Goal: Complete application form: Complete application form

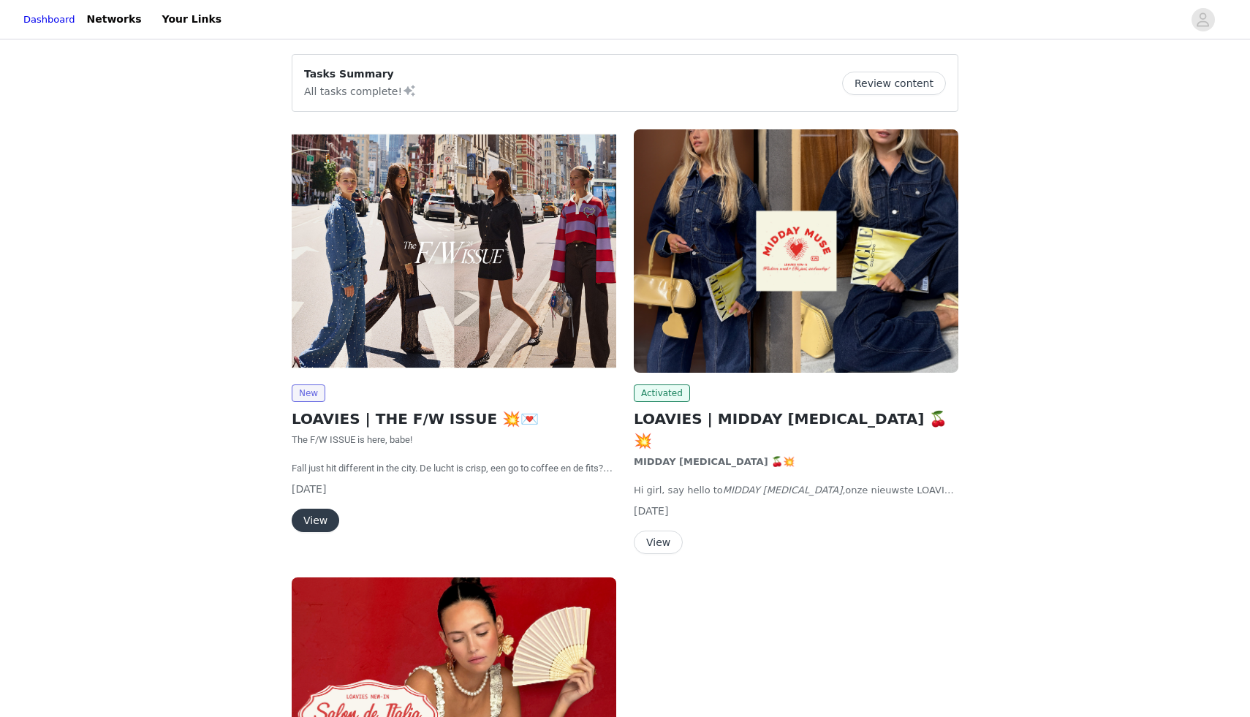
click at [317, 514] on button "View" at bounding box center [316, 520] width 48 height 23
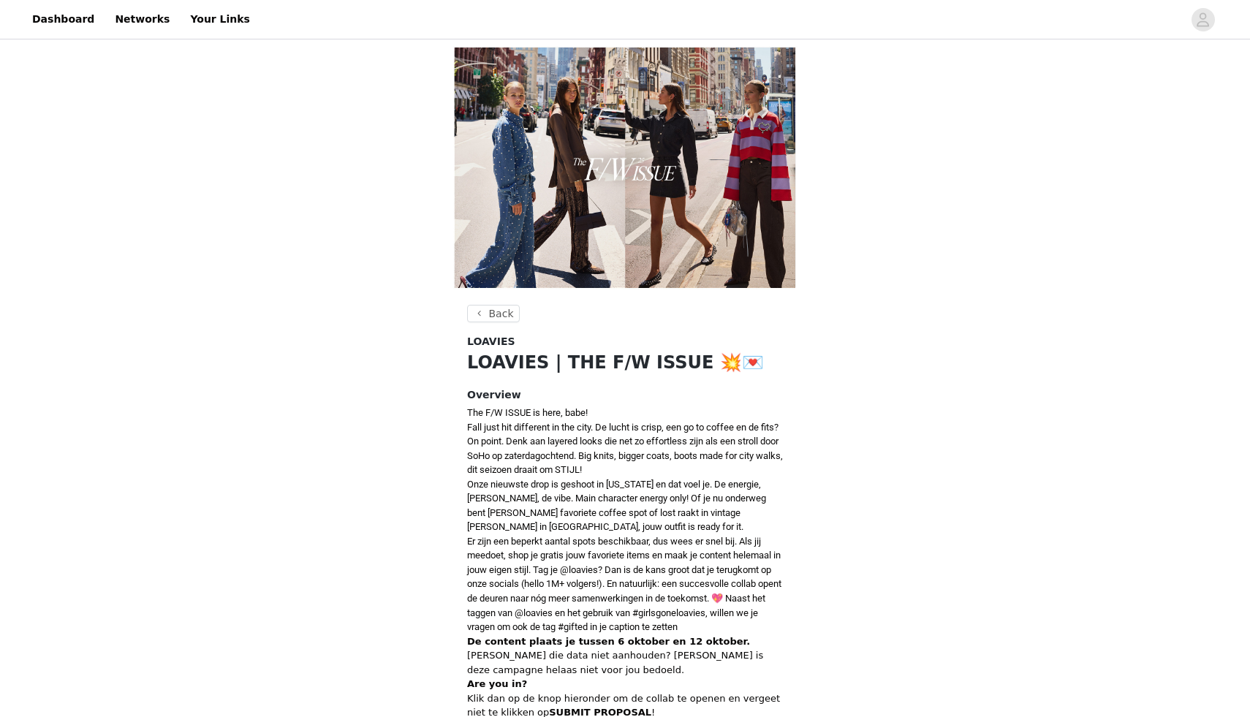
scroll to position [546, 0]
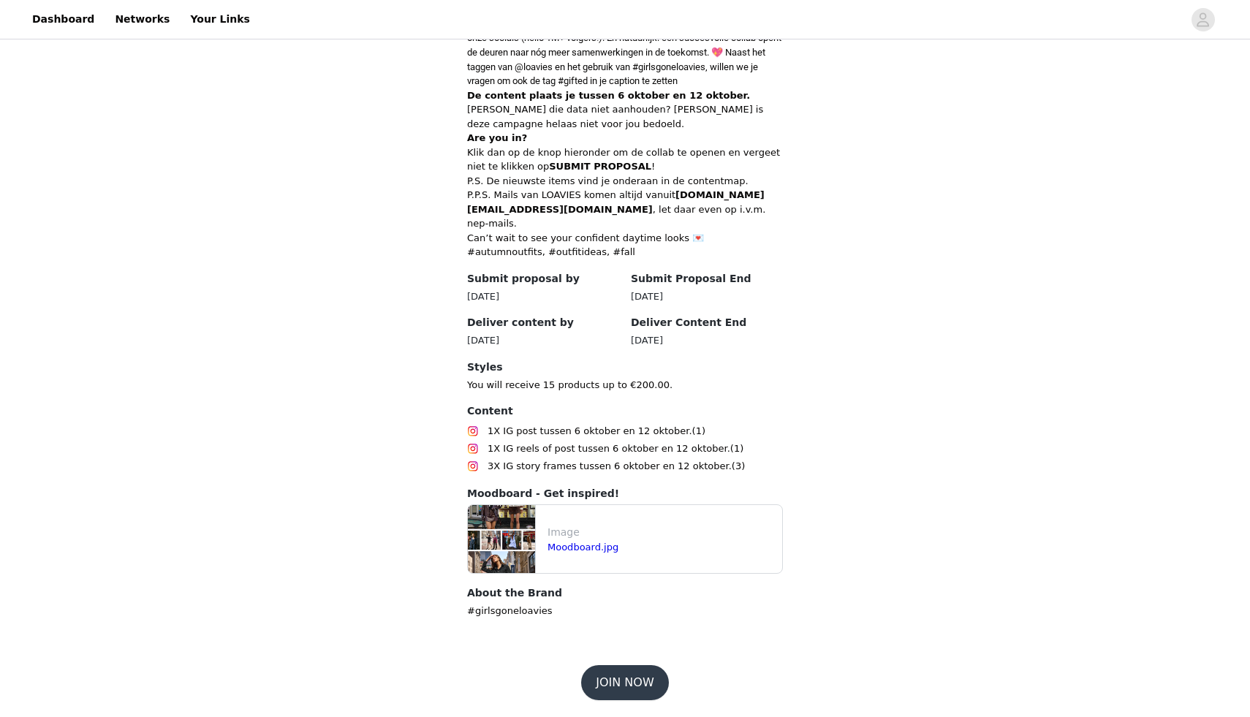
click at [628, 681] on button "JOIN NOW" at bounding box center [624, 682] width 87 height 35
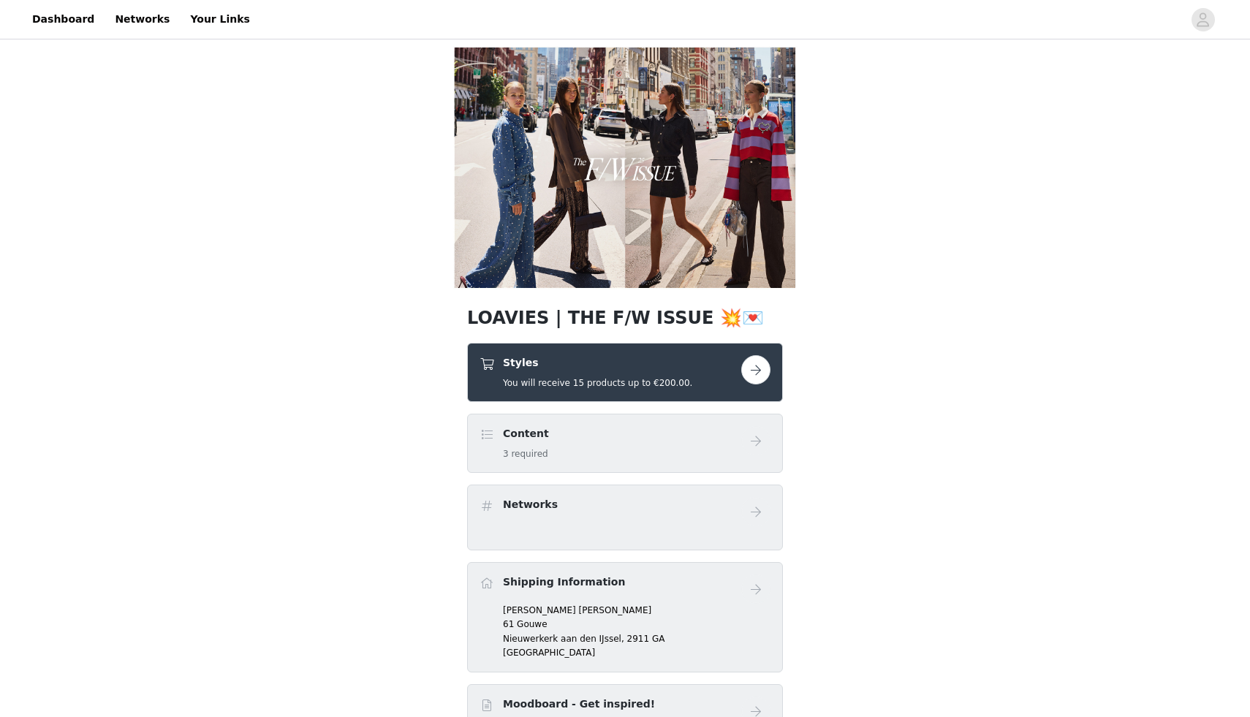
click at [754, 364] on button "button" at bounding box center [755, 369] width 29 height 29
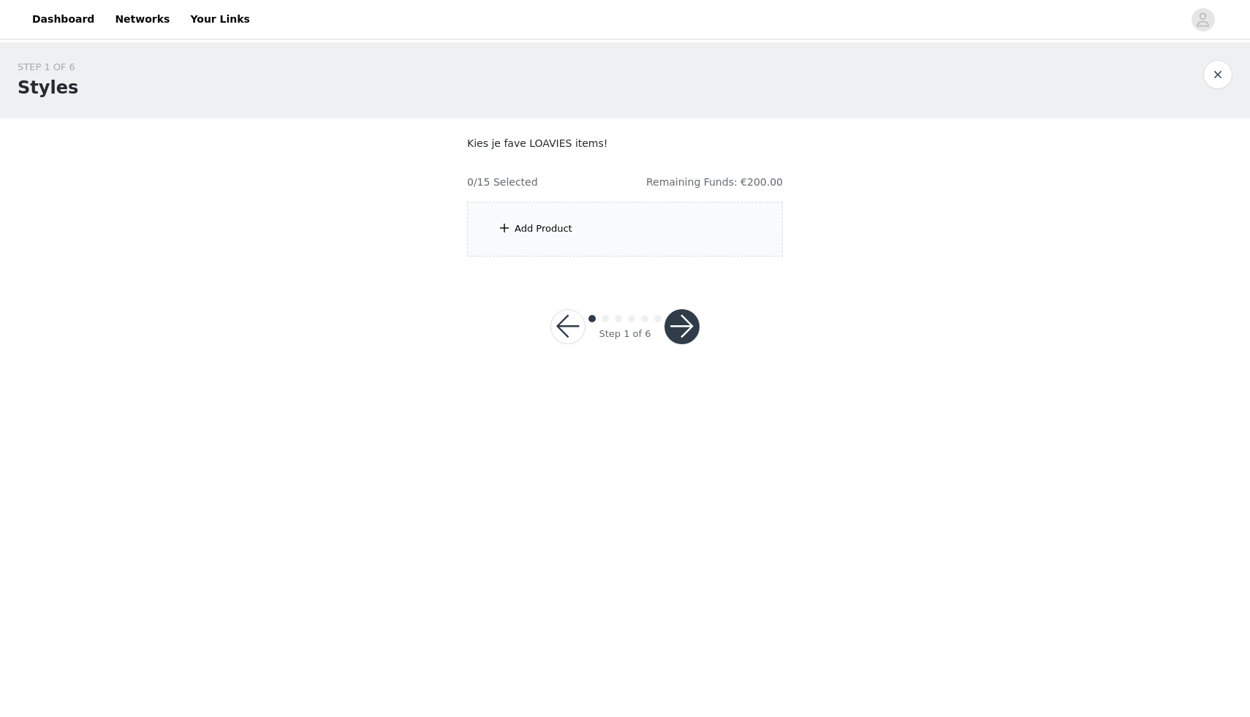
click at [589, 246] on div "Add Product" at bounding box center [625, 229] width 316 height 55
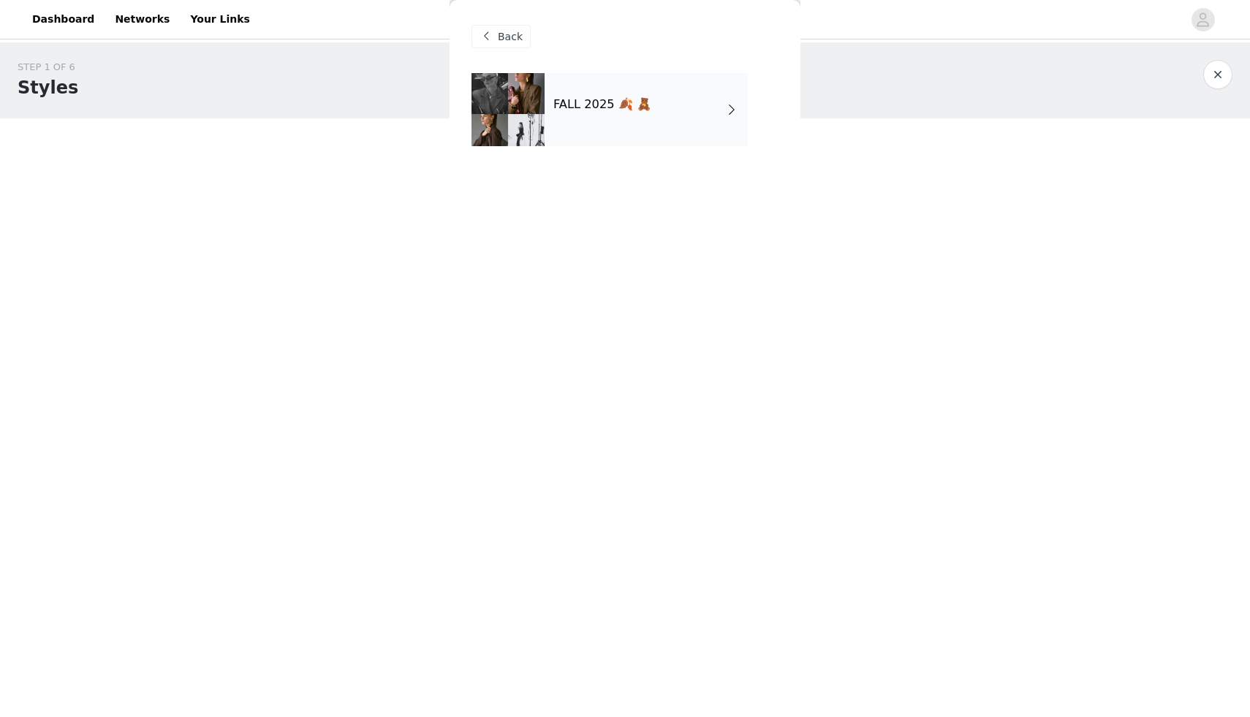
click at [624, 107] on h4 "FALL 2025 🍂 🧸" at bounding box center [602, 104] width 98 height 13
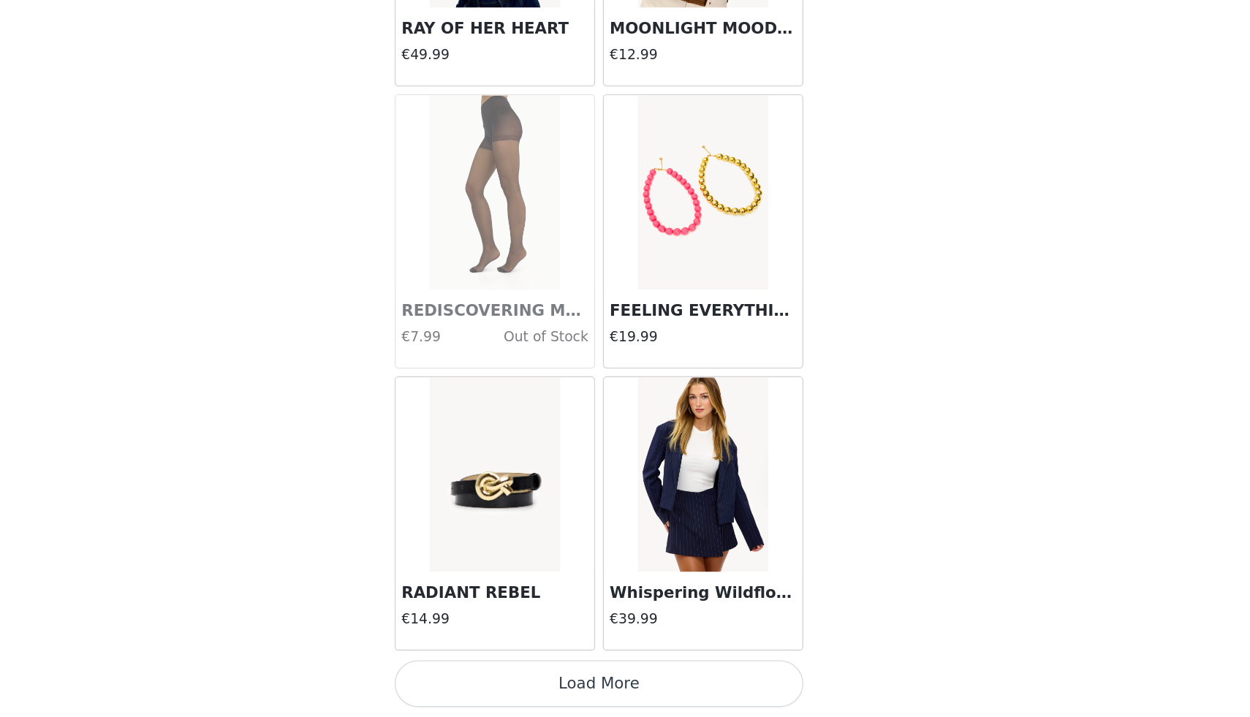
click at [615, 698] on button "Load More" at bounding box center [625, 692] width 307 height 35
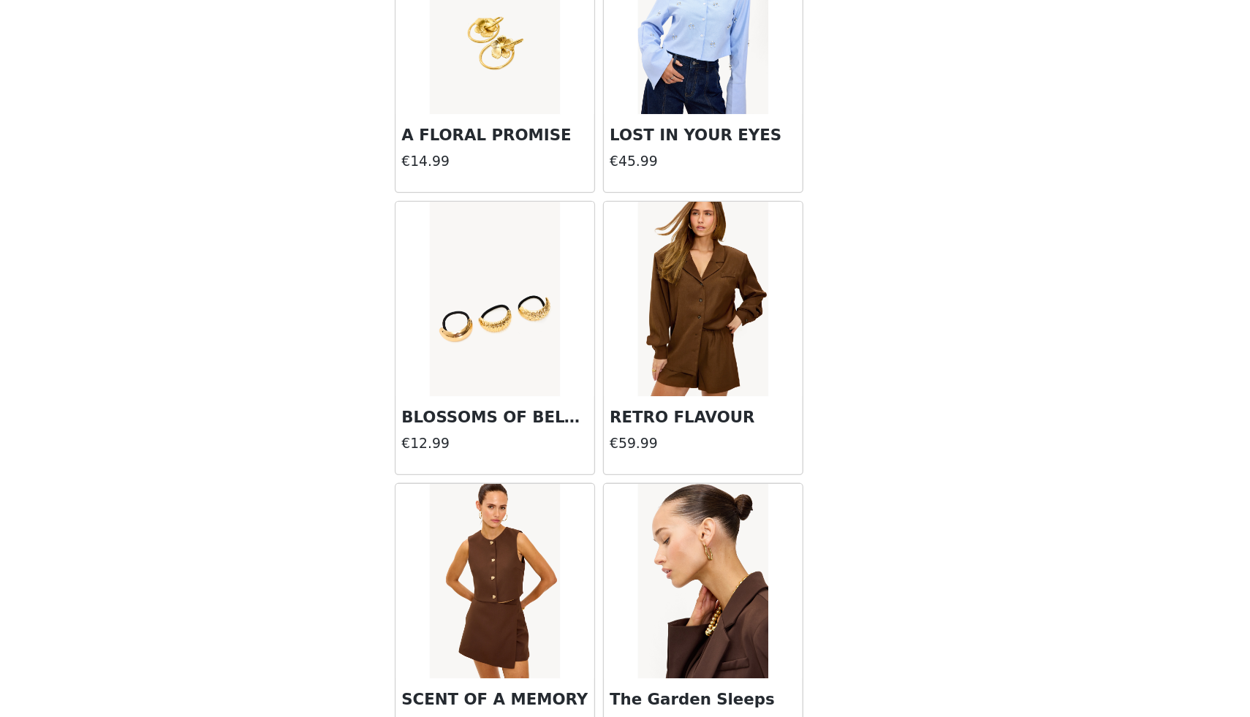
scroll to position [3640, 0]
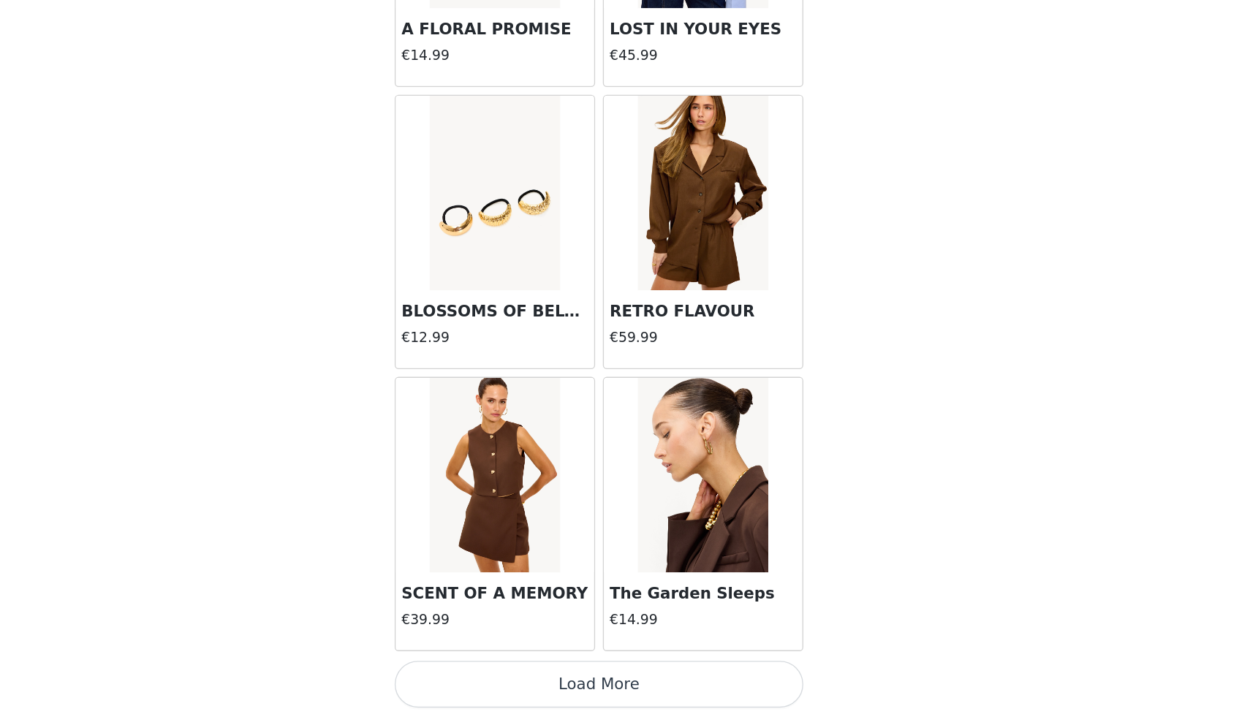
click at [664, 684] on button "Load More" at bounding box center [625, 692] width 307 height 35
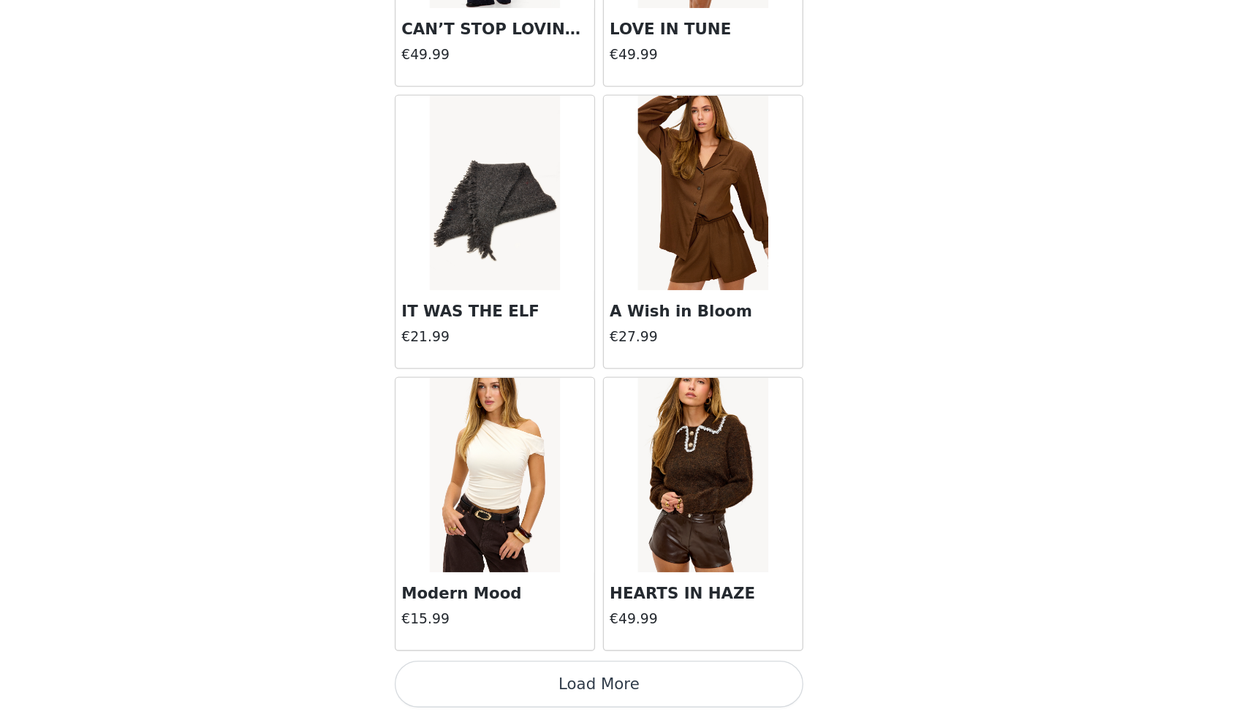
scroll to position [5759, 0]
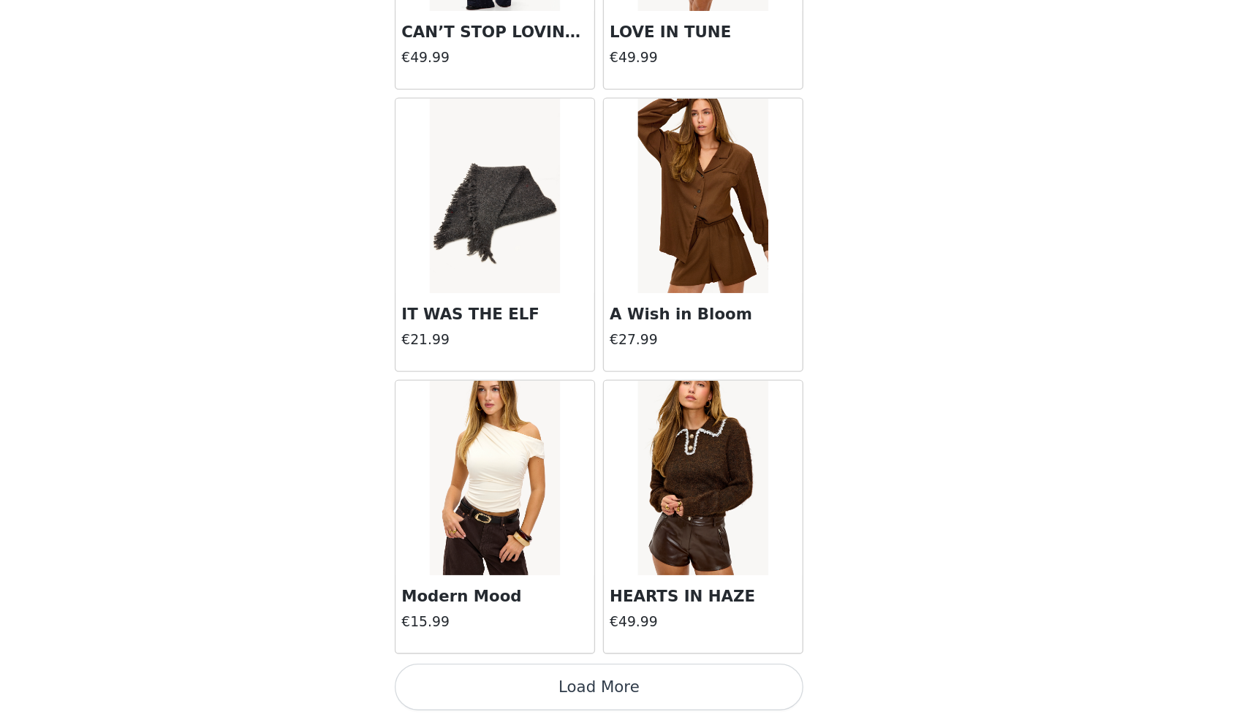
click at [627, 703] on button "Load More" at bounding box center [625, 694] width 307 height 35
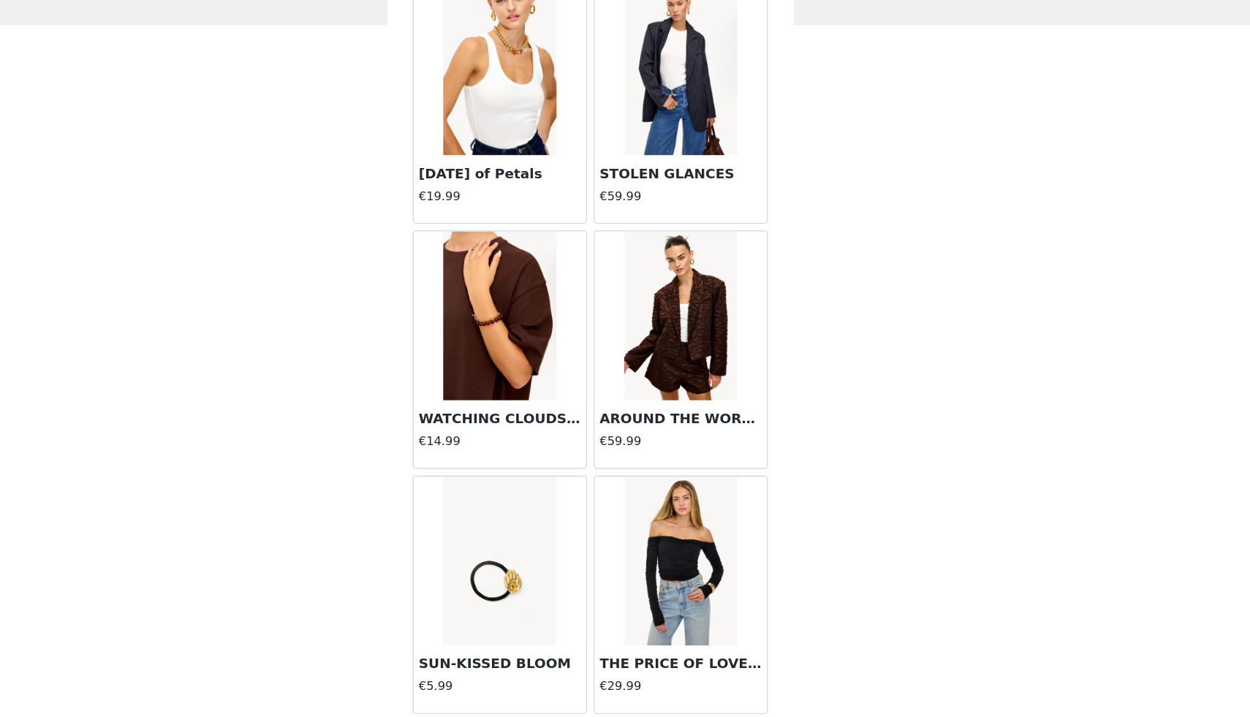
scroll to position [7881, 0]
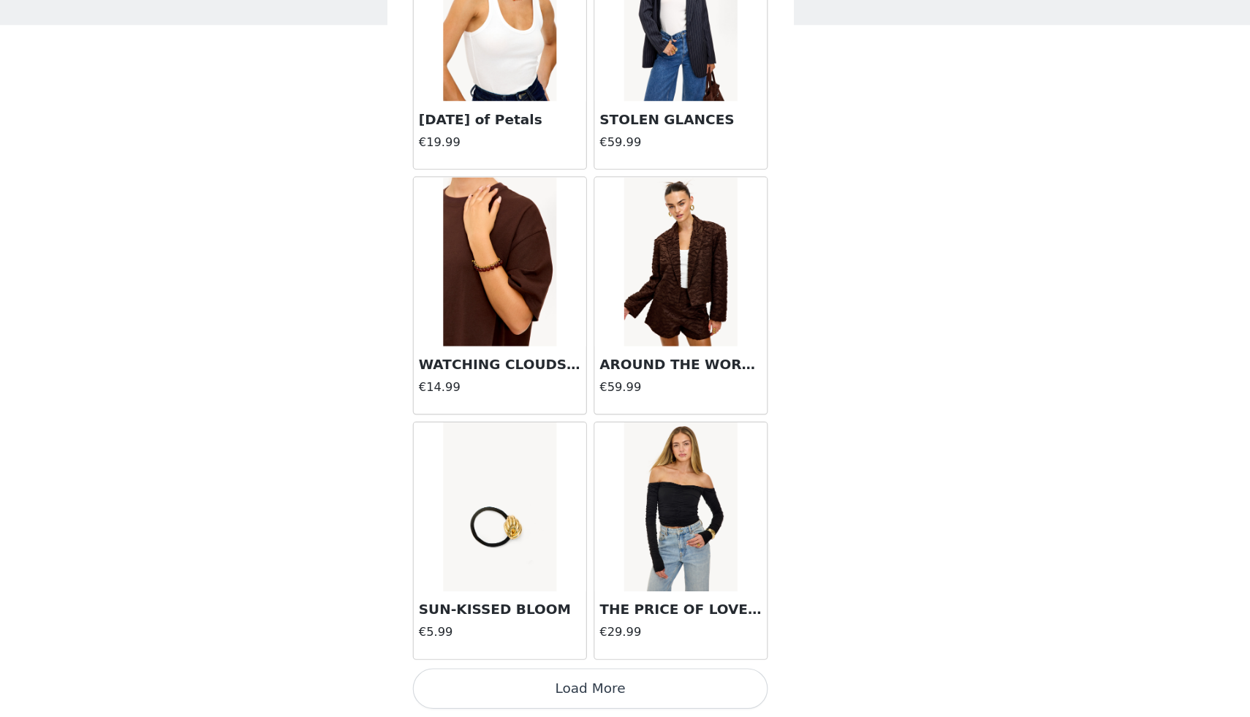
click at [654, 690] on button "Load More" at bounding box center [625, 692] width 307 height 35
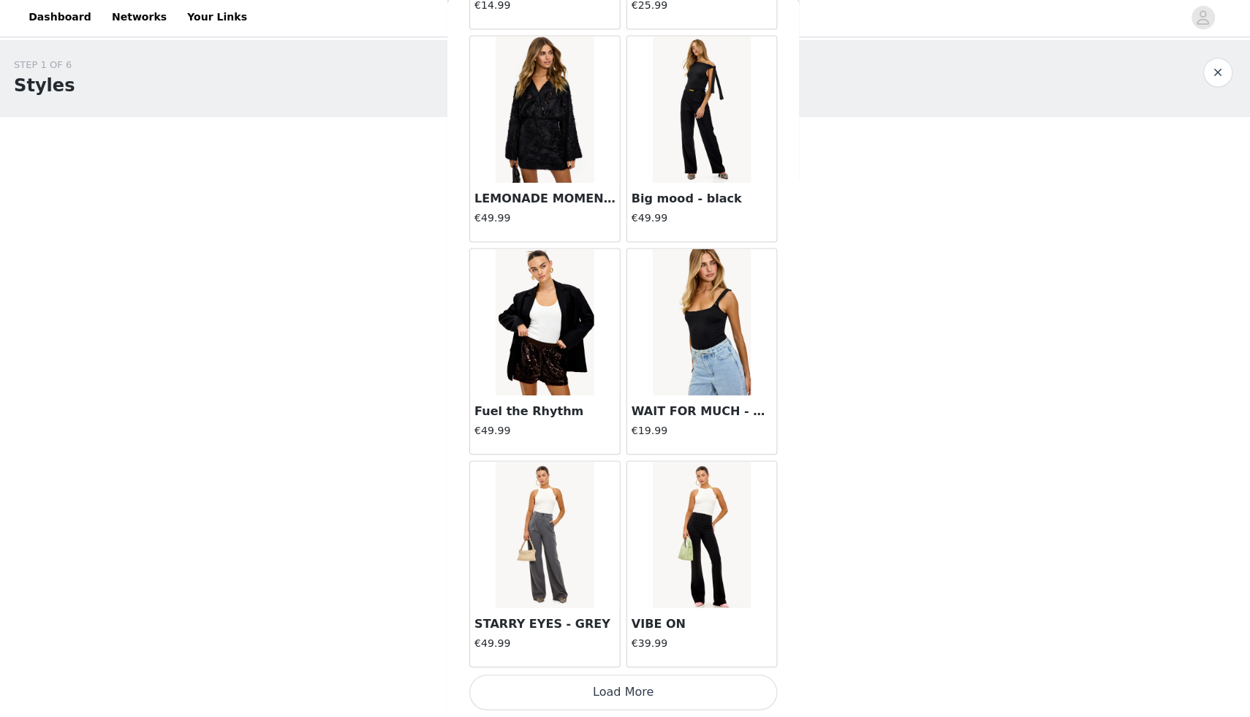
scroll to position [0, 0]
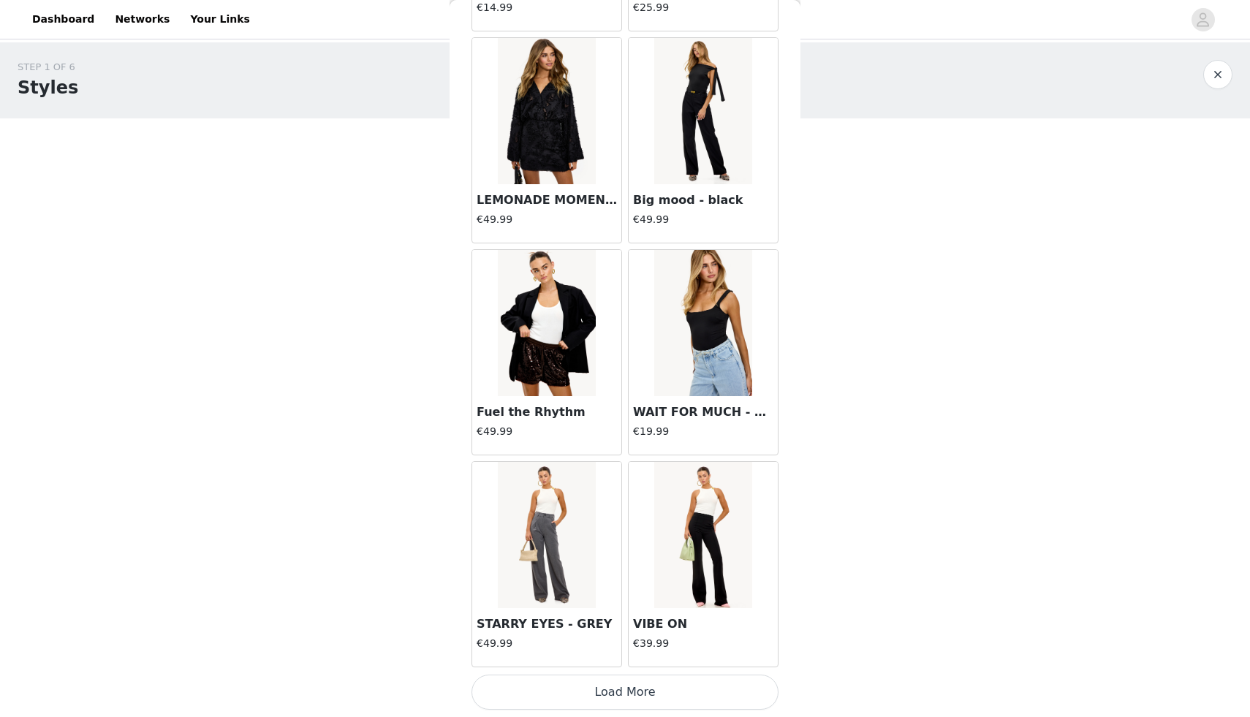
click at [638, 698] on button "Load More" at bounding box center [625, 692] width 307 height 35
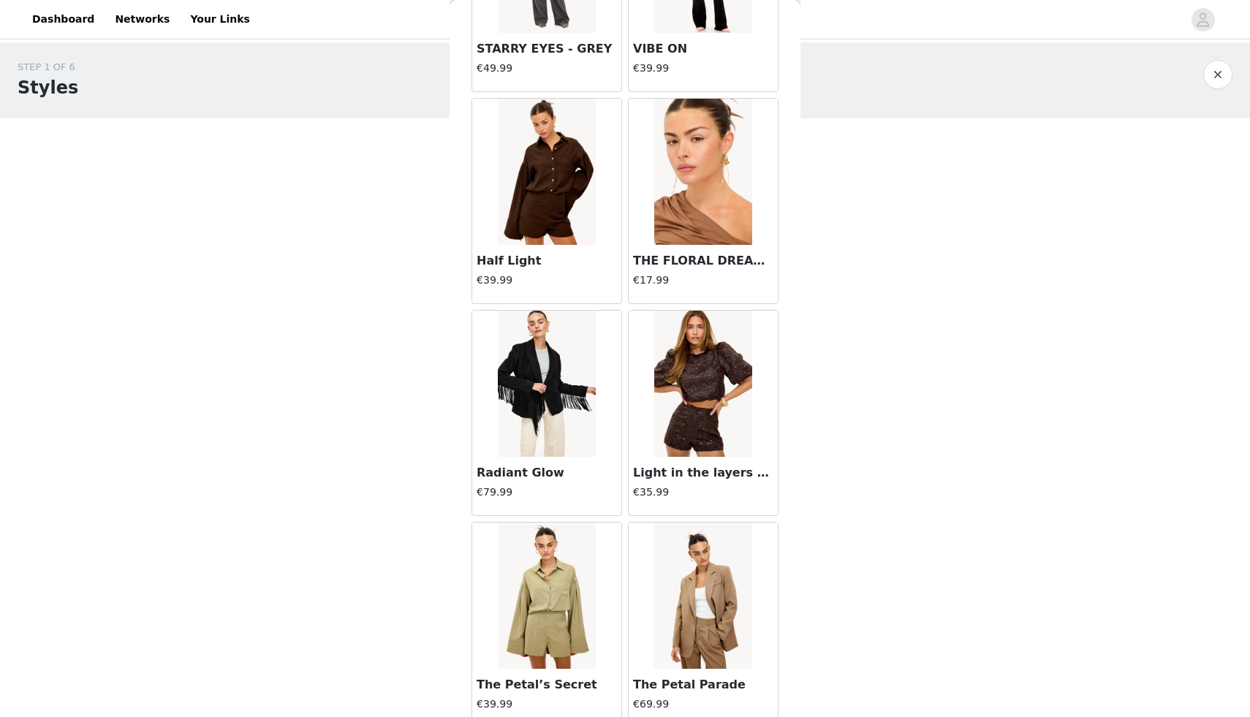
scroll to position [10583, 0]
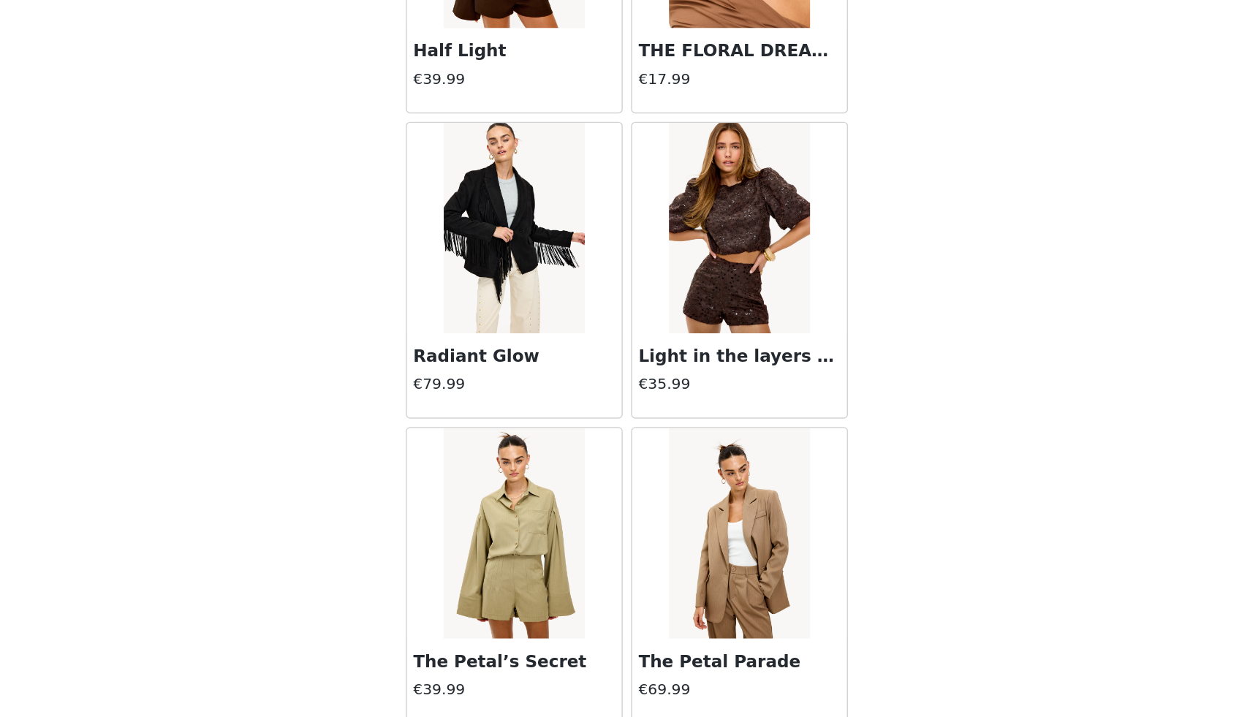
click at [551, 589] on img at bounding box center [546, 589] width 97 height 146
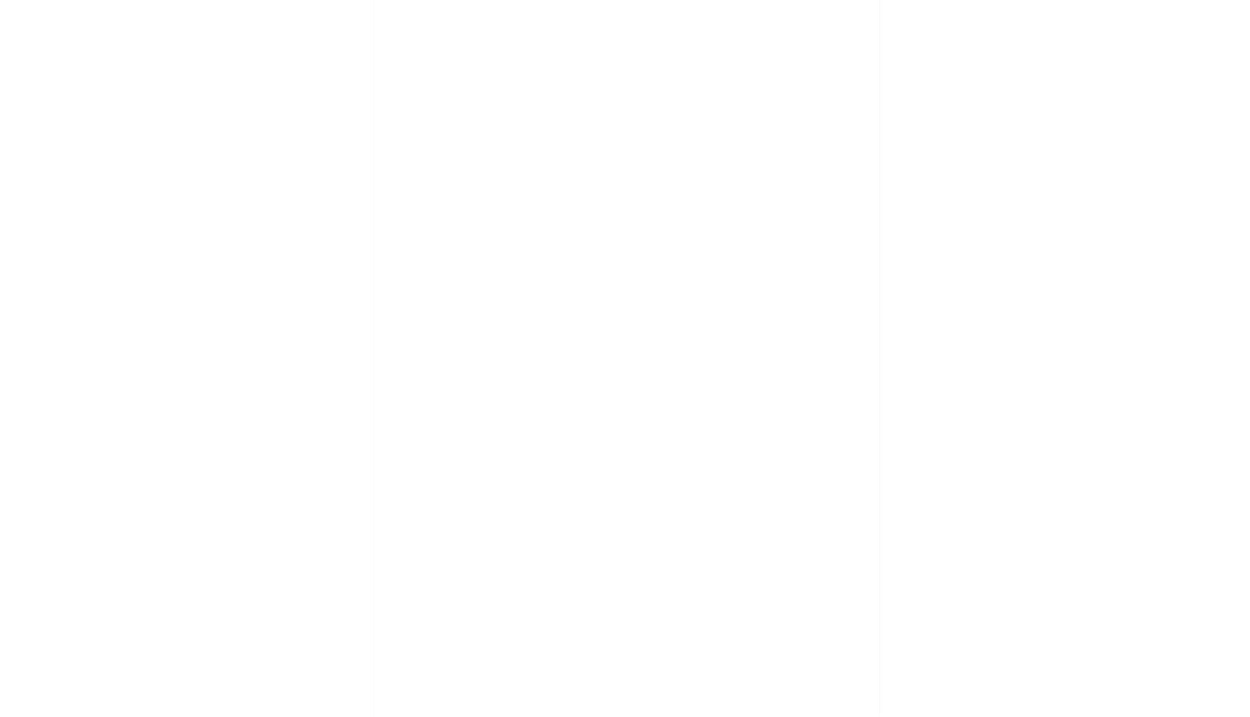
scroll to position [0, 0]
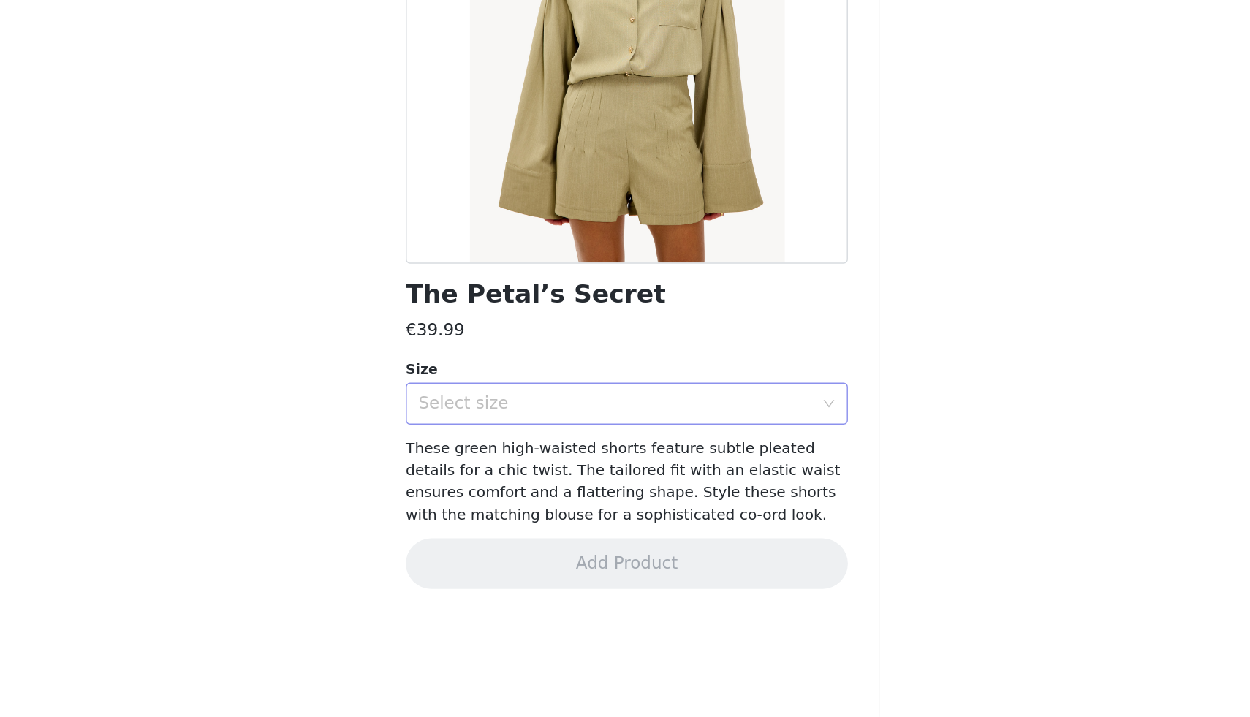
click at [591, 502] on div "Select size" at bounding box center [616, 499] width 273 height 15
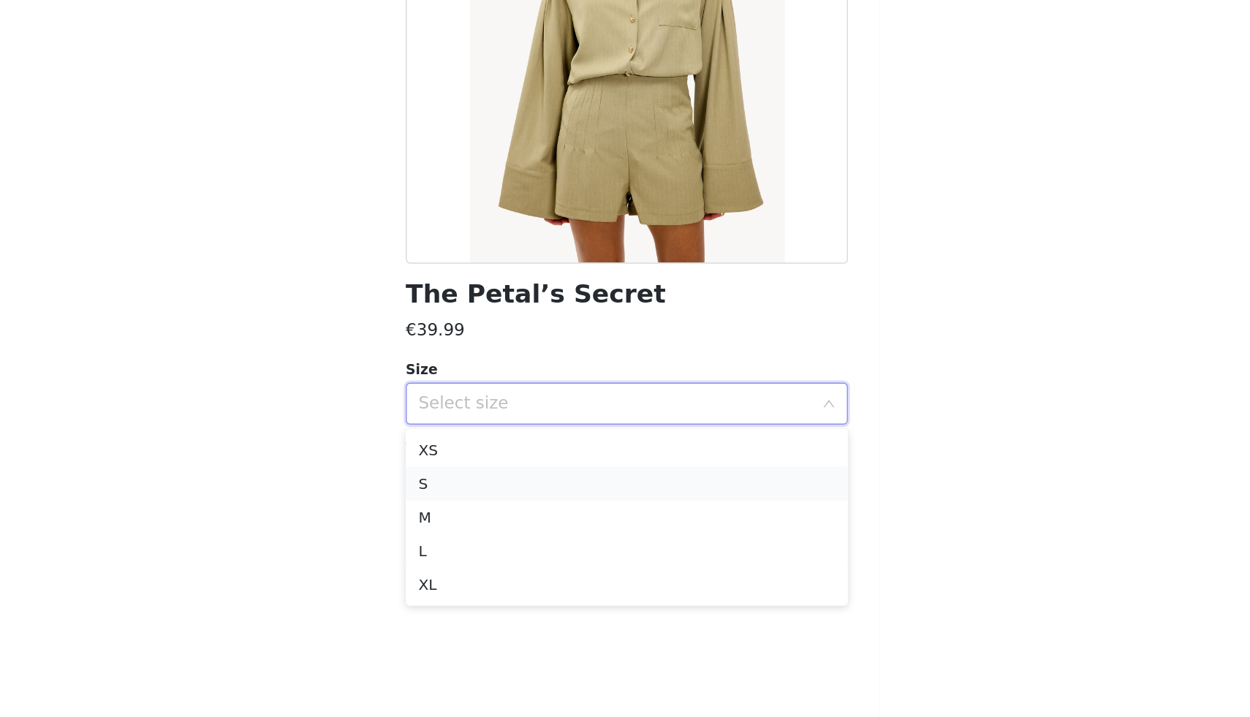
click at [525, 557] on li "S" at bounding box center [625, 554] width 307 height 23
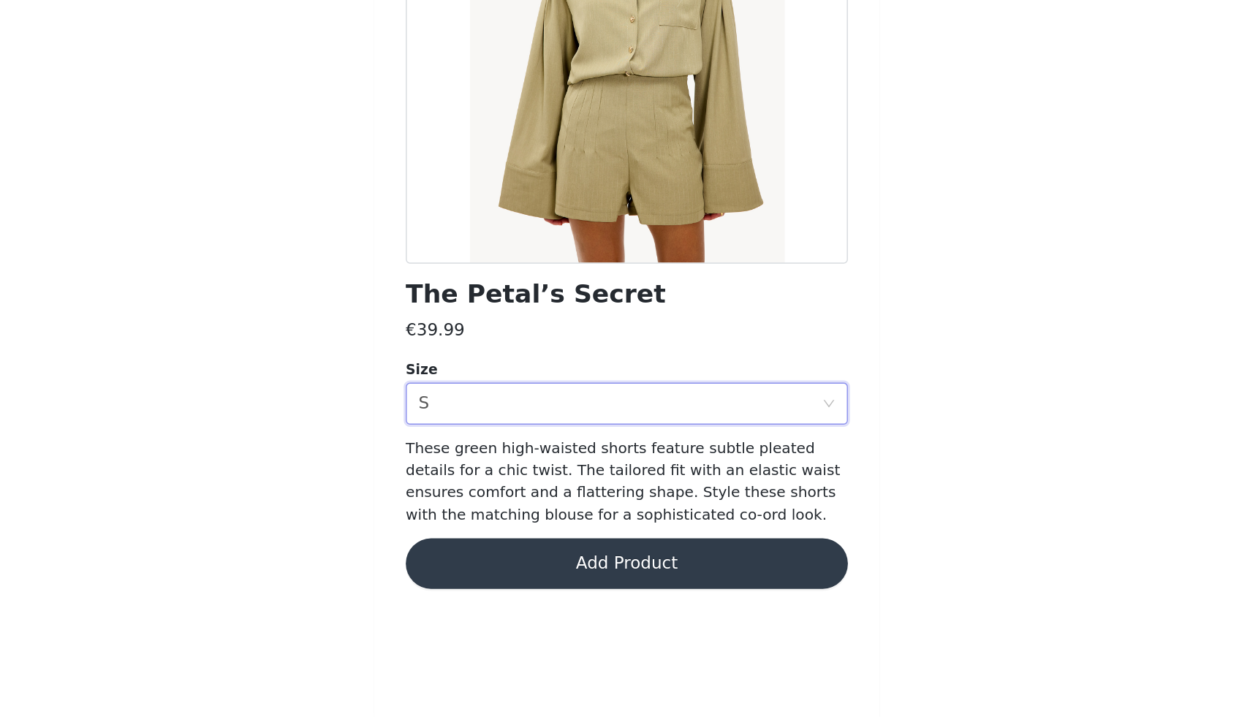
click at [601, 608] on button "Add Product" at bounding box center [625, 610] width 307 height 35
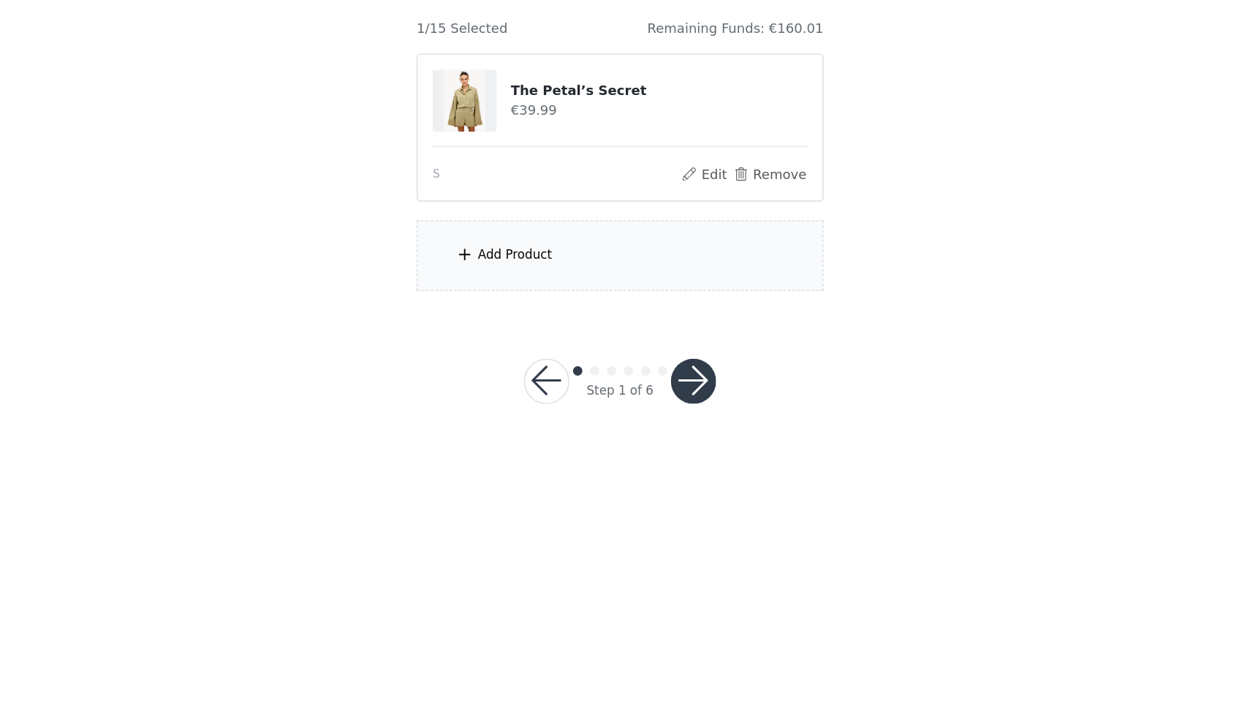
click at [592, 366] on div "Add Product" at bounding box center [625, 358] width 316 height 55
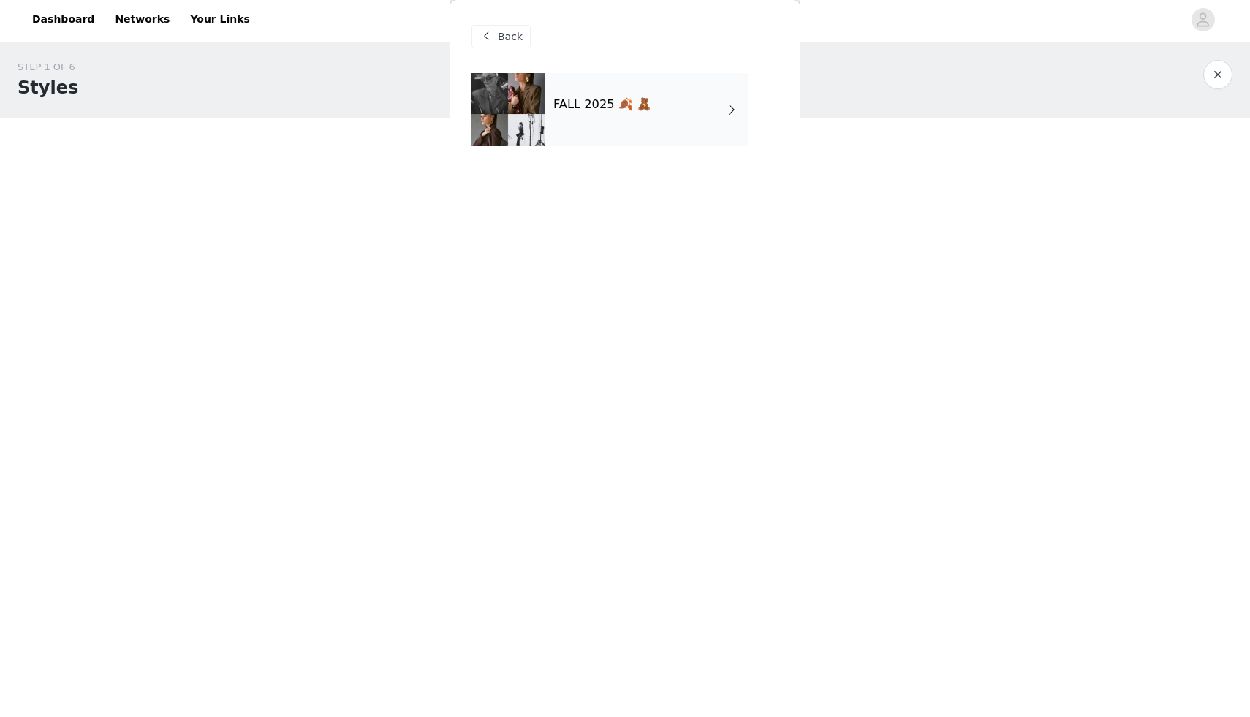
click at [640, 99] on h4 "FALL 2025 🍂 🧸" at bounding box center [602, 104] width 98 height 13
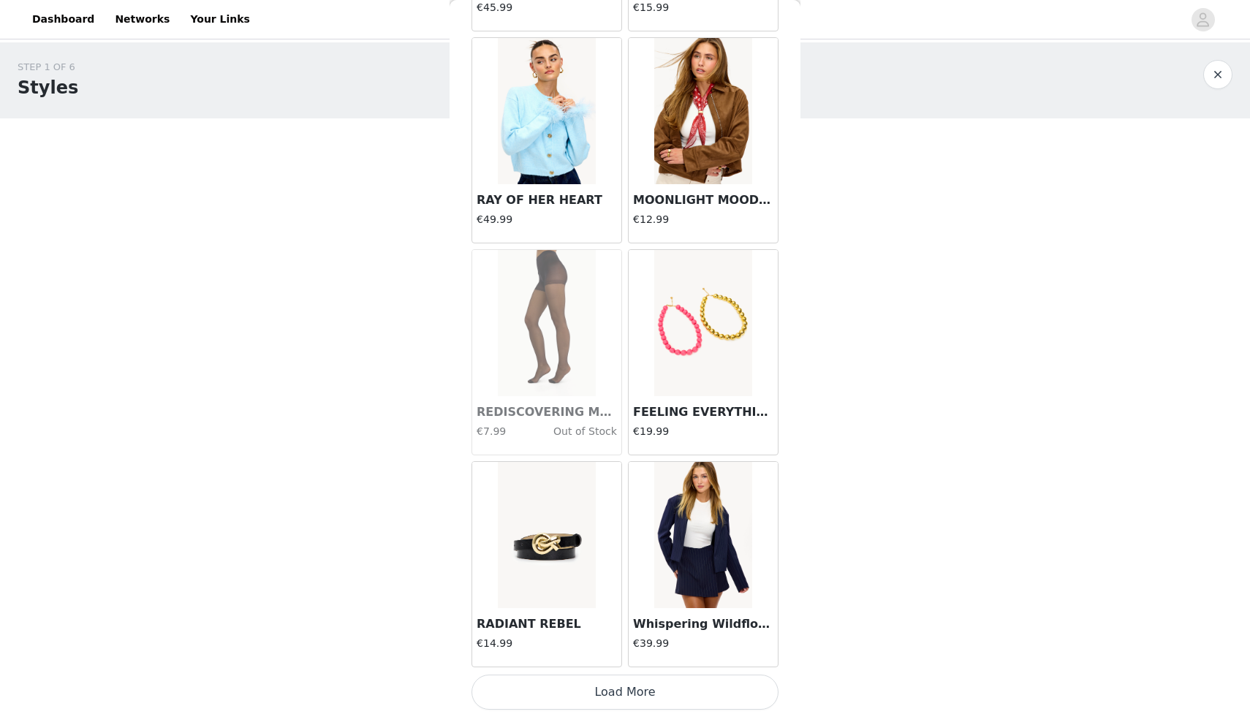
click at [607, 687] on button "Load More" at bounding box center [625, 692] width 307 height 35
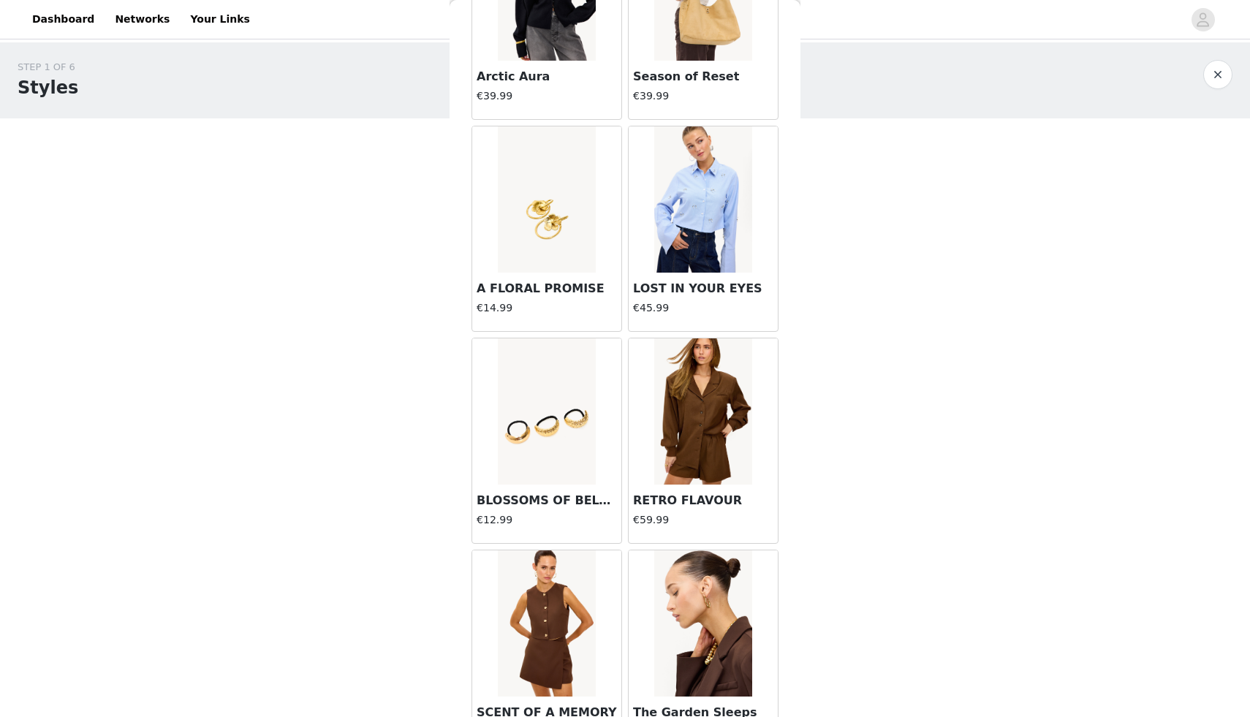
scroll to position [3640, 0]
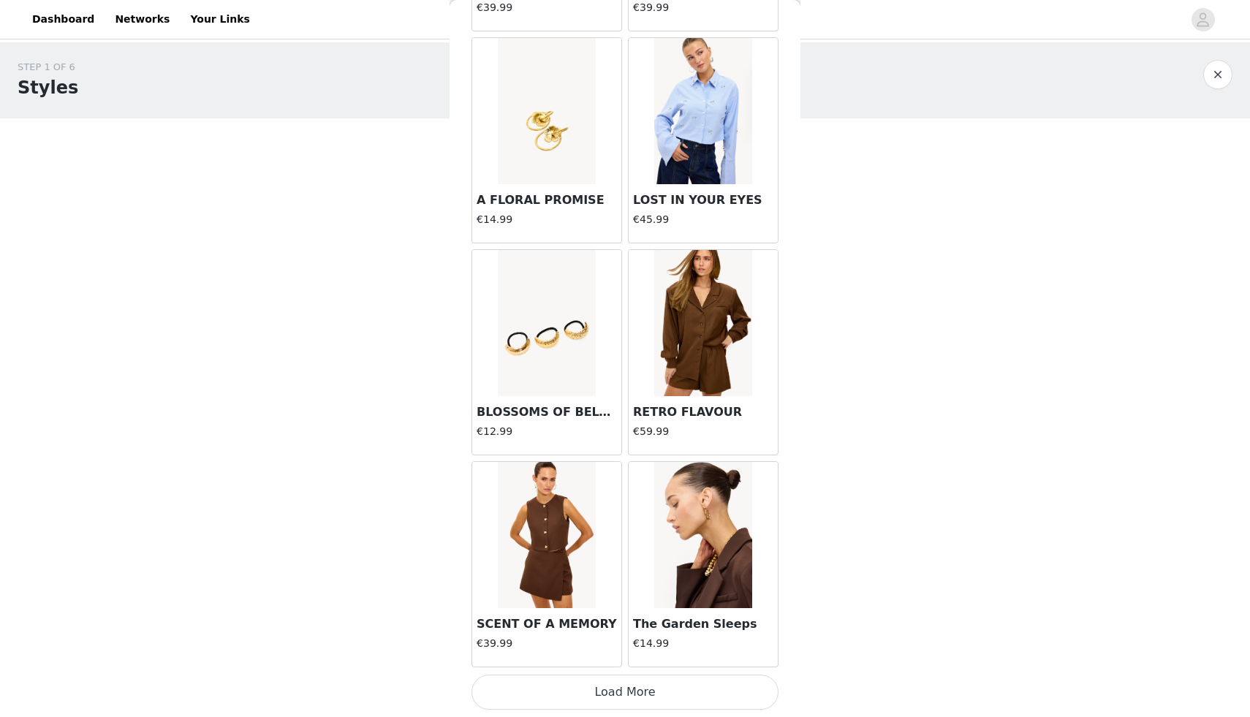
click at [621, 704] on button "Load More" at bounding box center [625, 692] width 307 height 35
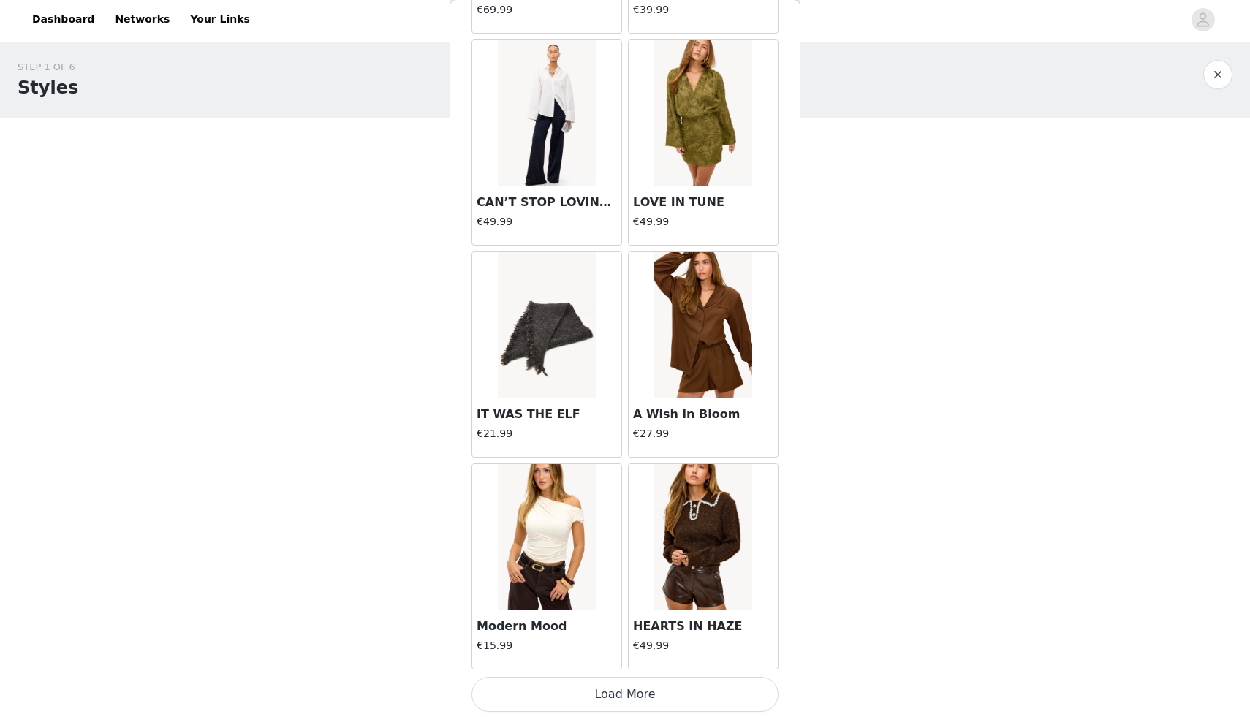
scroll to position [5761, 0]
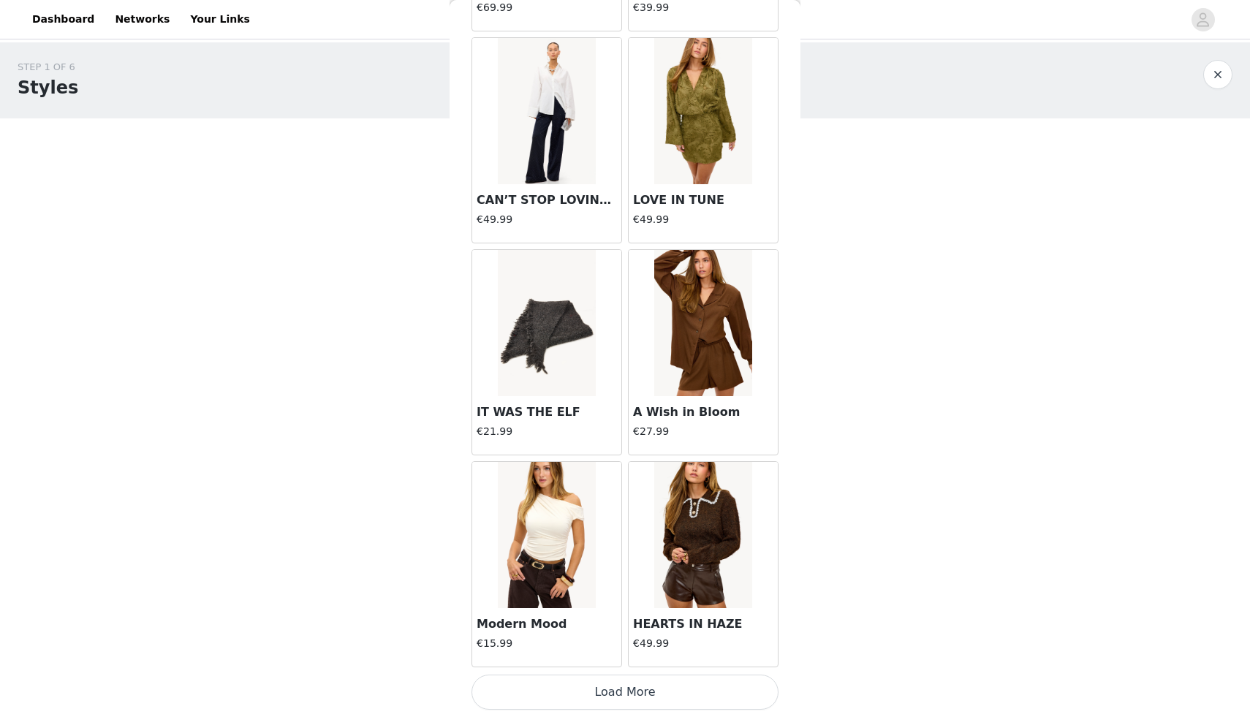
click at [635, 691] on button "Load More" at bounding box center [625, 692] width 307 height 35
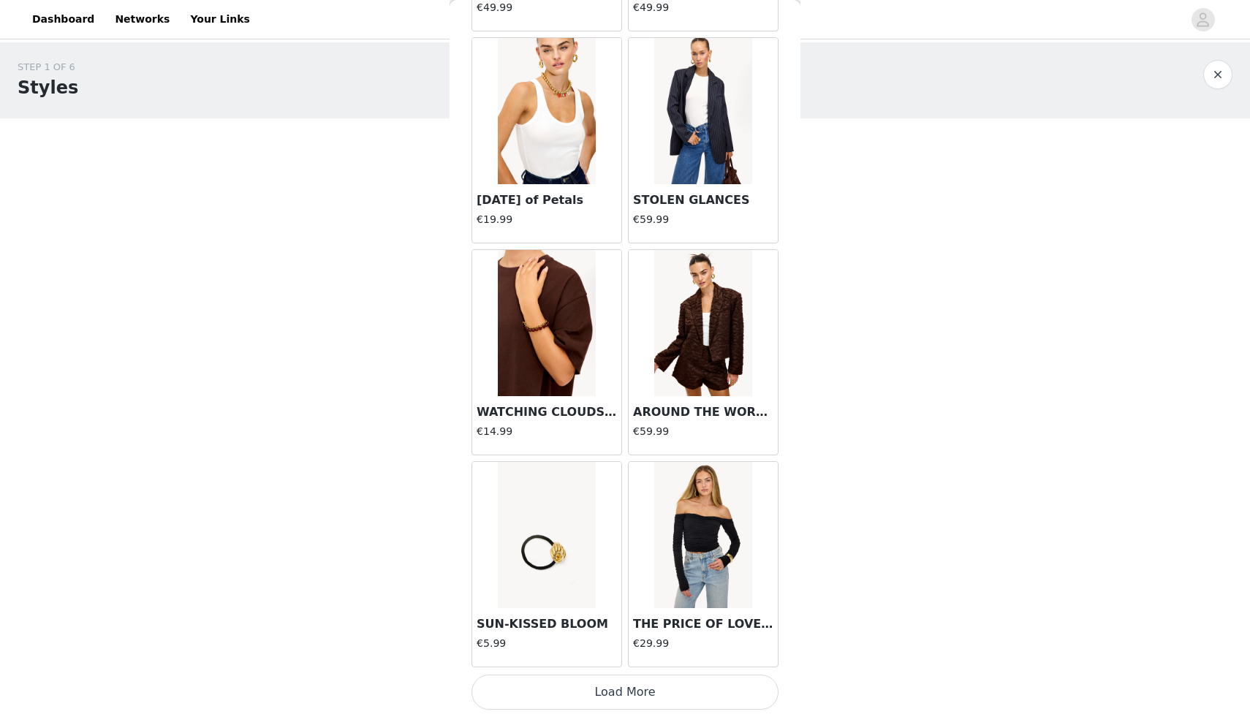
click at [611, 680] on button "Load More" at bounding box center [625, 692] width 307 height 35
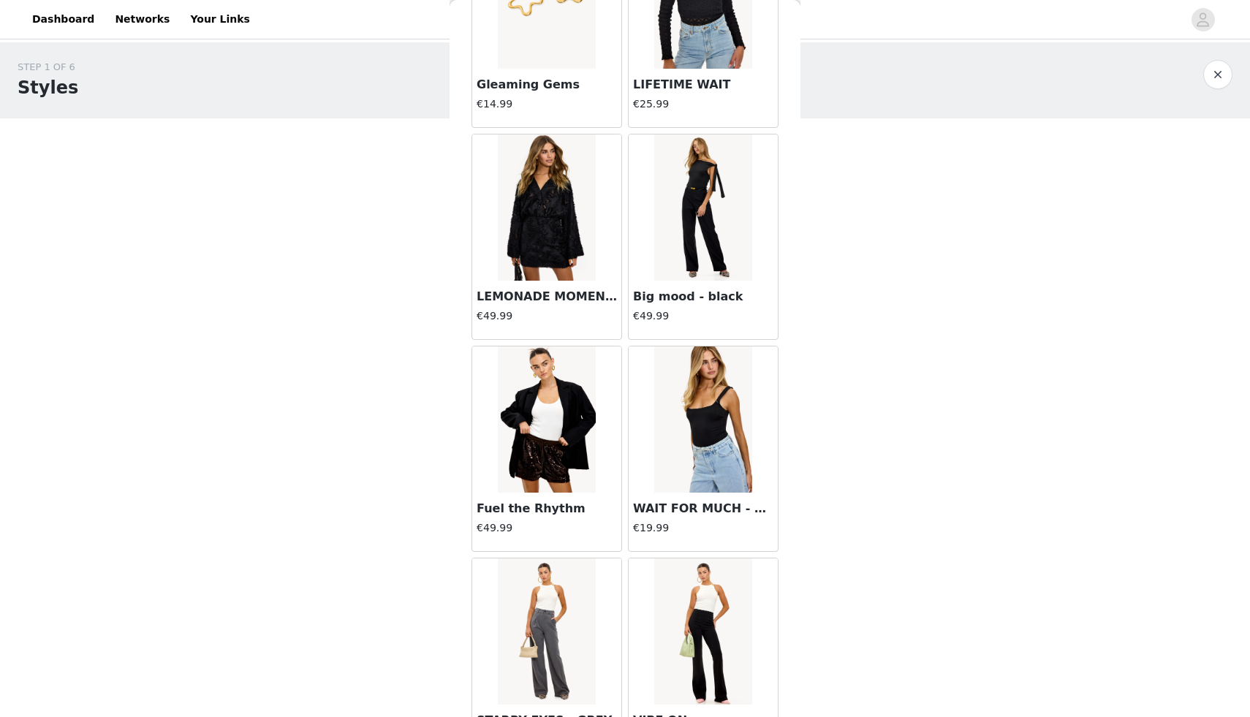
scroll to position [10001, 0]
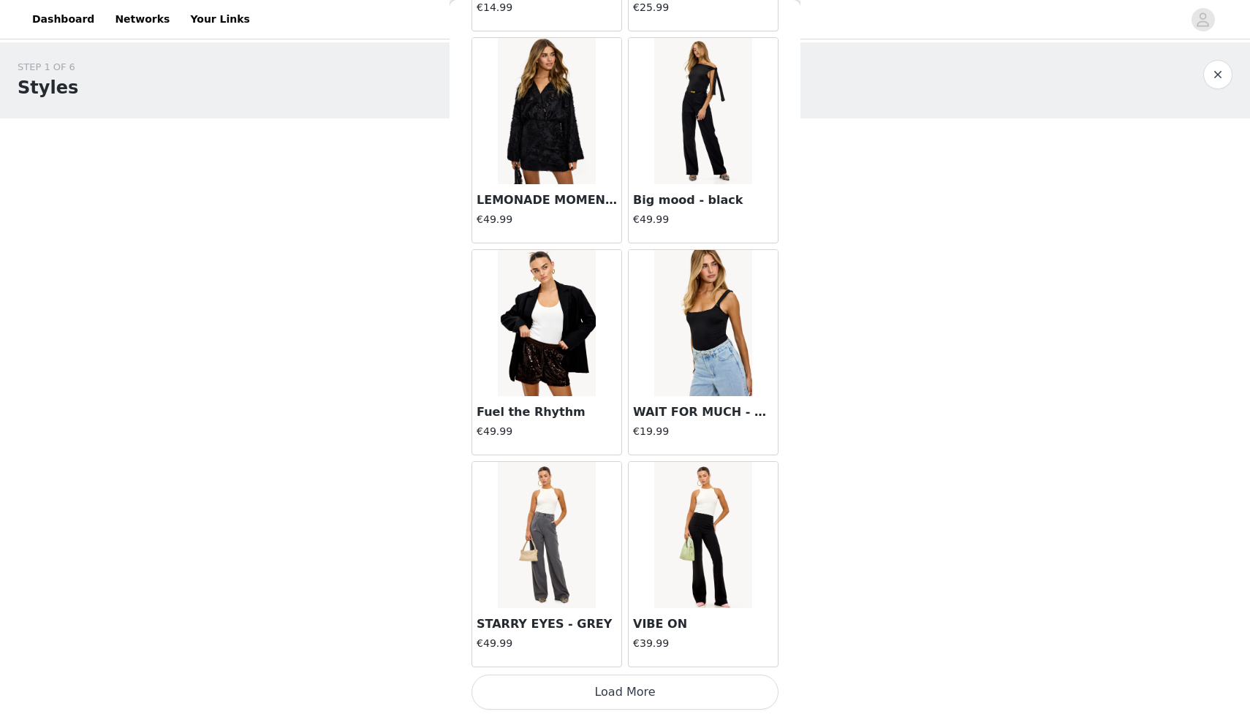
click at [614, 694] on button "Load More" at bounding box center [625, 692] width 307 height 35
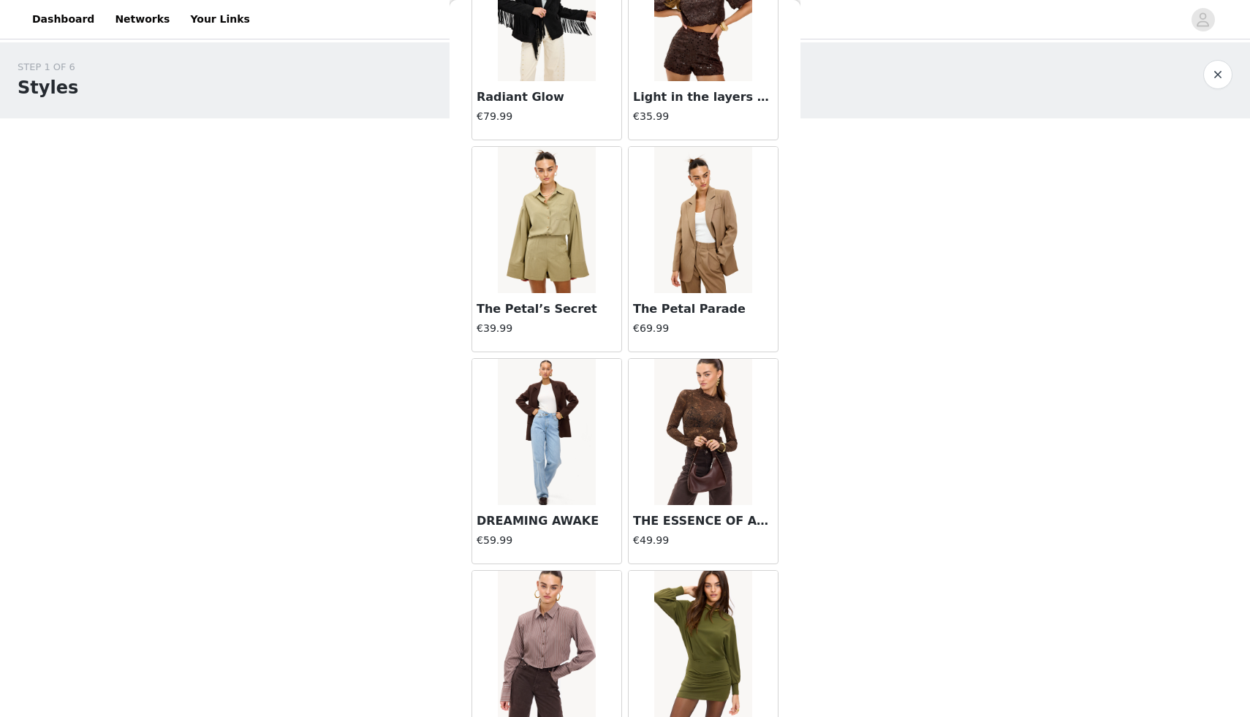
scroll to position [12122, 0]
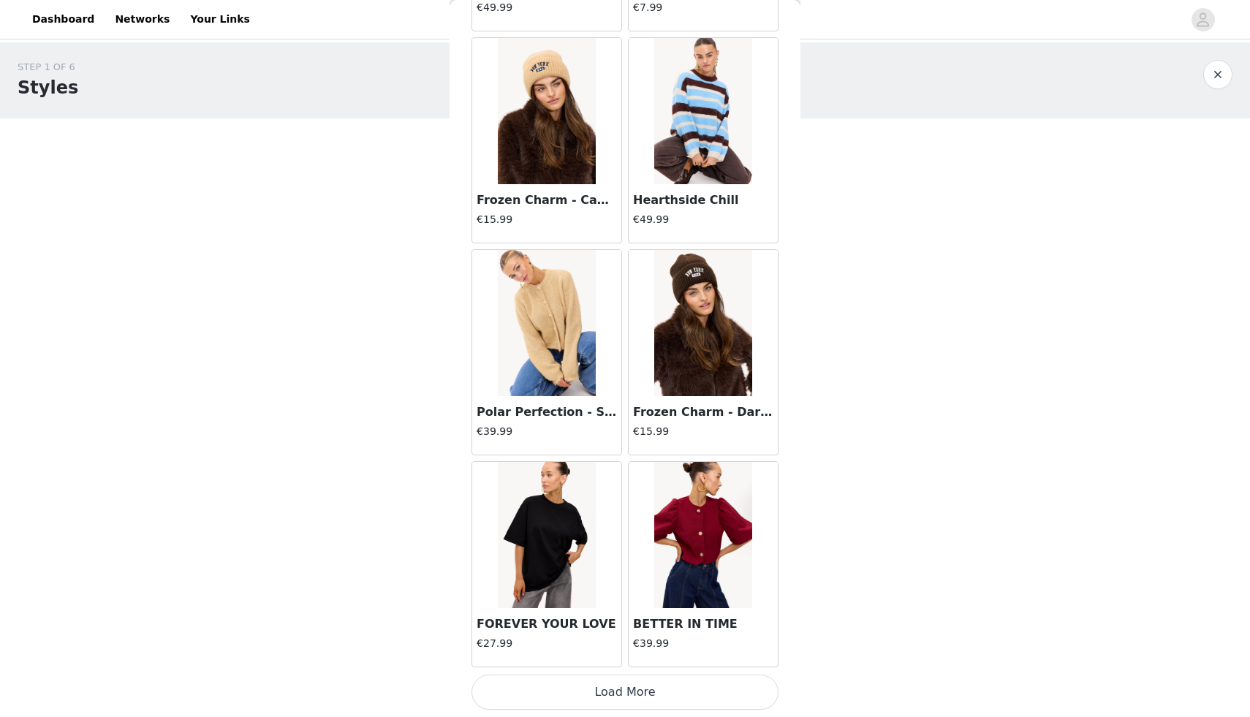
click at [640, 701] on button "Load More" at bounding box center [625, 692] width 307 height 35
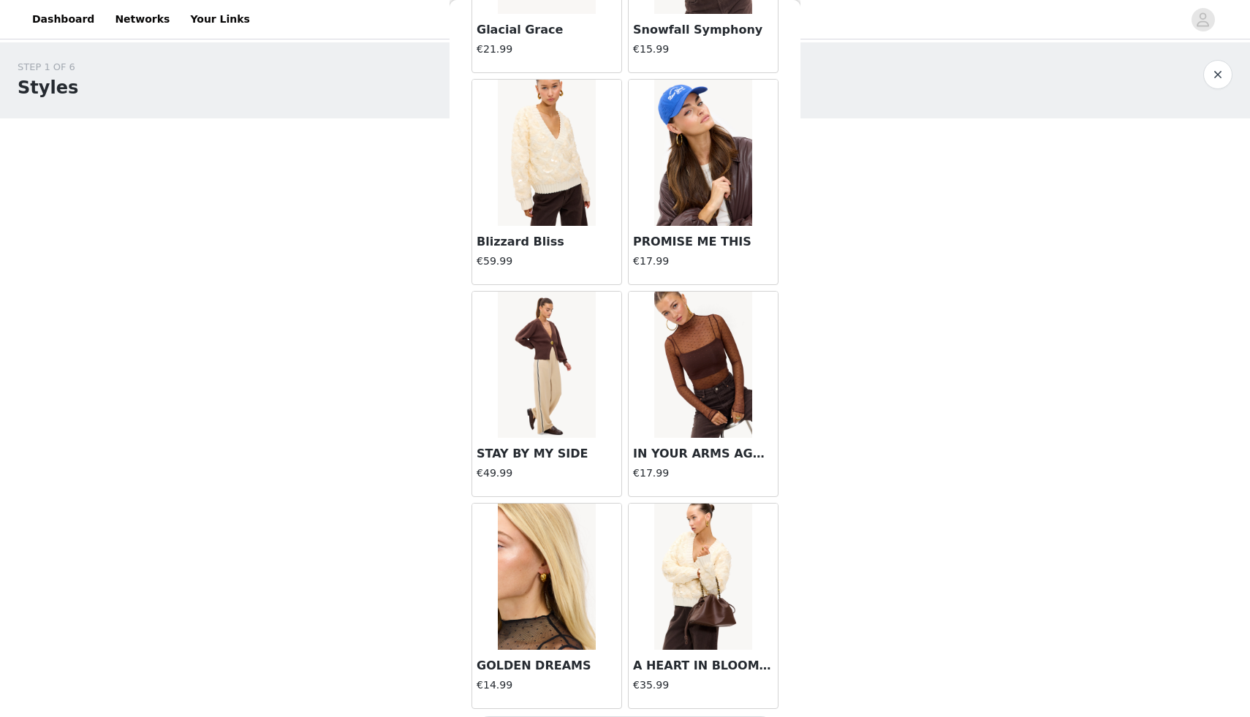
scroll to position [14242, 0]
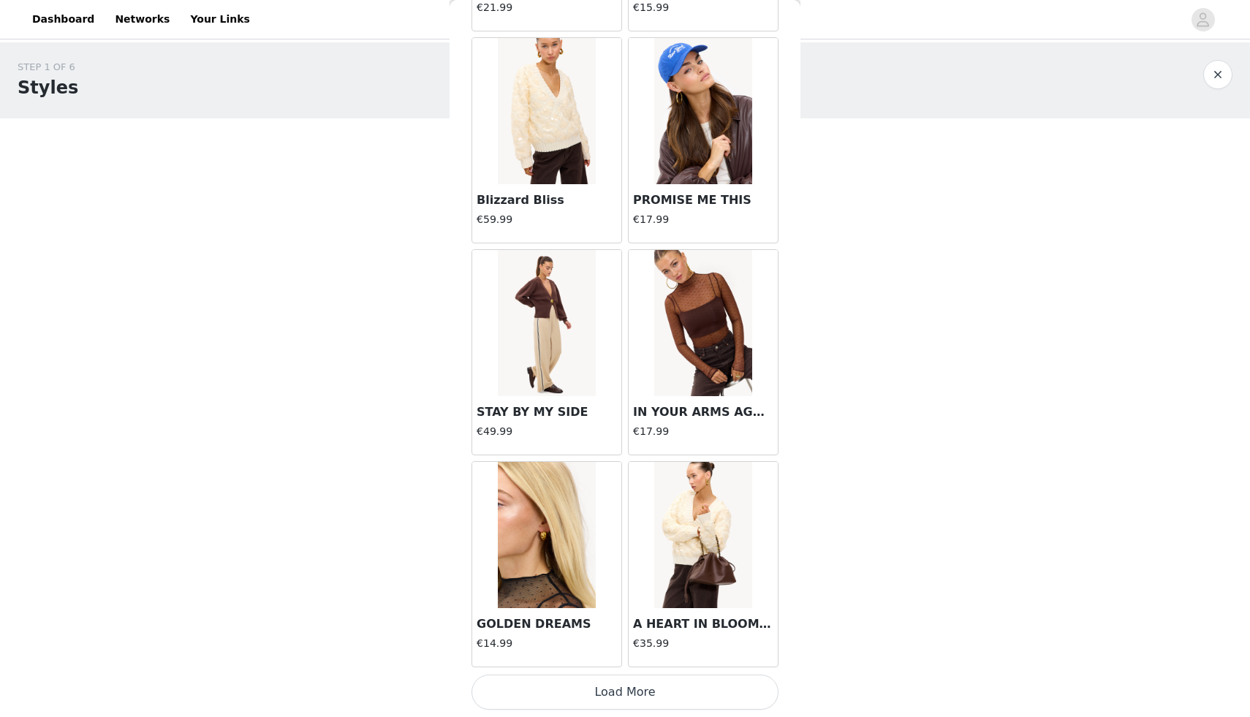
click at [620, 687] on button "Load More" at bounding box center [625, 692] width 307 height 35
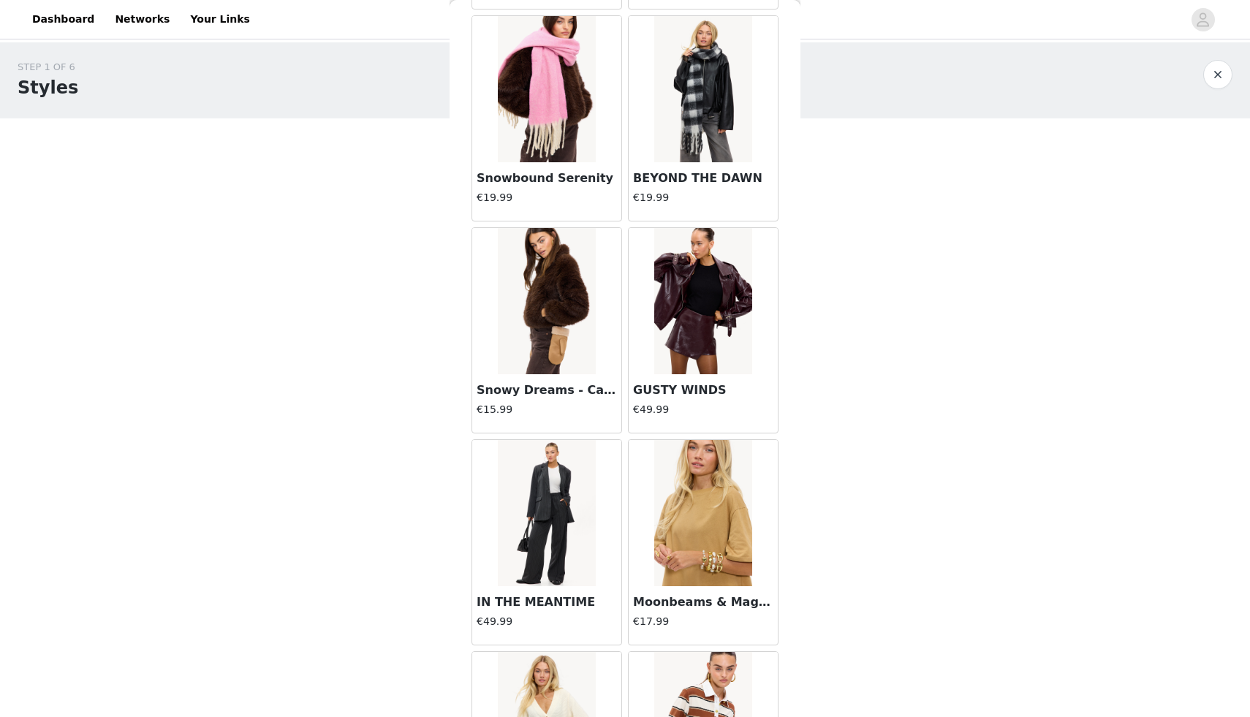
scroll to position [16362, 0]
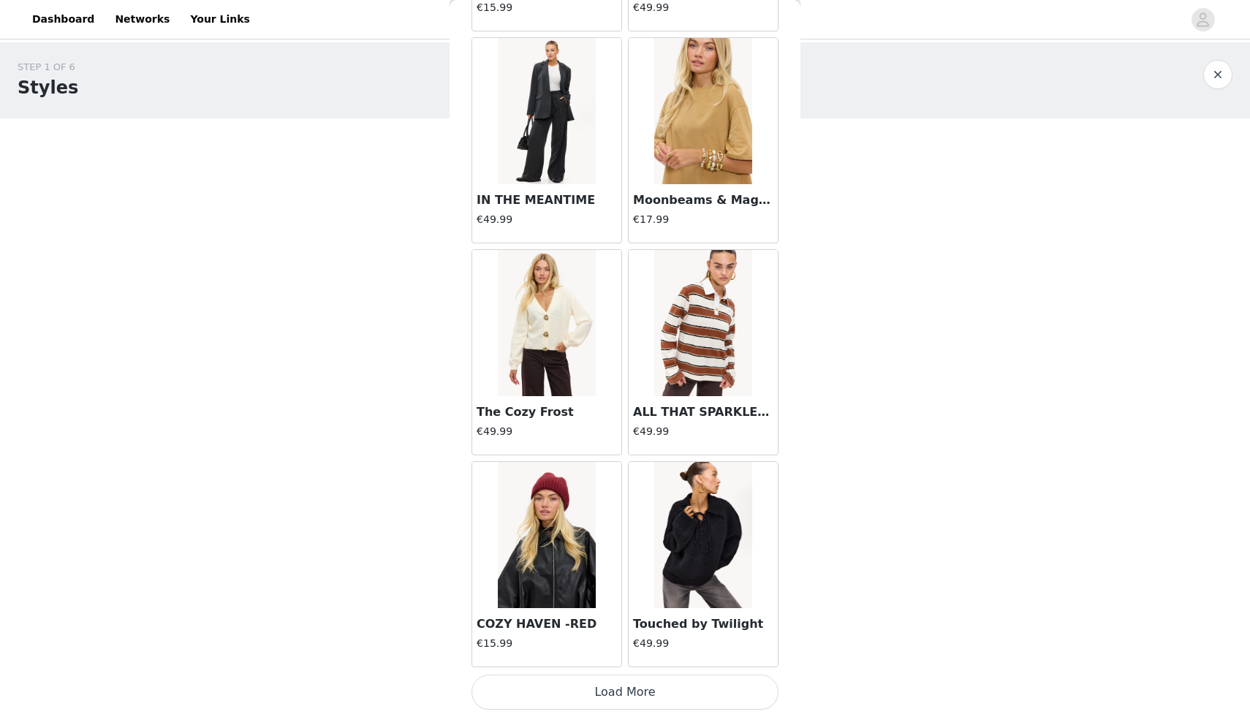
click at [637, 696] on button "Load More" at bounding box center [625, 692] width 307 height 35
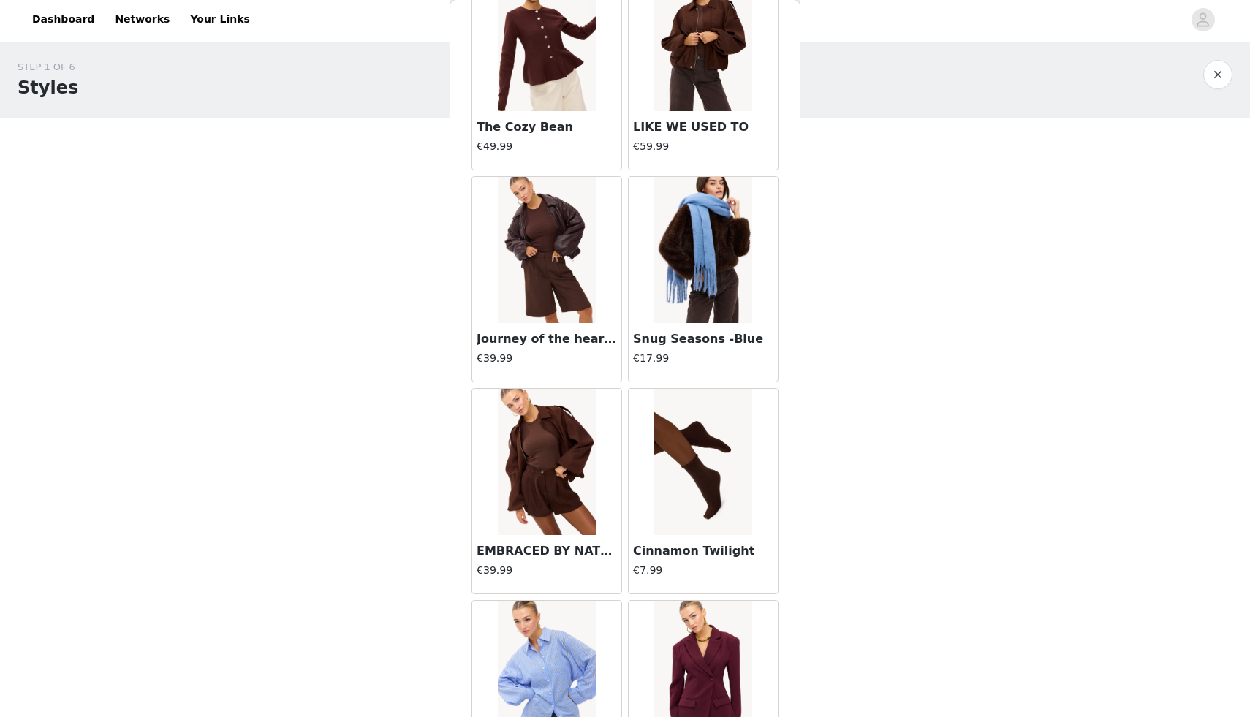
scroll to position [18483, 0]
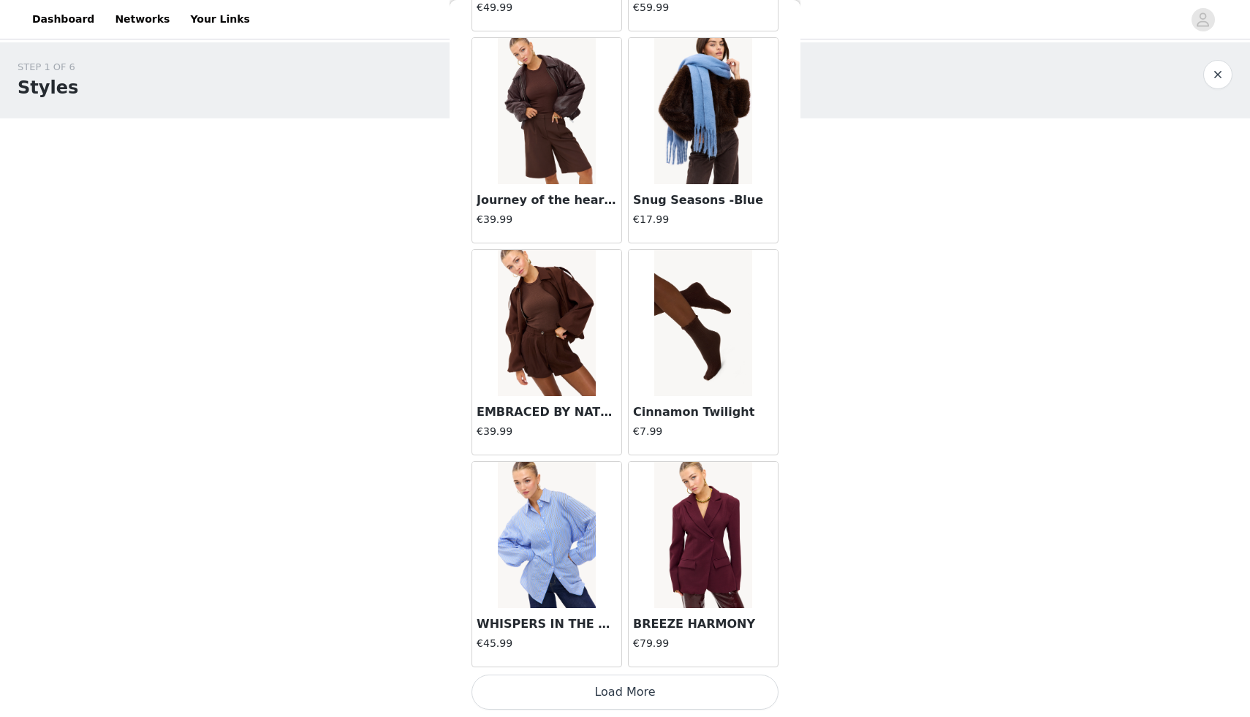
click at [641, 684] on button "Load More" at bounding box center [625, 692] width 307 height 35
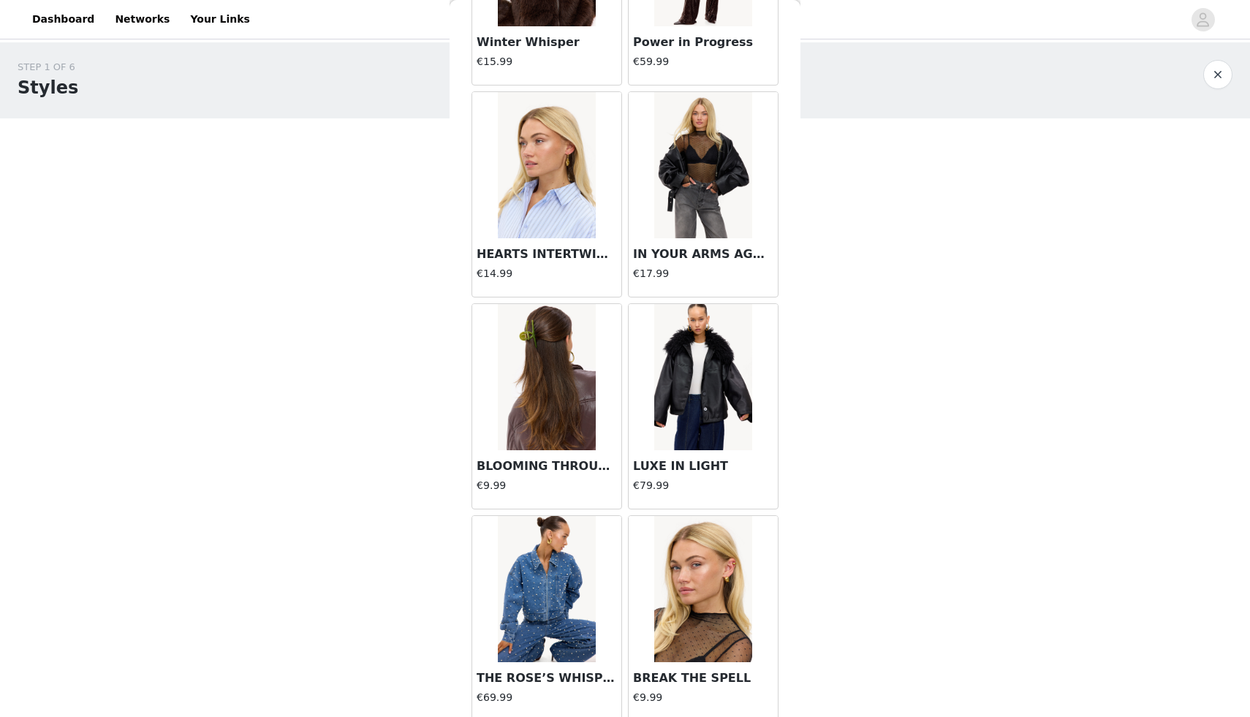
scroll to position [20603, 0]
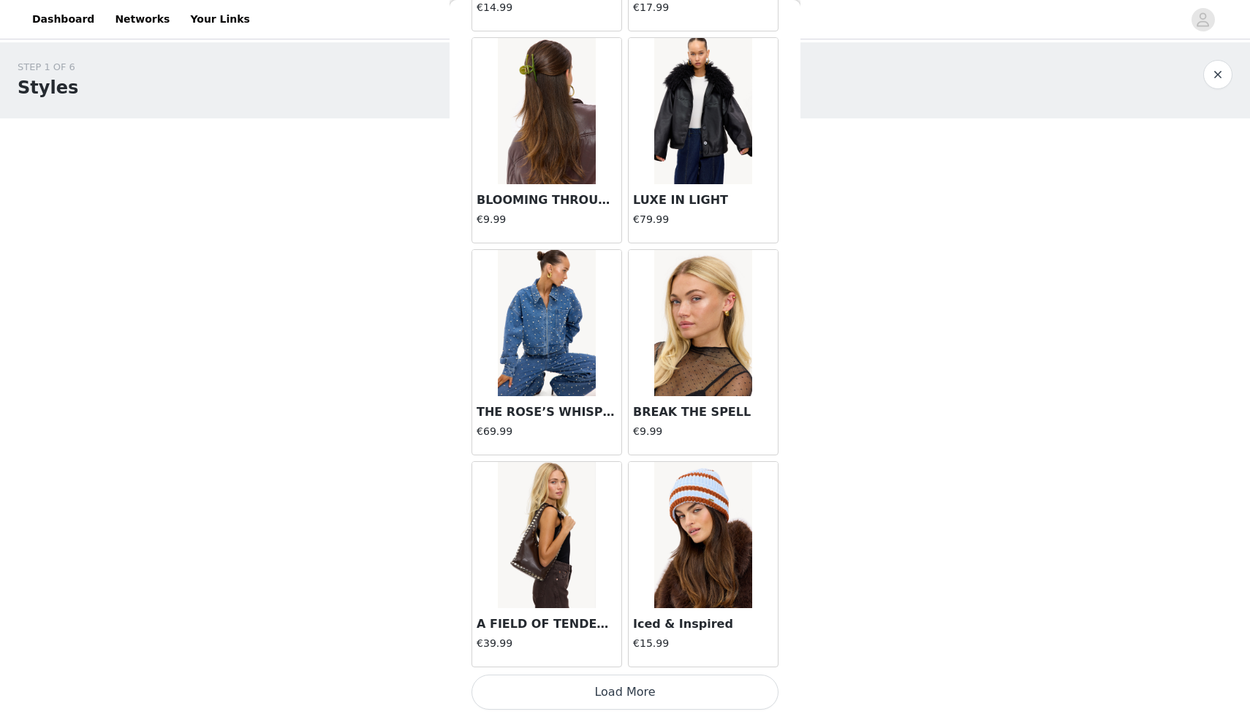
click at [617, 687] on button "Load More" at bounding box center [625, 692] width 307 height 35
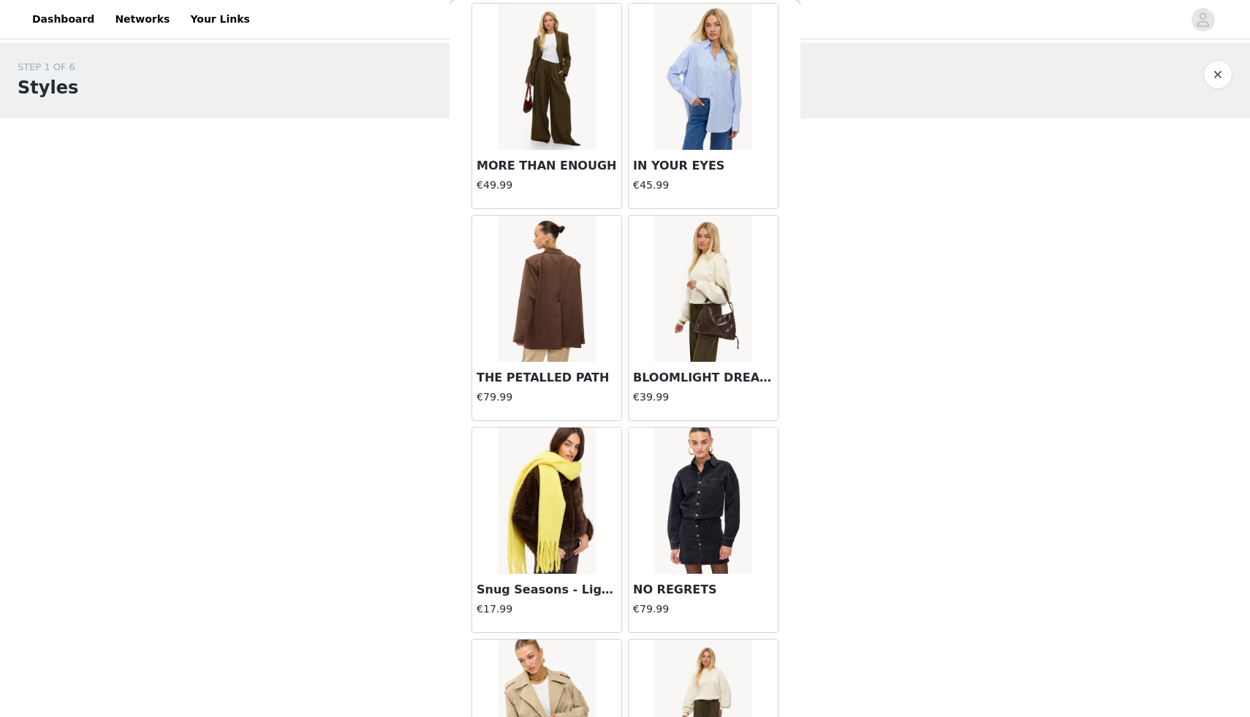
scroll to position [21907, 0]
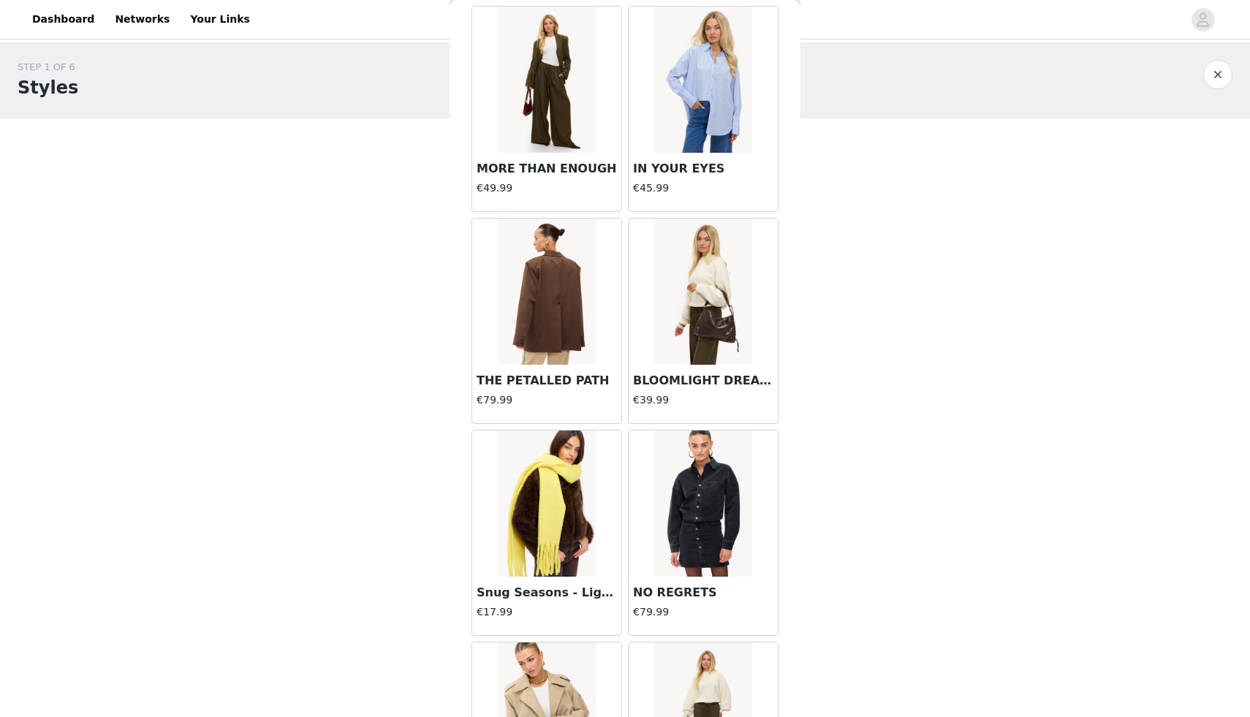
click at [562, 289] on img at bounding box center [546, 292] width 97 height 146
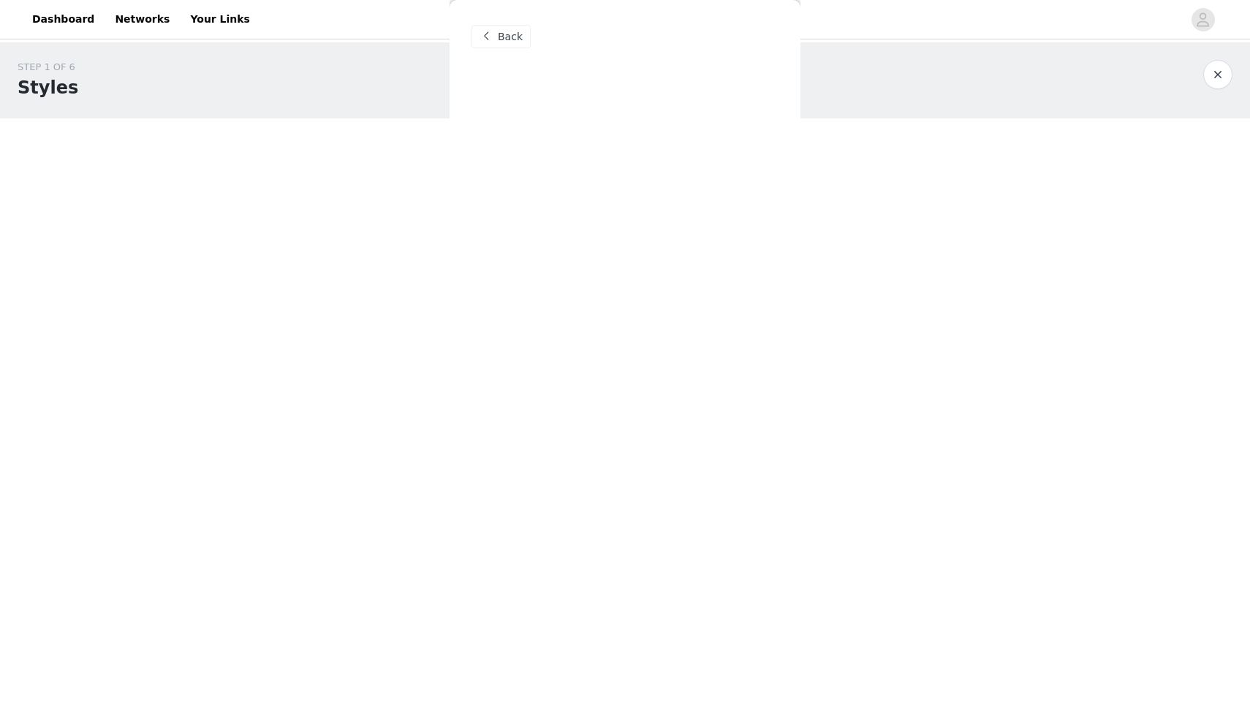
scroll to position [0, 0]
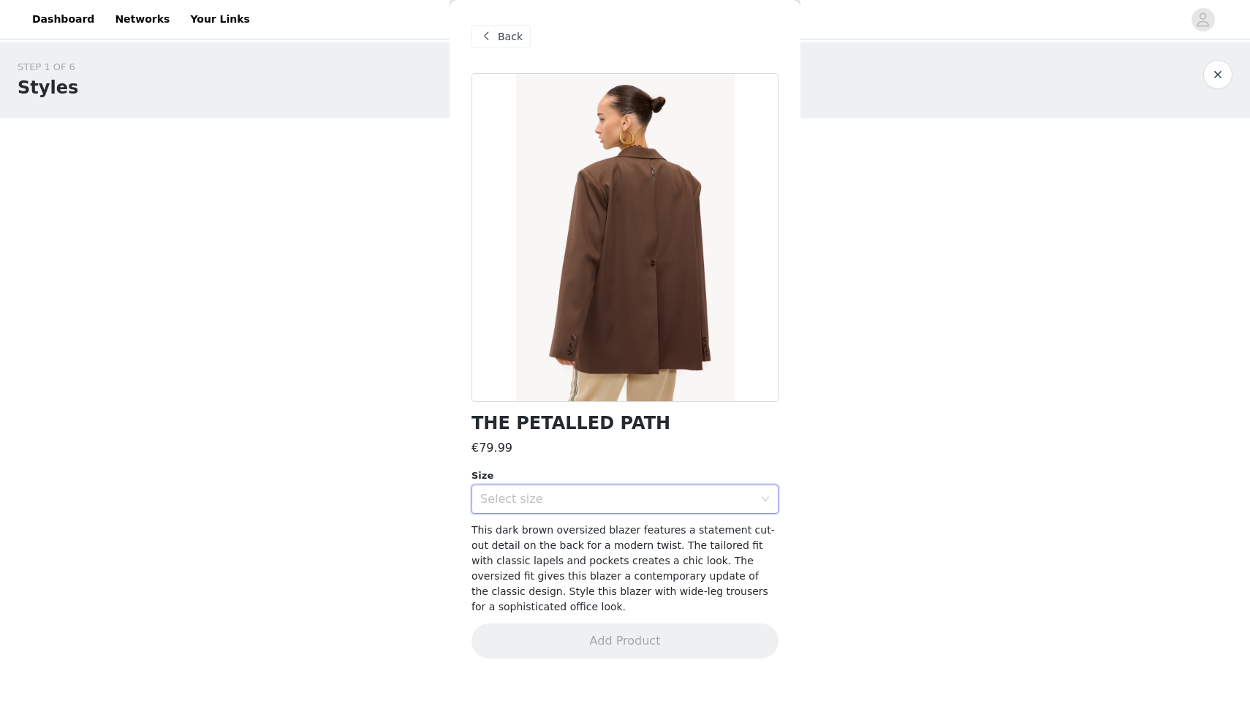
click at [581, 491] on div "Select size" at bounding box center [620, 499] width 280 height 28
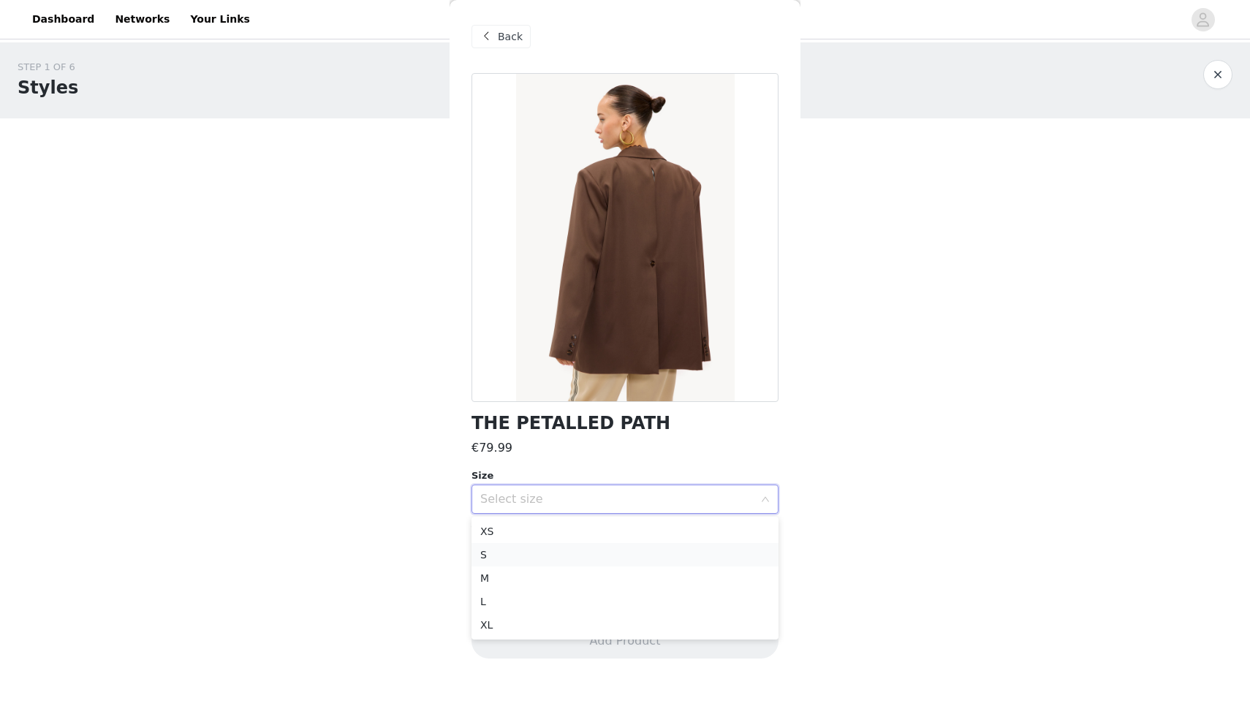
click at [523, 560] on li "S" at bounding box center [625, 554] width 307 height 23
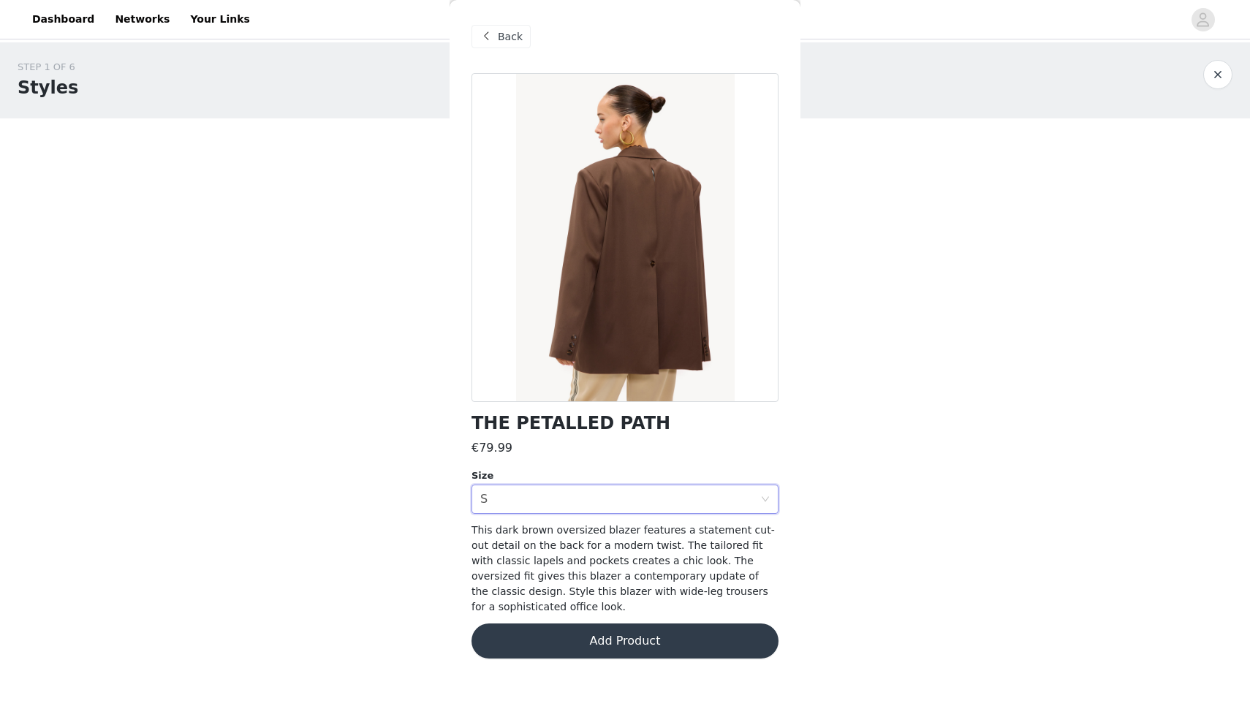
click at [568, 627] on button "Add Product" at bounding box center [625, 641] width 307 height 35
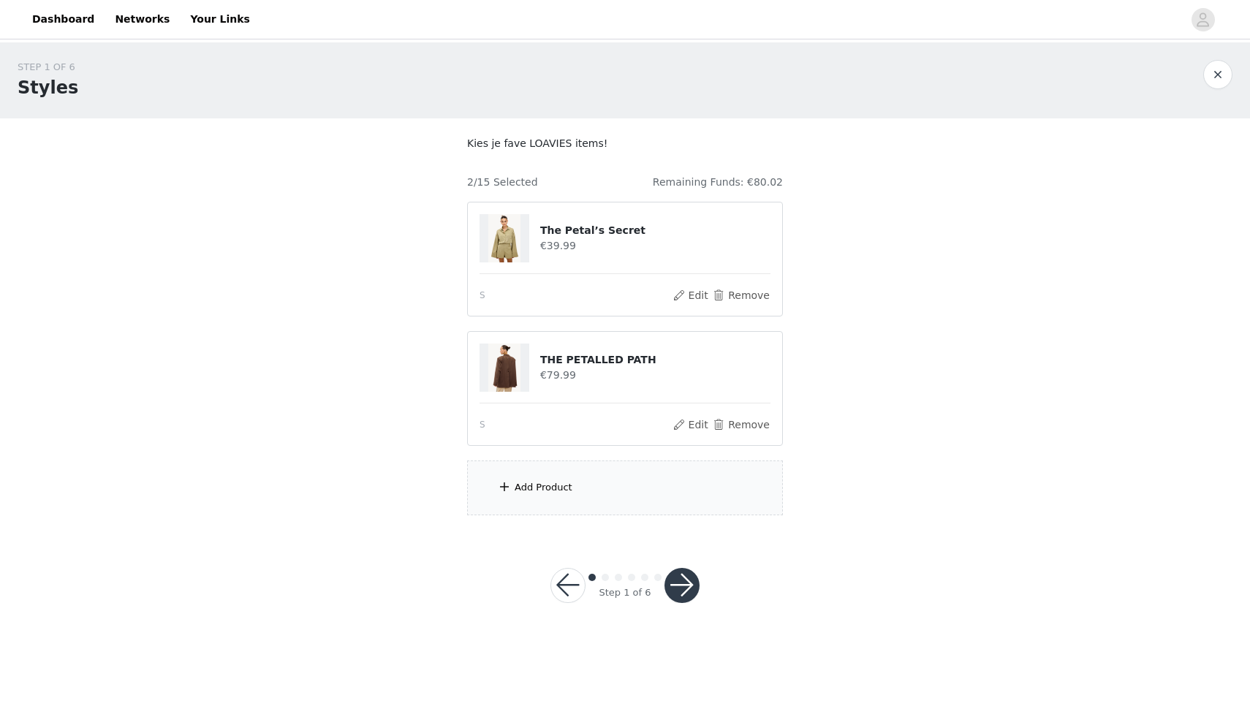
click at [556, 480] on div "Add Product" at bounding box center [544, 487] width 58 height 15
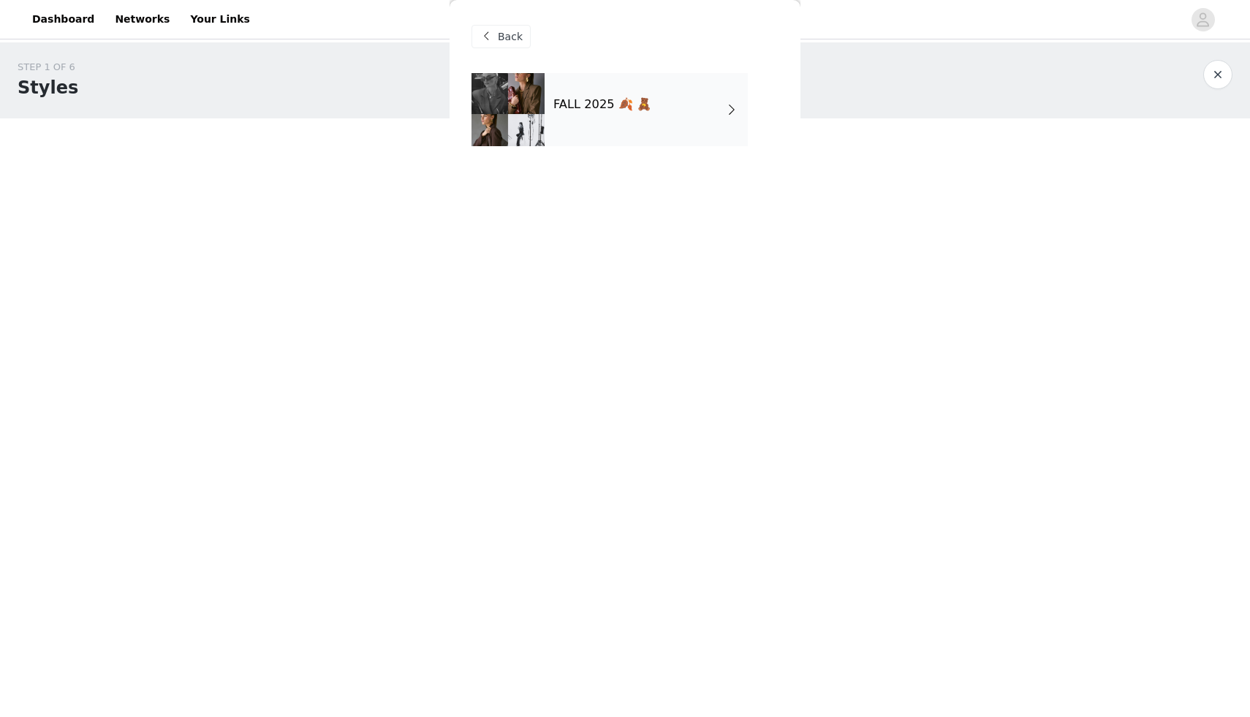
click at [654, 98] on div "FALL 2025 🍂 🧸" at bounding box center [646, 109] width 203 height 73
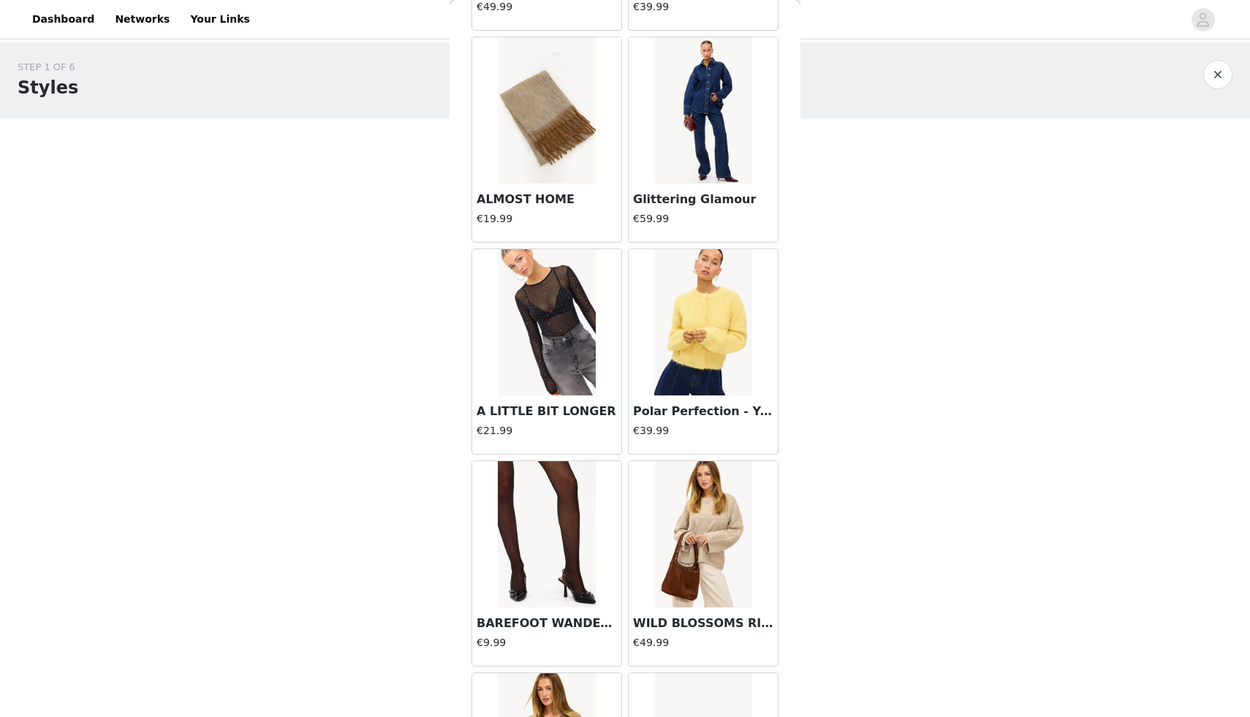
scroll to position [1520, 0]
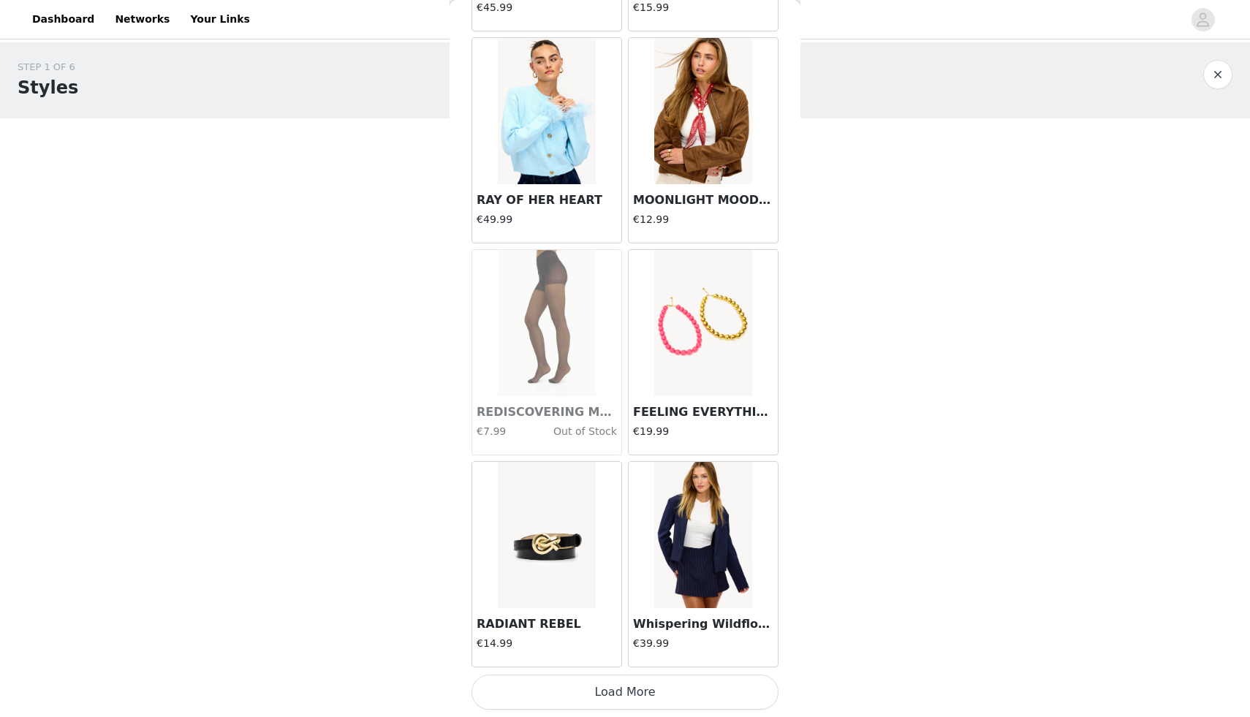
click at [627, 698] on button "Load More" at bounding box center [625, 692] width 307 height 35
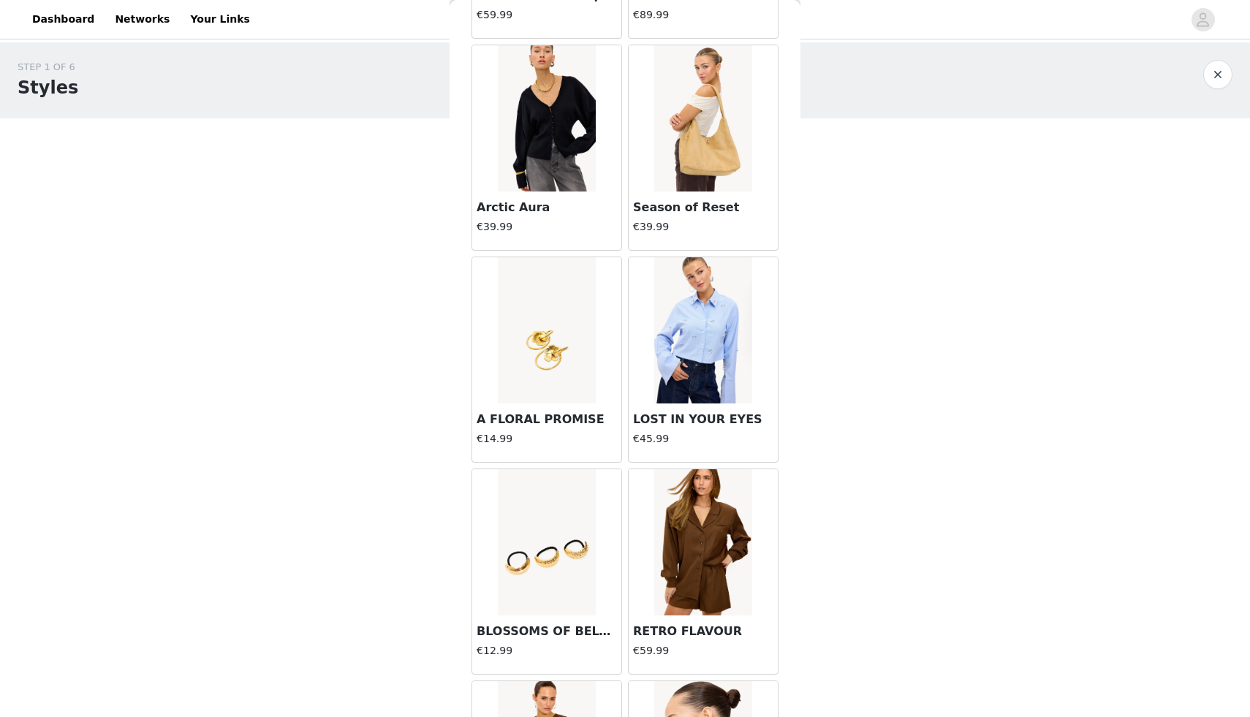
scroll to position [3640, 0]
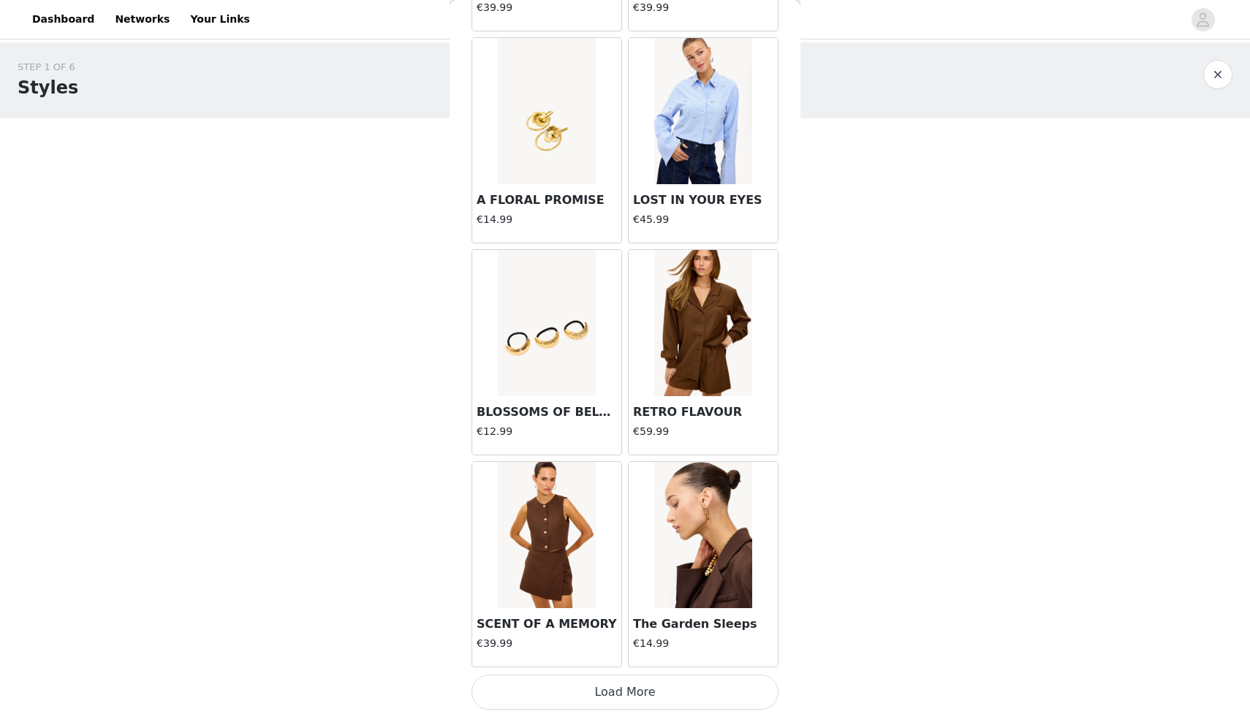
click at [632, 700] on button "Load More" at bounding box center [625, 692] width 307 height 35
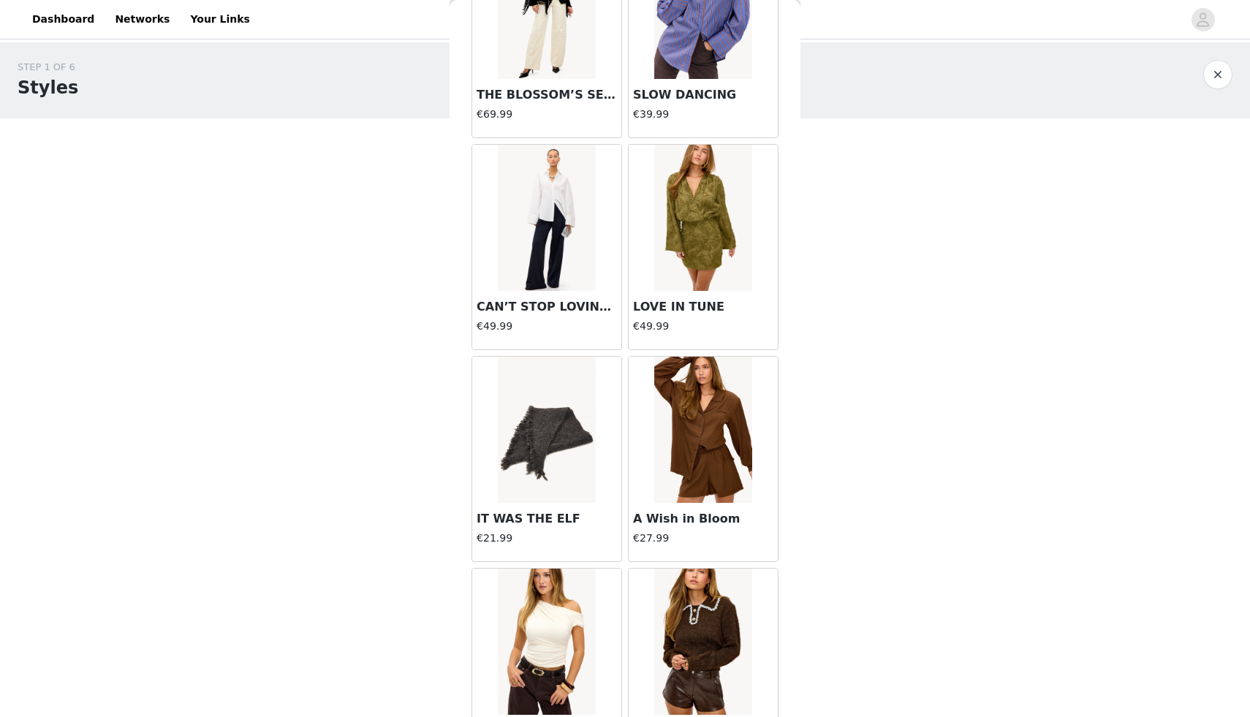
scroll to position [5761, 0]
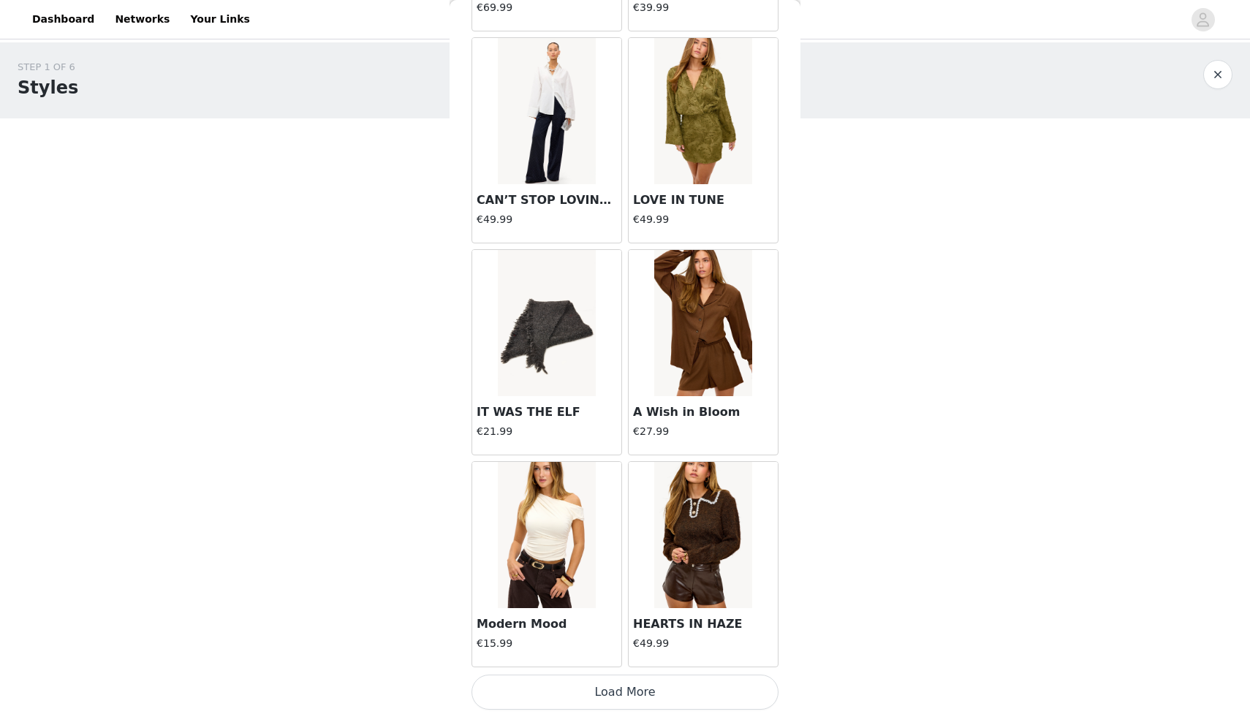
click at [639, 697] on button "Load More" at bounding box center [625, 692] width 307 height 35
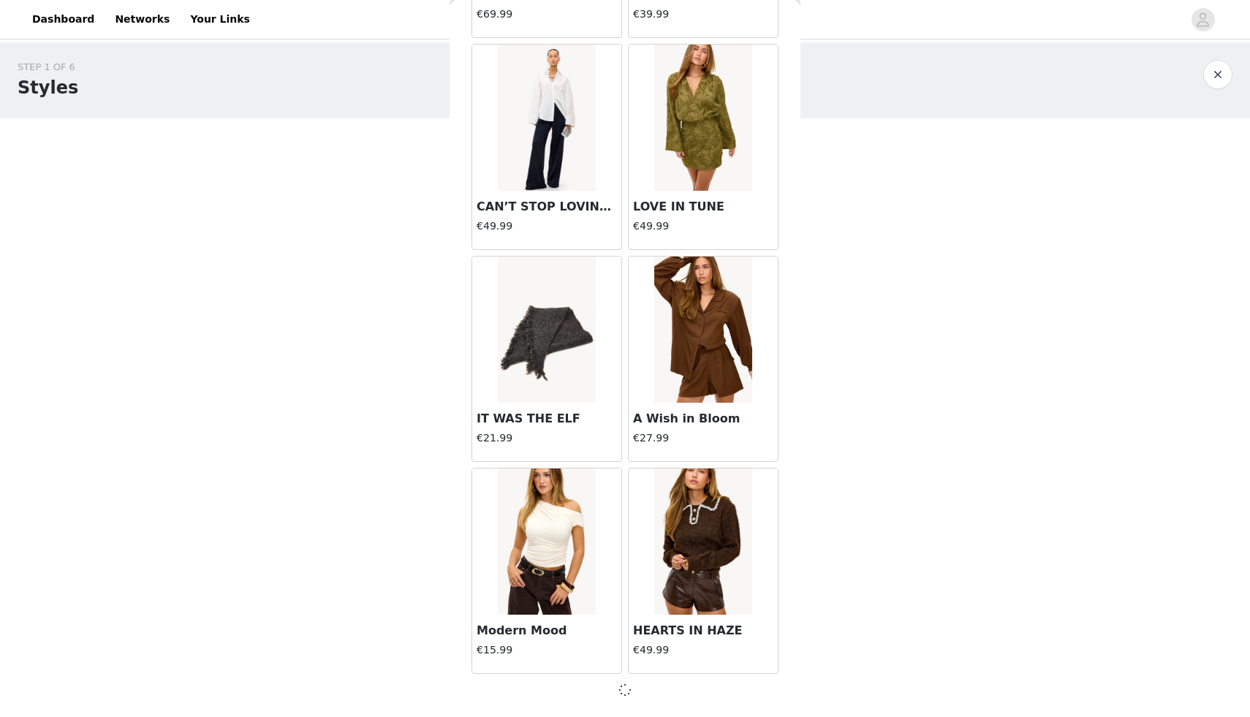
scroll to position [5754, 0]
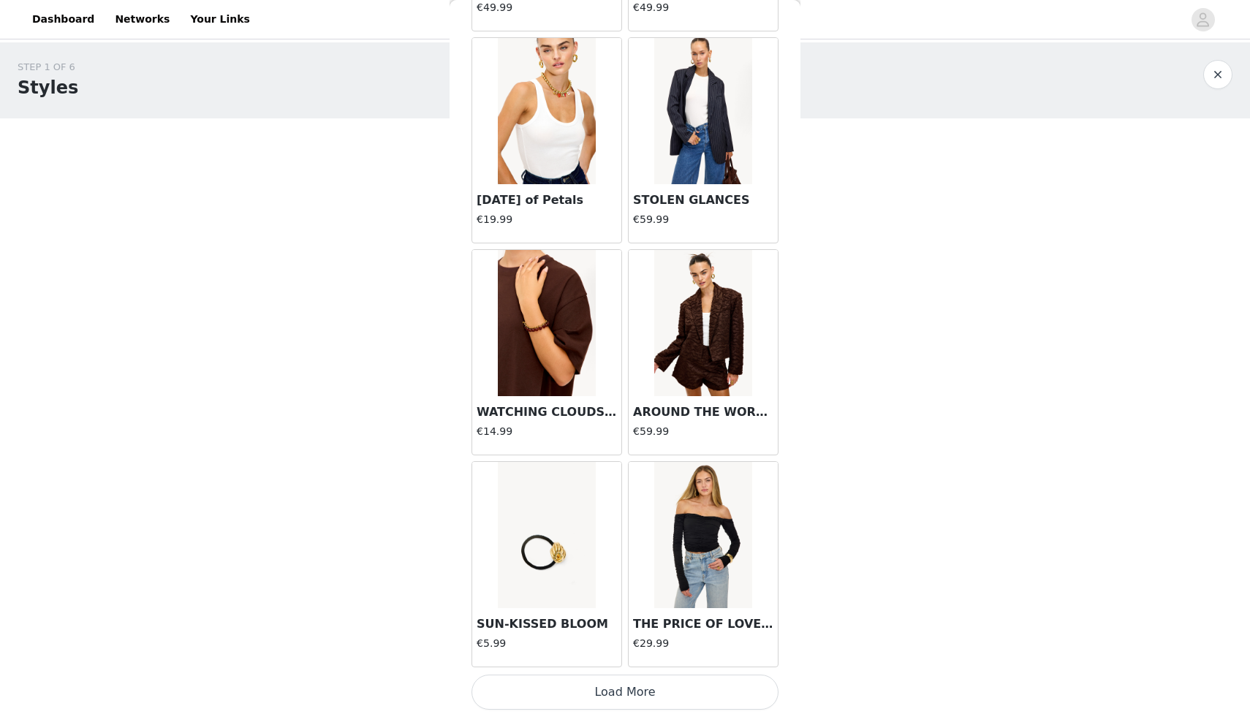
click at [636, 703] on button "Load More" at bounding box center [625, 692] width 307 height 35
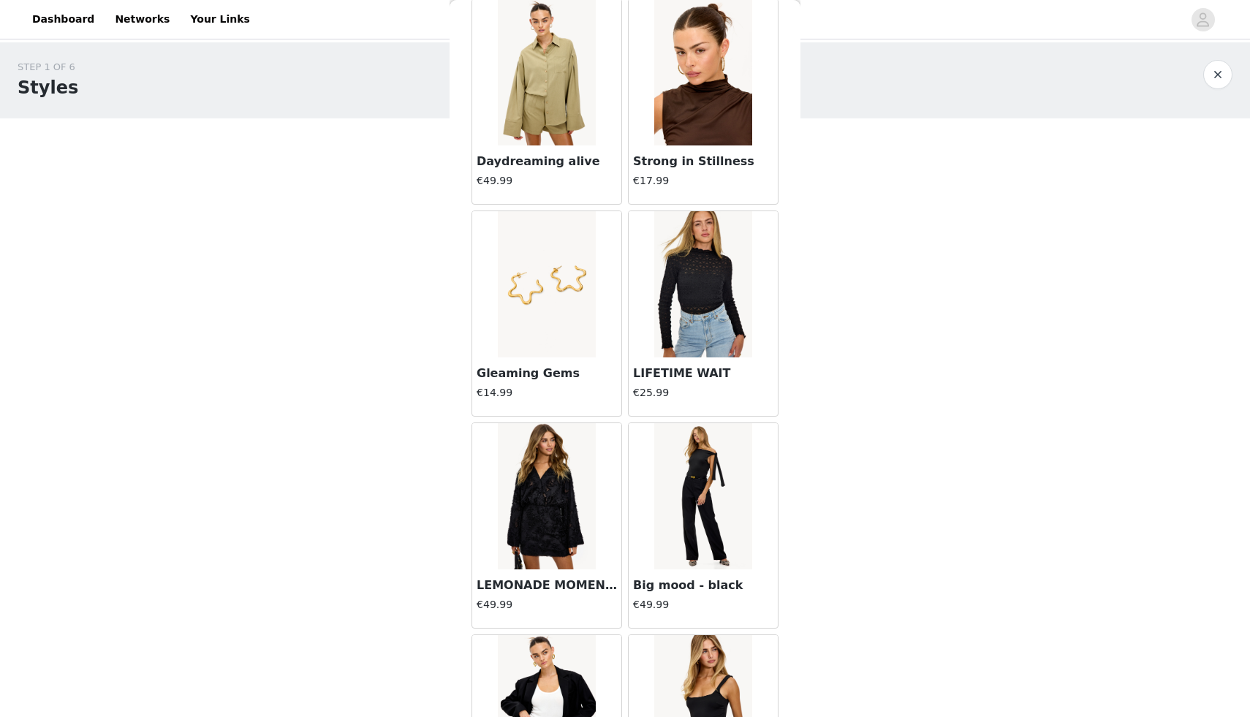
scroll to position [10001, 0]
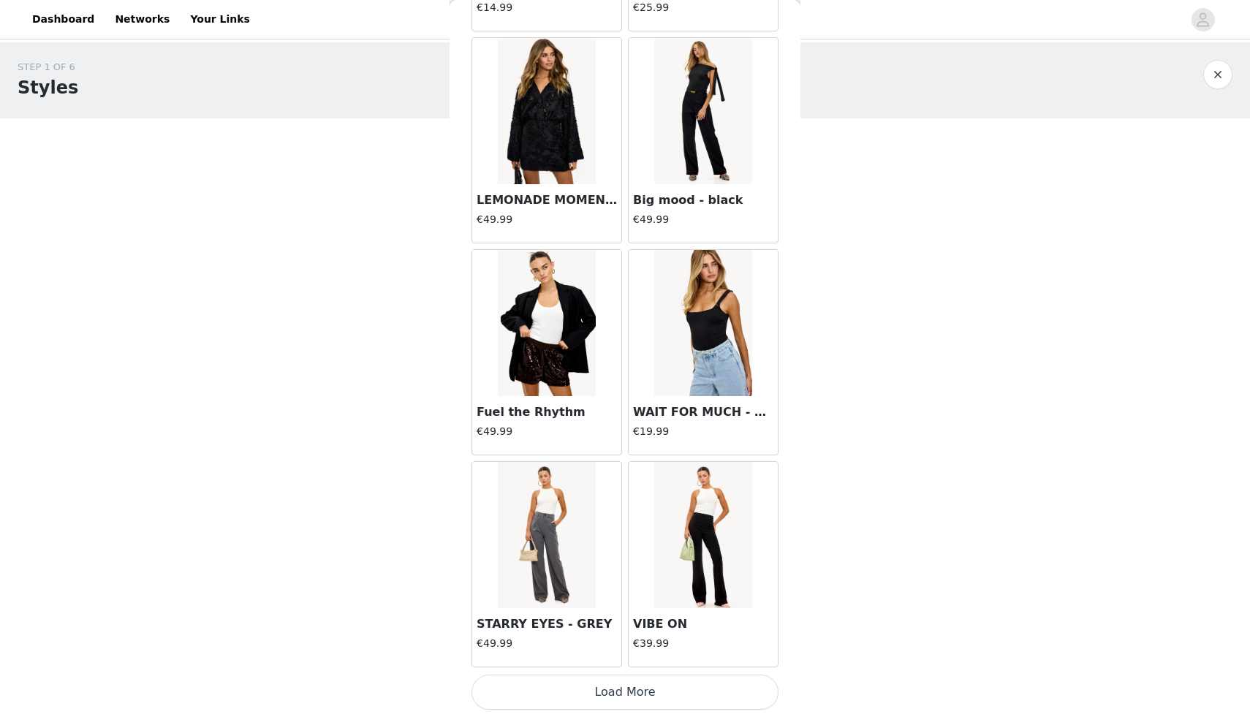
click at [596, 706] on button "Load More" at bounding box center [625, 692] width 307 height 35
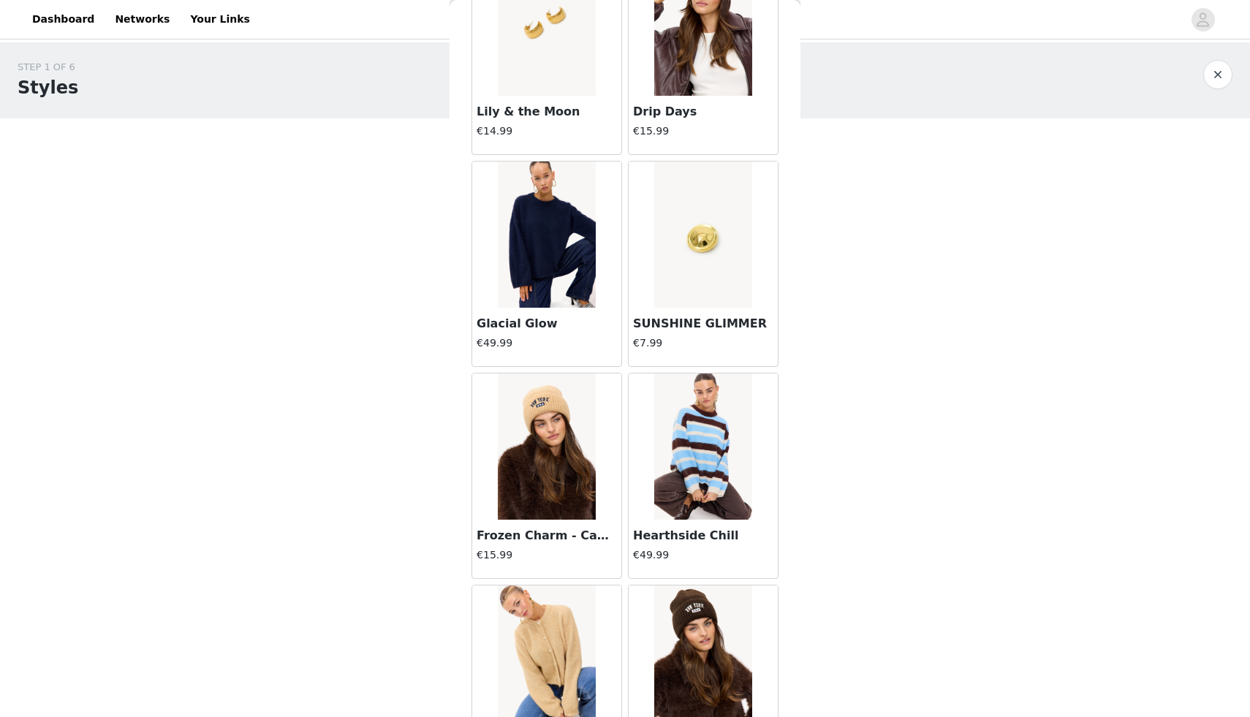
scroll to position [12122, 0]
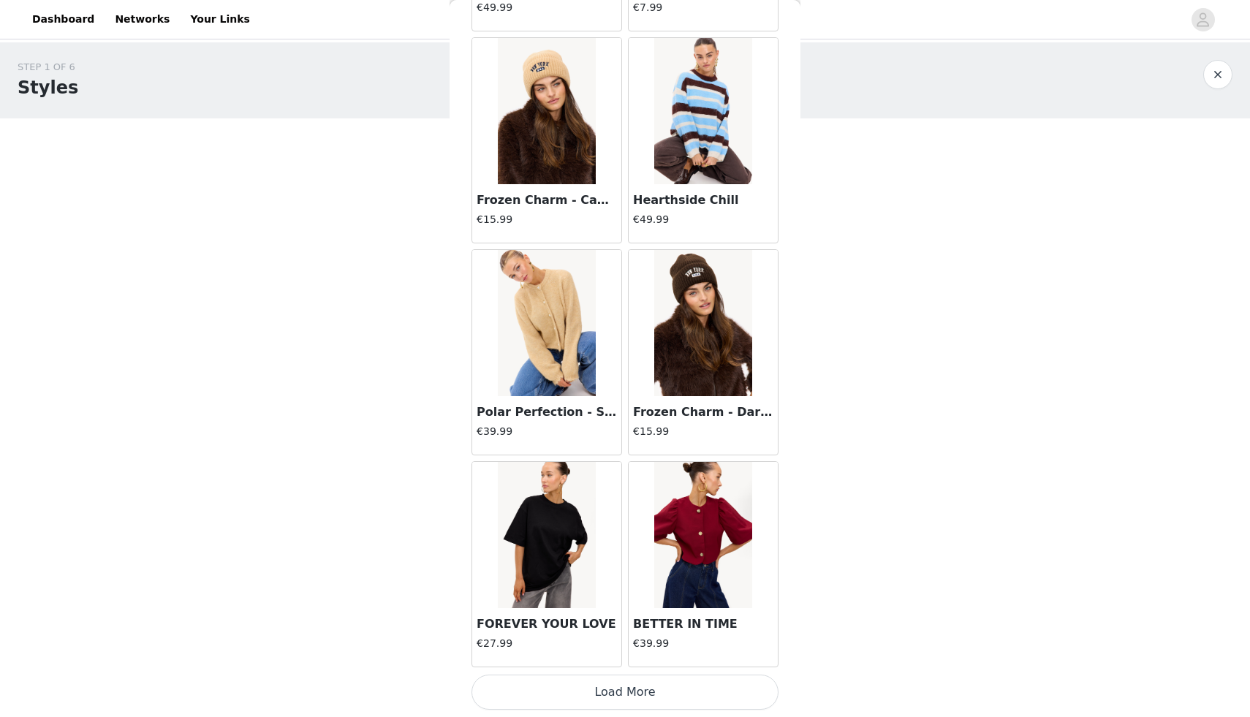
click at [617, 689] on button "Load More" at bounding box center [625, 692] width 307 height 35
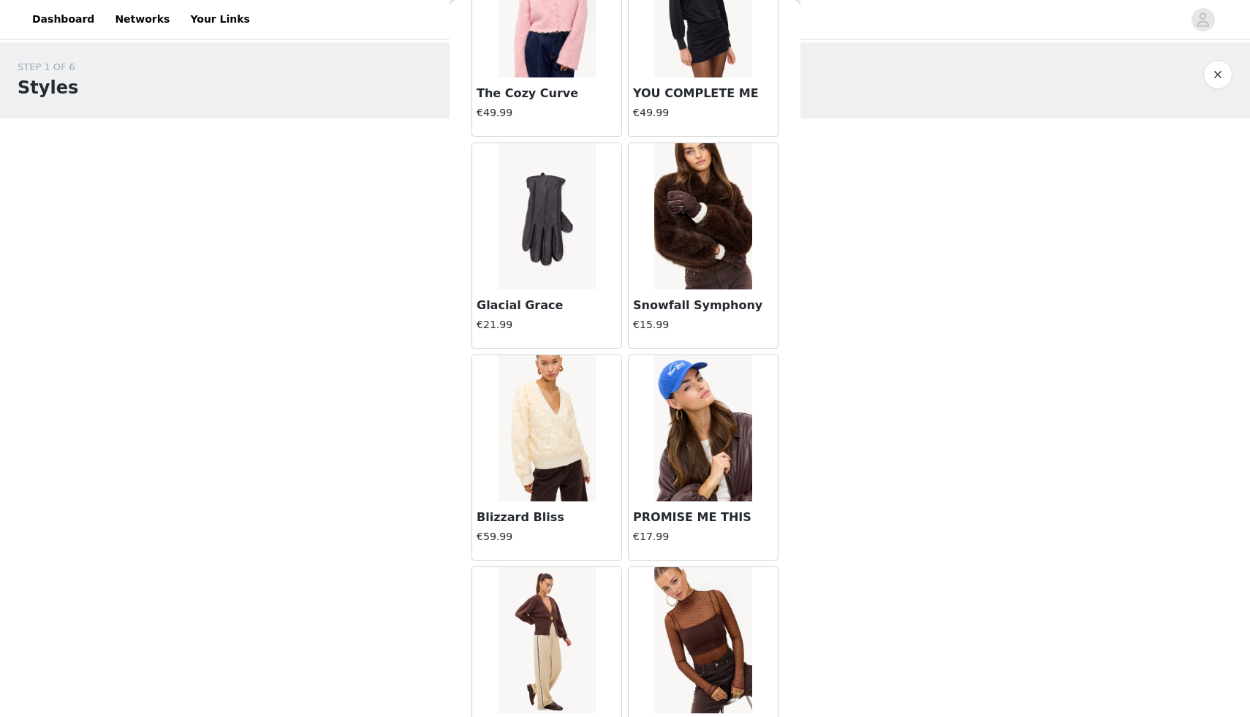
scroll to position [14242, 0]
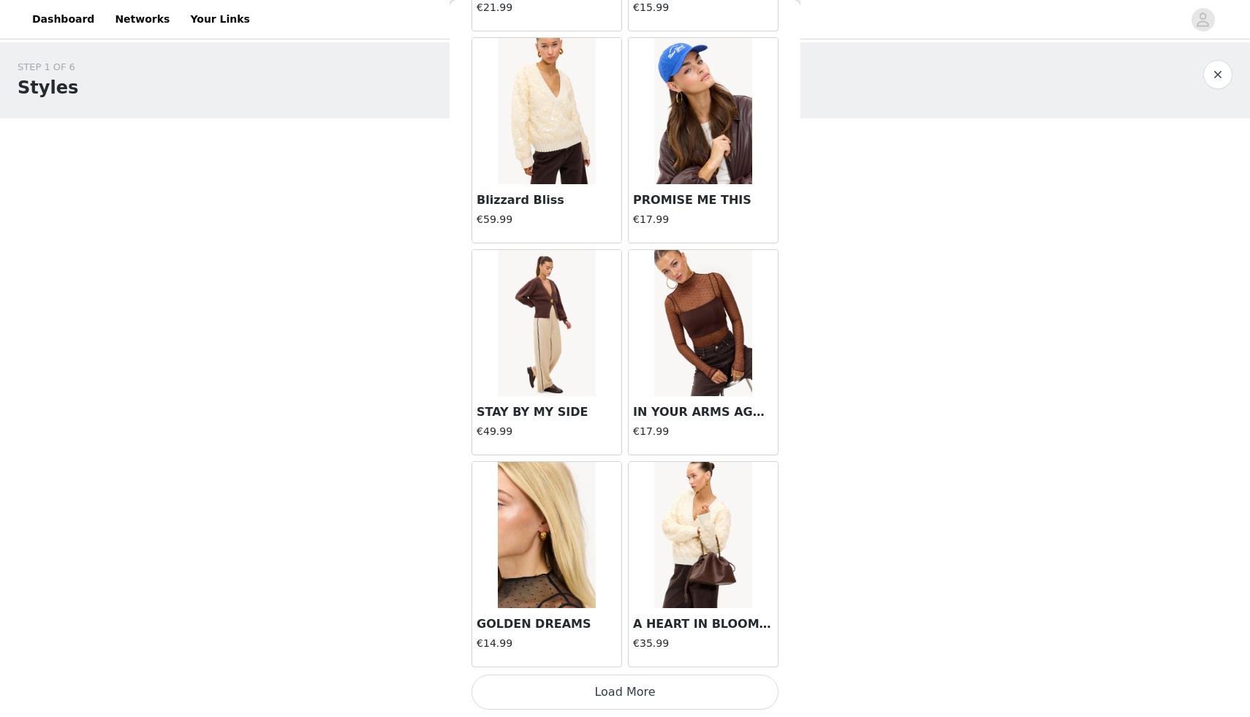
click at [632, 689] on button "Load More" at bounding box center [625, 692] width 307 height 35
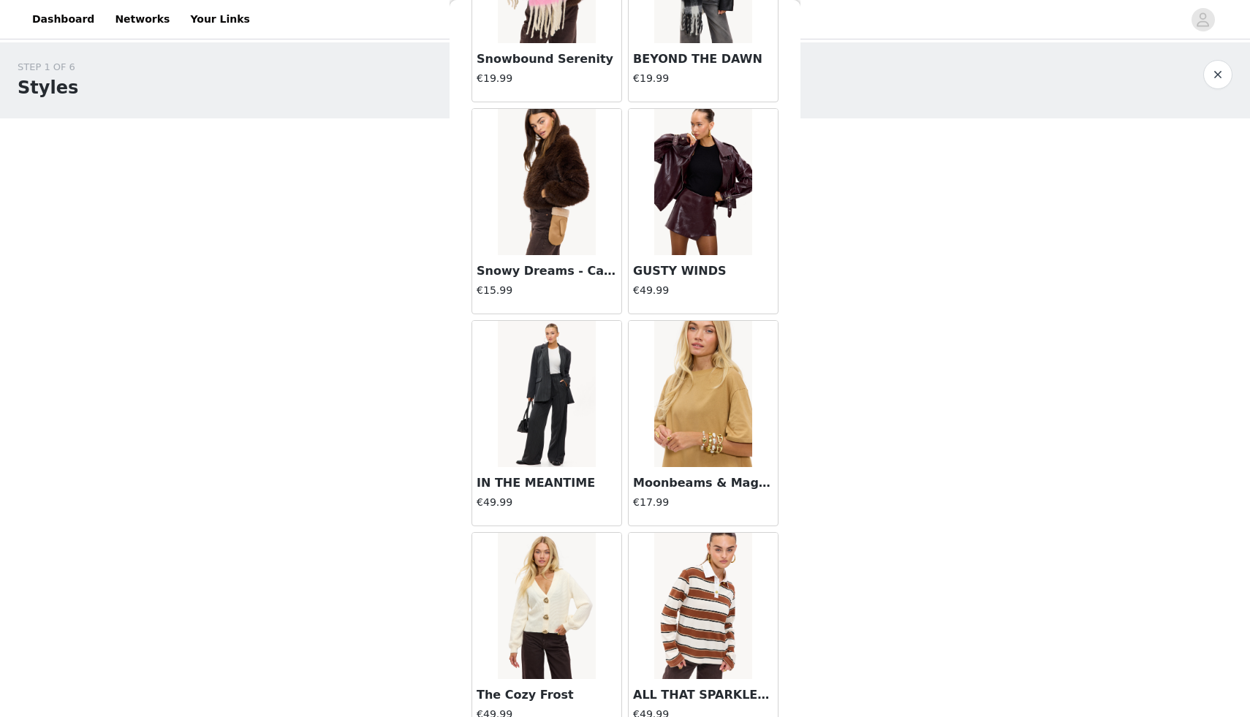
scroll to position [16362, 0]
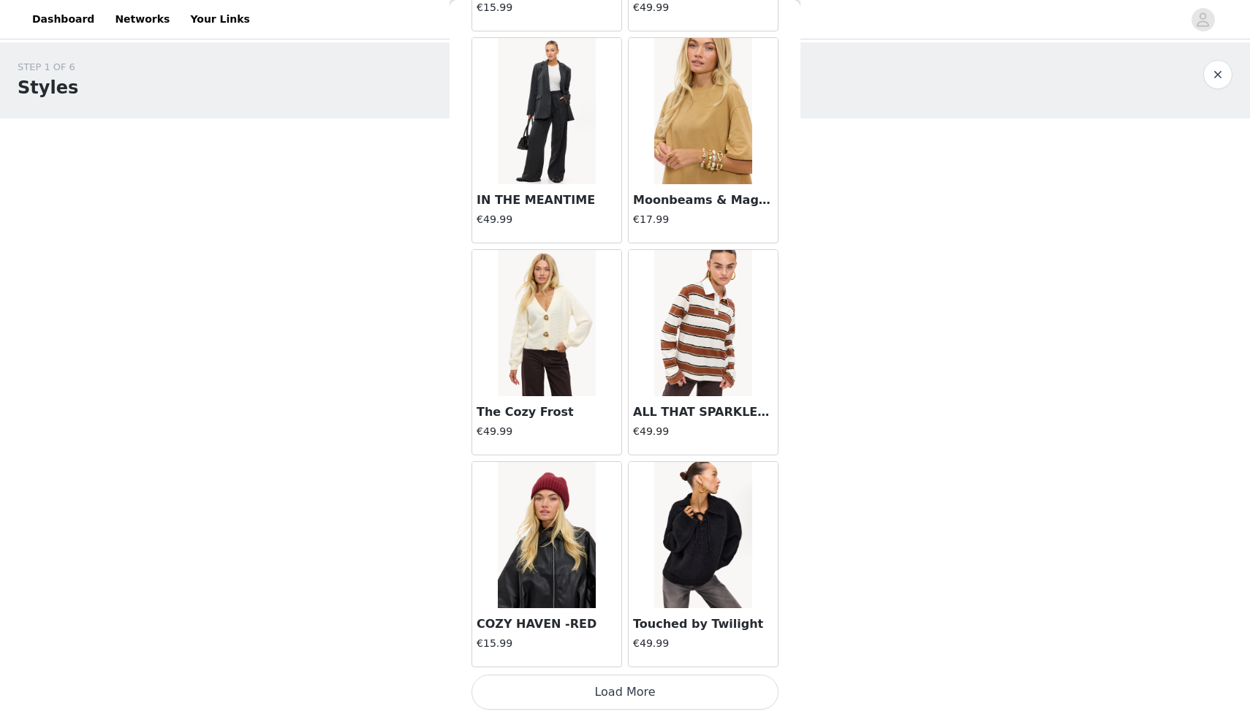
click at [649, 695] on button "Load More" at bounding box center [625, 692] width 307 height 35
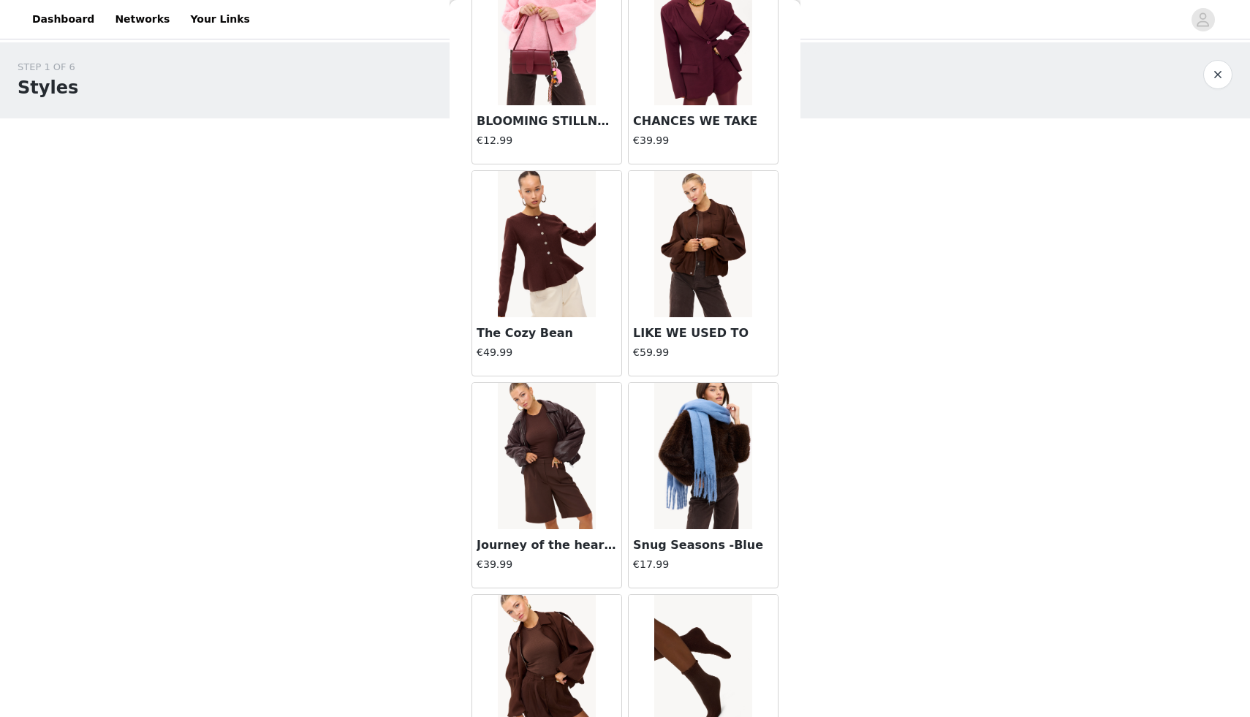
scroll to position [18163, 0]
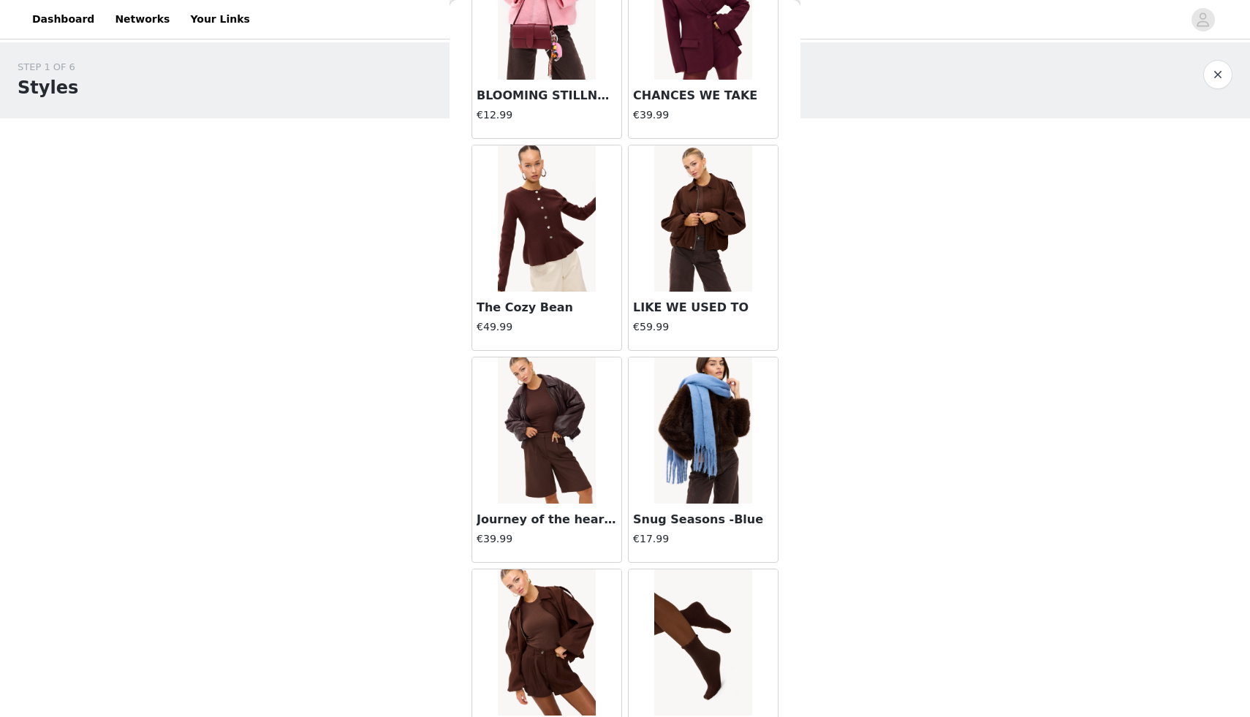
click at [721, 205] on img at bounding box center [702, 218] width 97 height 146
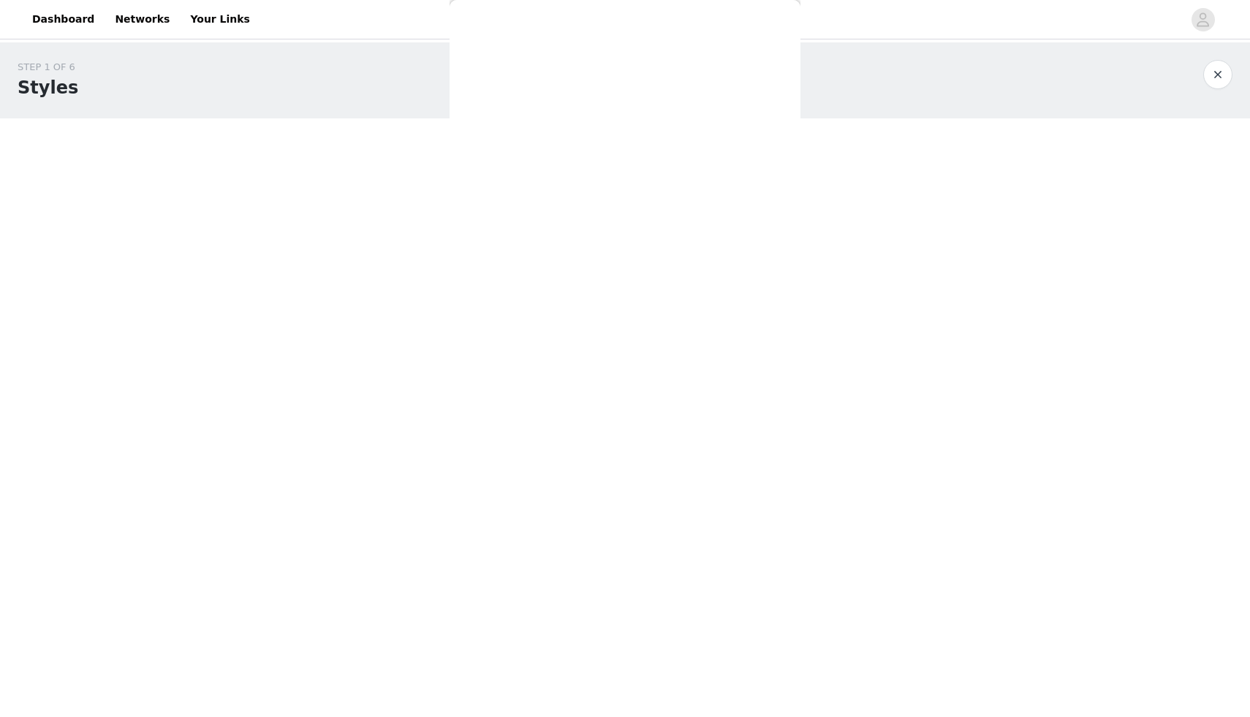
scroll to position [0, 0]
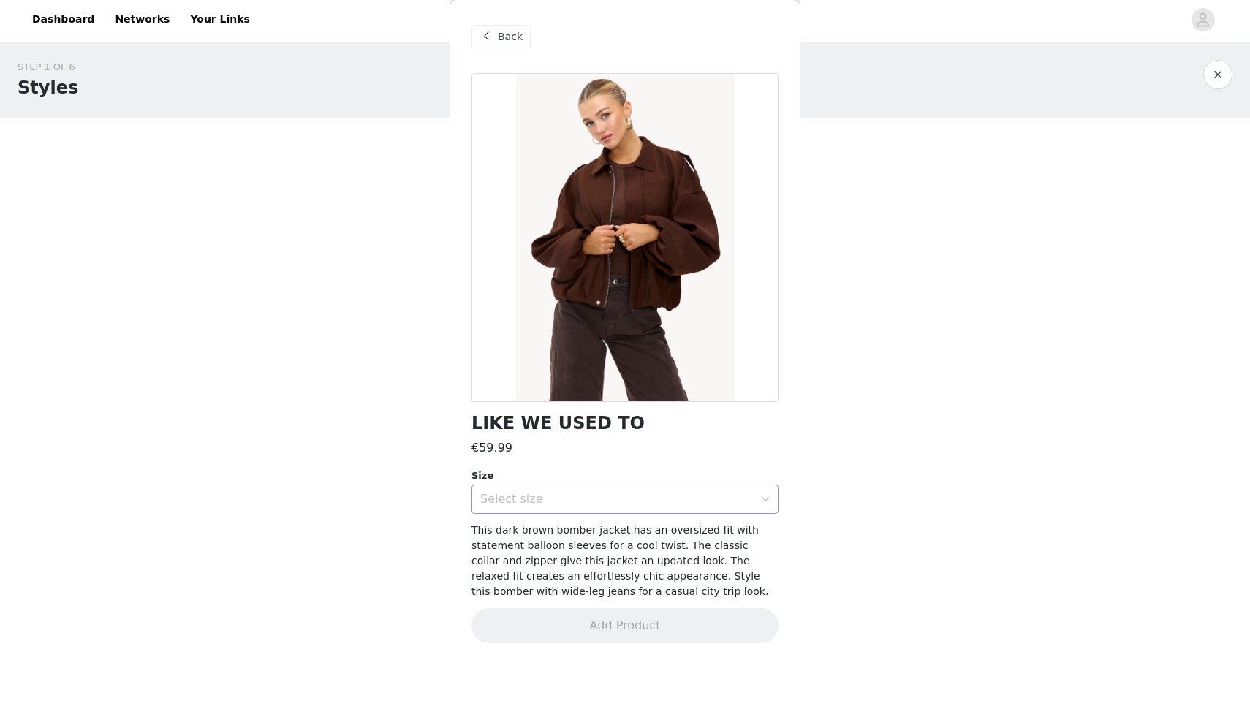
click at [598, 504] on div "Select size" at bounding box center [616, 499] width 273 height 15
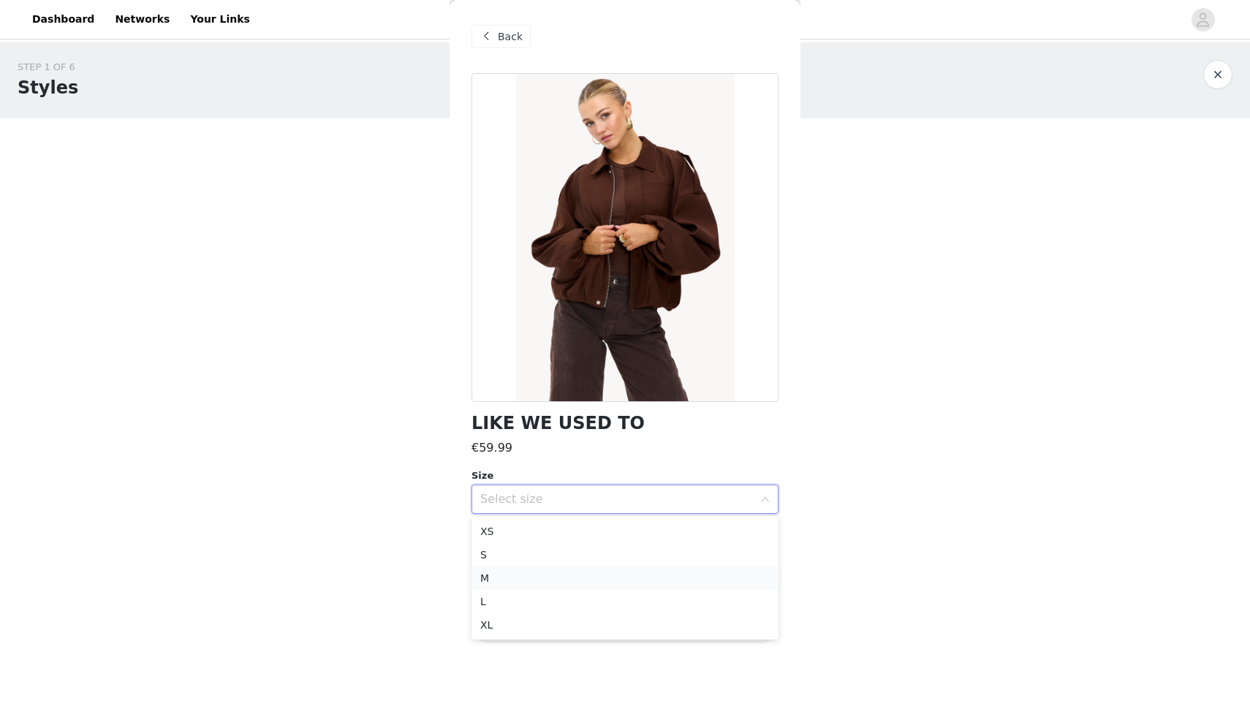
click at [519, 579] on li "M" at bounding box center [625, 578] width 307 height 23
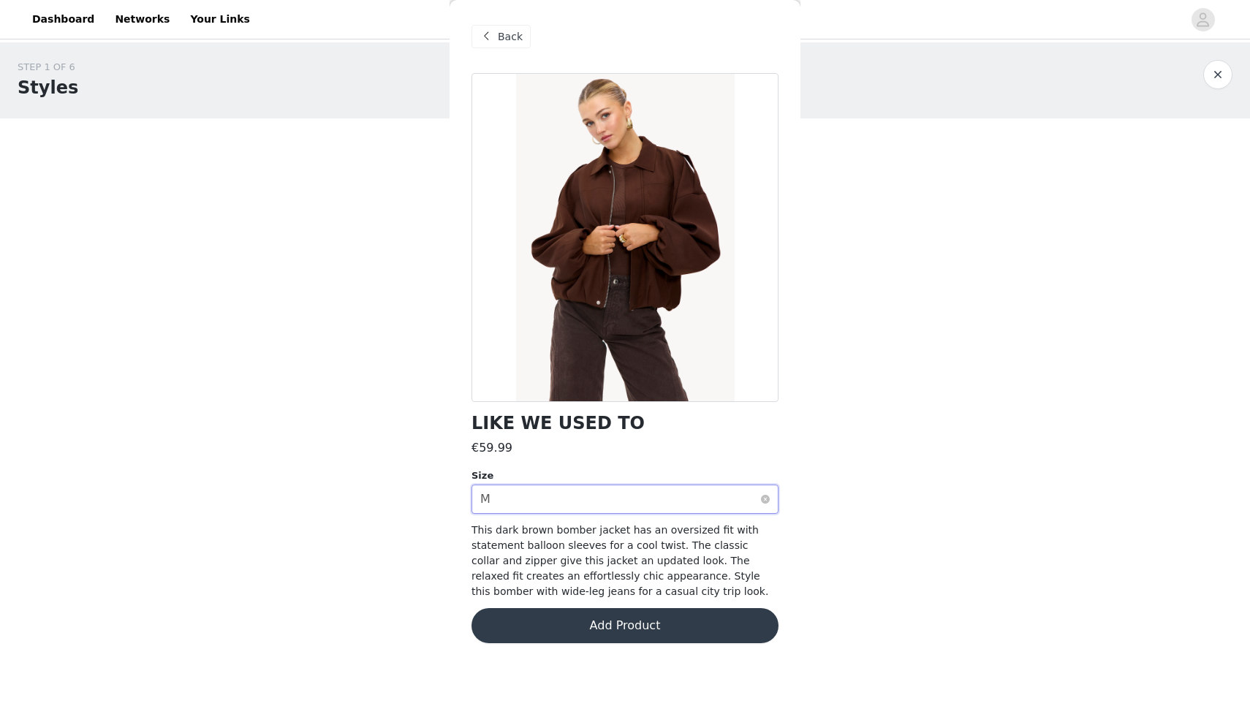
click at [596, 501] on div "Select size M" at bounding box center [620, 499] width 280 height 28
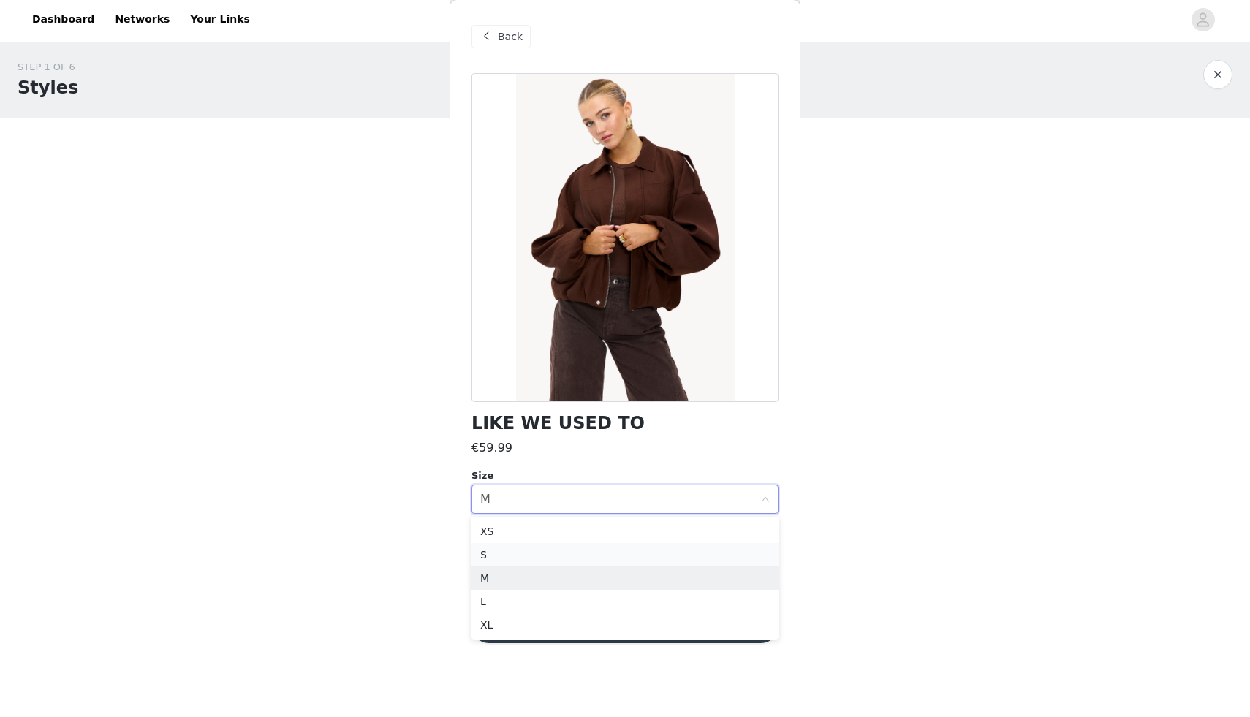
click at [525, 556] on li "S" at bounding box center [625, 554] width 307 height 23
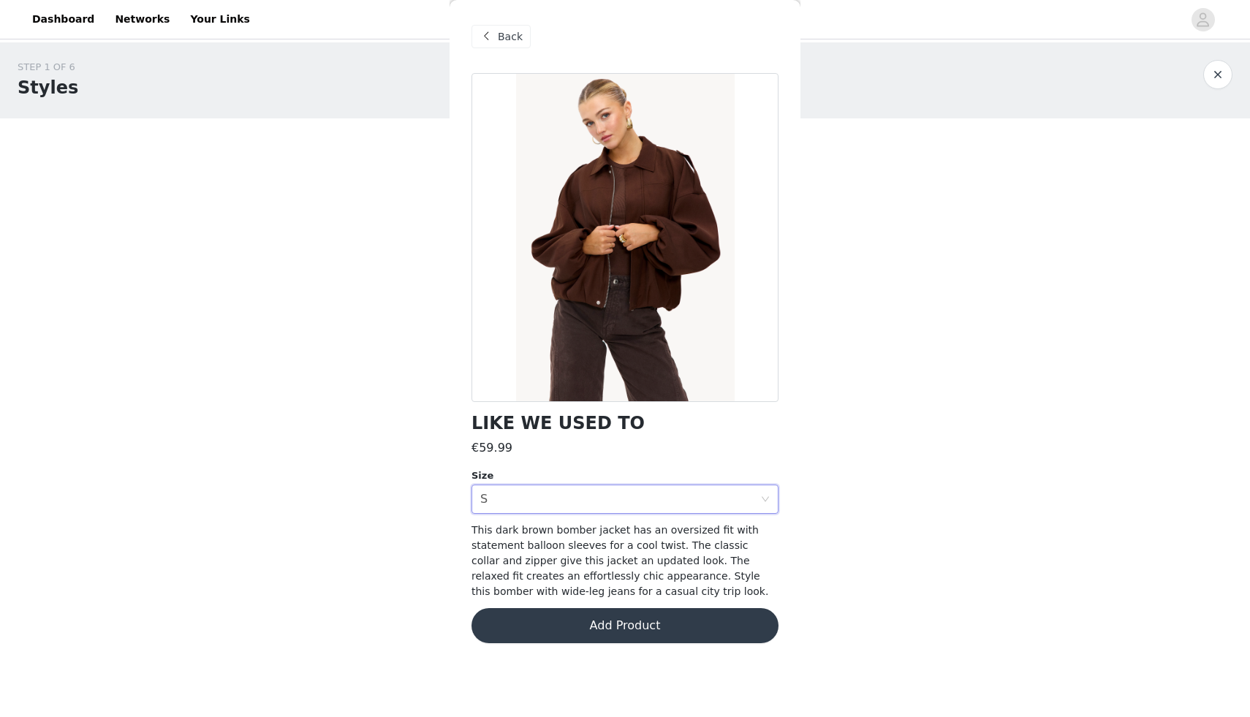
click at [607, 627] on button "Add Product" at bounding box center [625, 625] width 307 height 35
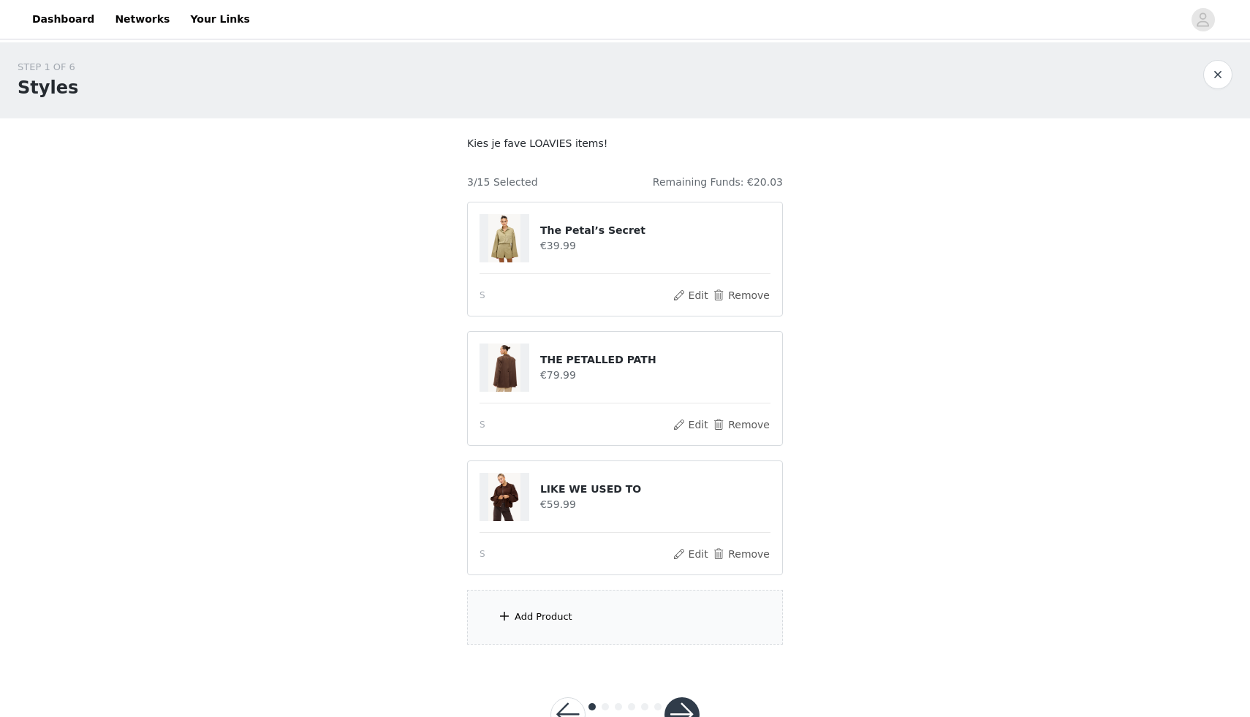
scroll to position [50, 0]
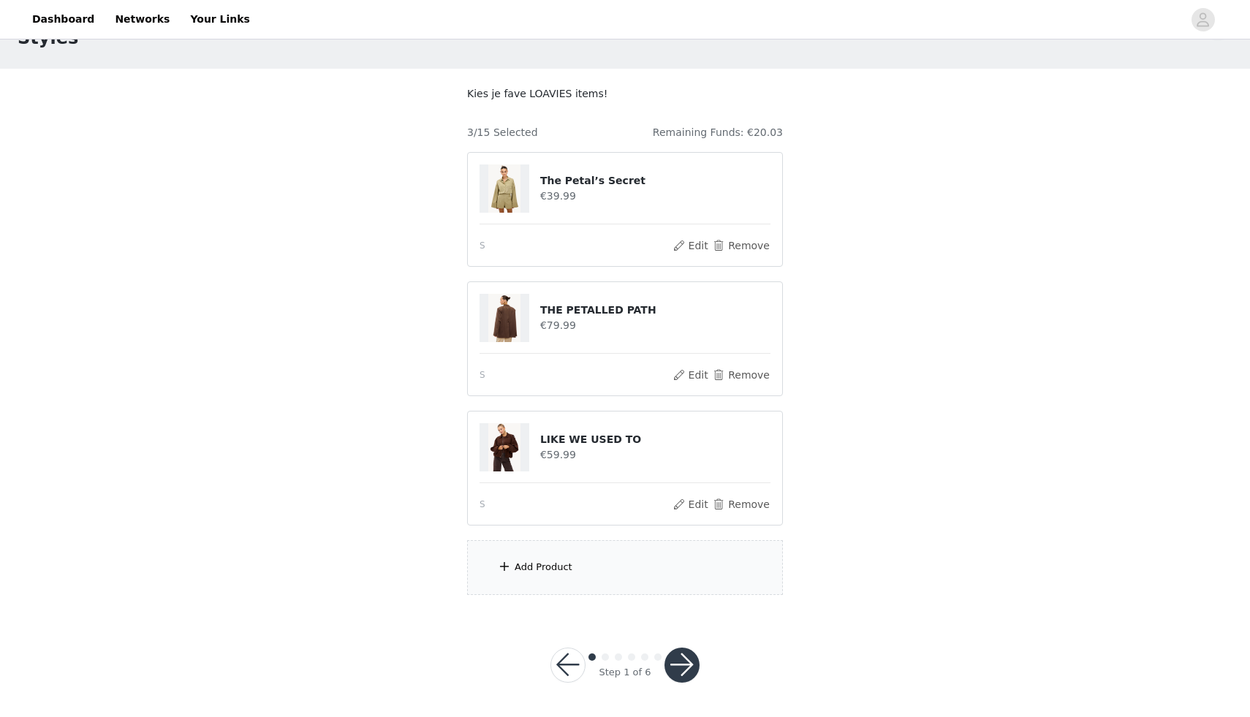
click at [542, 568] on div "Add Product" at bounding box center [544, 567] width 58 height 15
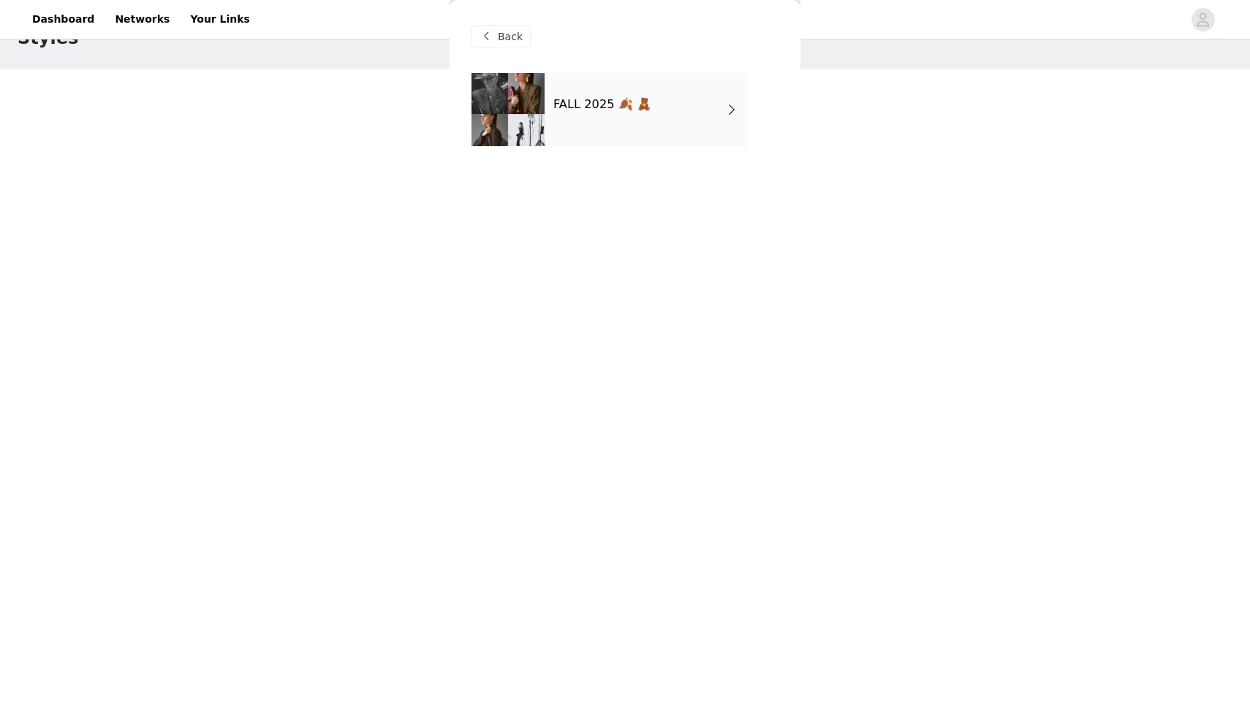
click at [627, 135] on div "FALL 2025 🍂 🧸" at bounding box center [646, 109] width 203 height 73
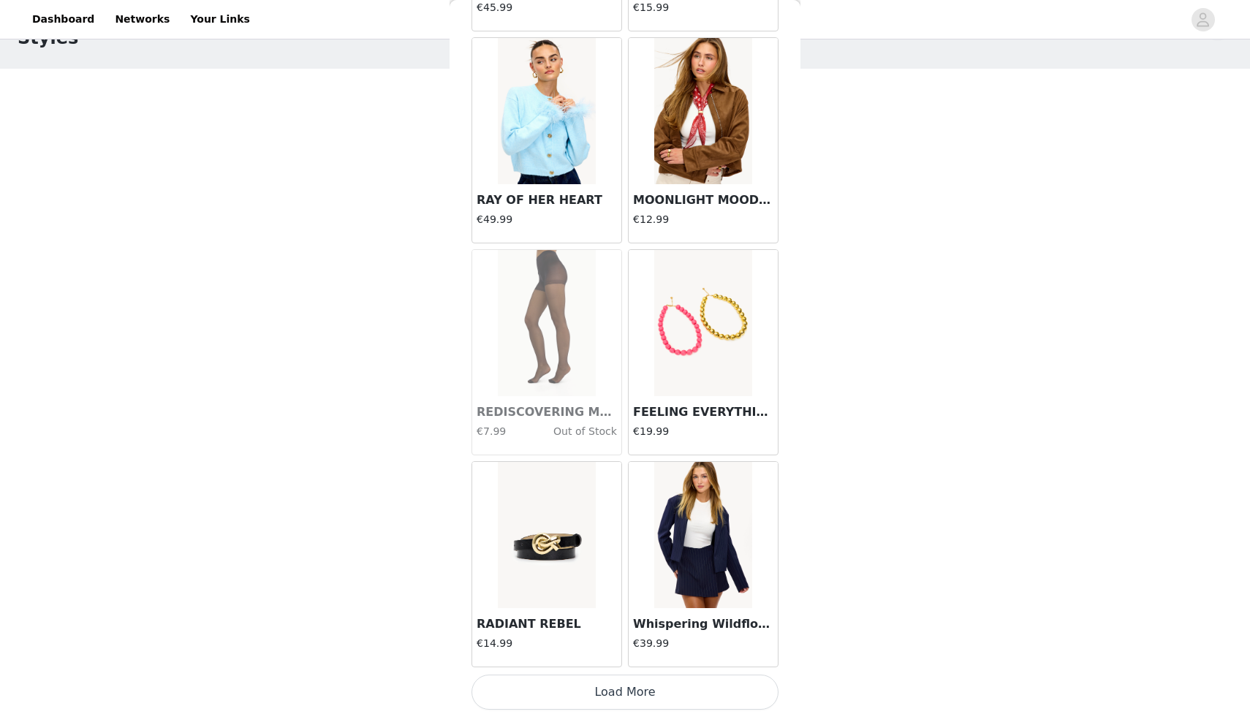
click at [594, 707] on button "Load More" at bounding box center [625, 692] width 307 height 35
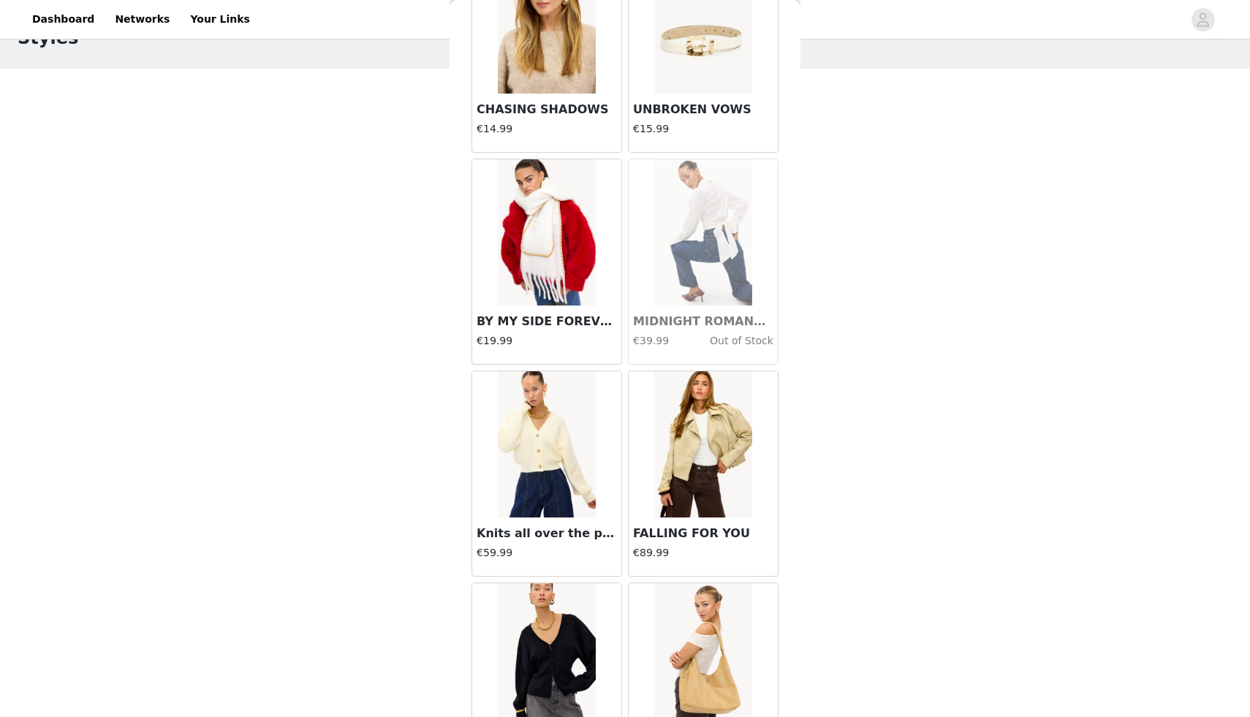
scroll to position [3640, 0]
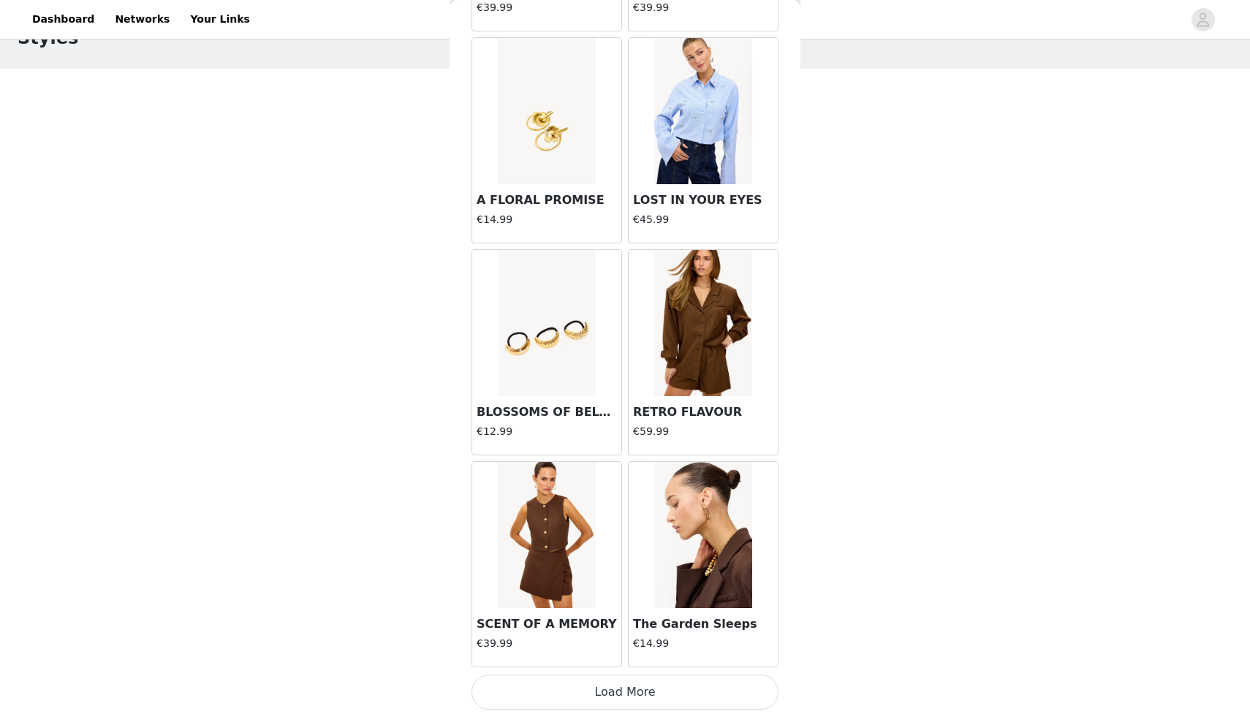
click at [630, 697] on button "Load More" at bounding box center [625, 692] width 307 height 35
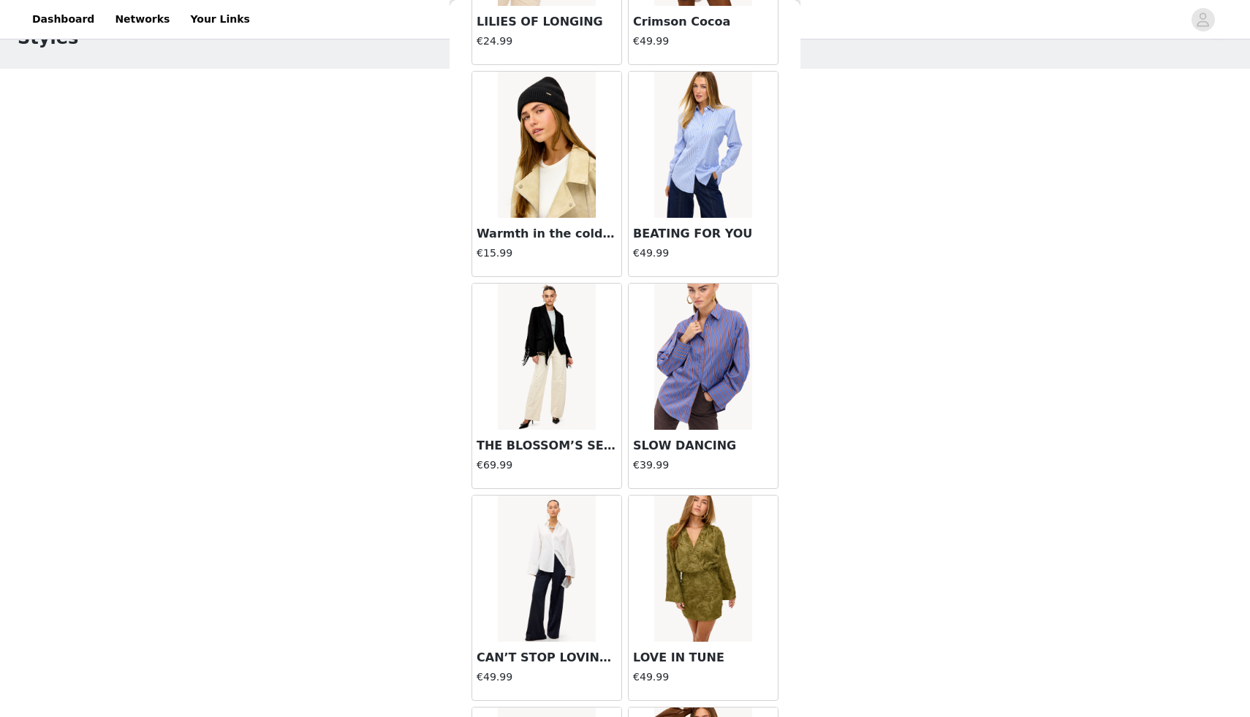
scroll to position [5761, 0]
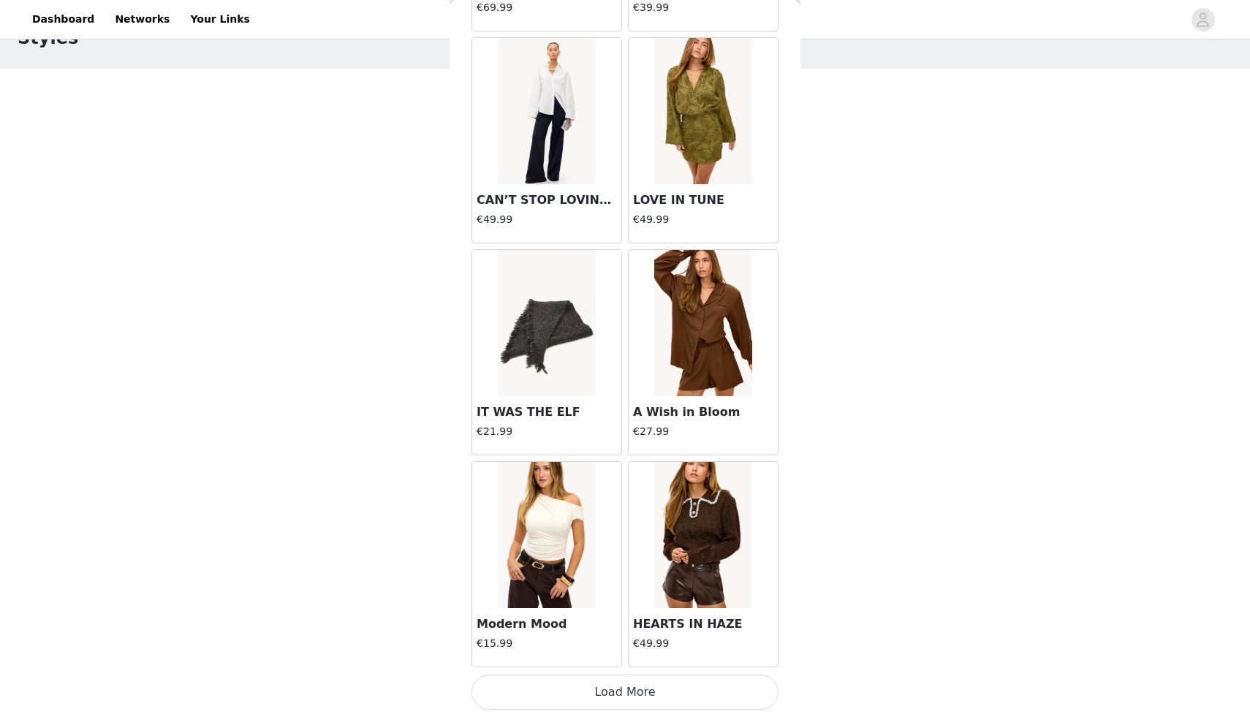
click at [639, 678] on button "Load More" at bounding box center [625, 692] width 307 height 35
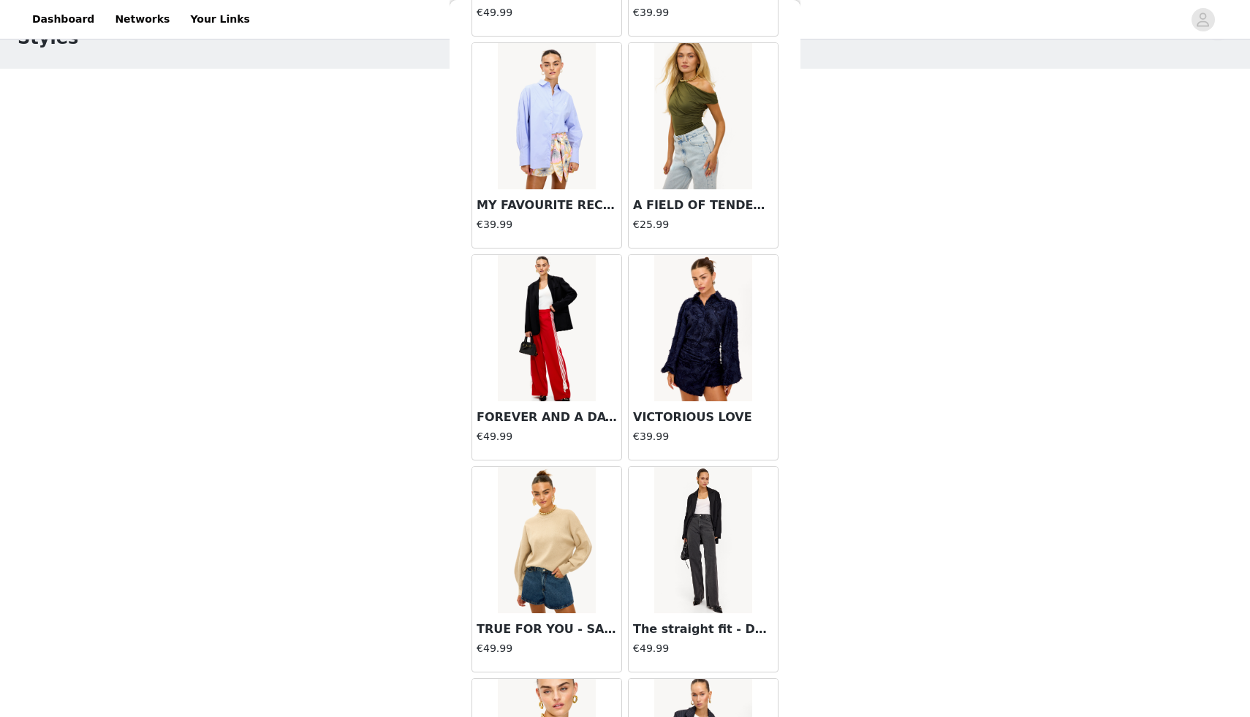
scroll to position [7881, 0]
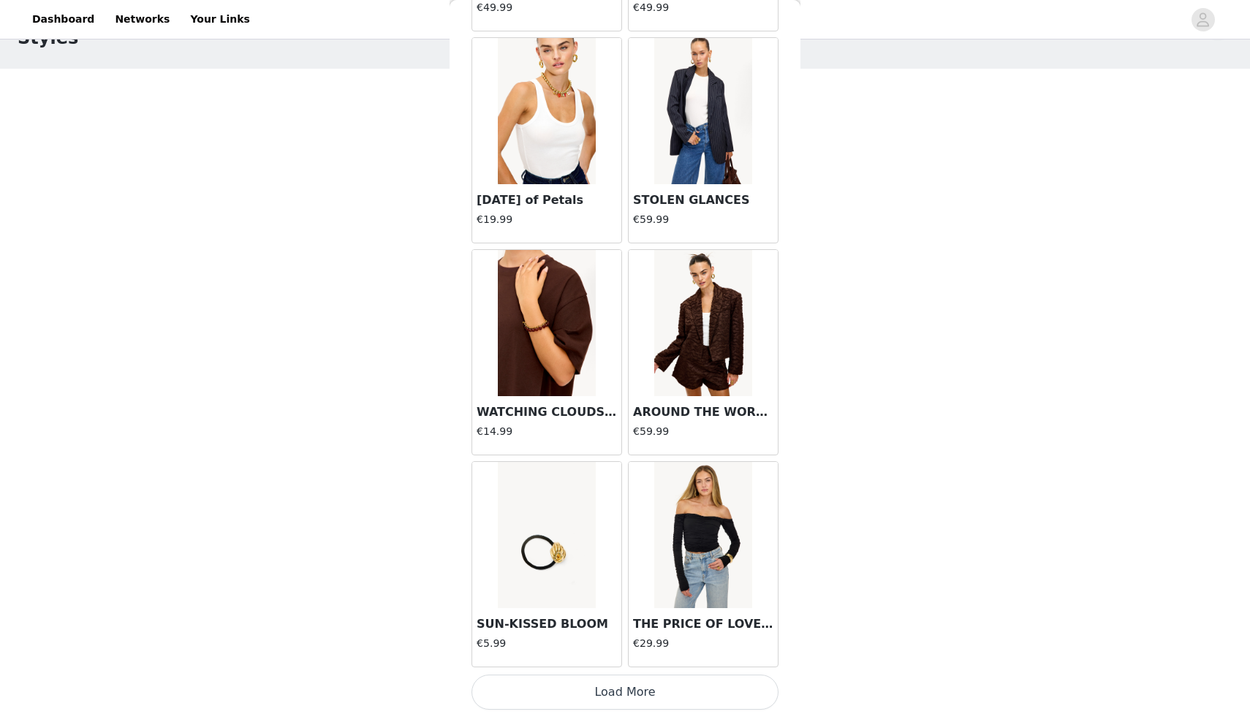
click at [600, 696] on button "Load More" at bounding box center [625, 692] width 307 height 35
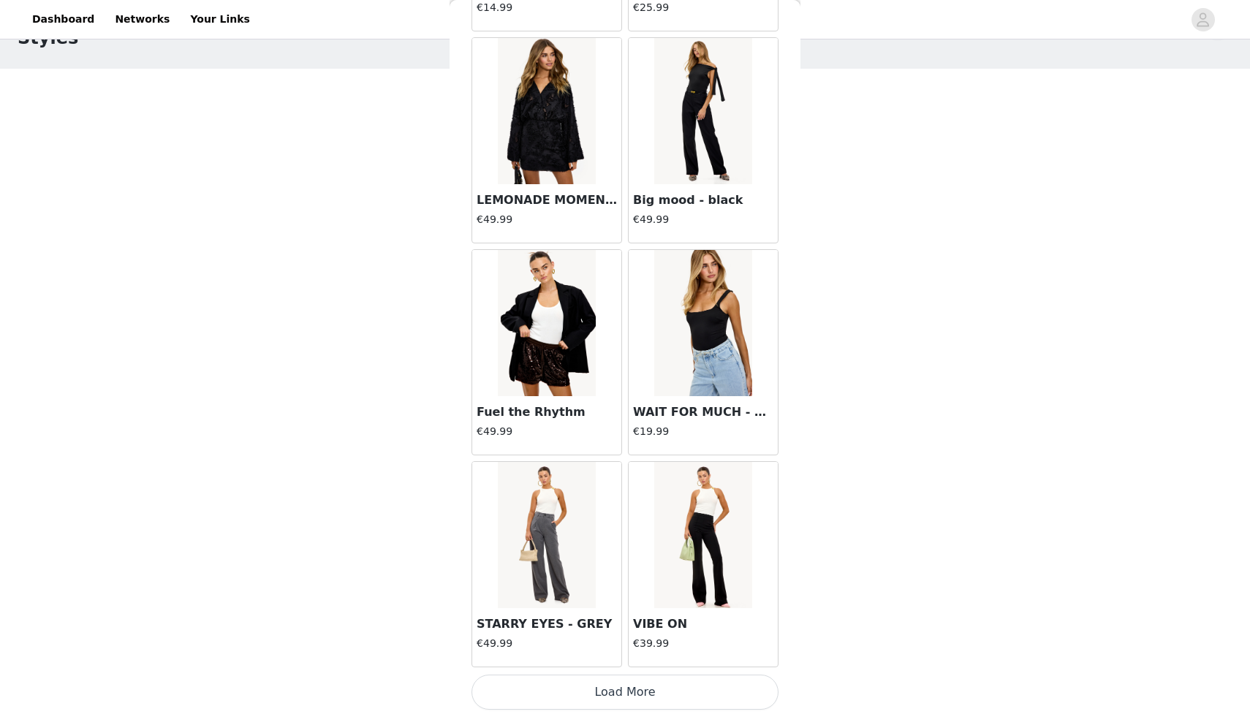
click at [597, 687] on button "Load More" at bounding box center [625, 692] width 307 height 35
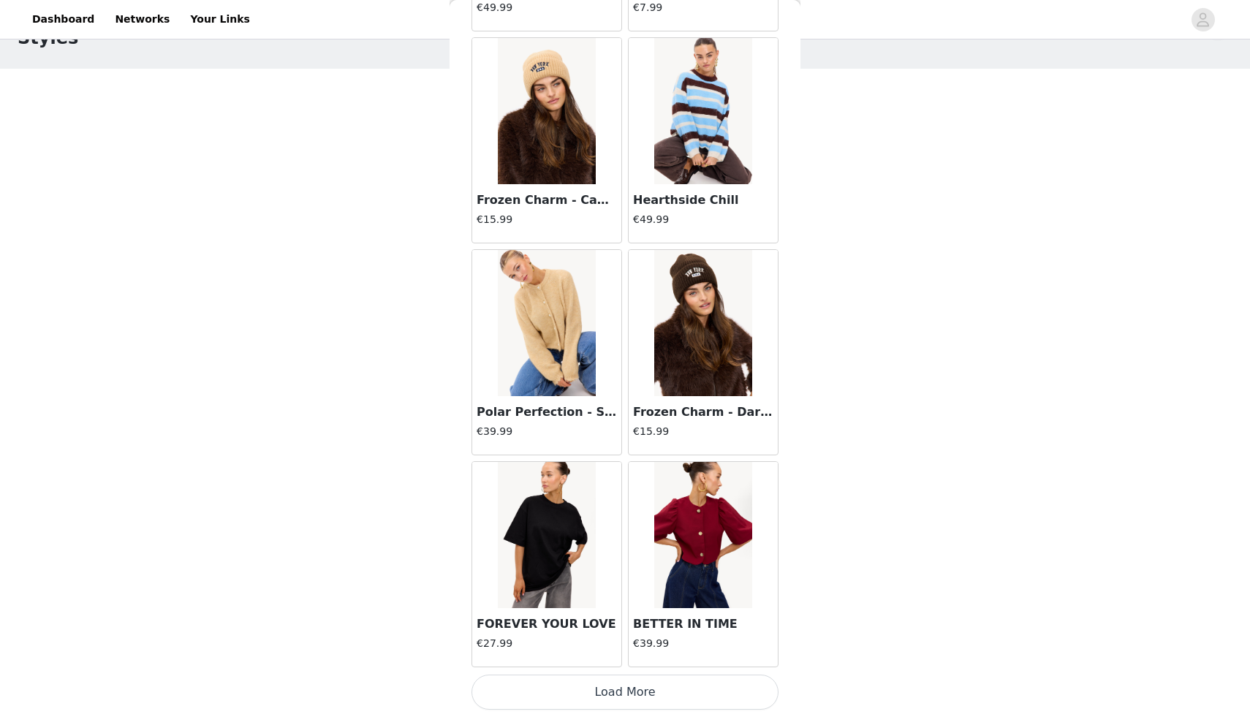
click at [618, 702] on button "Load More" at bounding box center [625, 692] width 307 height 35
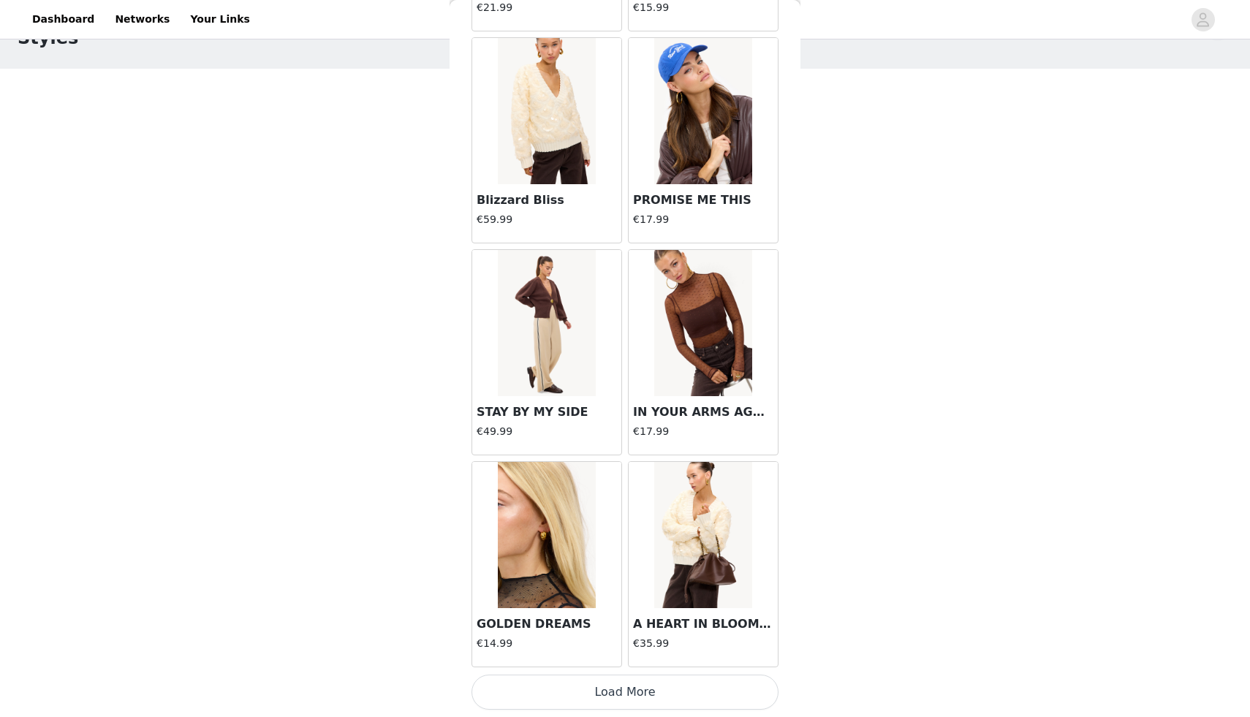
click at [622, 692] on button "Load More" at bounding box center [625, 692] width 307 height 35
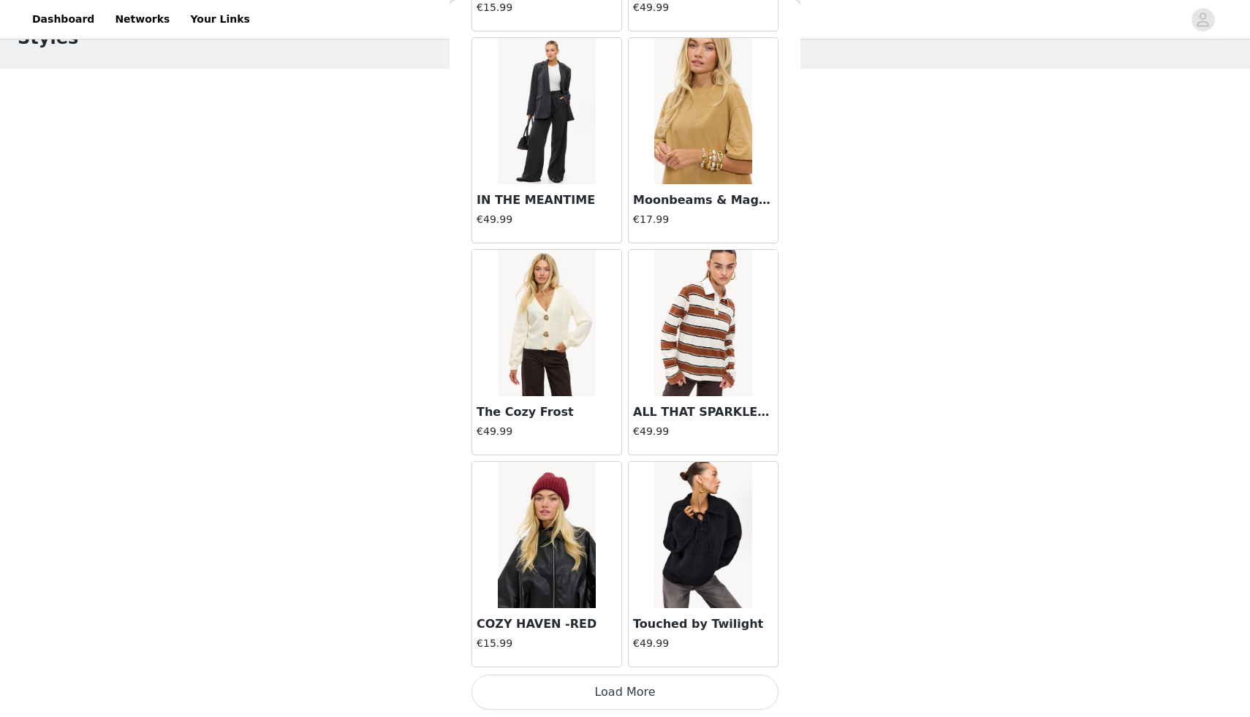
click at [607, 694] on button "Load More" at bounding box center [625, 692] width 307 height 35
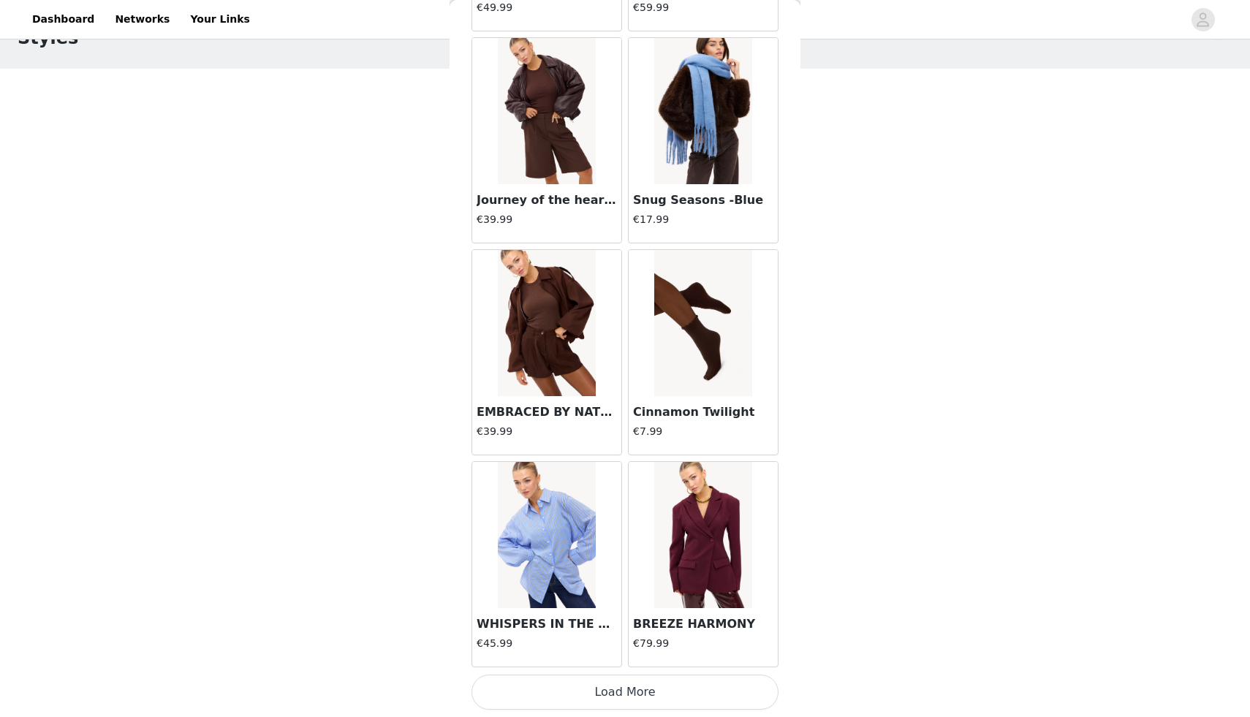
click at [611, 683] on button "Load More" at bounding box center [625, 692] width 307 height 35
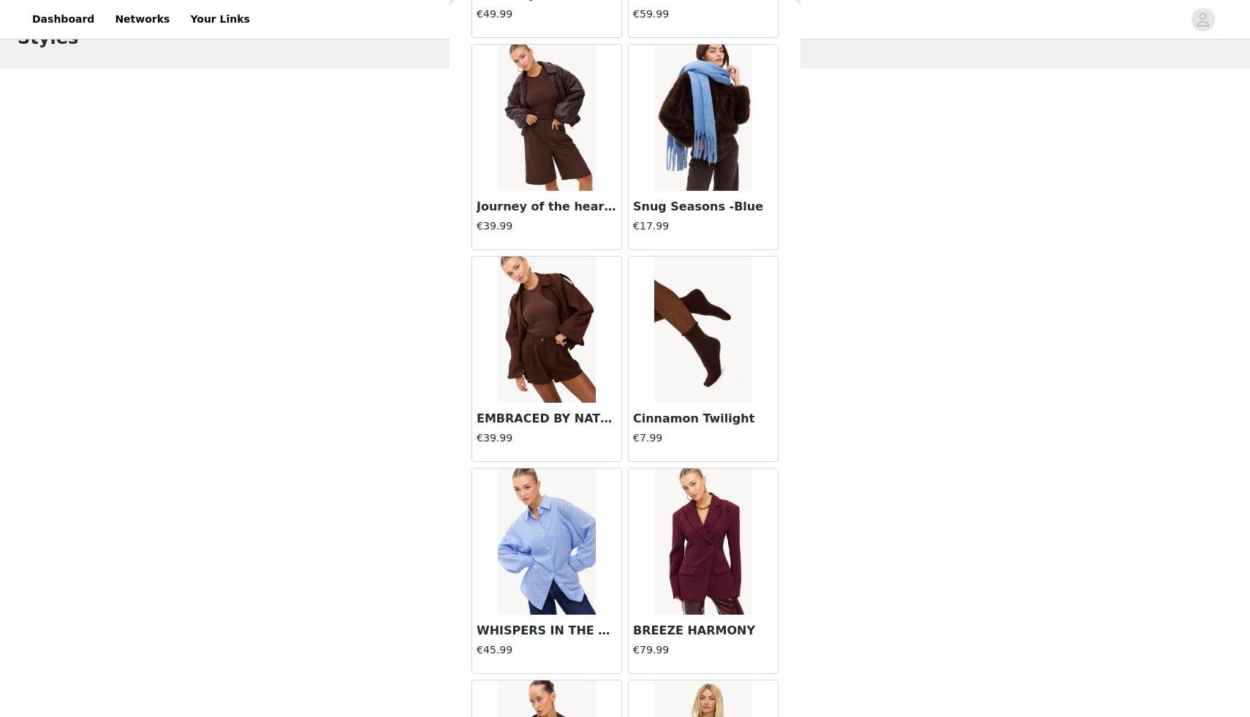
scroll to position [18483, 0]
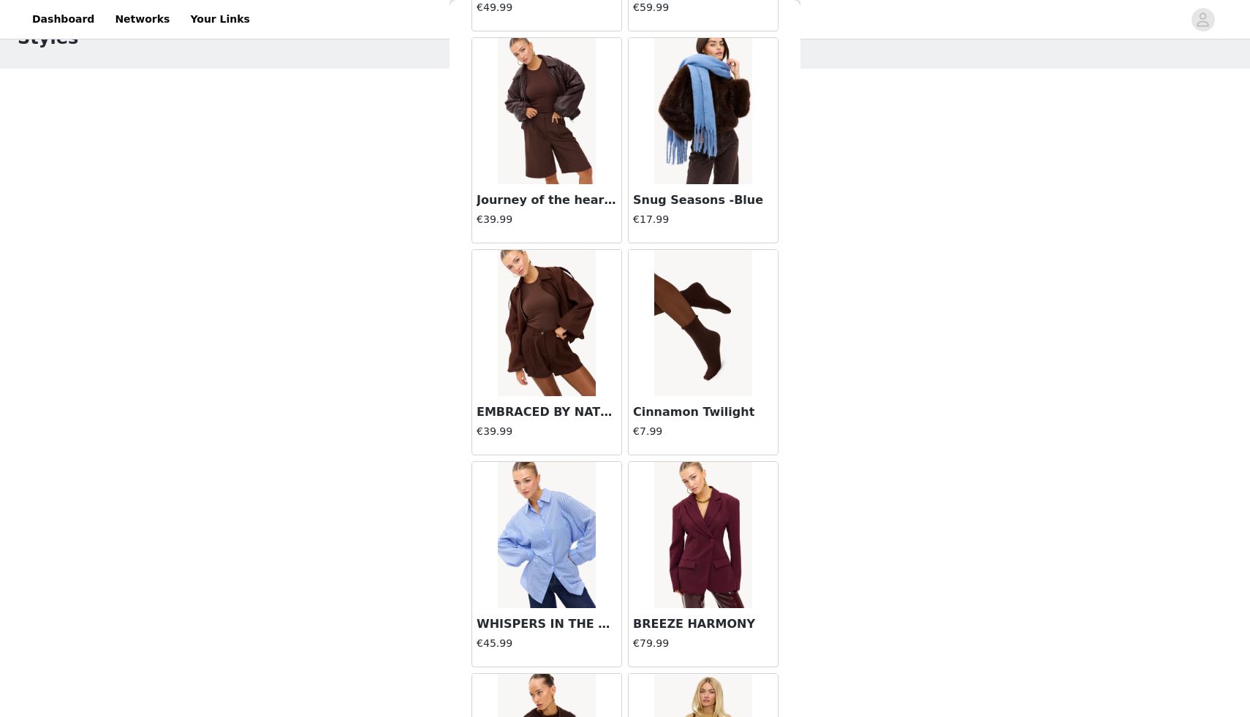
click at [530, 336] on img at bounding box center [546, 323] width 97 height 146
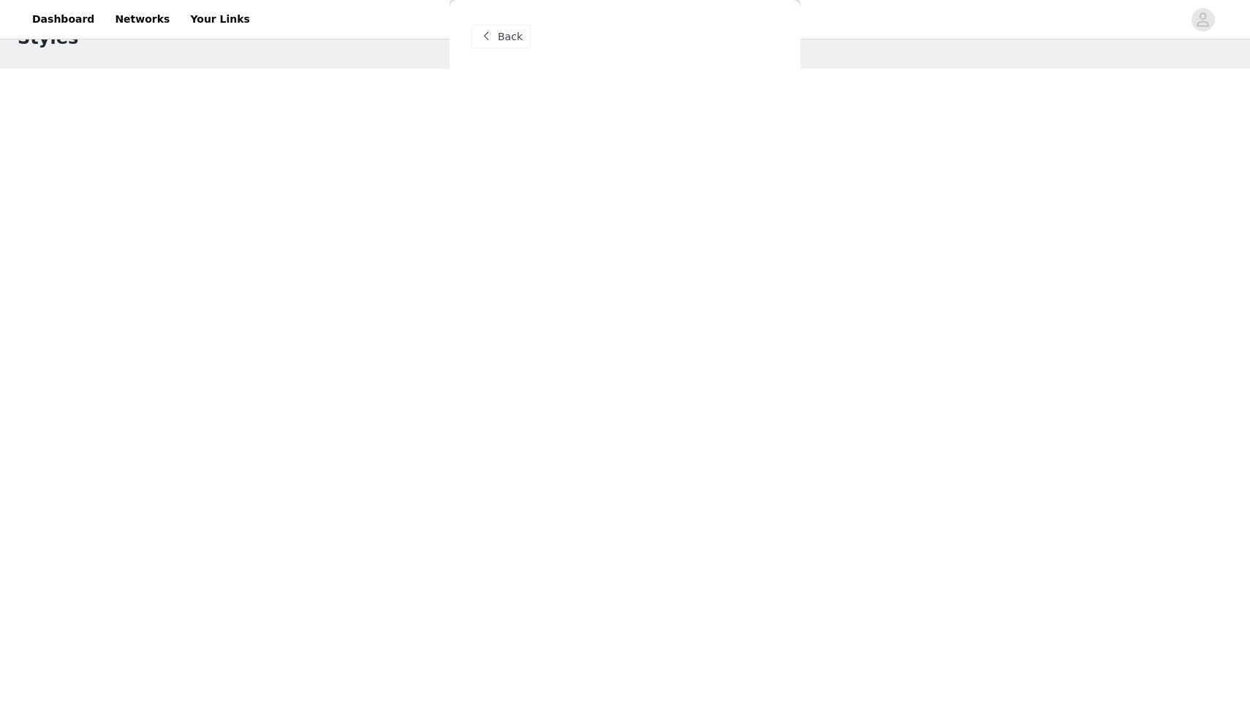
scroll to position [0, 0]
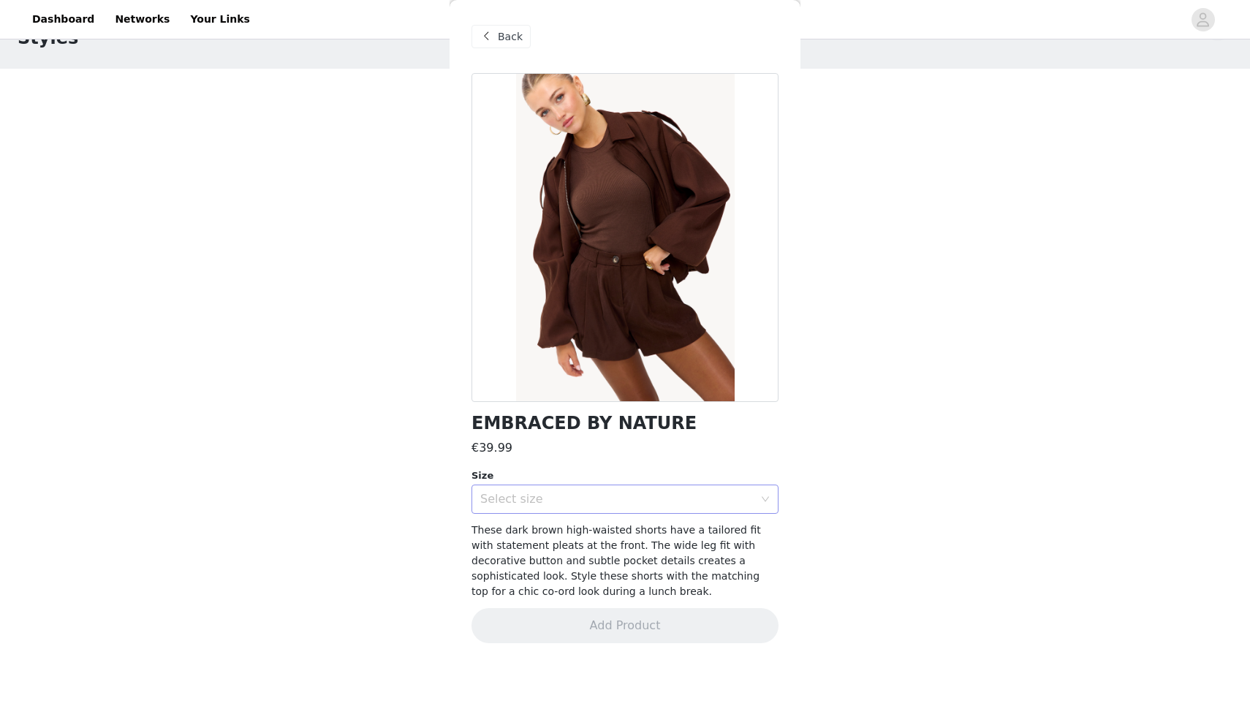
click at [545, 496] on div "Select size" at bounding box center [616, 499] width 273 height 15
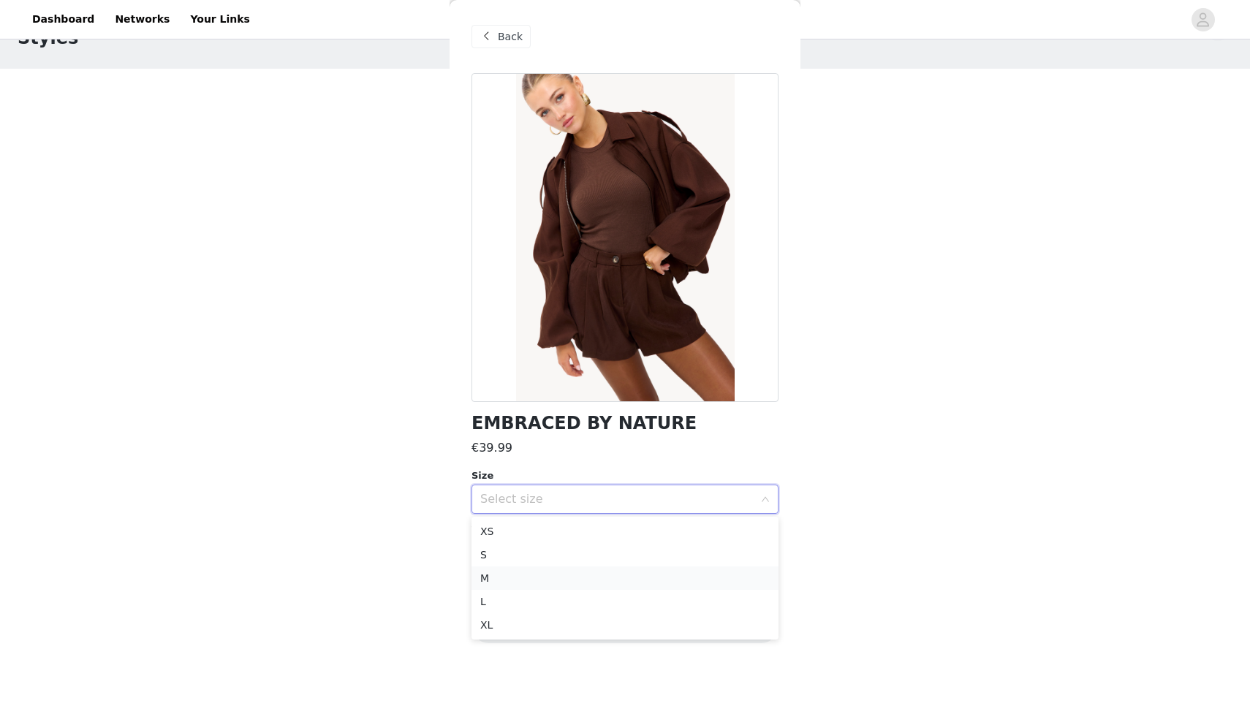
click at [525, 583] on li "M" at bounding box center [625, 578] width 307 height 23
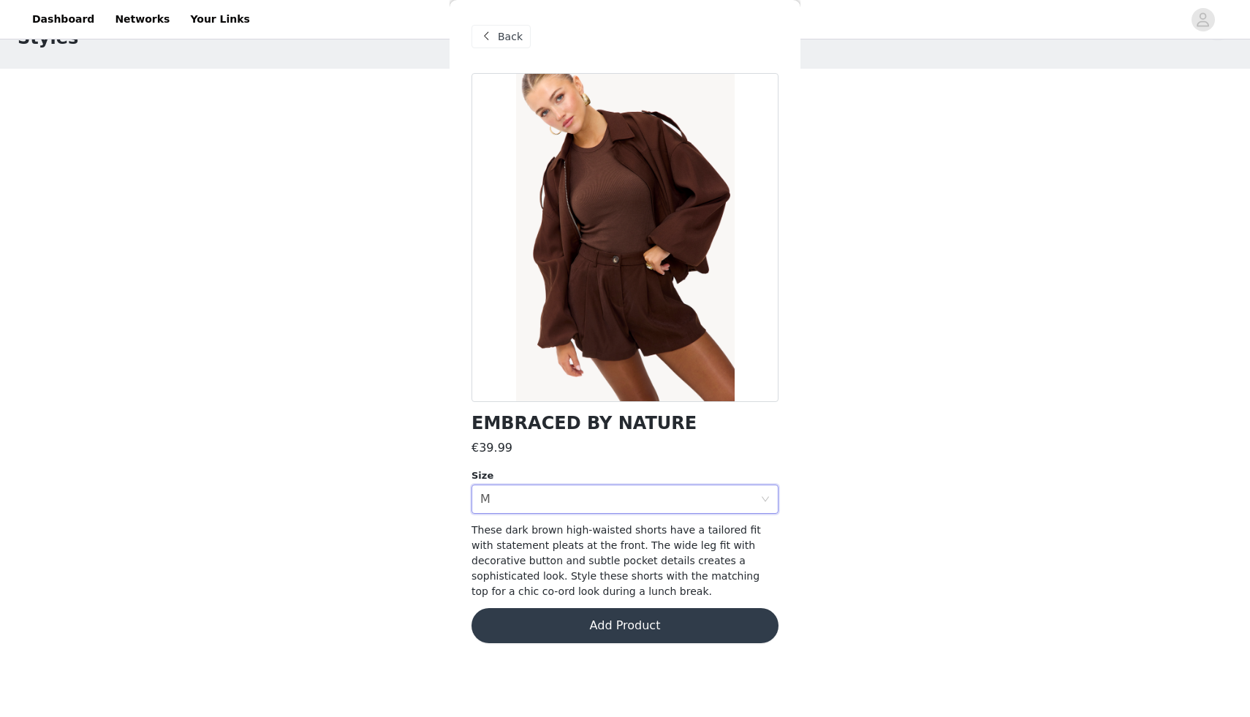
click at [571, 622] on button "Add Product" at bounding box center [625, 625] width 307 height 35
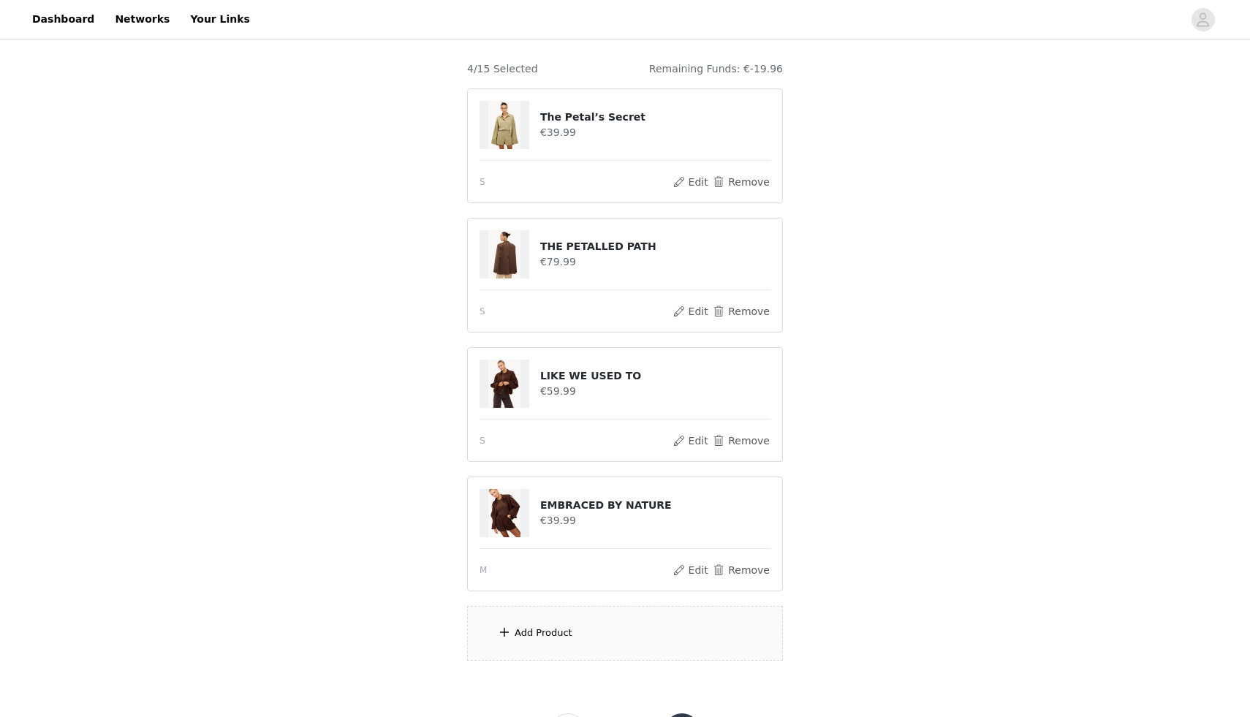
scroll to position [179, 0]
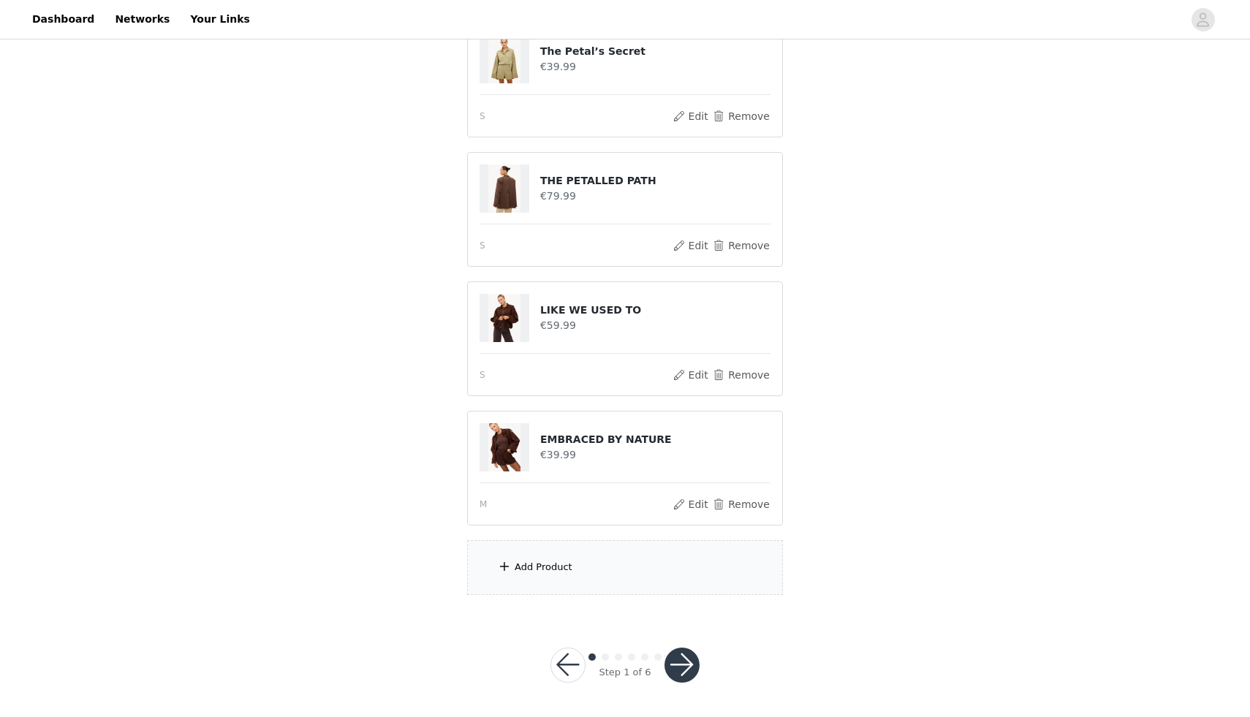
click at [597, 566] on div "Add Product" at bounding box center [625, 567] width 316 height 55
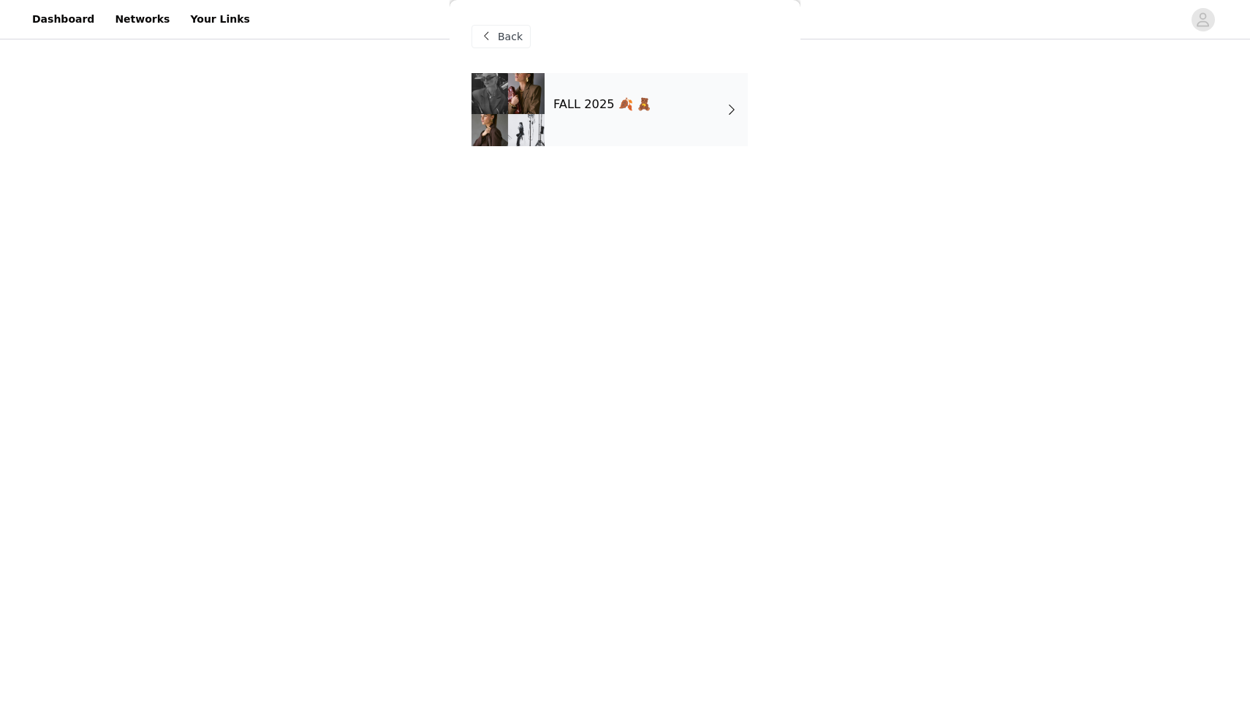
click at [613, 135] on div "FALL 2025 🍂 🧸" at bounding box center [646, 109] width 203 height 73
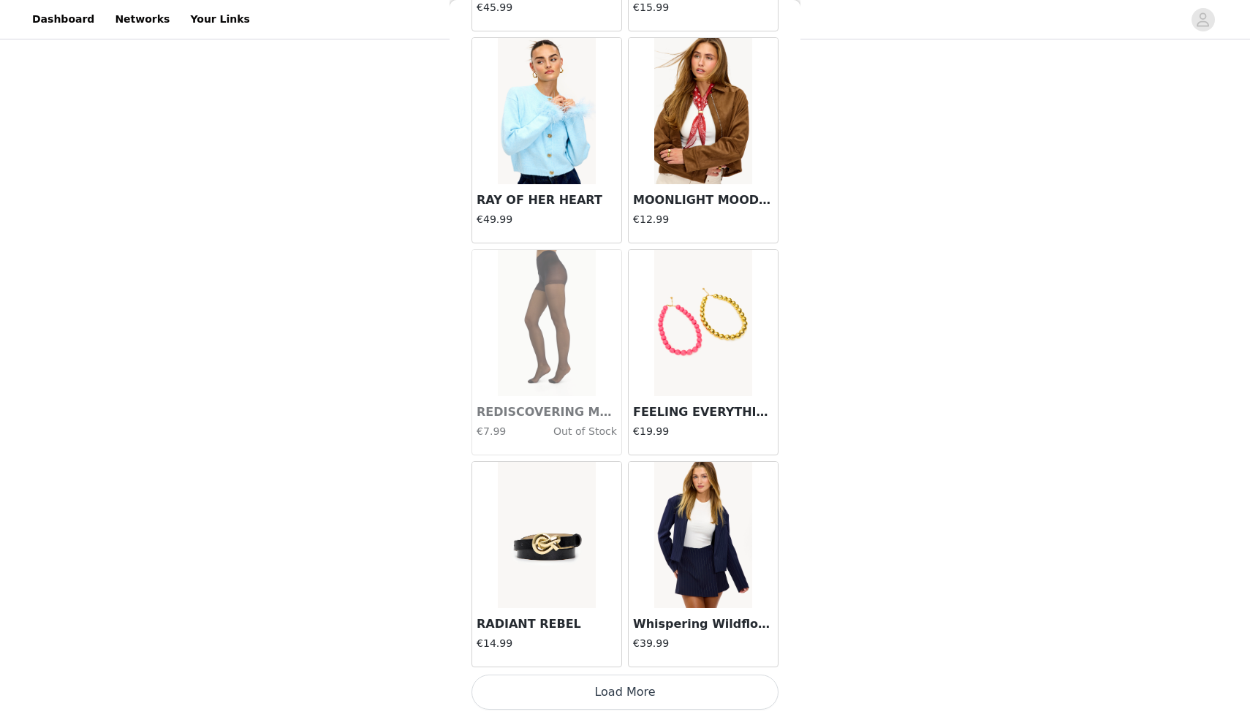
click at [564, 692] on button "Load More" at bounding box center [625, 692] width 307 height 35
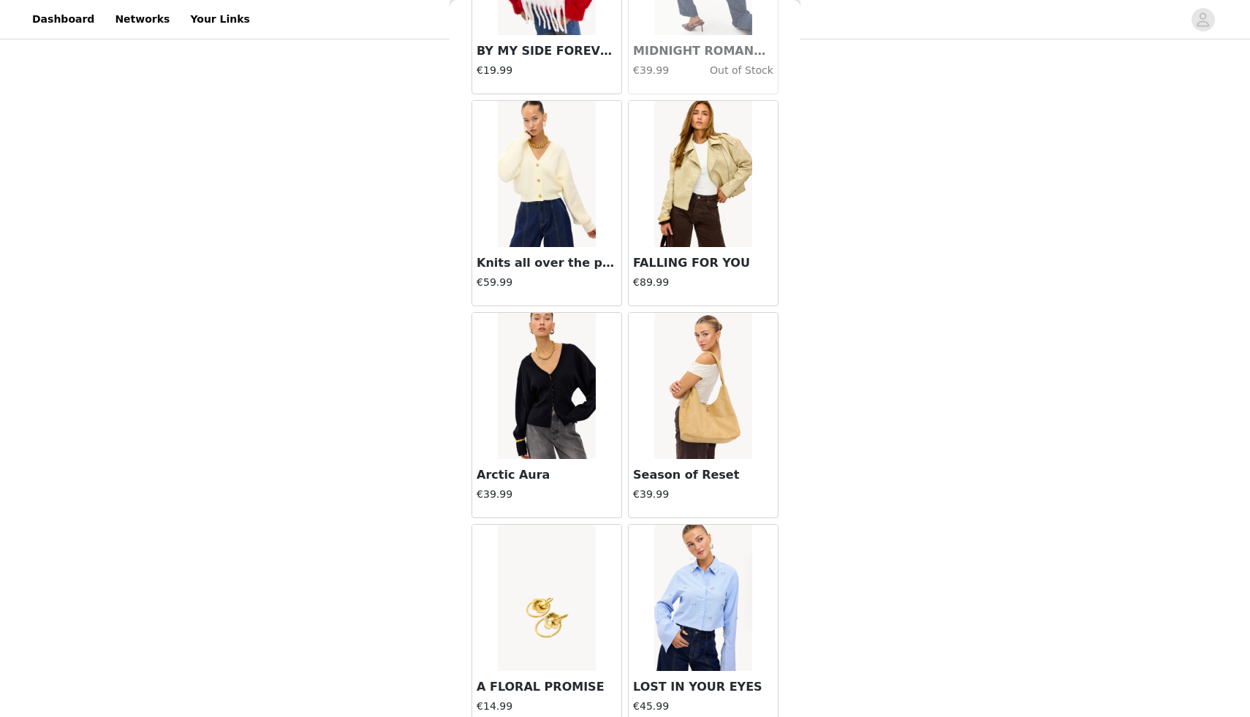
scroll to position [3640, 0]
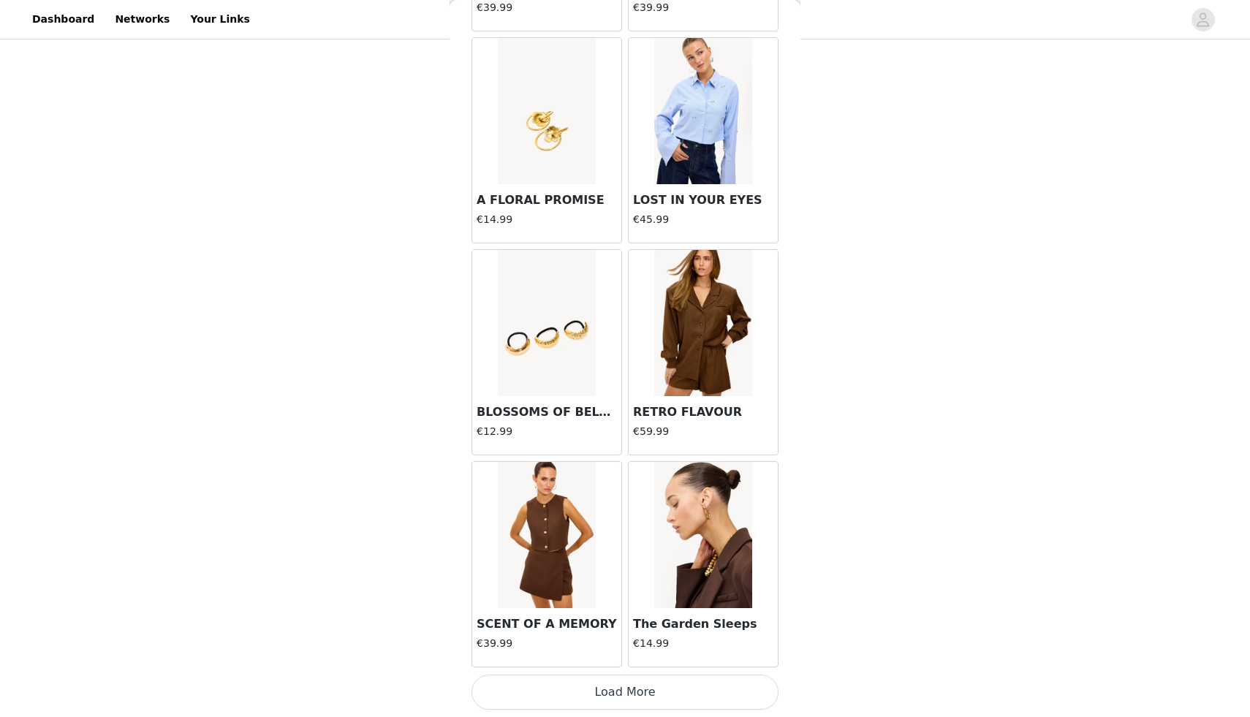
click at [603, 704] on button "Load More" at bounding box center [625, 692] width 307 height 35
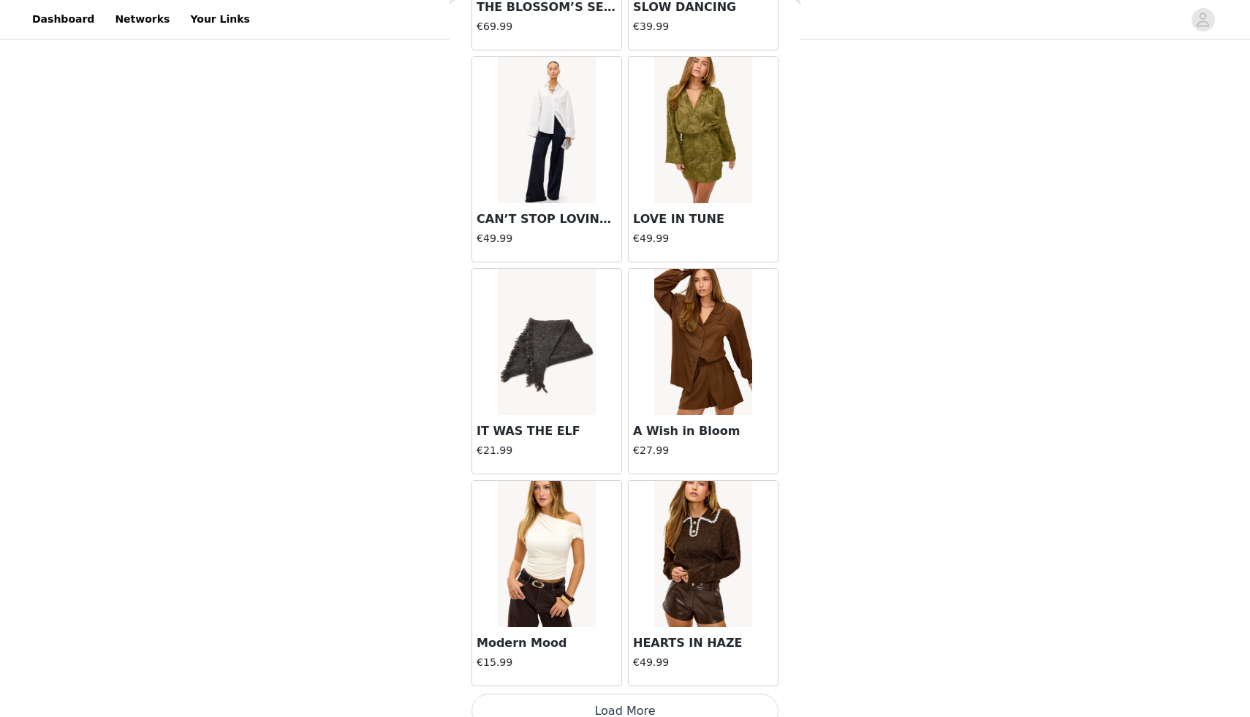
scroll to position [5761, 0]
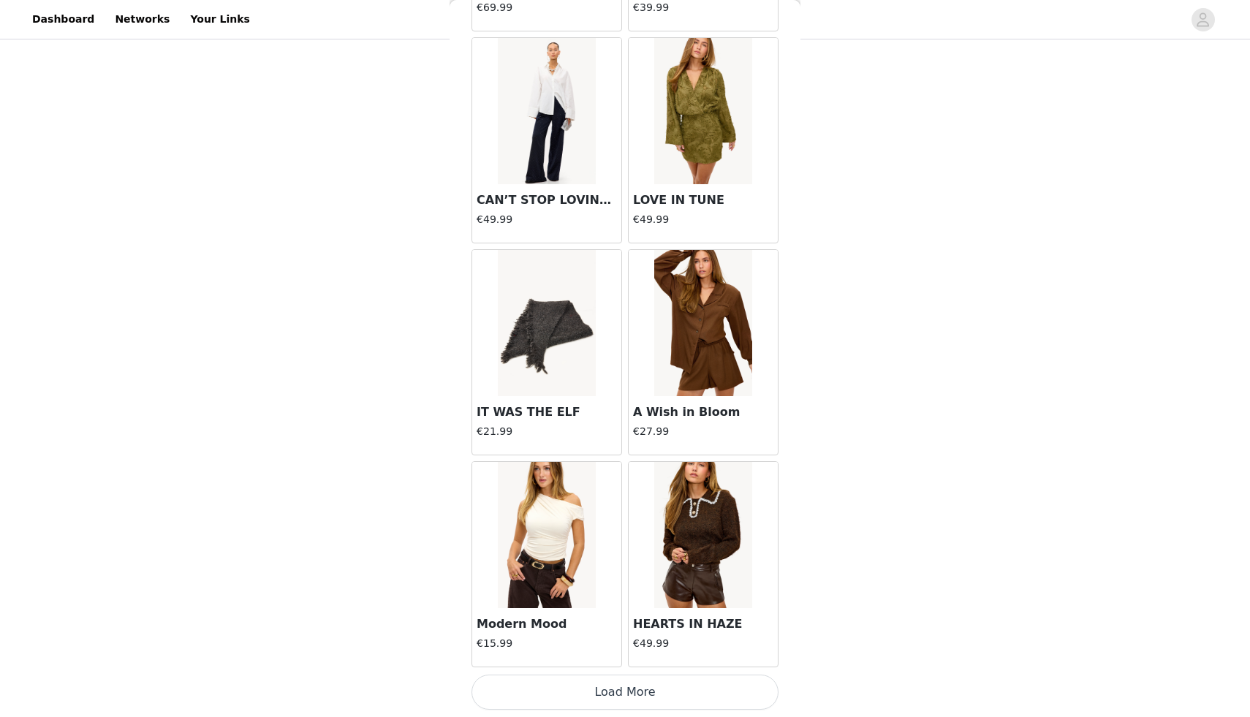
click at [624, 687] on button "Load More" at bounding box center [625, 692] width 307 height 35
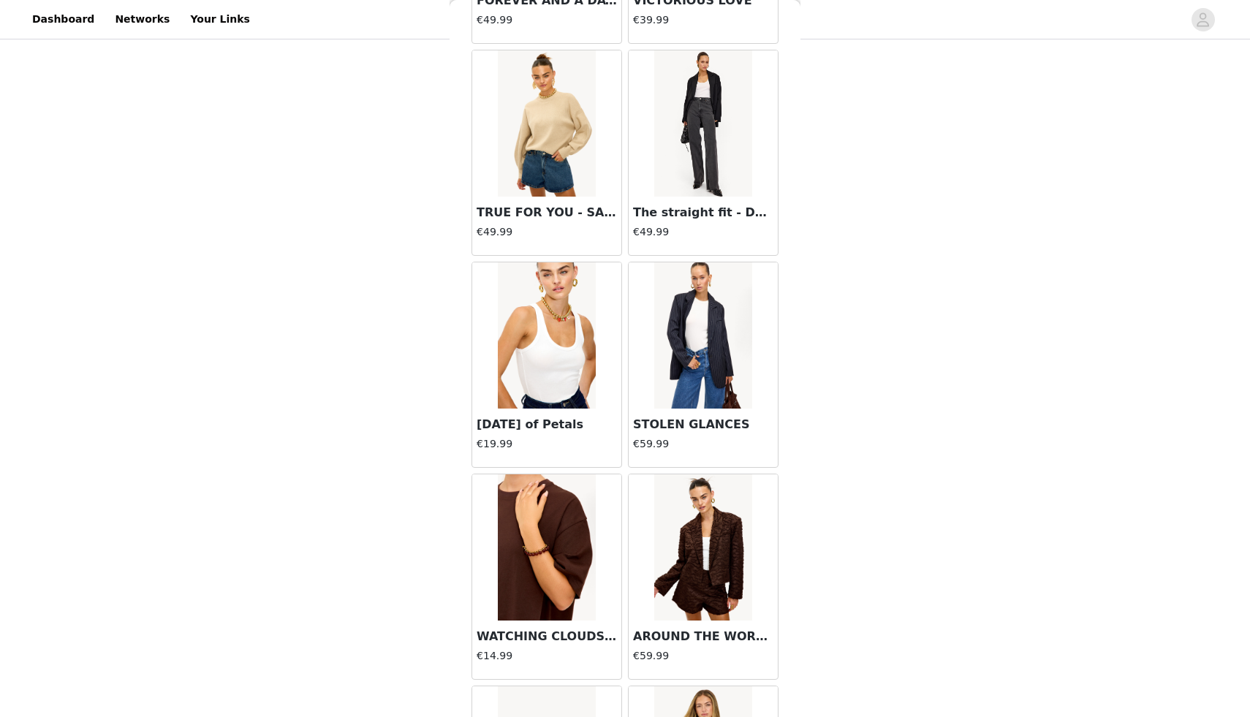
scroll to position [7881, 0]
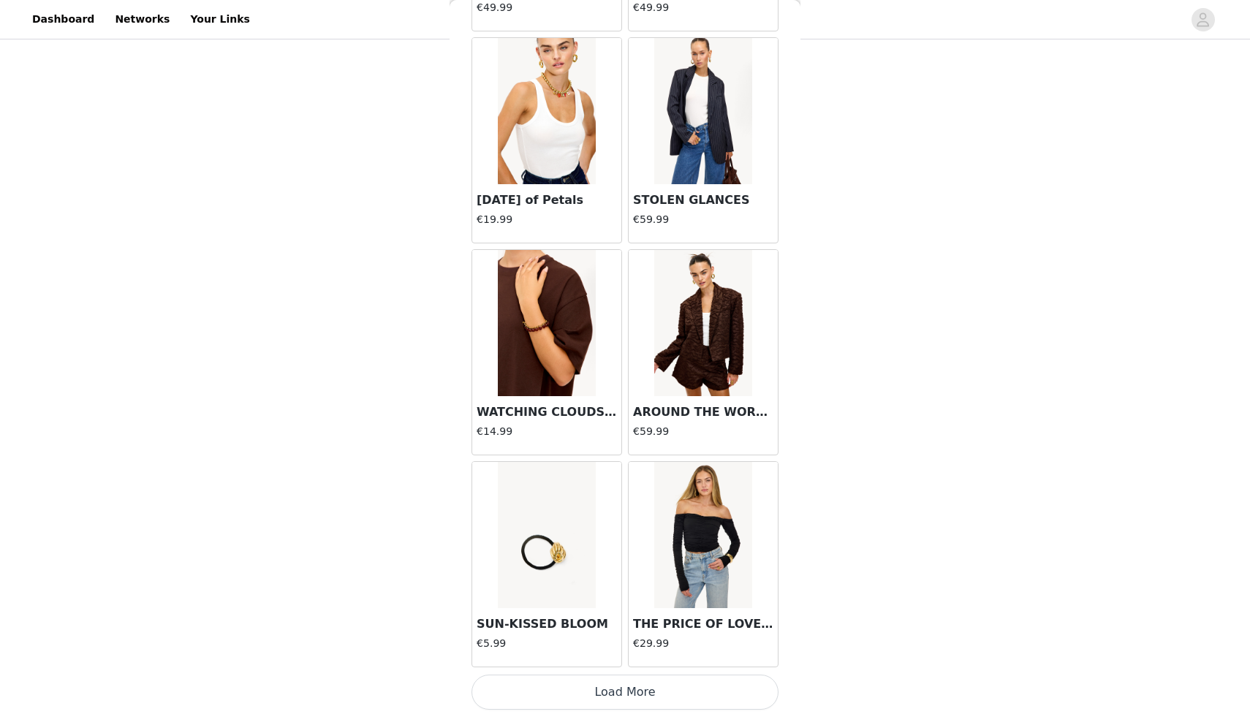
click at [628, 682] on button "Load More" at bounding box center [625, 692] width 307 height 35
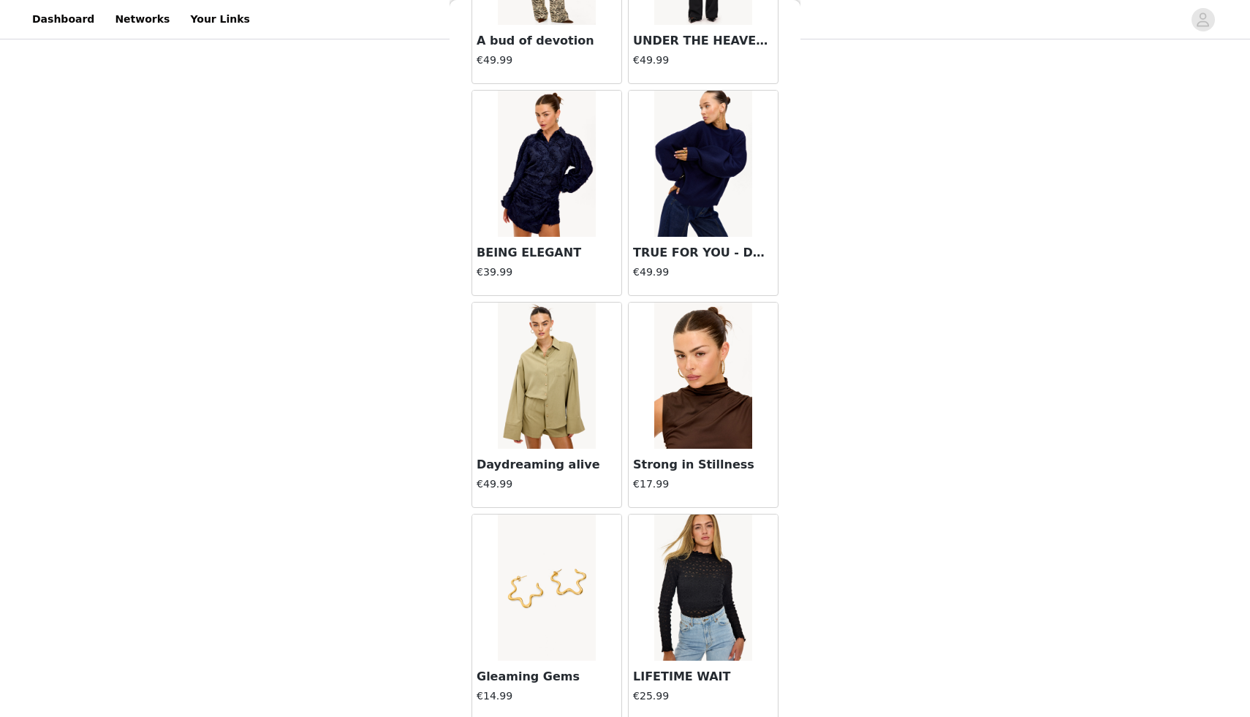
scroll to position [9309, 0]
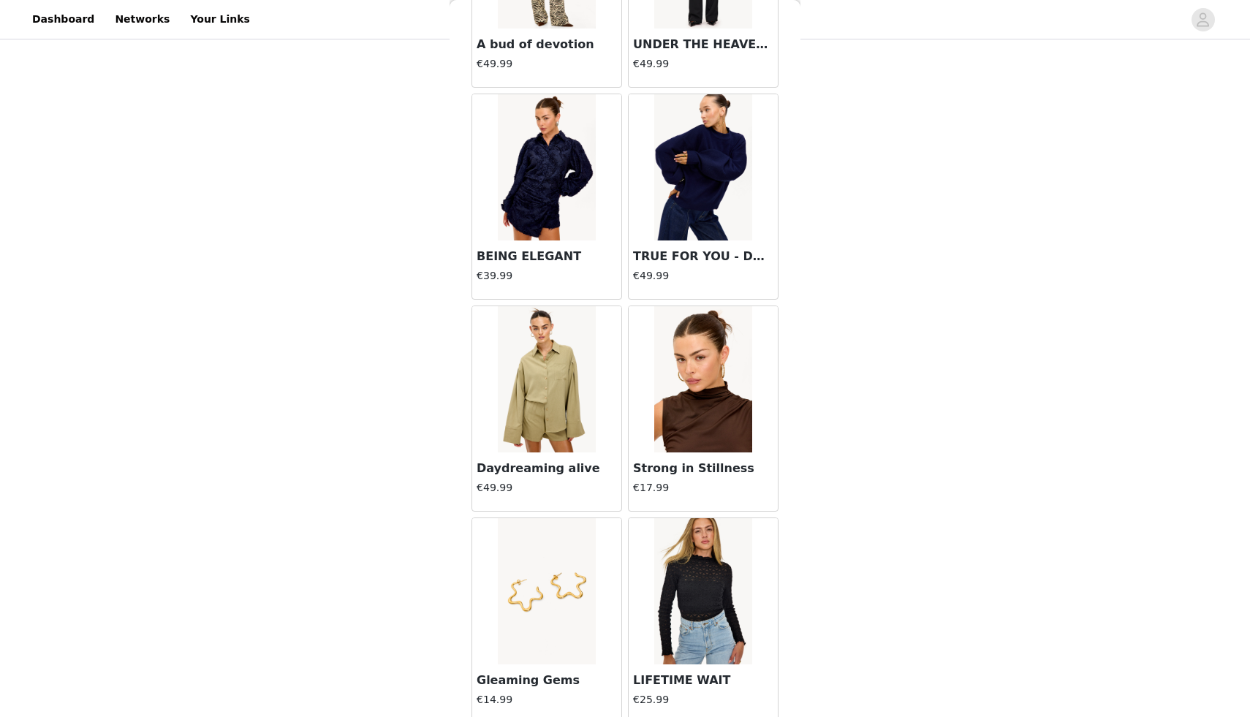
click at [539, 420] on img at bounding box center [546, 379] width 97 height 146
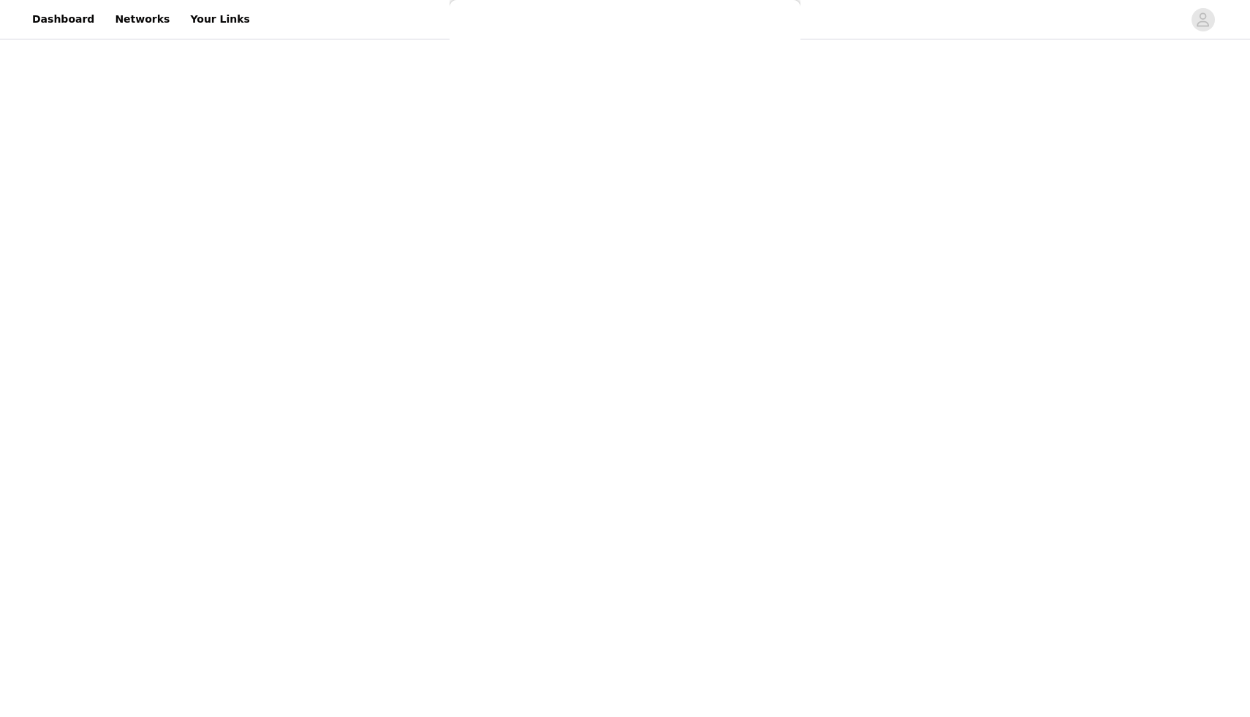
scroll to position [0, 0]
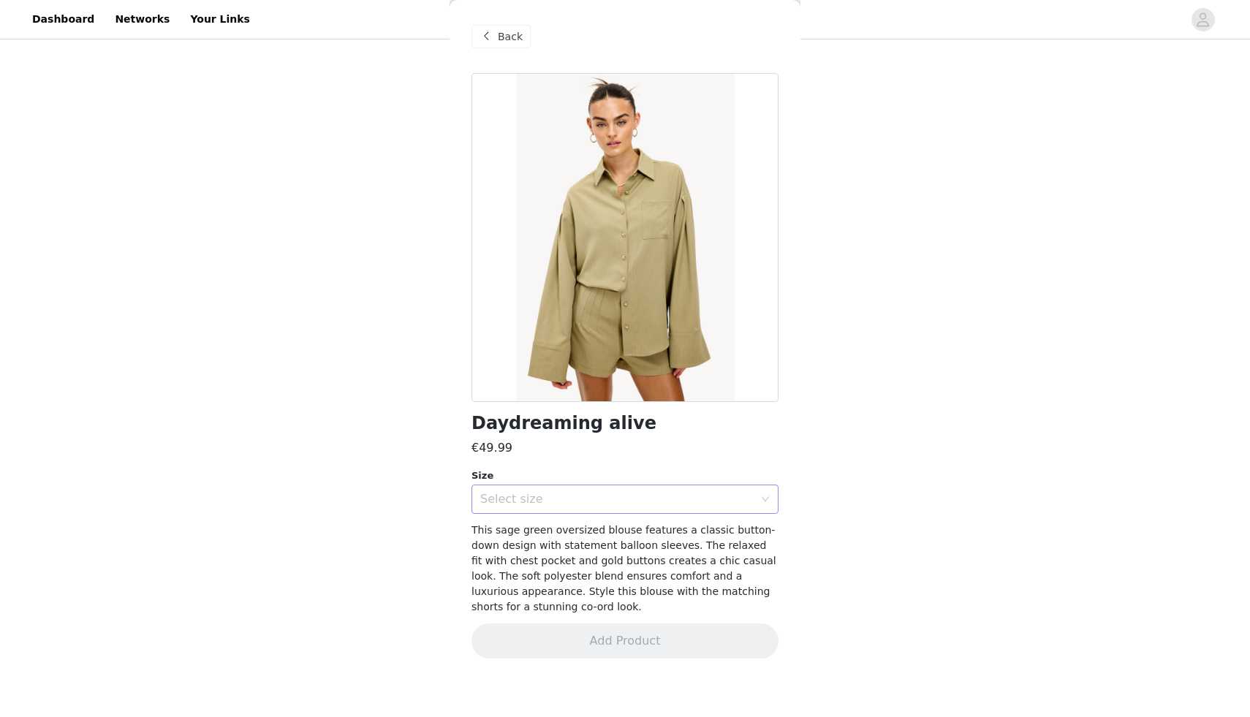
click at [525, 510] on div "Select size" at bounding box center [620, 499] width 280 height 28
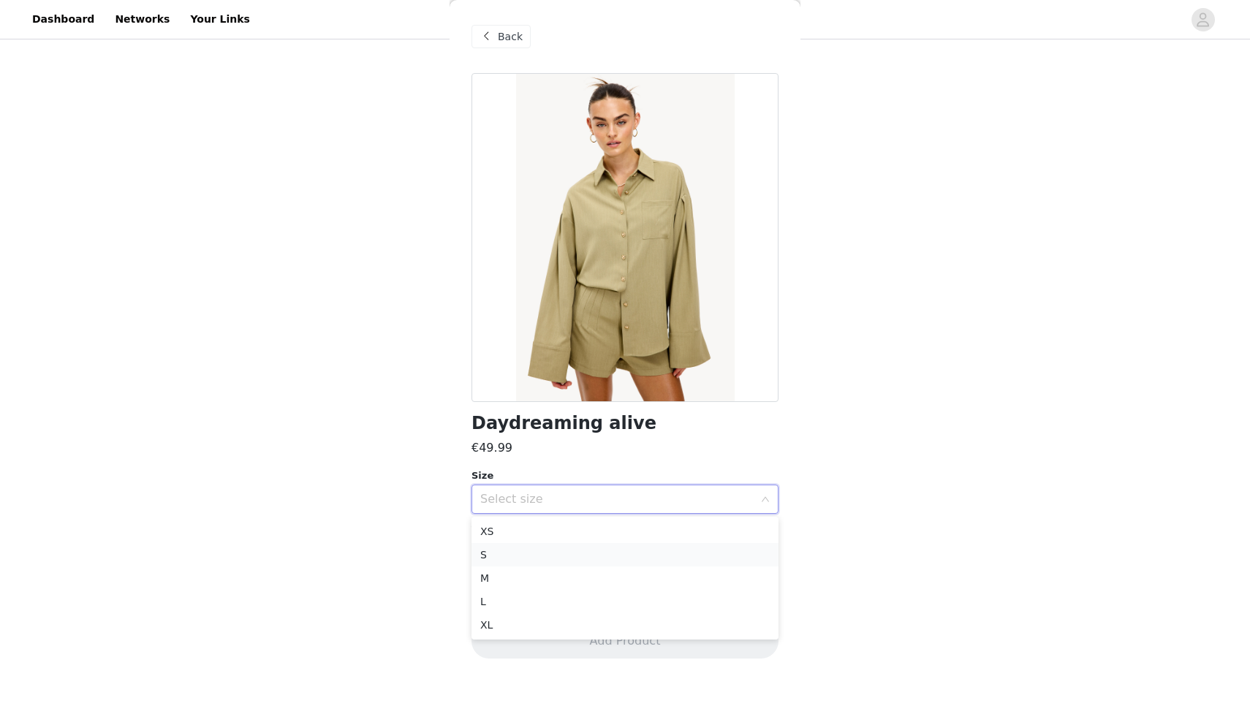
click at [507, 556] on li "S" at bounding box center [625, 554] width 307 height 23
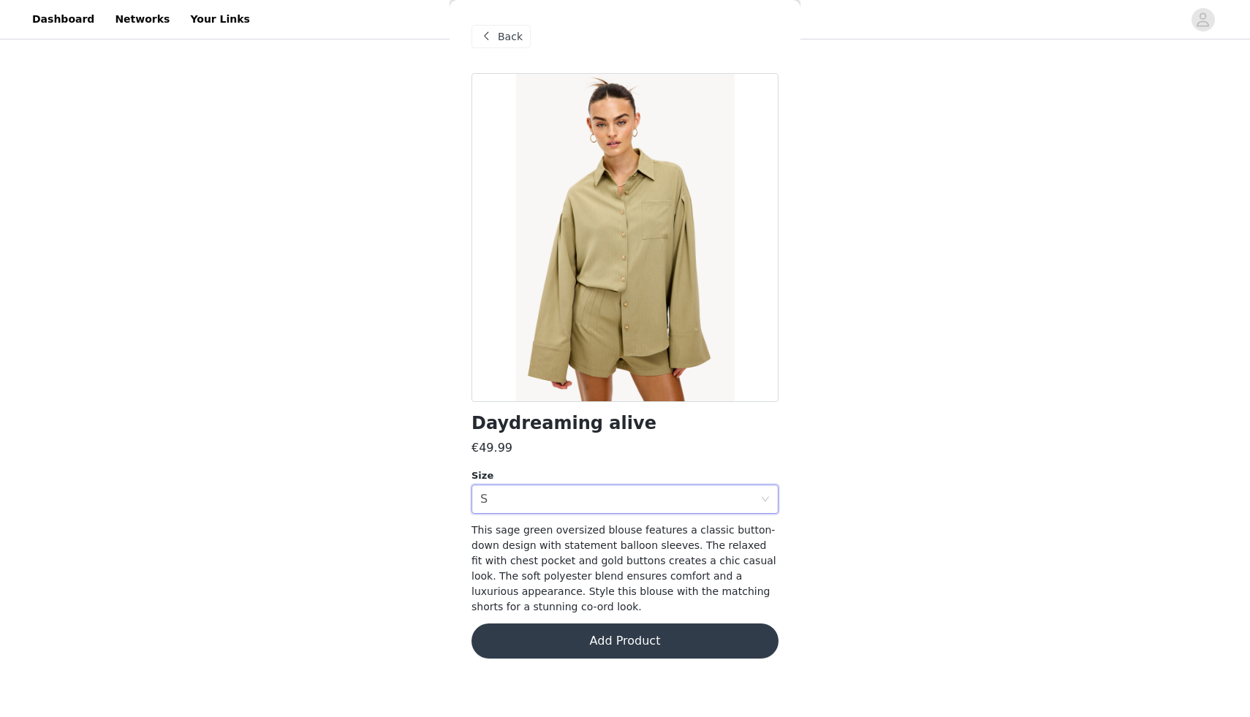
click at [587, 636] on button "Add Product" at bounding box center [625, 641] width 307 height 35
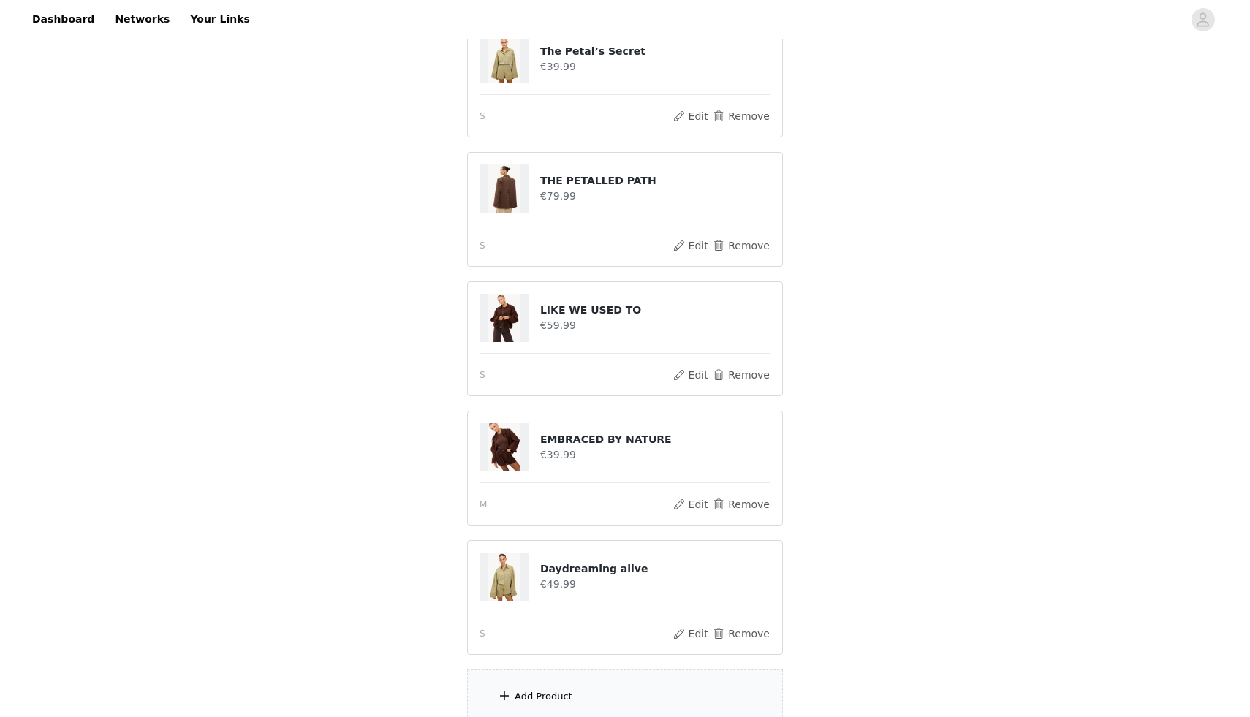
scroll to position [309, 0]
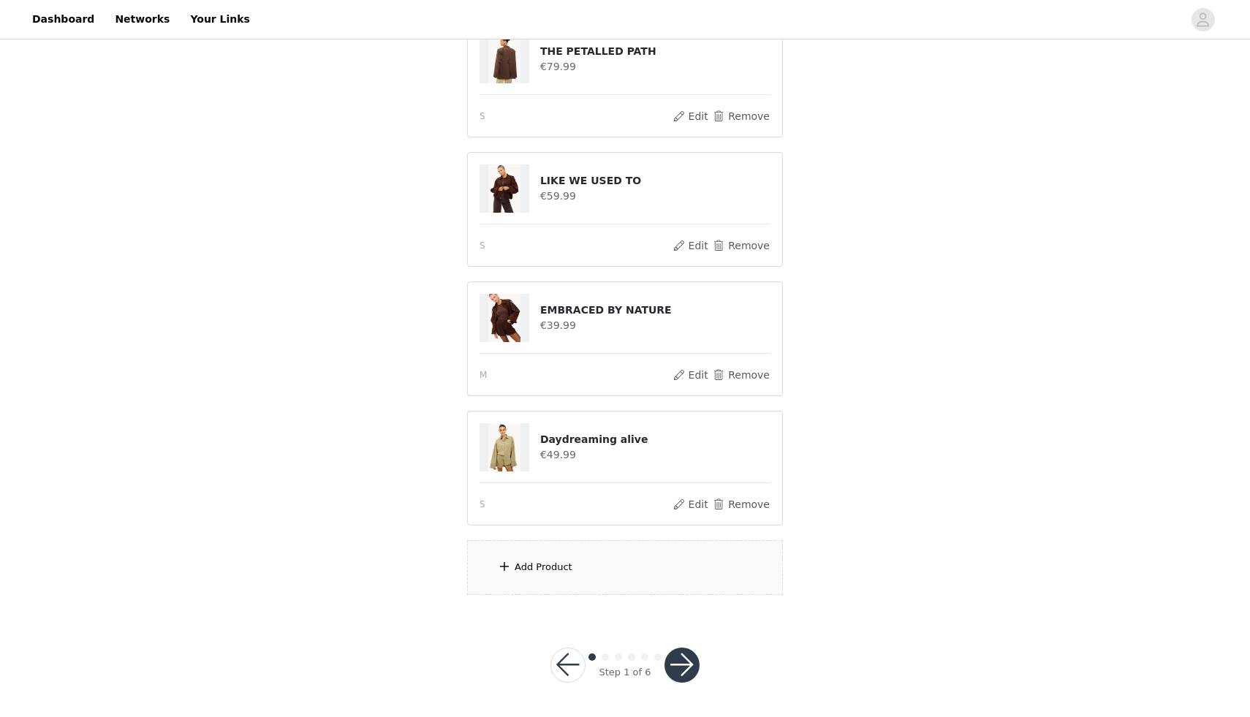
click at [598, 553] on div "Add Product" at bounding box center [625, 567] width 316 height 55
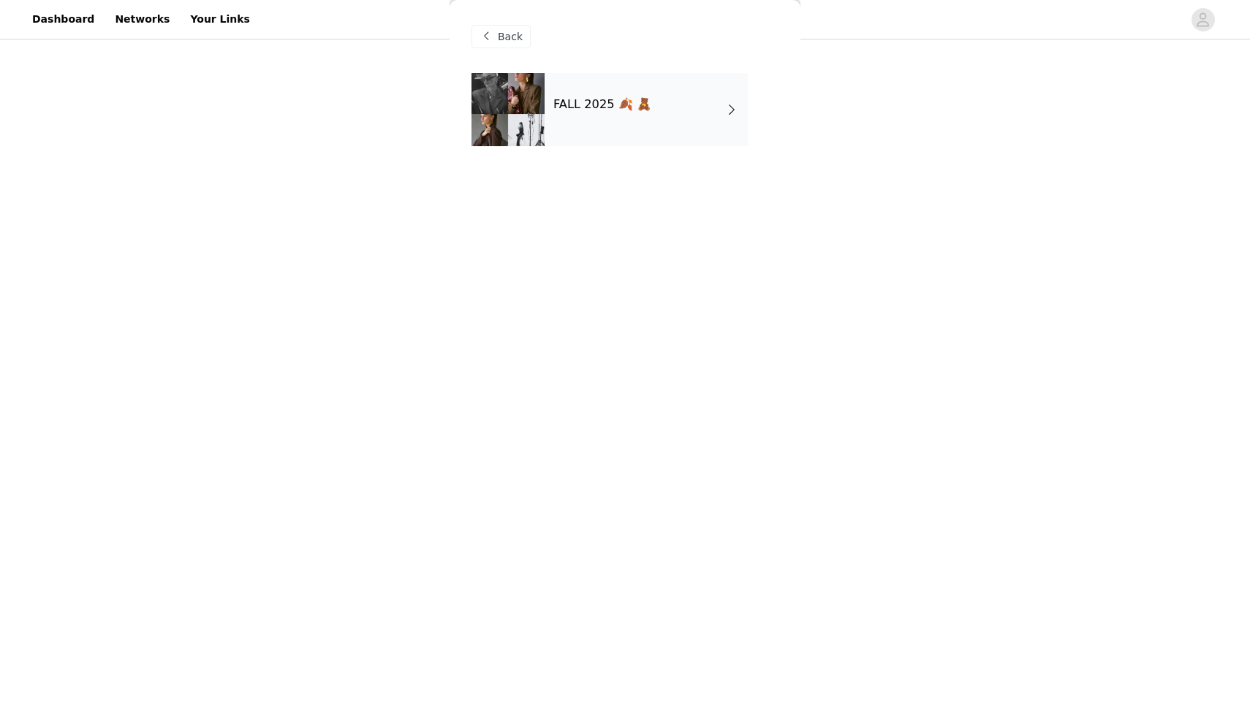
click at [575, 88] on div "FALL 2025 🍂 🧸" at bounding box center [646, 109] width 203 height 73
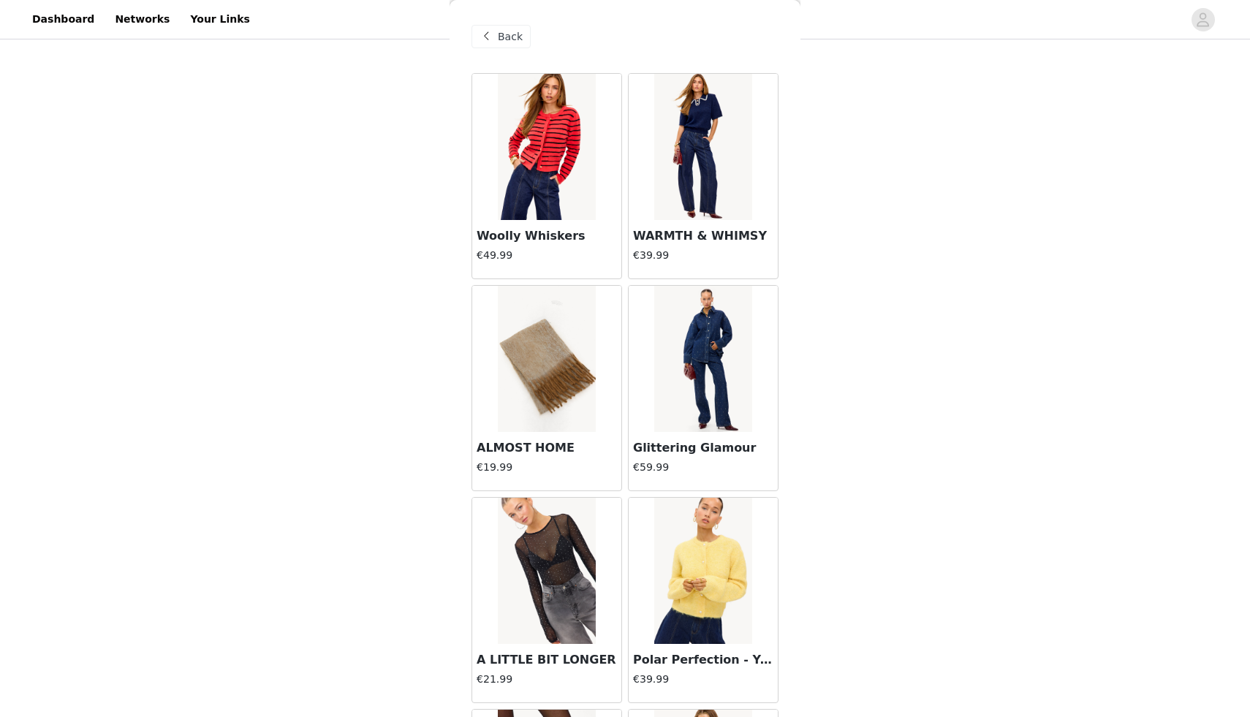
scroll to position [1520, 0]
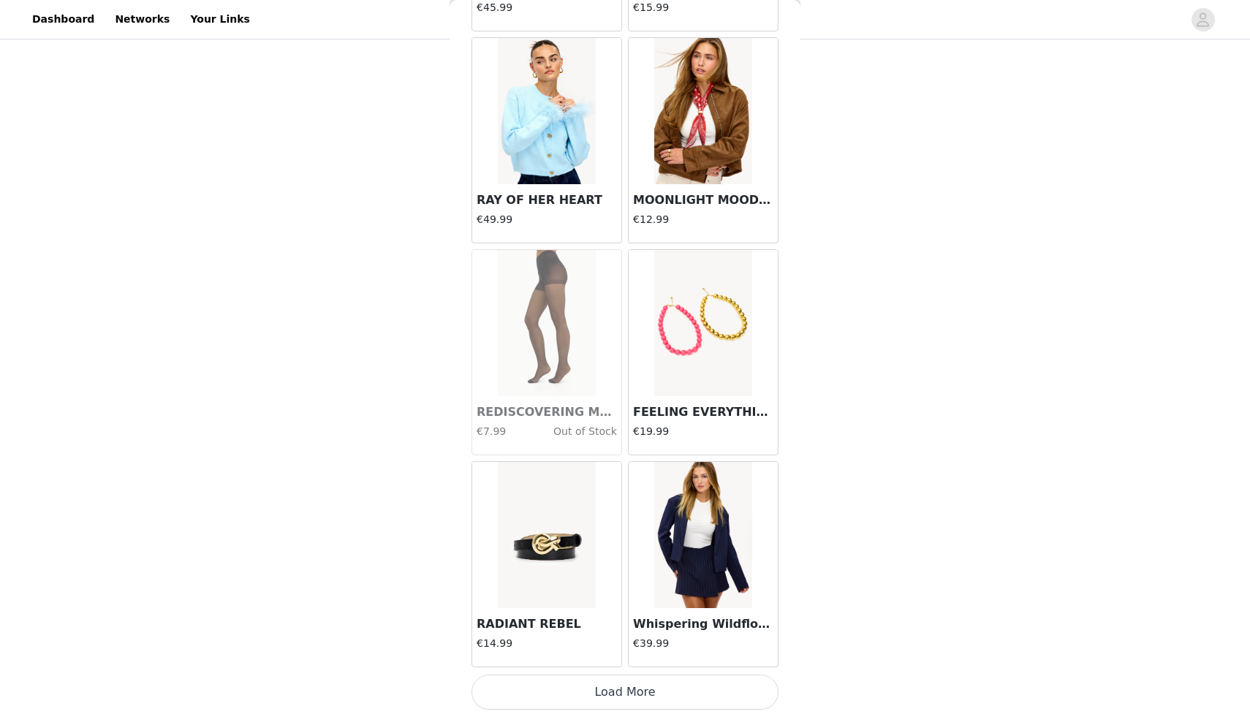
click at [624, 698] on button "Load More" at bounding box center [625, 692] width 307 height 35
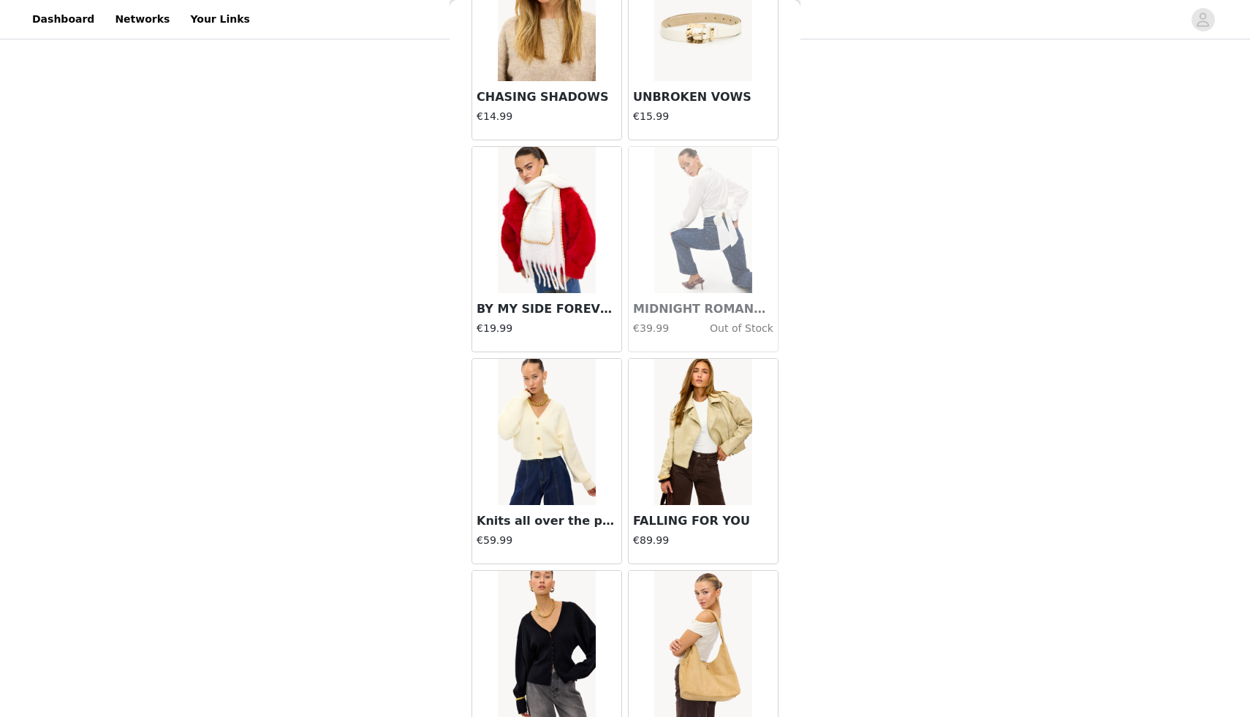
scroll to position [3640, 0]
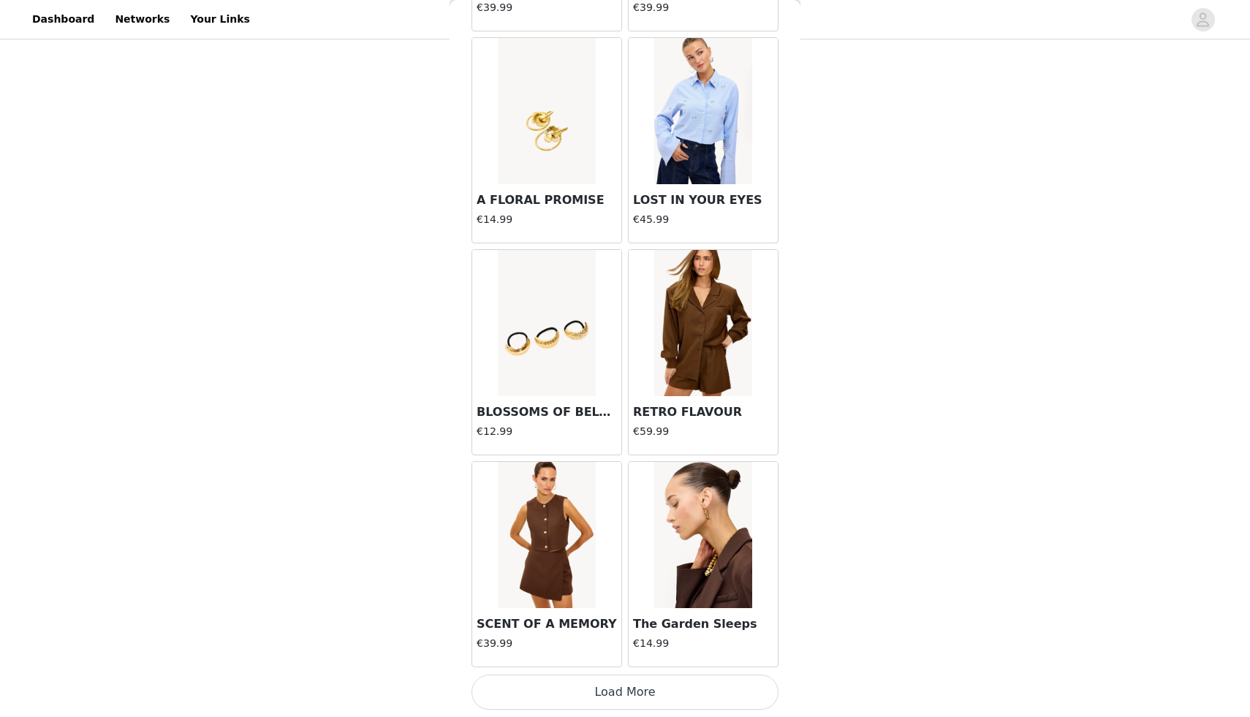
click at [584, 703] on button "Load More" at bounding box center [625, 692] width 307 height 35
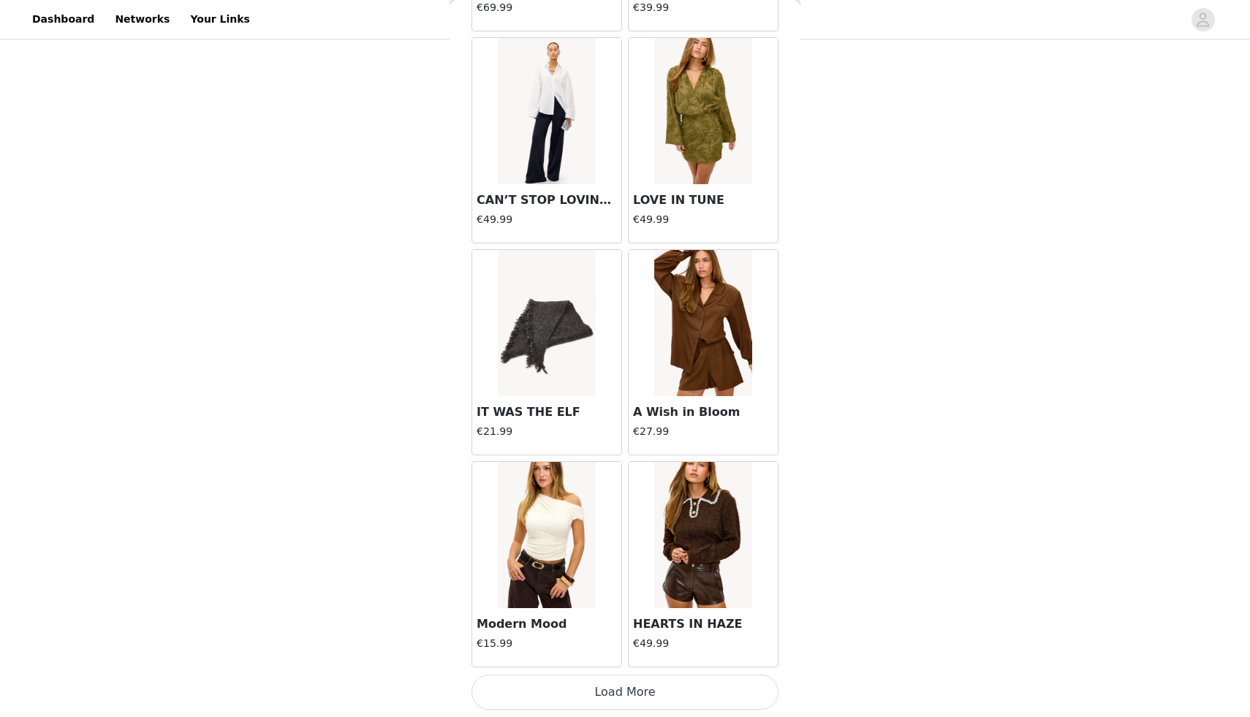
click at [654, 693] on button "Load More" at bounding box center [625, 692] width 307 height 35
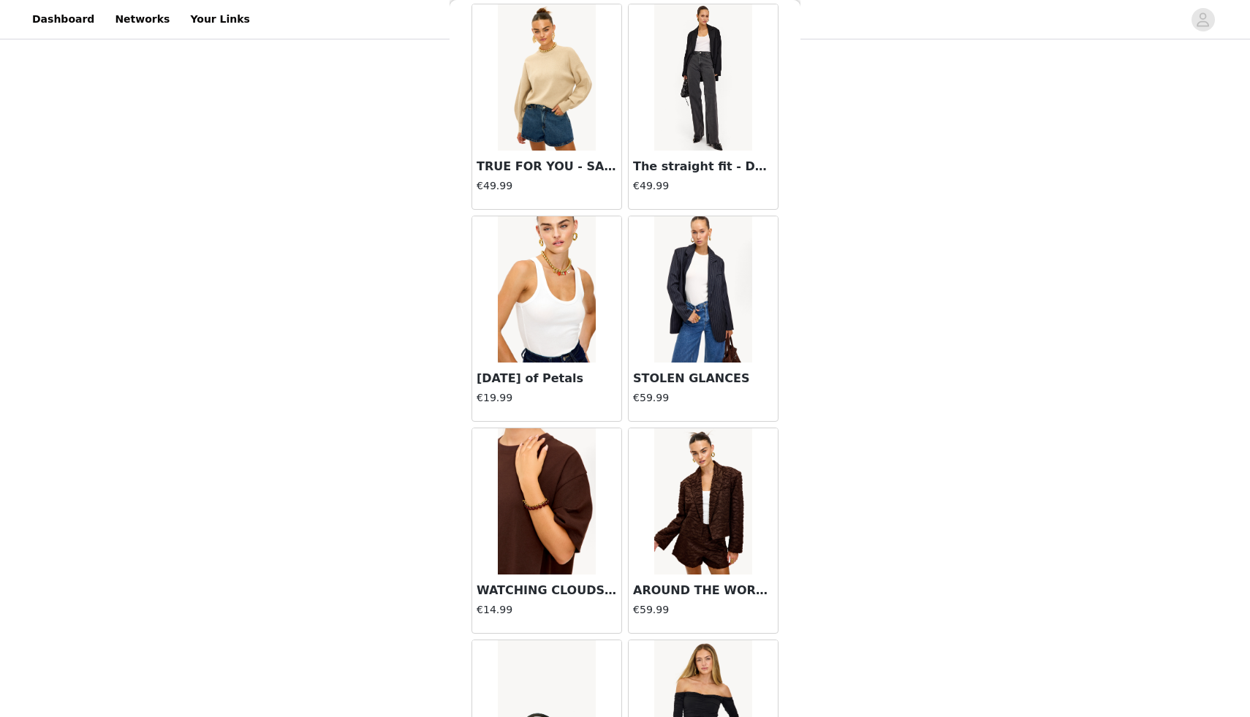
scroll to position [7881, 0]
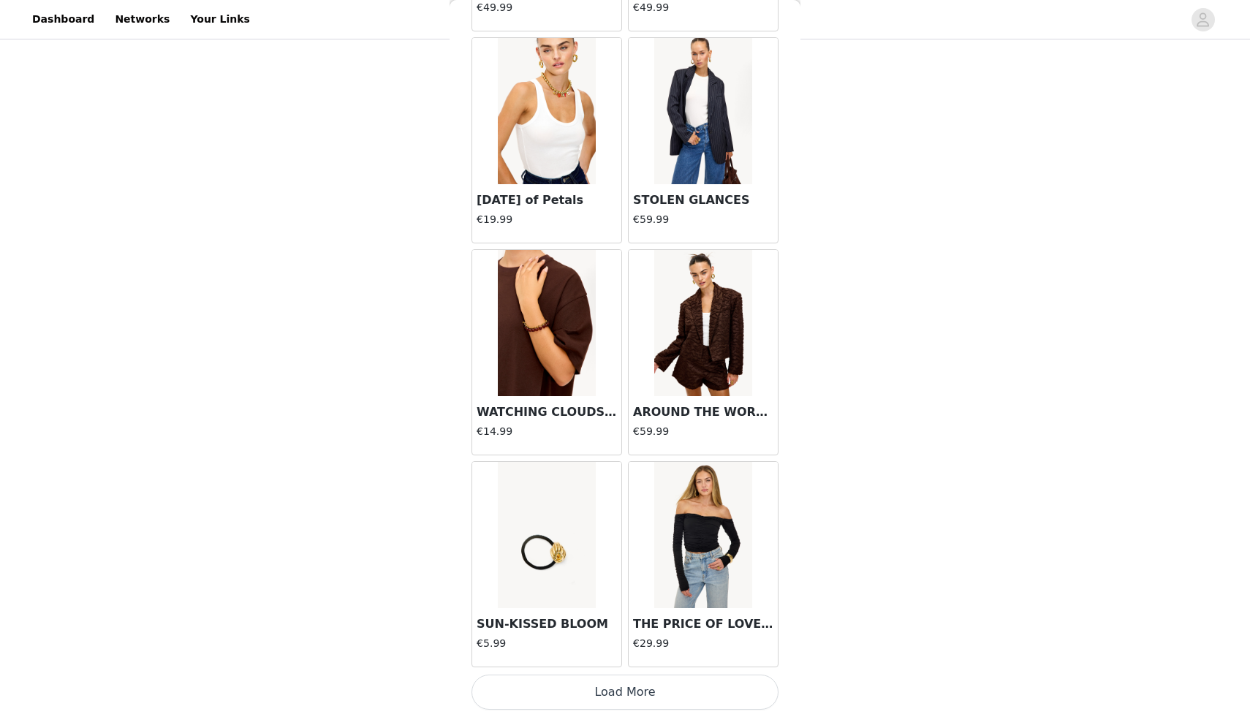
click at [597, 693] on button "Load More" at bounding box center [625, 692] width 307 height 35
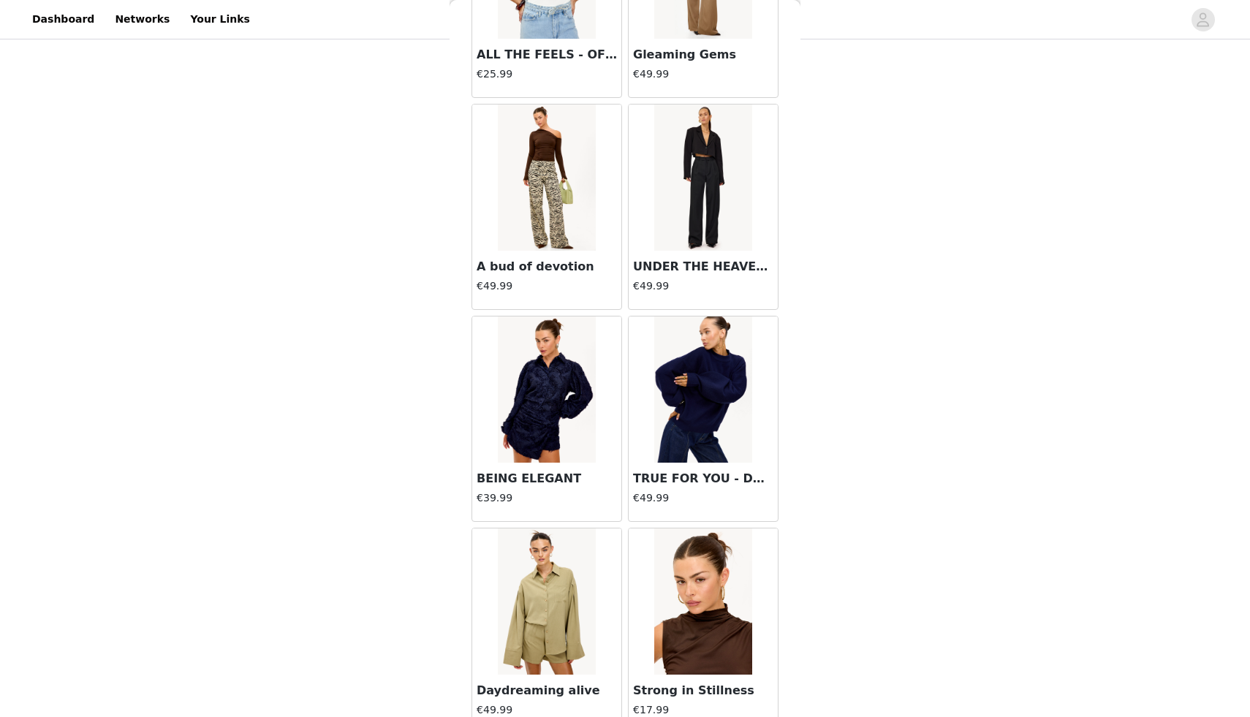
scroll to position [10001, 0]
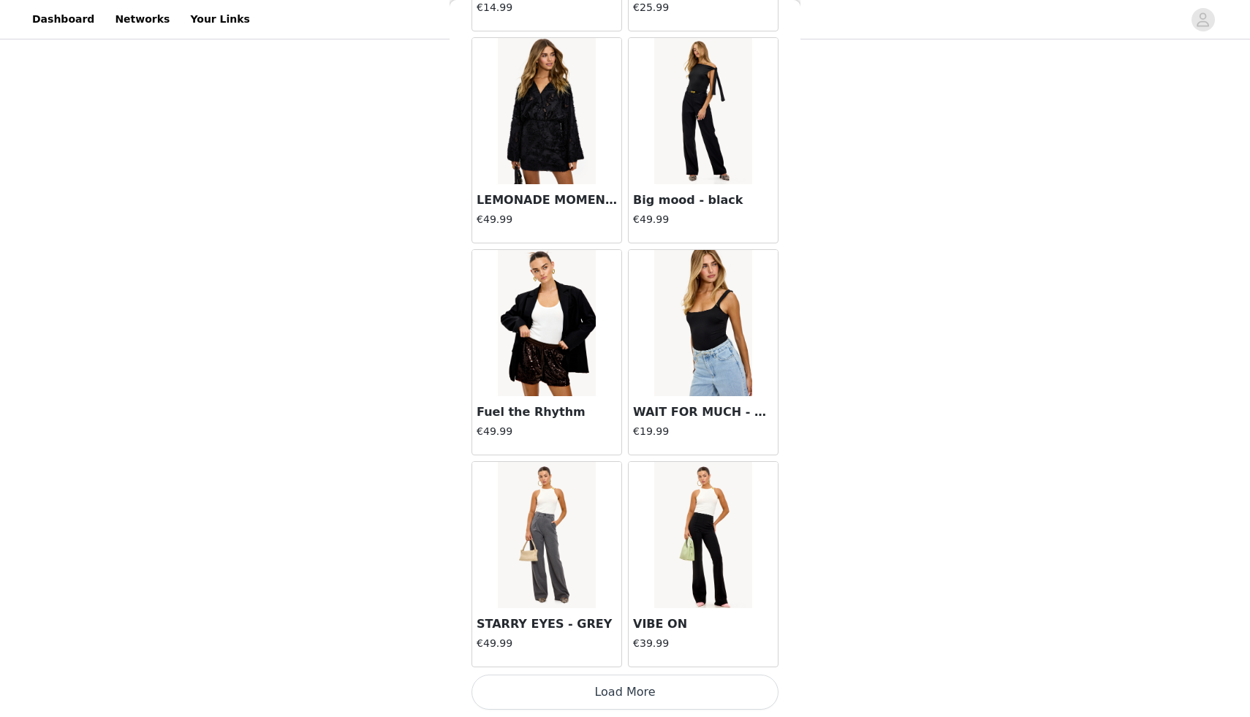
click at [638, 693] on button "Load More" at bounding box center [625, 692] width 307 height 35
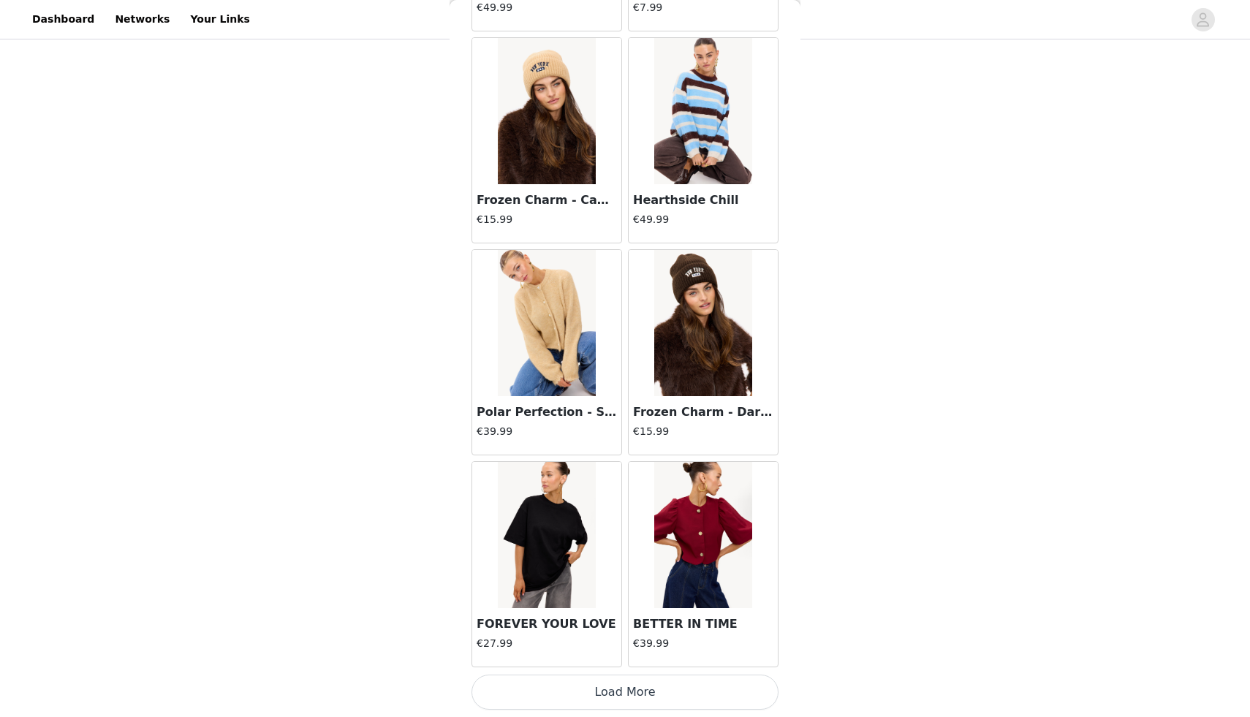
click at [638, 691] on button "Load More" at bounding box center [625, 692] width 307 height 35
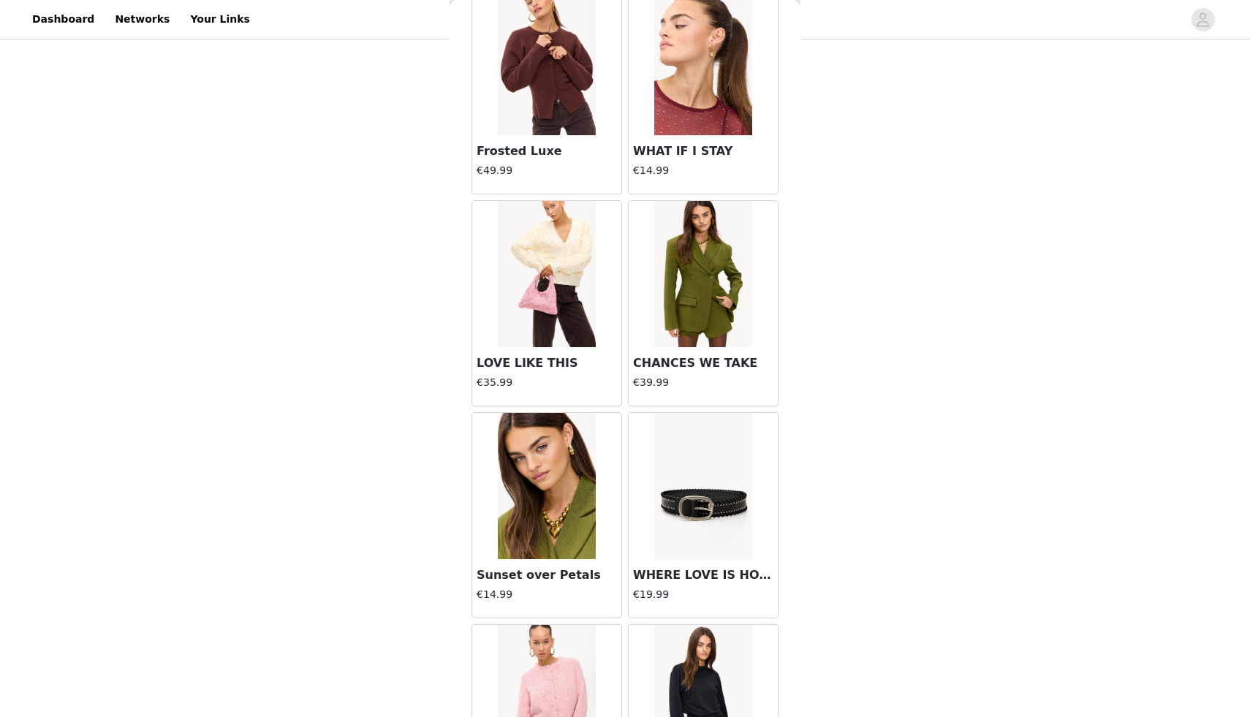
scroll to position [14242, 0]
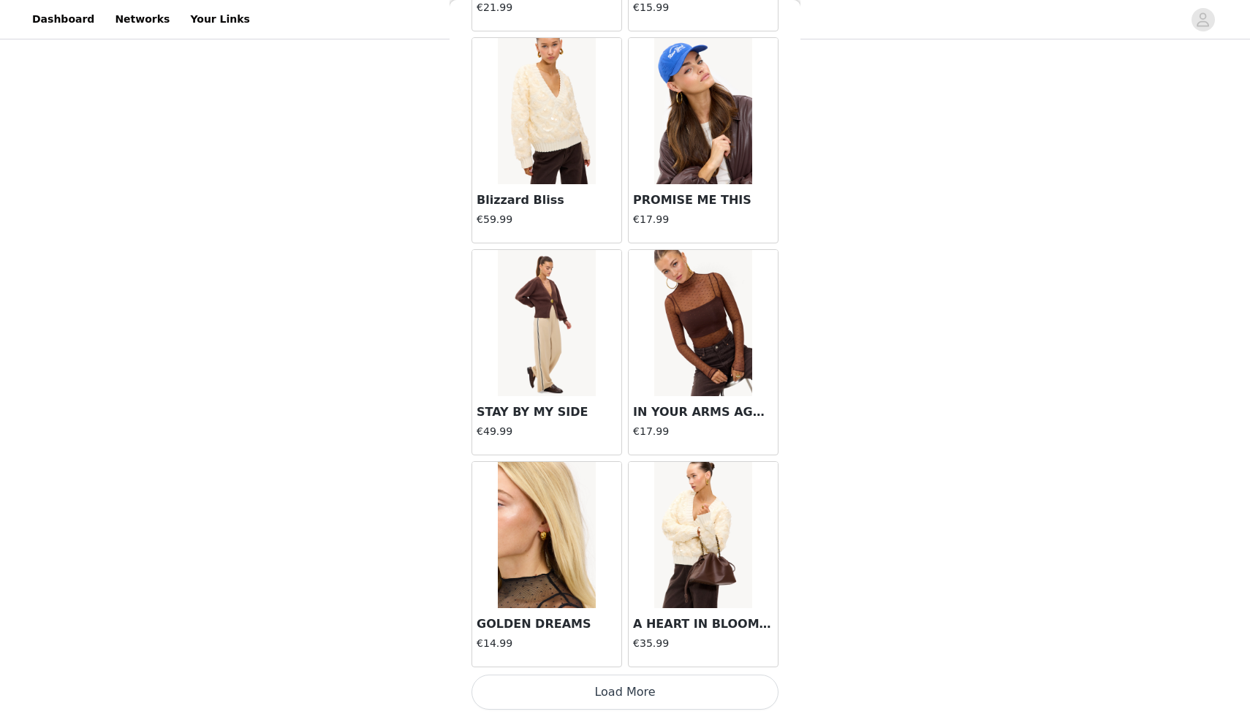
click at [649, 690] on button "Load More" at bounding box center [625, 692] width 307 height 35
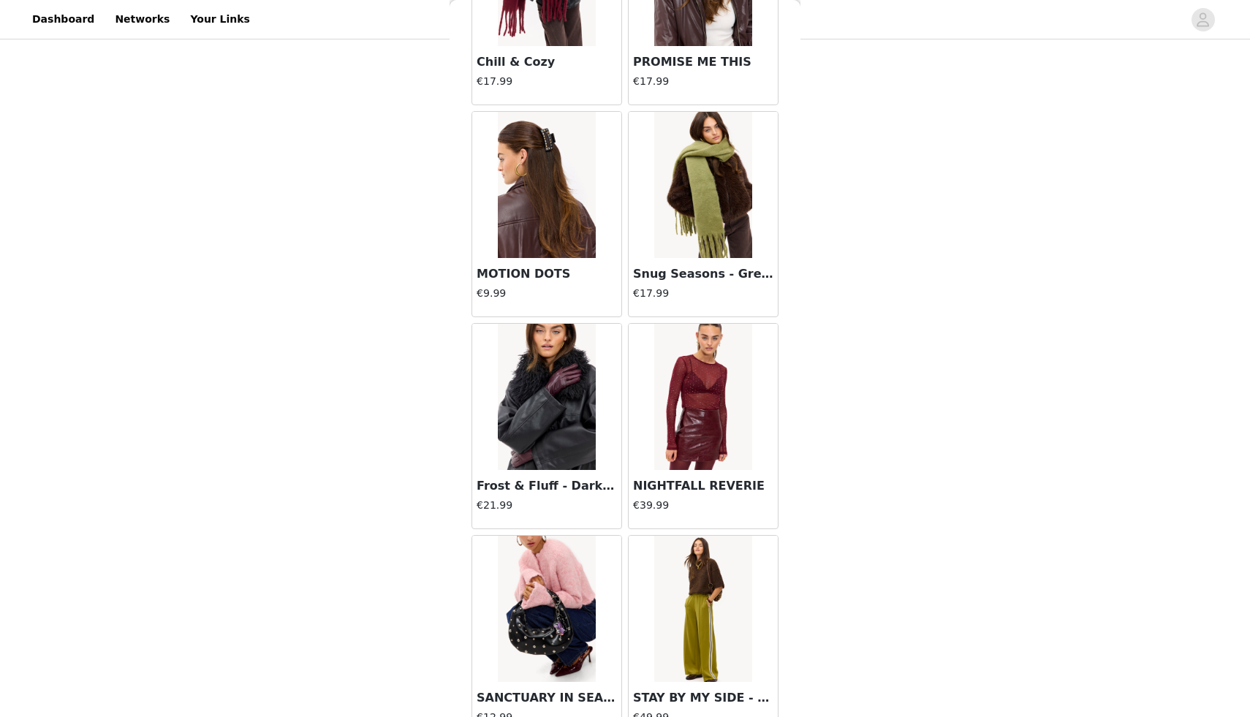
scroll to position [16362, 0]
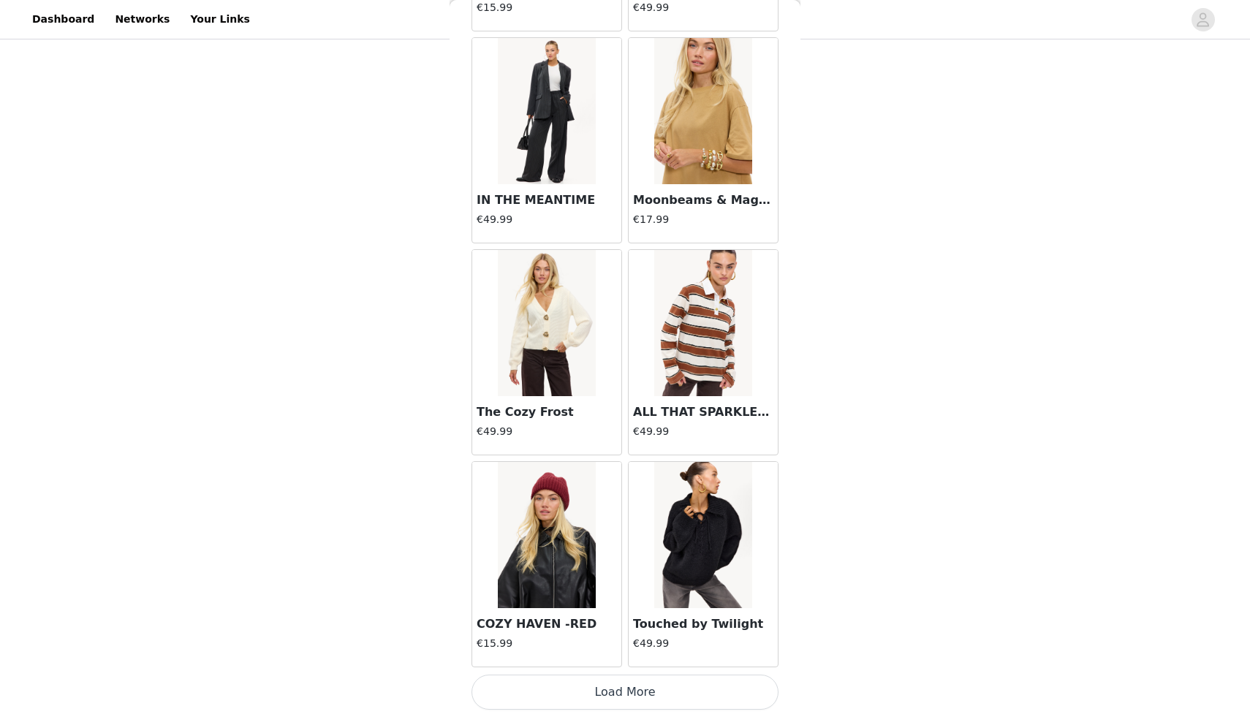
click at [621, 699] on button "Load More" at bounding box center [625, 692] width 307 height 35
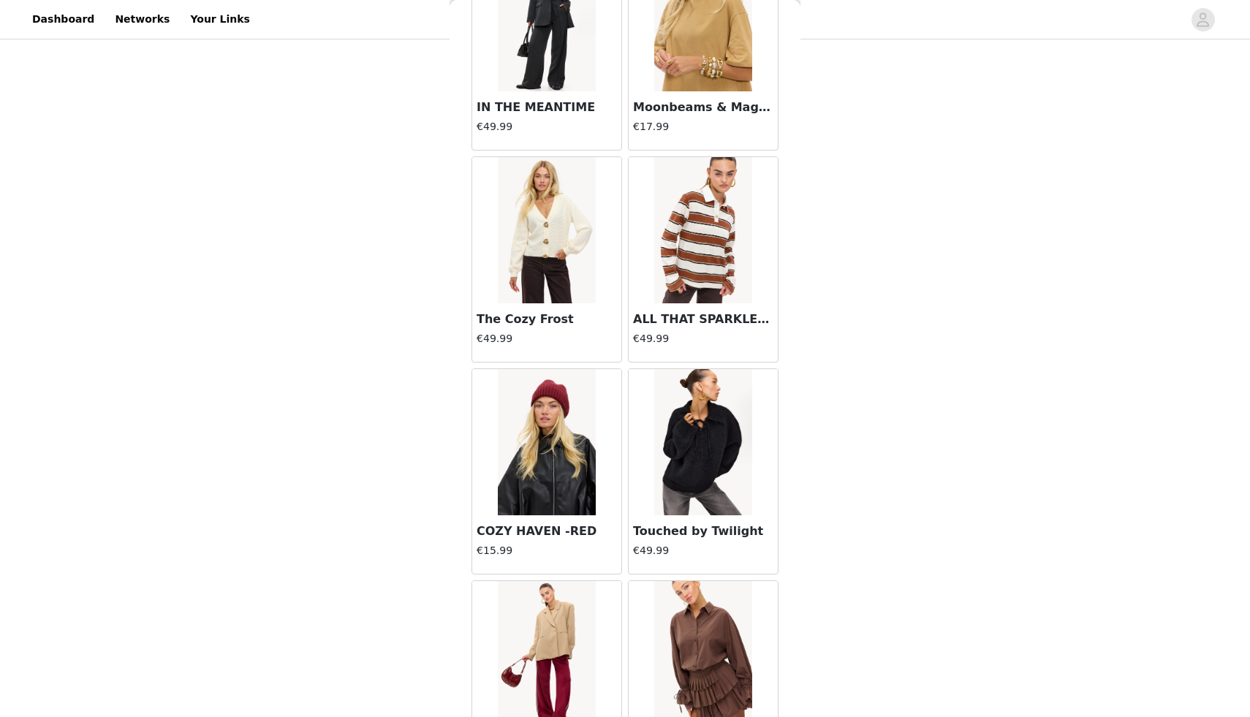
click at [685, 481] on img at bounding box center [702, 442] width 97 height 146
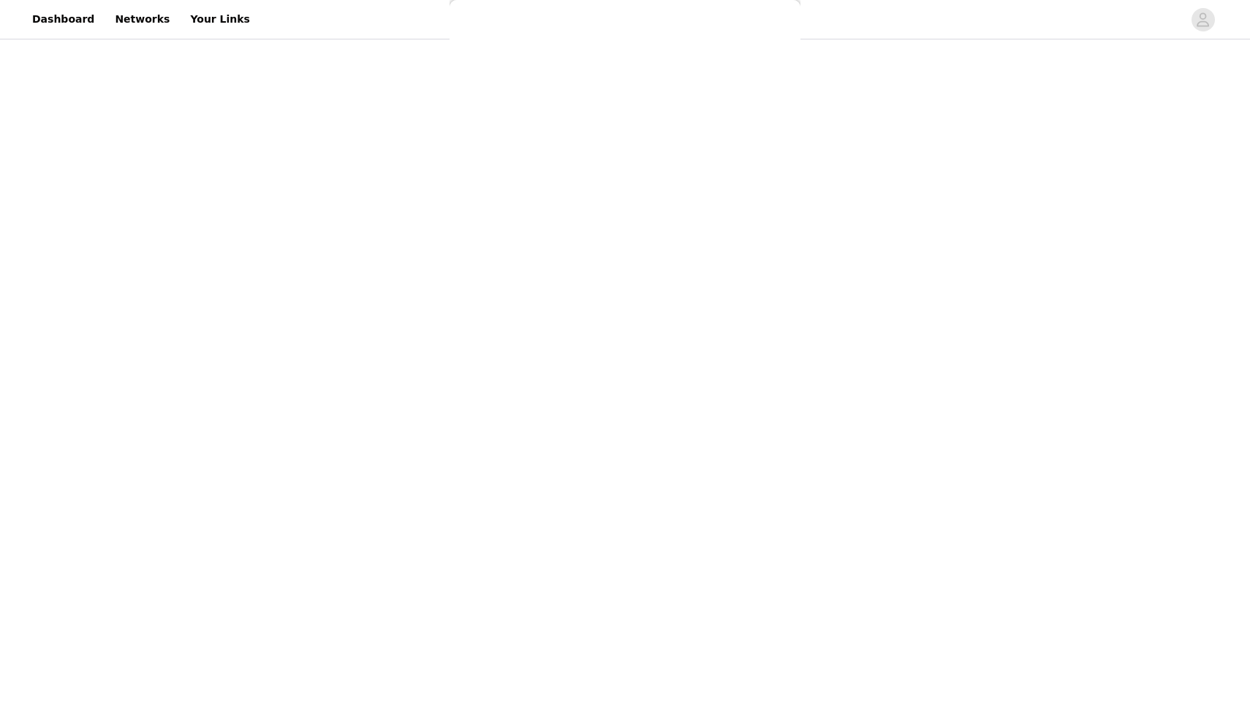
scroll to position [0, 0]
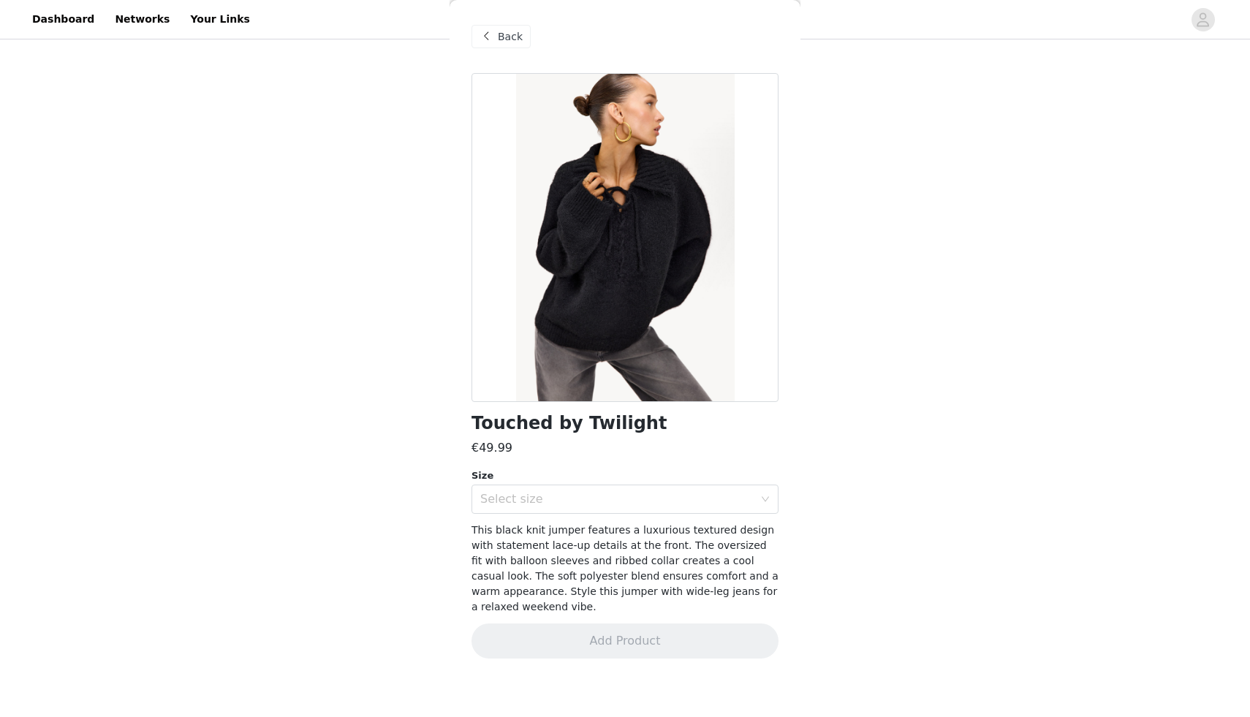
click at [588, 469] on div "Size" at bounding box center [625, 476] width 307 height 15
click at [585, 491] on div "Select size" at bounding box center [620, 499] width 280 height 28
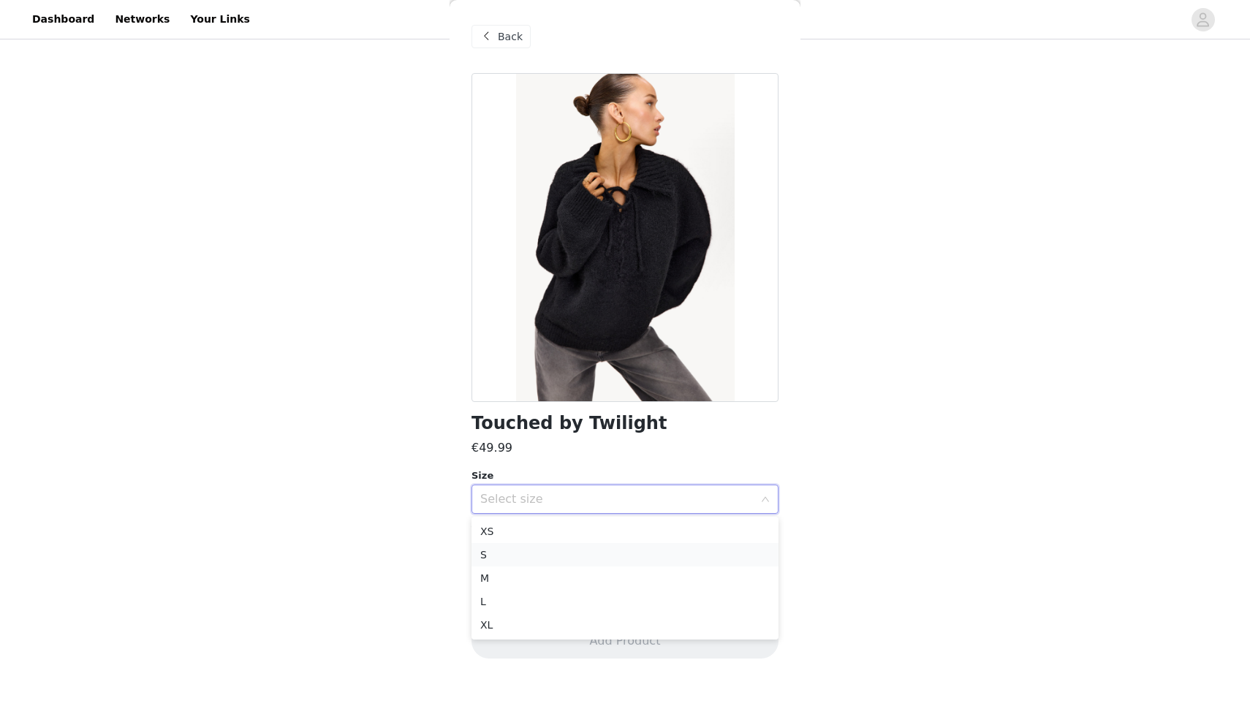
click at [508, 559] on li "S" at bounding box center [625, 554] width 307 height 23
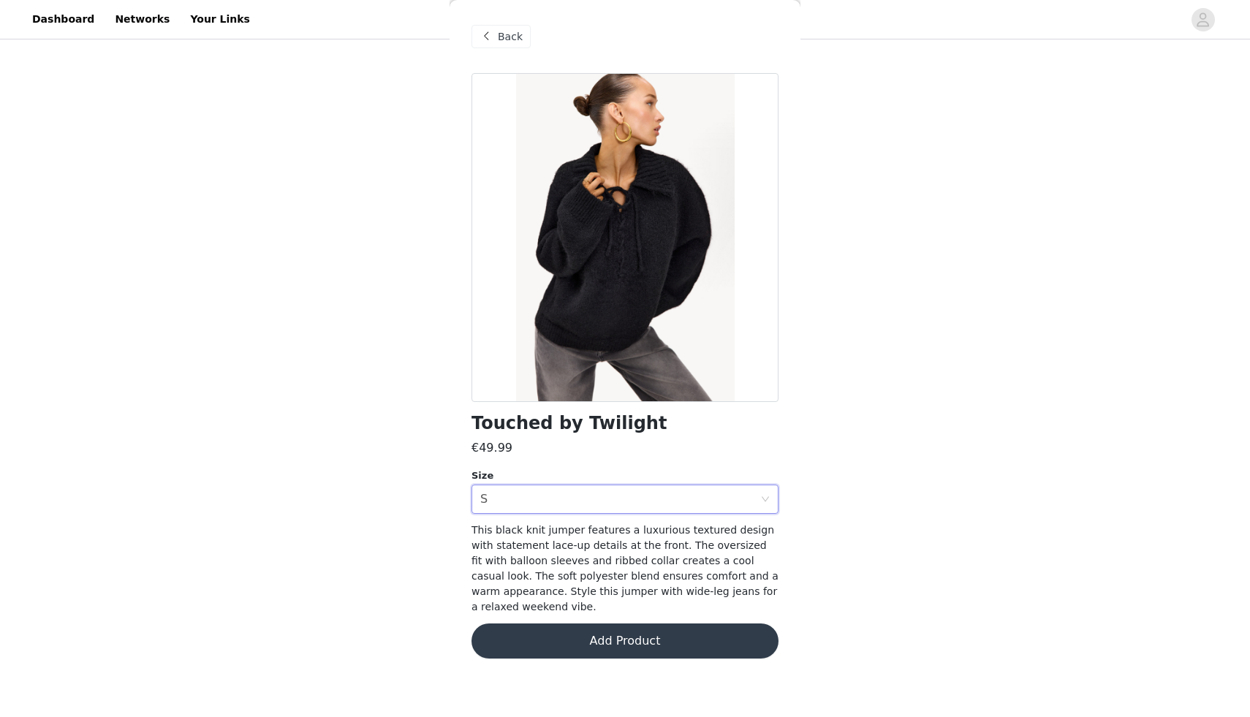
click at [534, 624] on button "Add Product" at bounding box center [625, 641] width 307 height 35
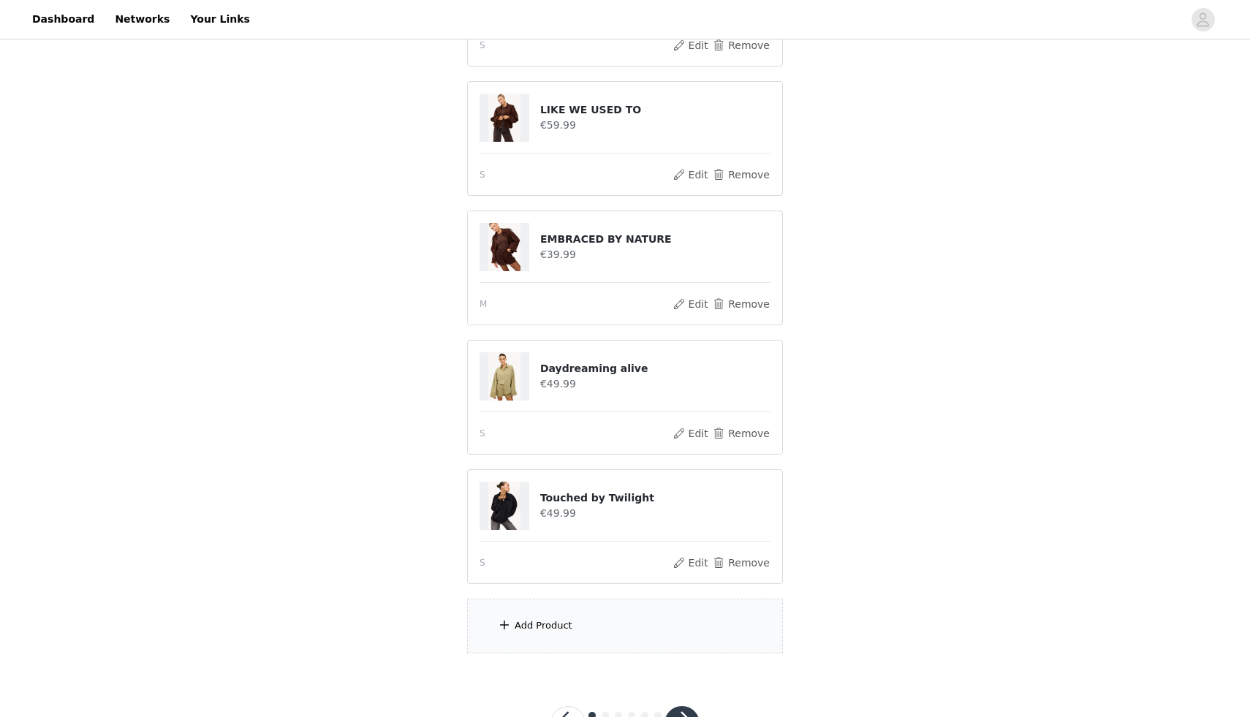
scroll to position [417, 0]
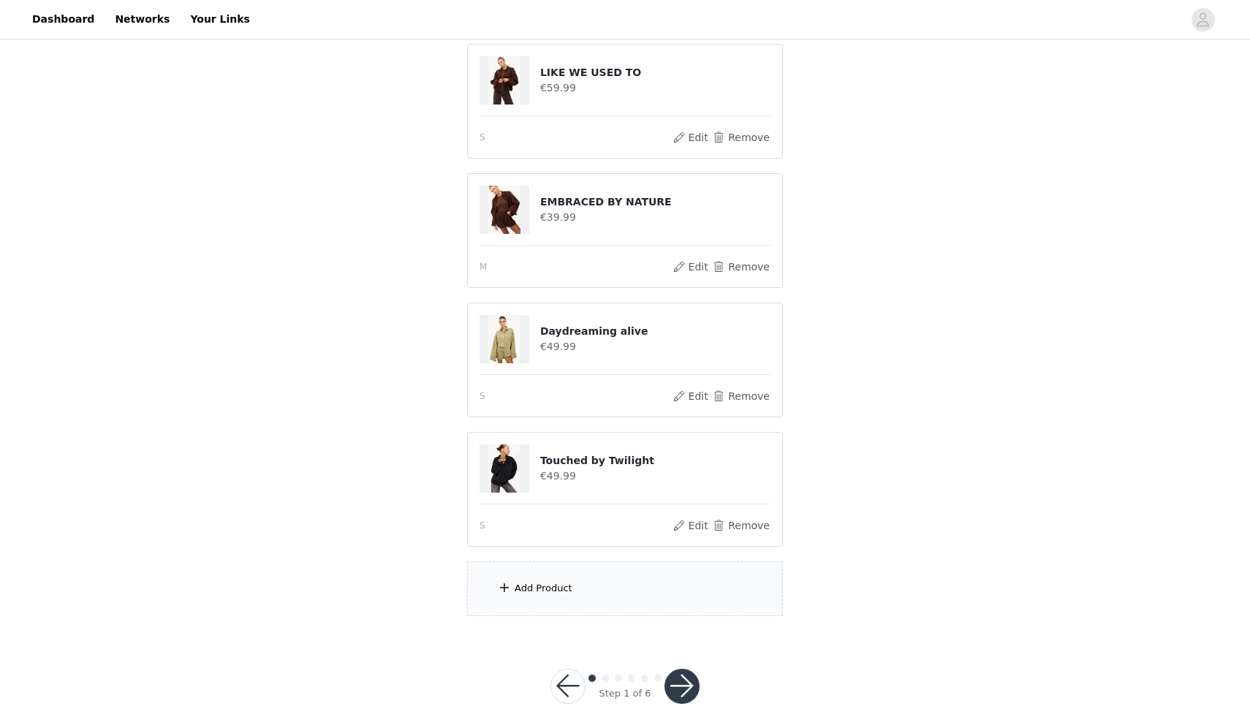
click at [588, 608] on div "Add Product" at bounding box center [625, 589] width 316 height 55
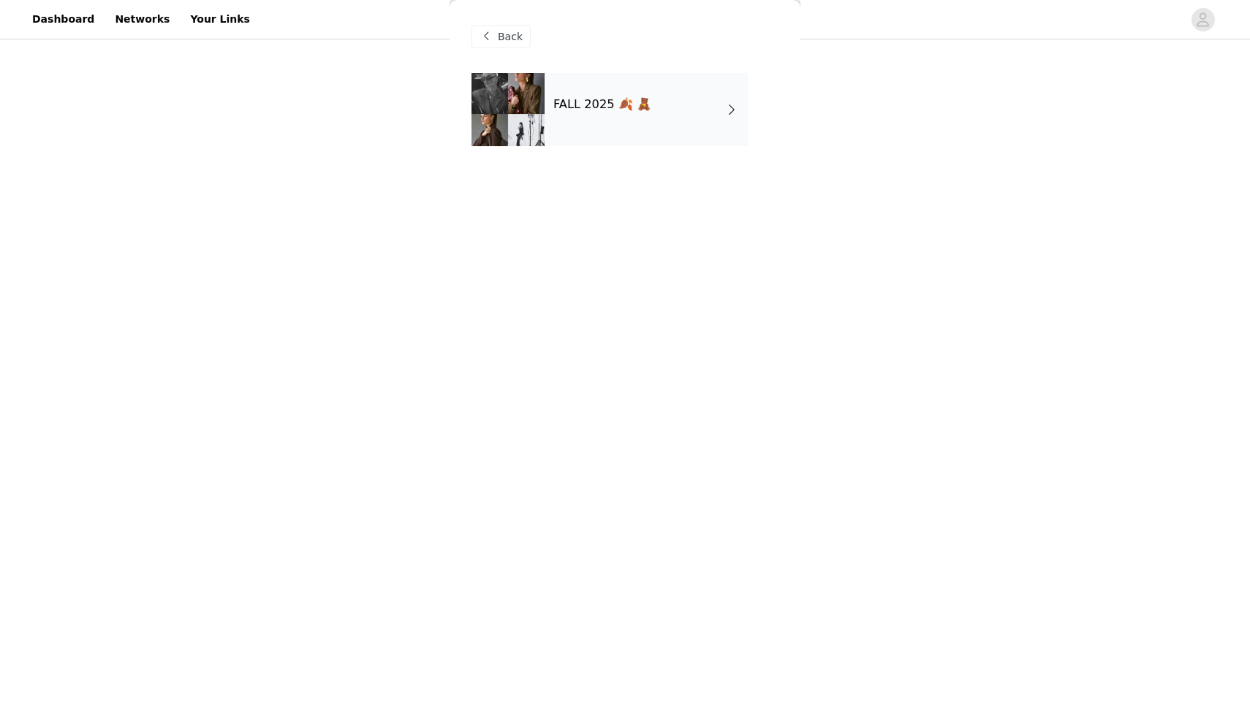
click at [651, 121] on div "FALL 2025 🍂 🧸" at bounding box center [646, 109] width 203 height 73
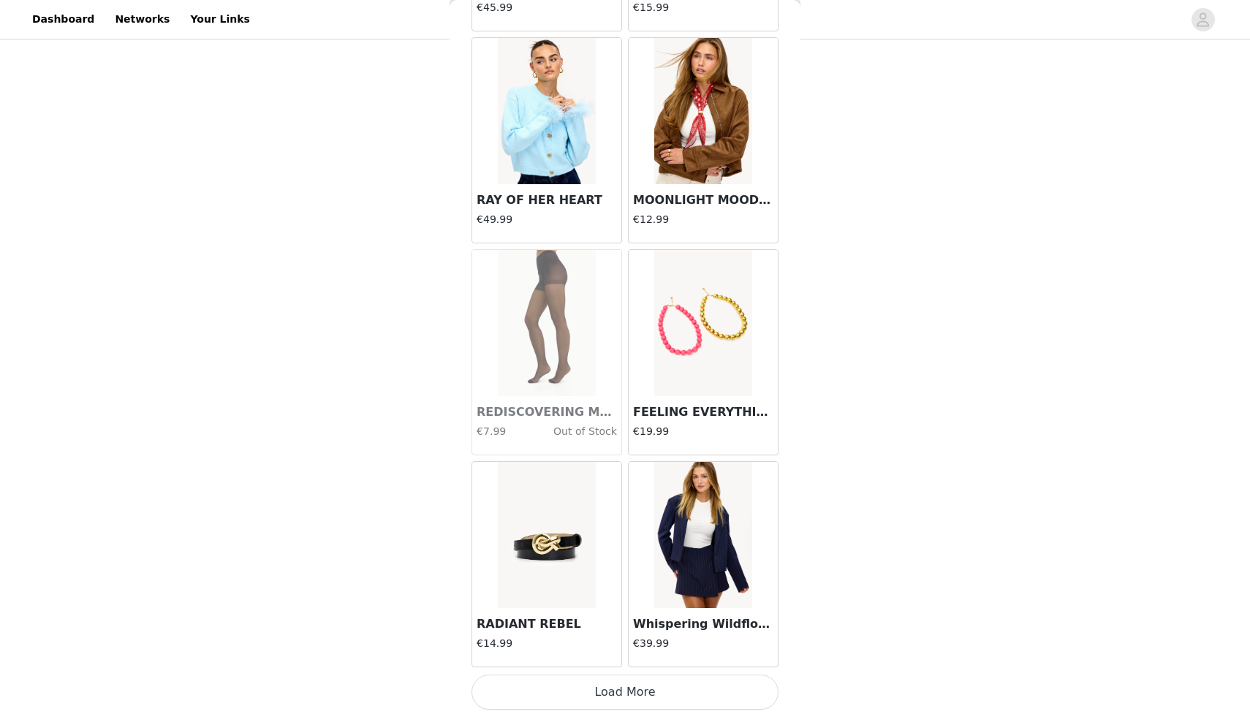
click at [611, 709] on button "Load More" at bounding box center [625, 692] width 307 height 35
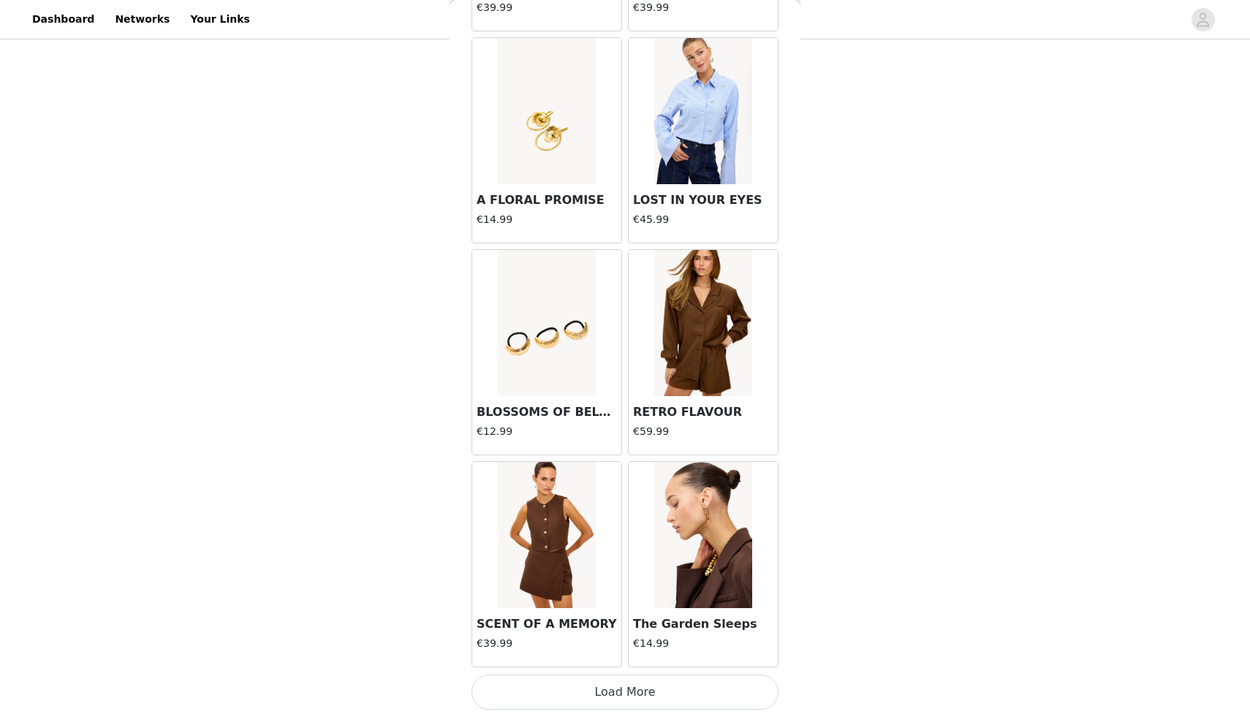
click at [649, 687] on button "Load More" at bounding box center [625, 692] width 307 height 35
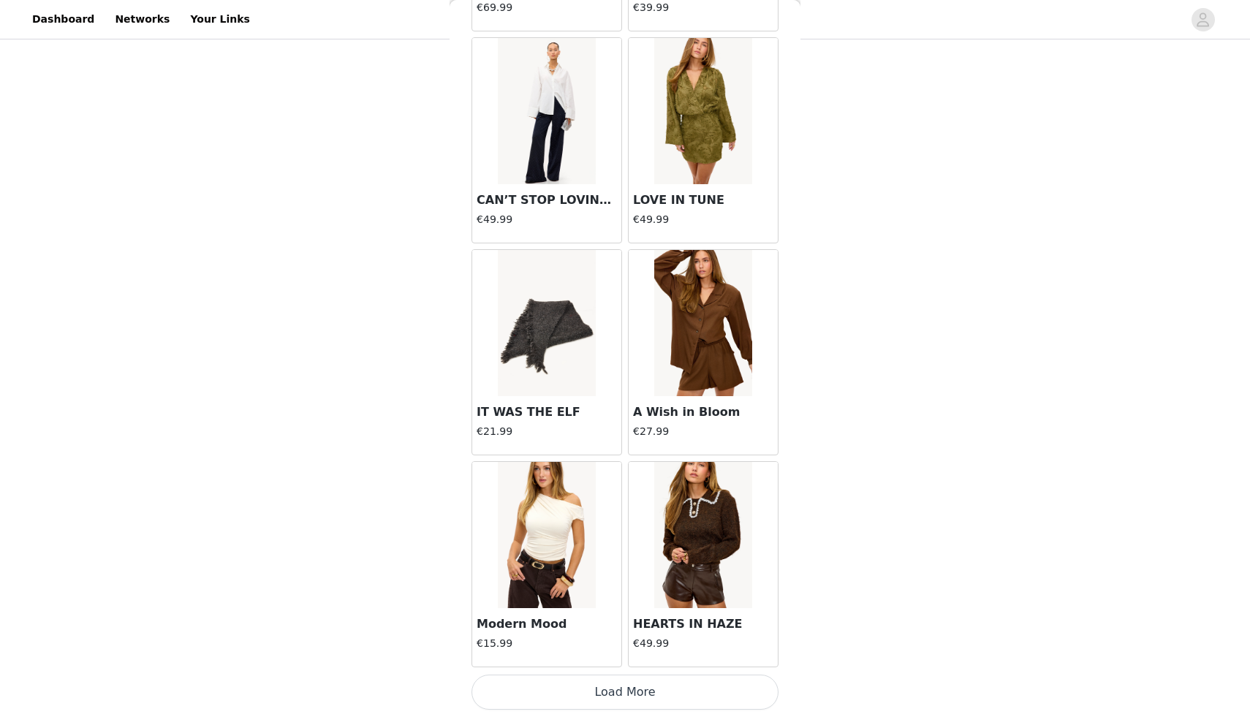
click at [649, 687] on button "Load More" at bounding box center [625, 692] width 307 height 35
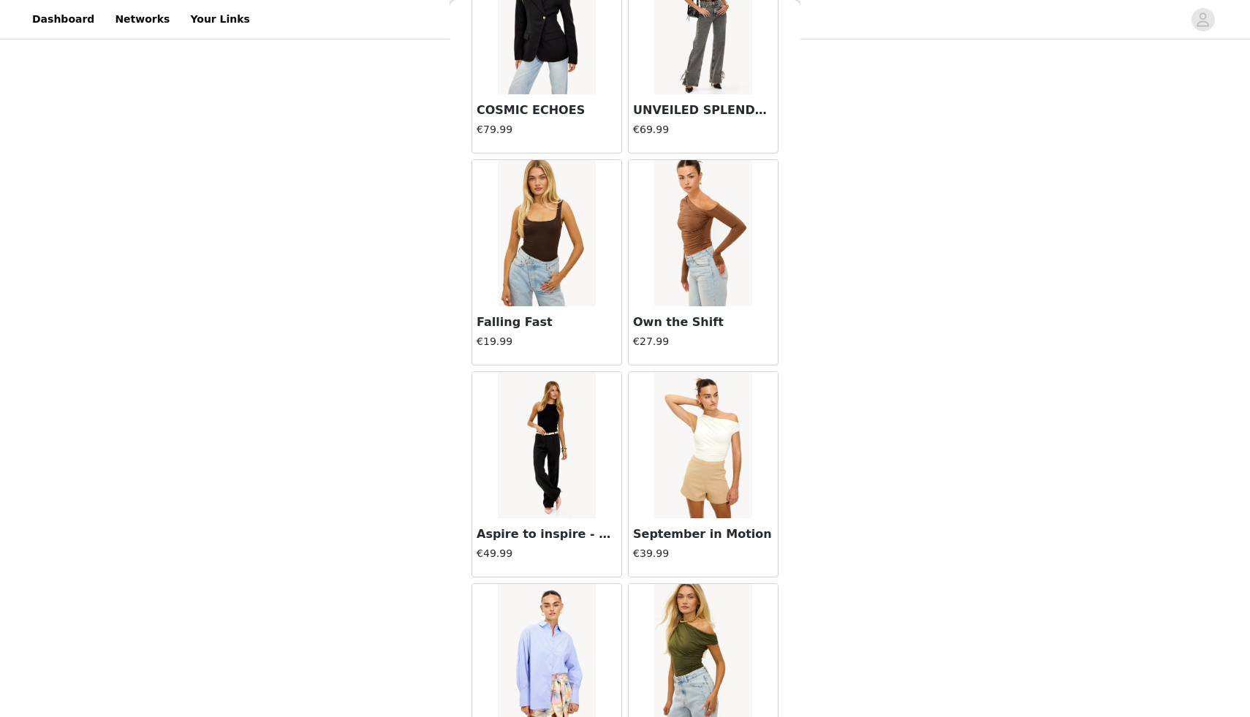
scroll to position [7881, 0]
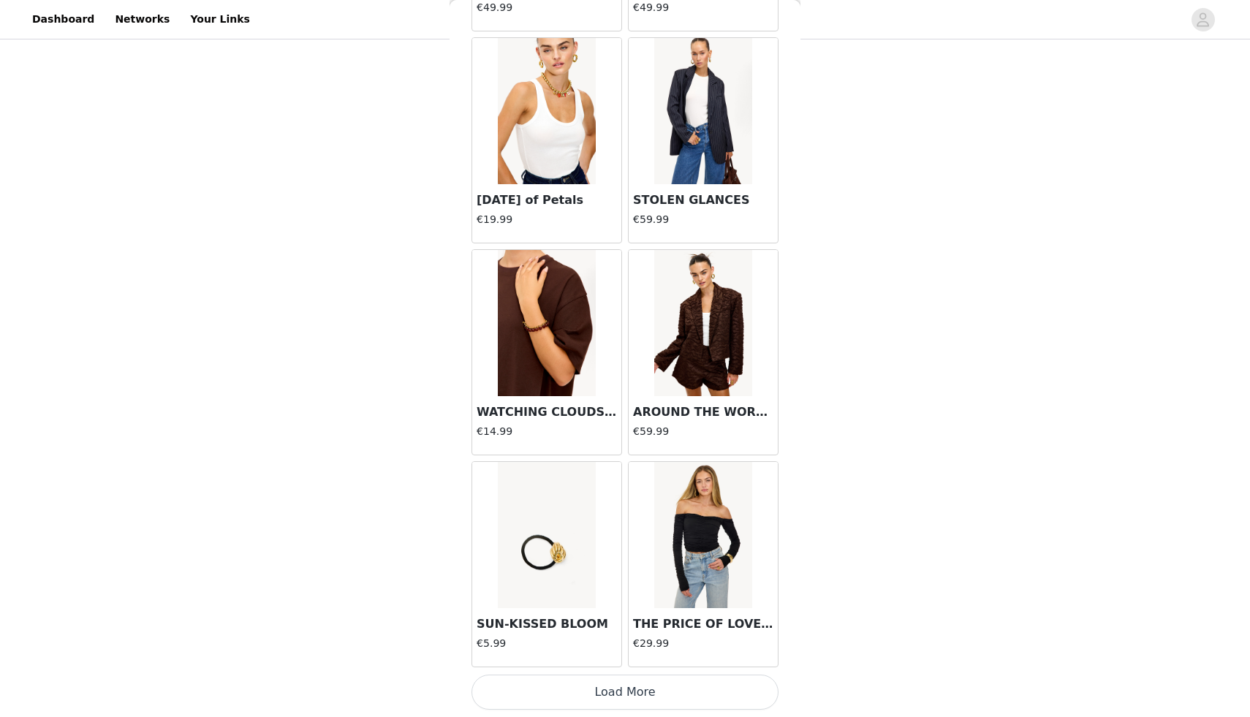
click at [582, 699] on button "Load More" at bounding box center [625, 692] width 307 height 35
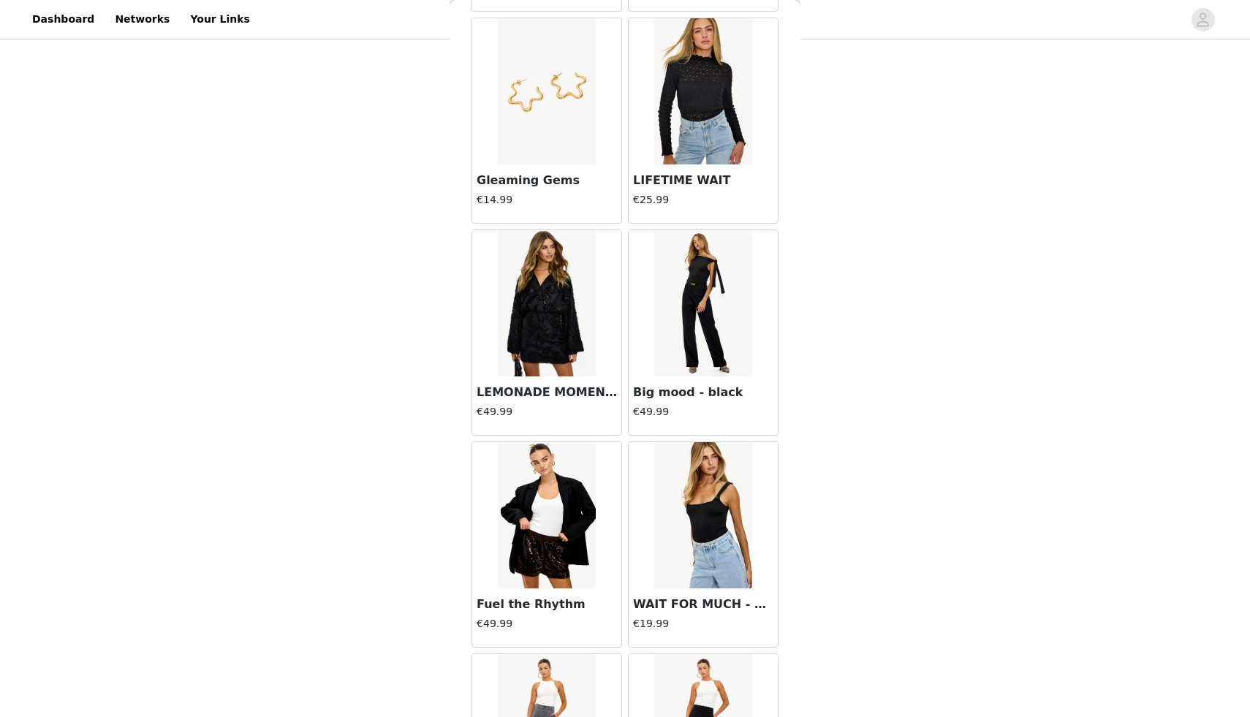
scroll to position [10001, 0]
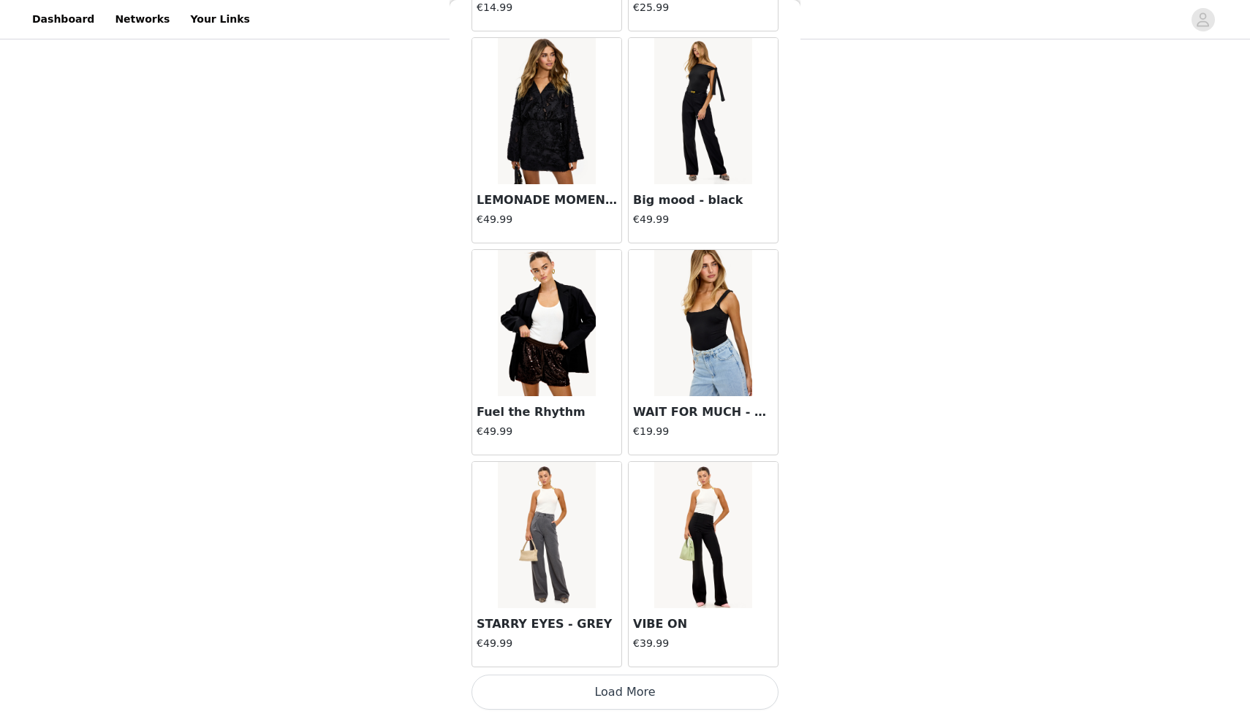
click at [621, 698] on button "Load More" at bounding box center [625, 692] width 307 height 35
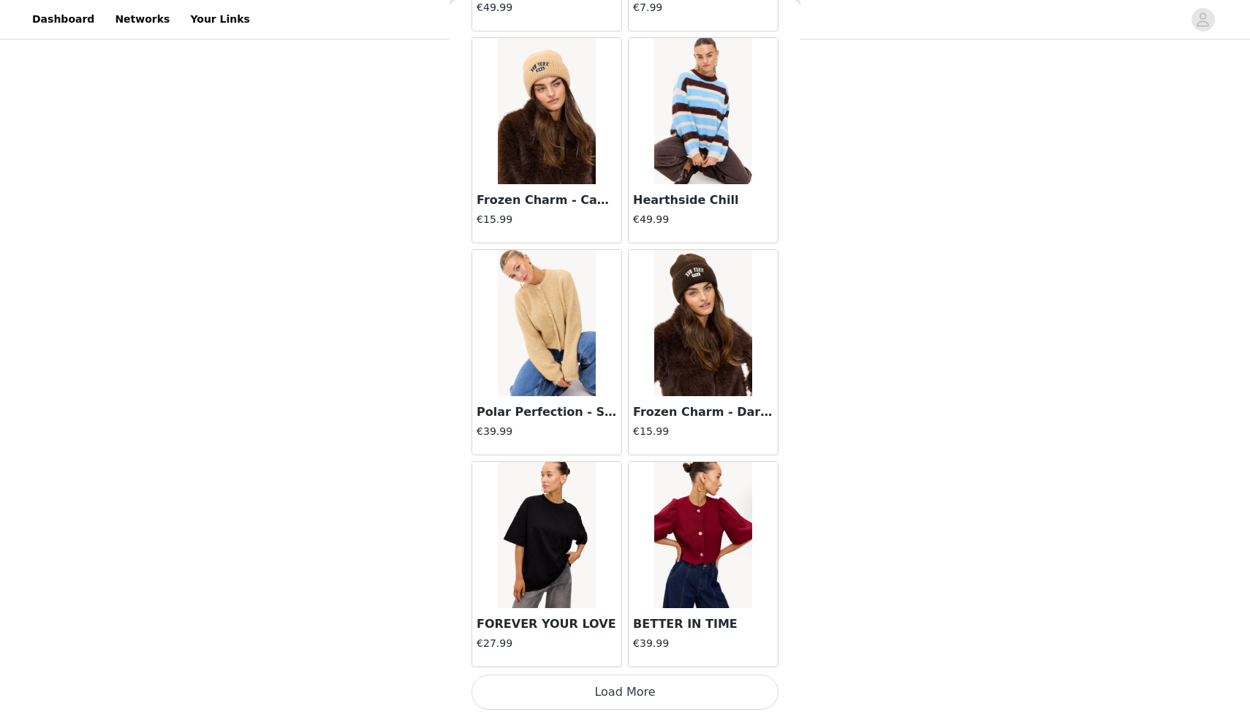
click at [611, 690] on button "Load More" at bounding box center [625, 692] width 307 height 35
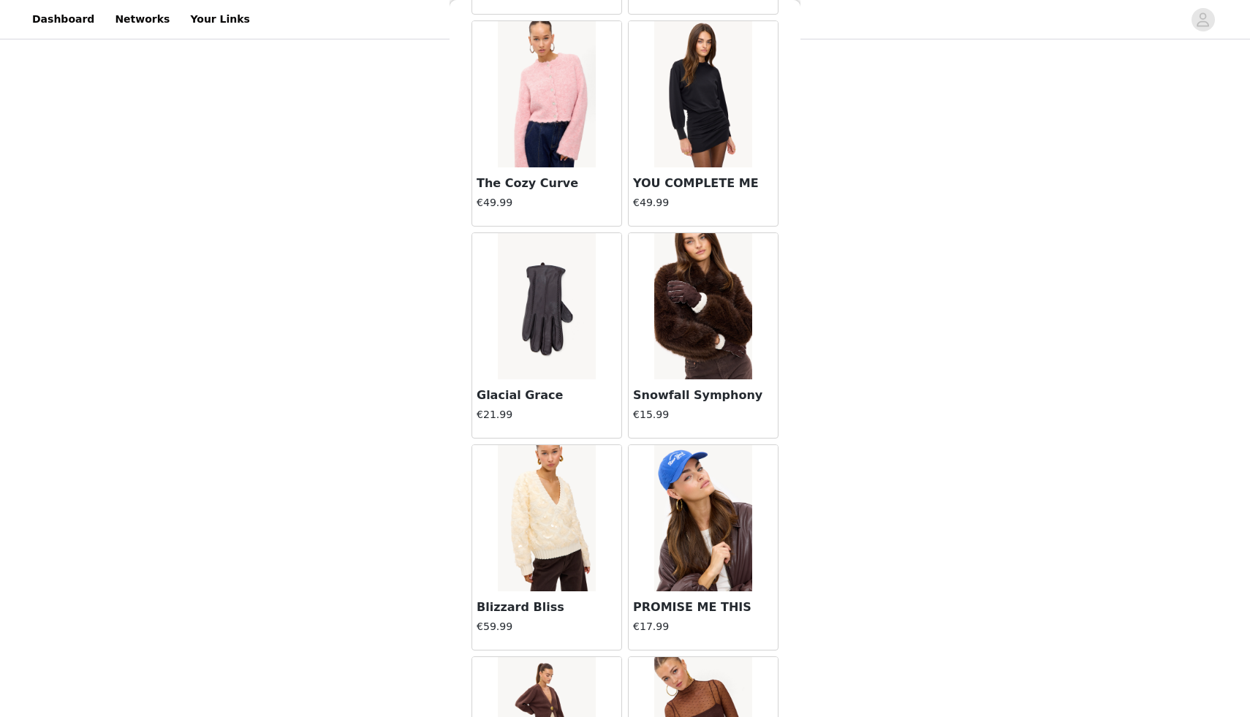
scroll to position [14242, 0]
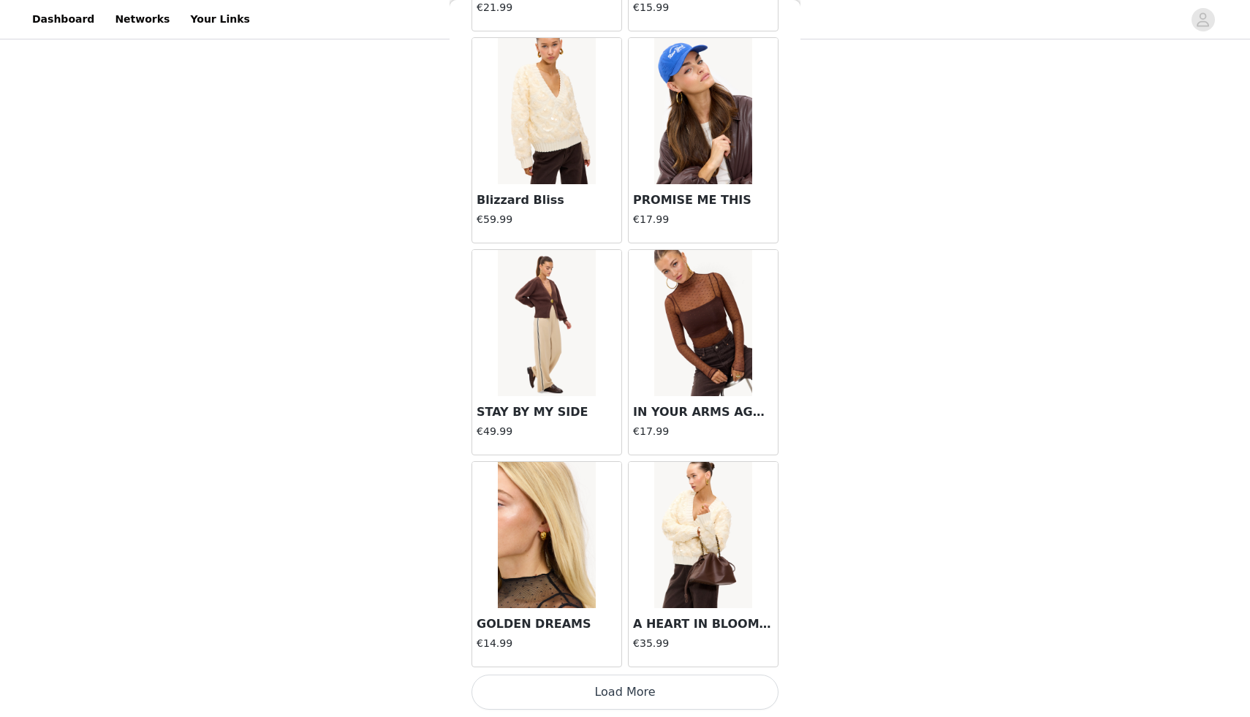
click at [607, 683] on button "Load More" at bounding box center [625, 692] width 307 height 35
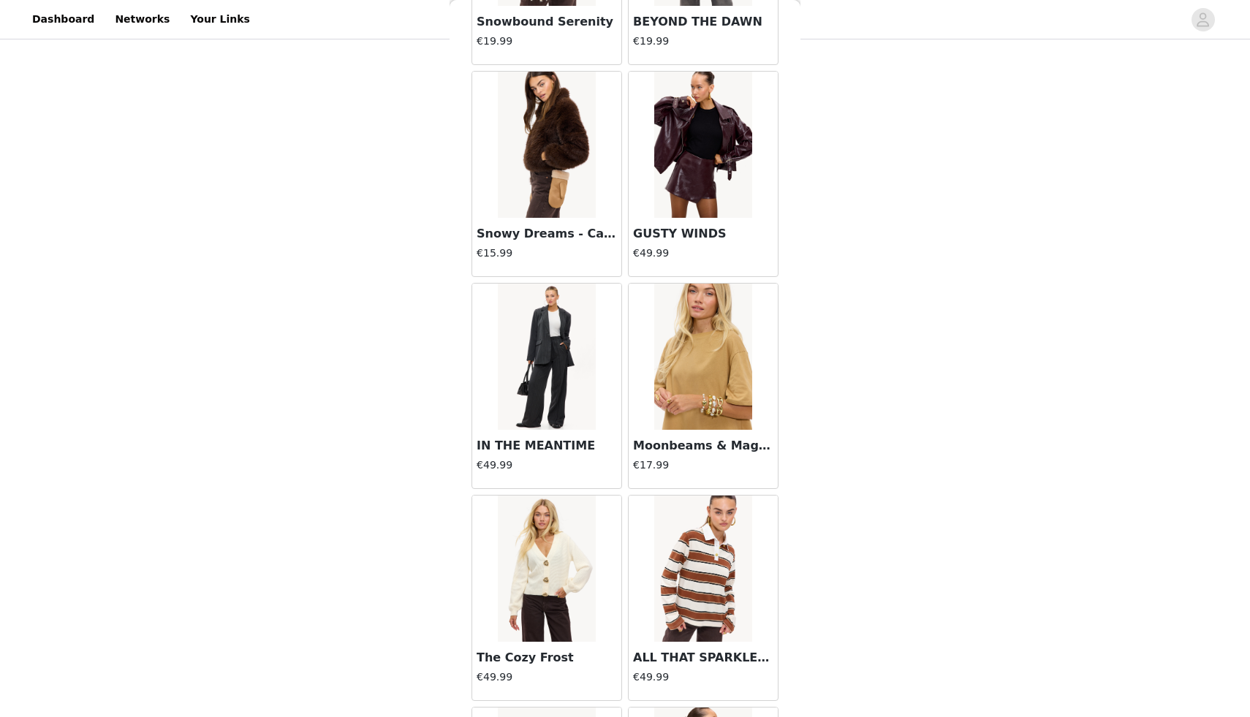
scroll to position [16362, 0]
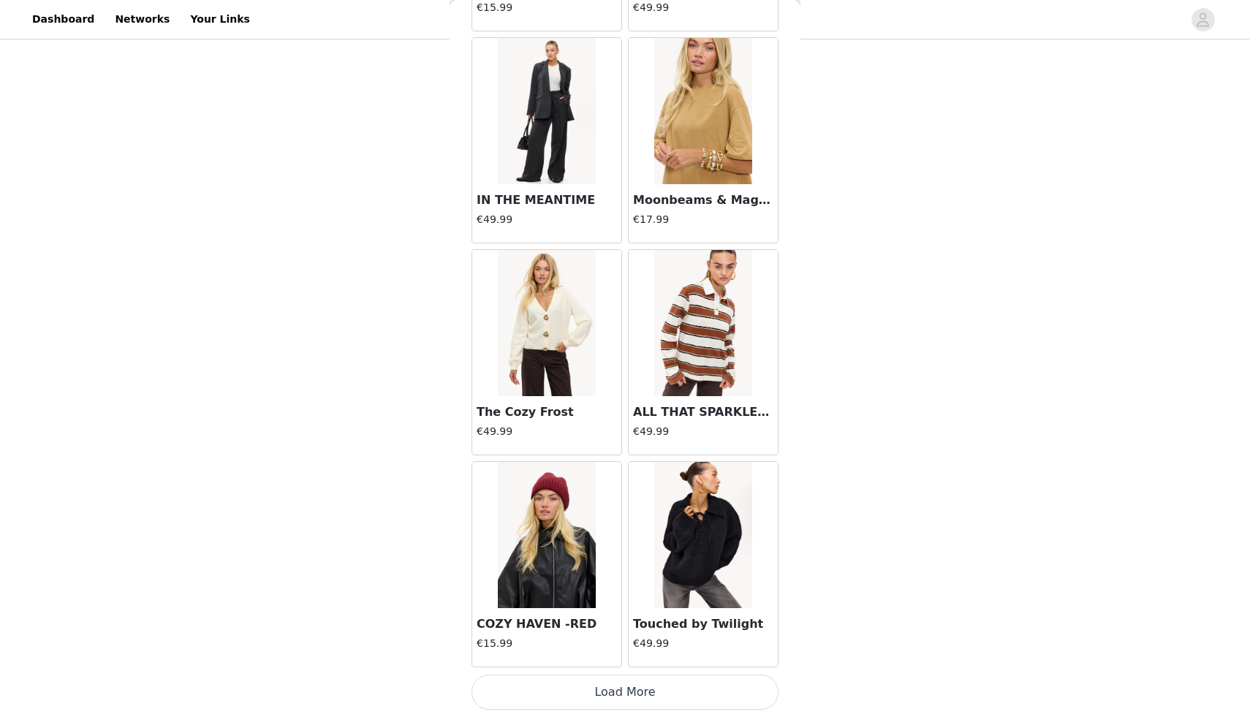
click at [608, 700] on button "Load More" at bounding box center [625, 692] width 307 height 35
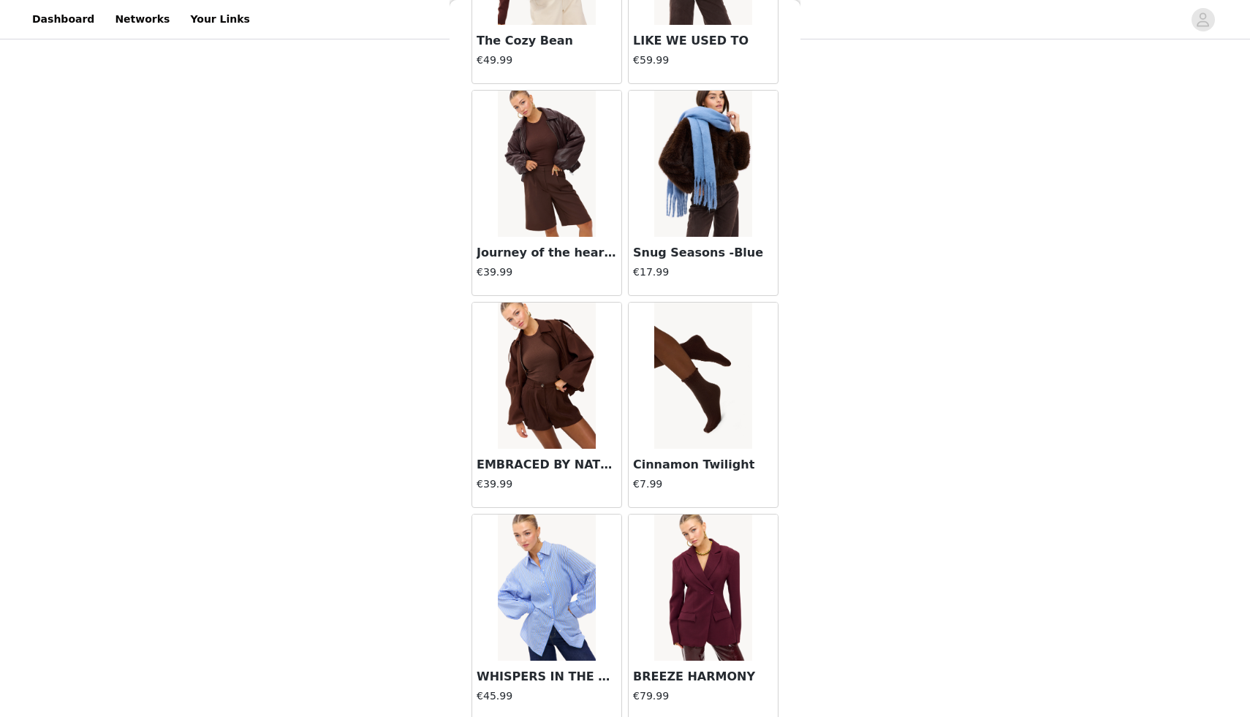
scroll to position [18483, 0]
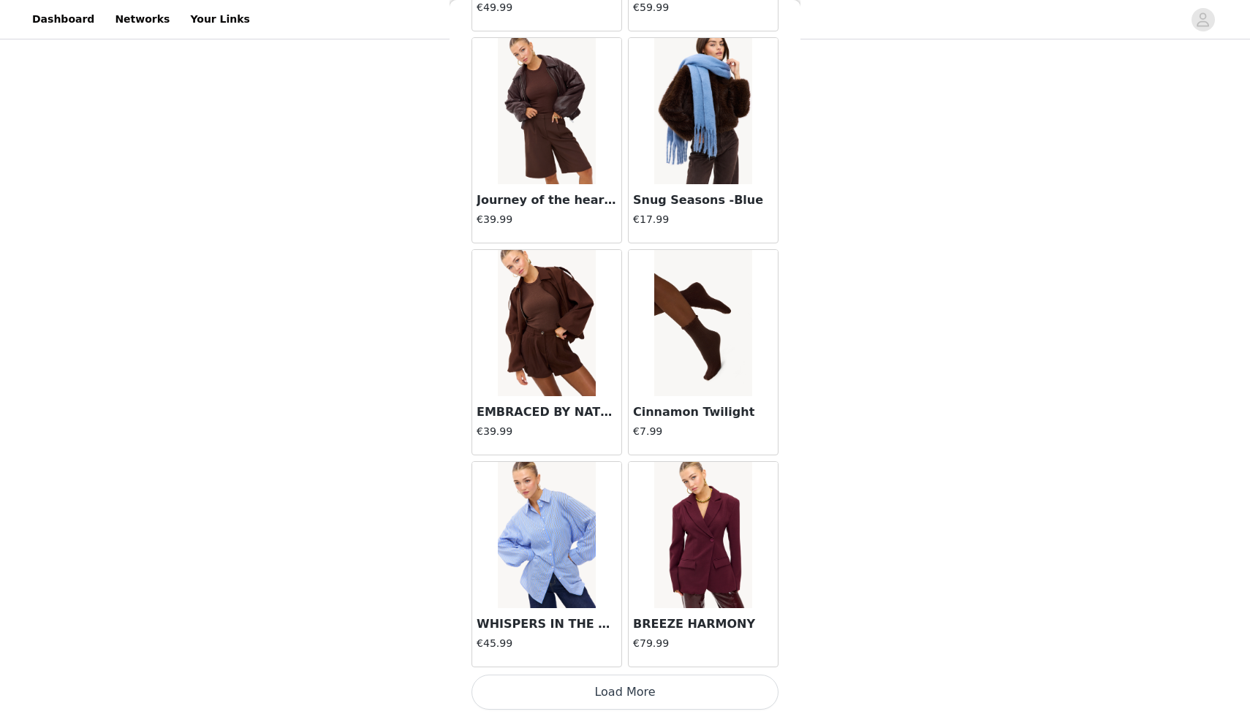
click at [670, 696] on button "Load More" at bounding box center [625, 692] width 307 height 35
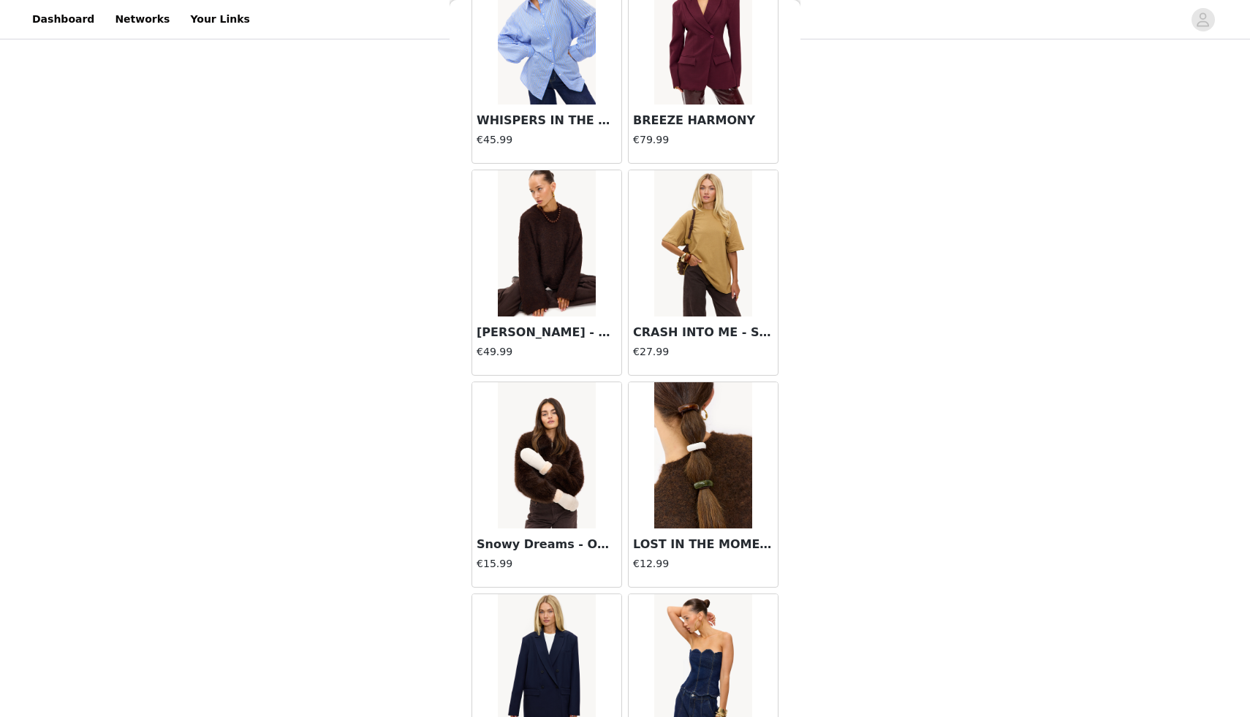
scroll to position [18991, 0]
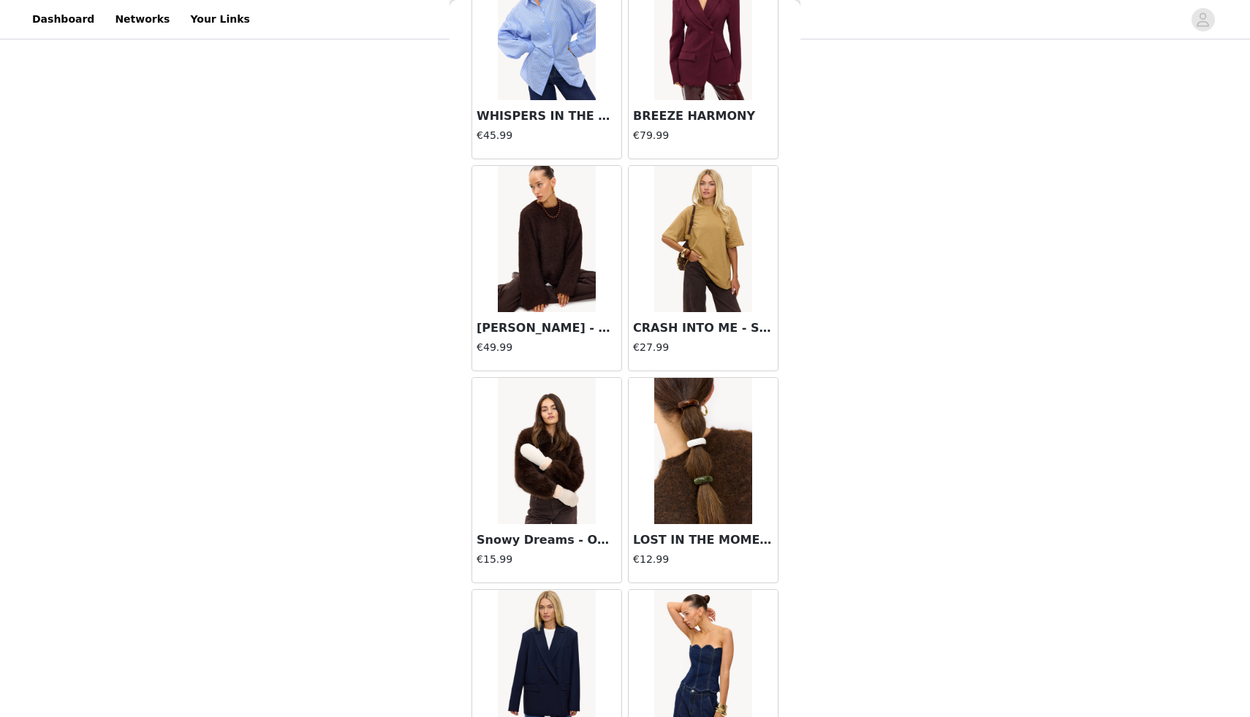
click at [545, 260] on img at bounding box center [546, 239] width 97 height 146
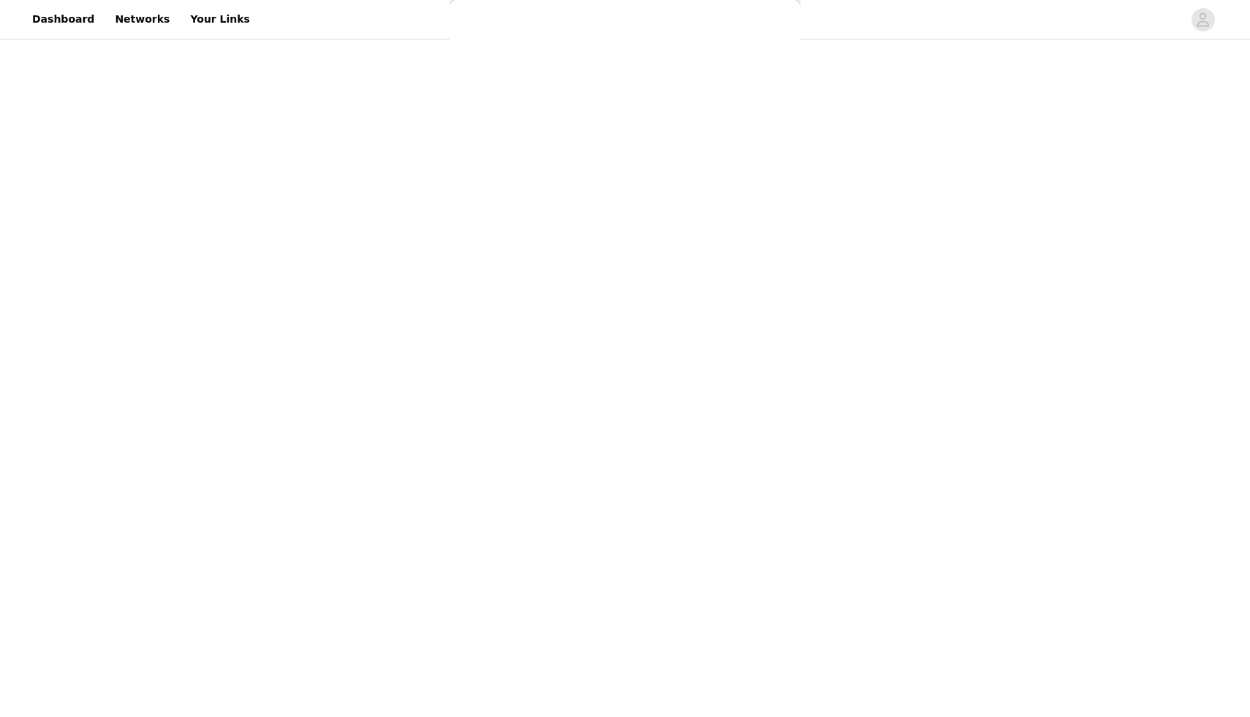
scroll to position [0, 0]
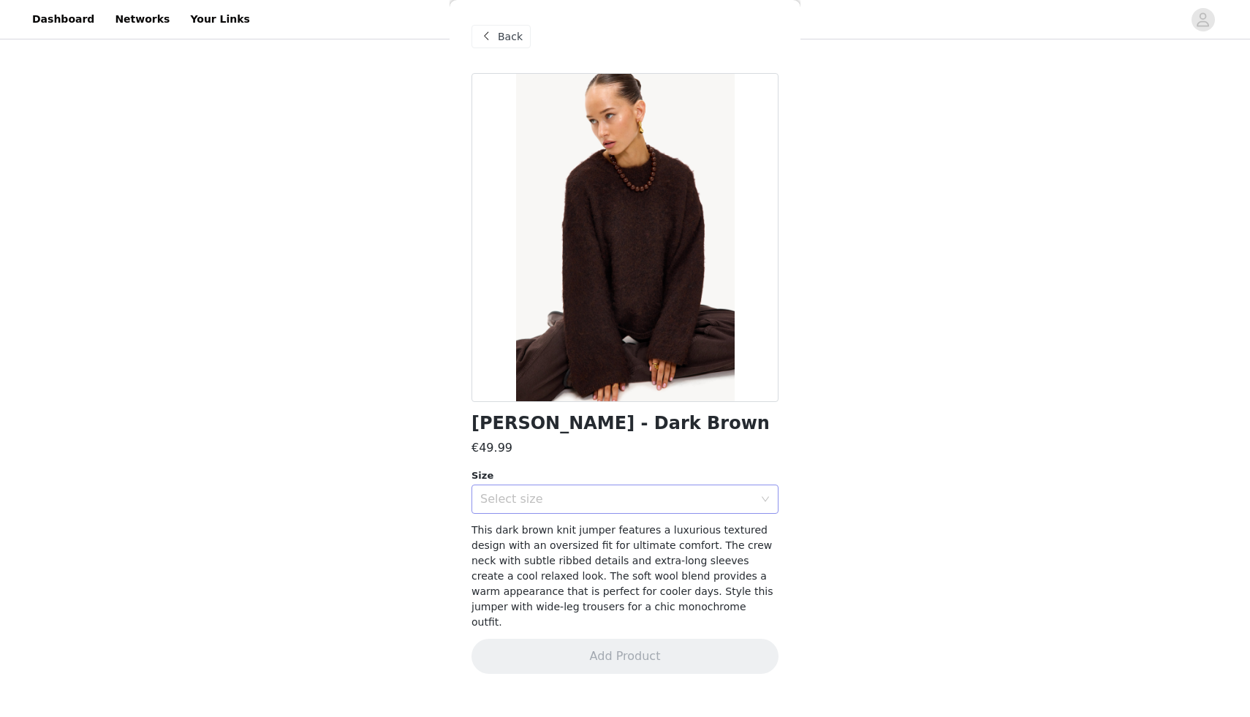
click at [557, 492] on div "Select size" at bounding box center [616, 499] width 273 height 15
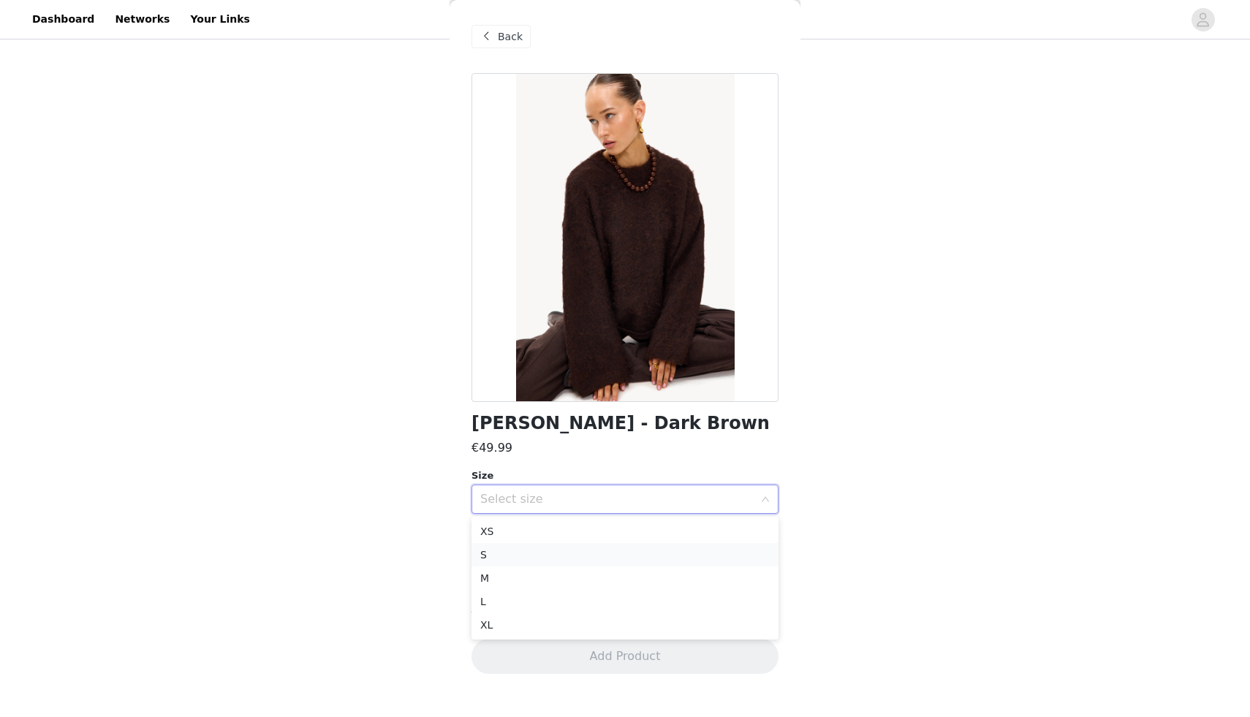
click at [515, 565] on li "S" at bounding box center [625, 554] width 307 height 23
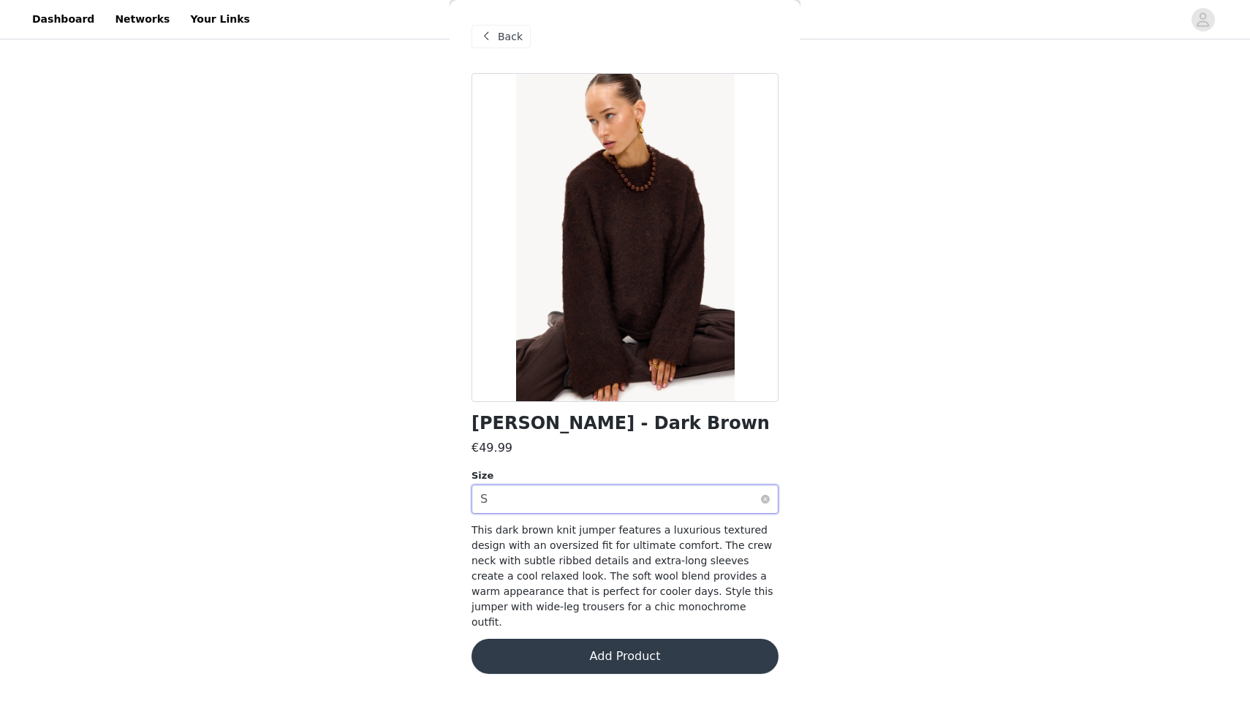
click at [556, 510] on div "Select size S" at bounding box center [620, 499] width 280 height 28
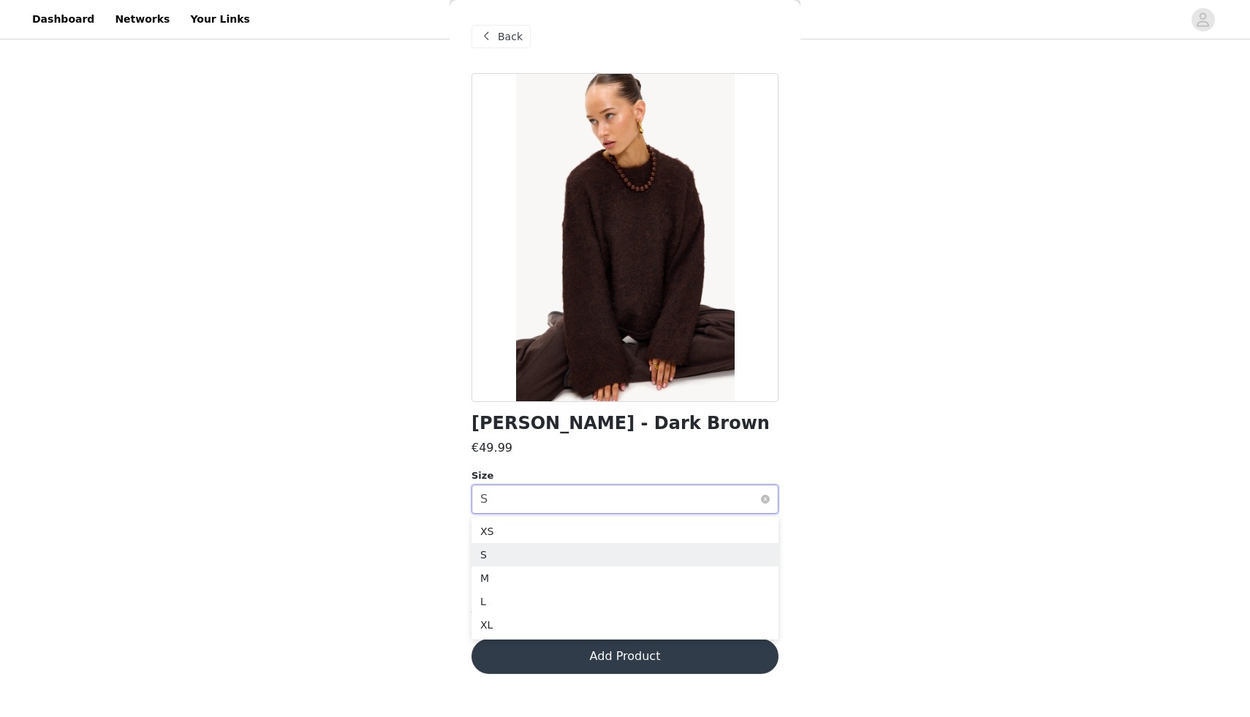
click at [556, 507] on div "Select size S" at bounding box center [620, 499] width 280 height 28
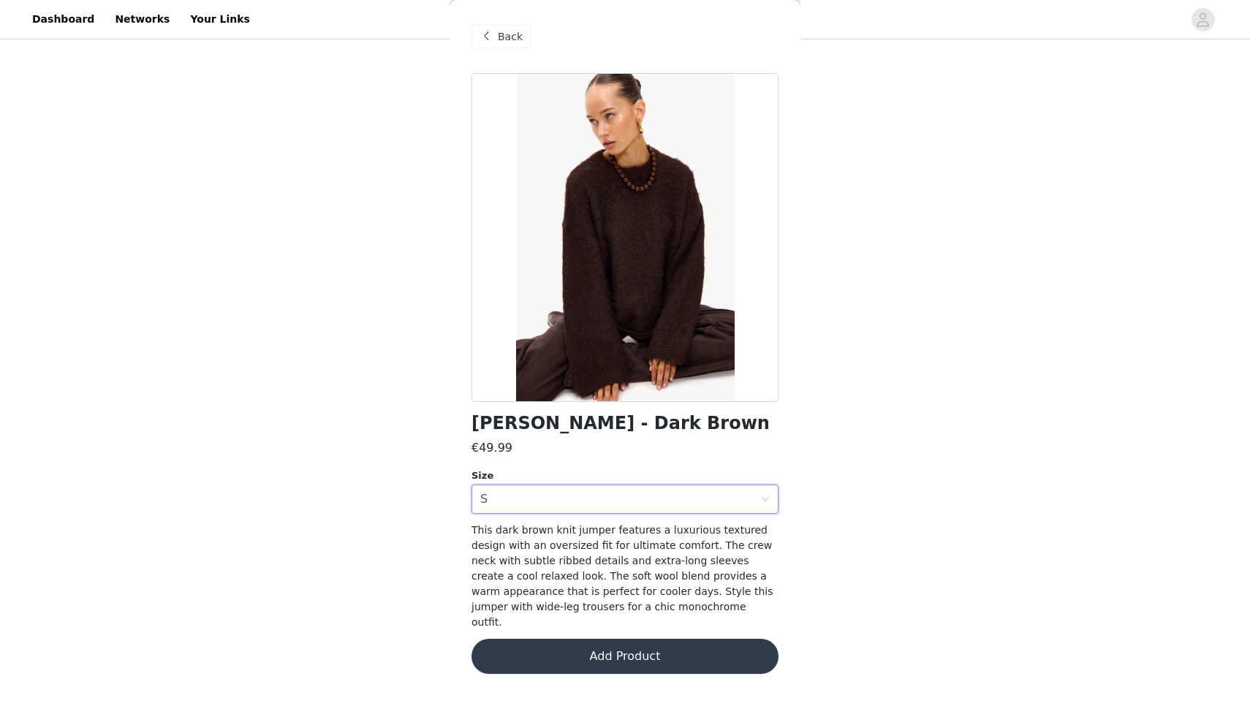
click at [588, 640] on button "Add Product" at bounding box center [625, 656] width 307 height 35
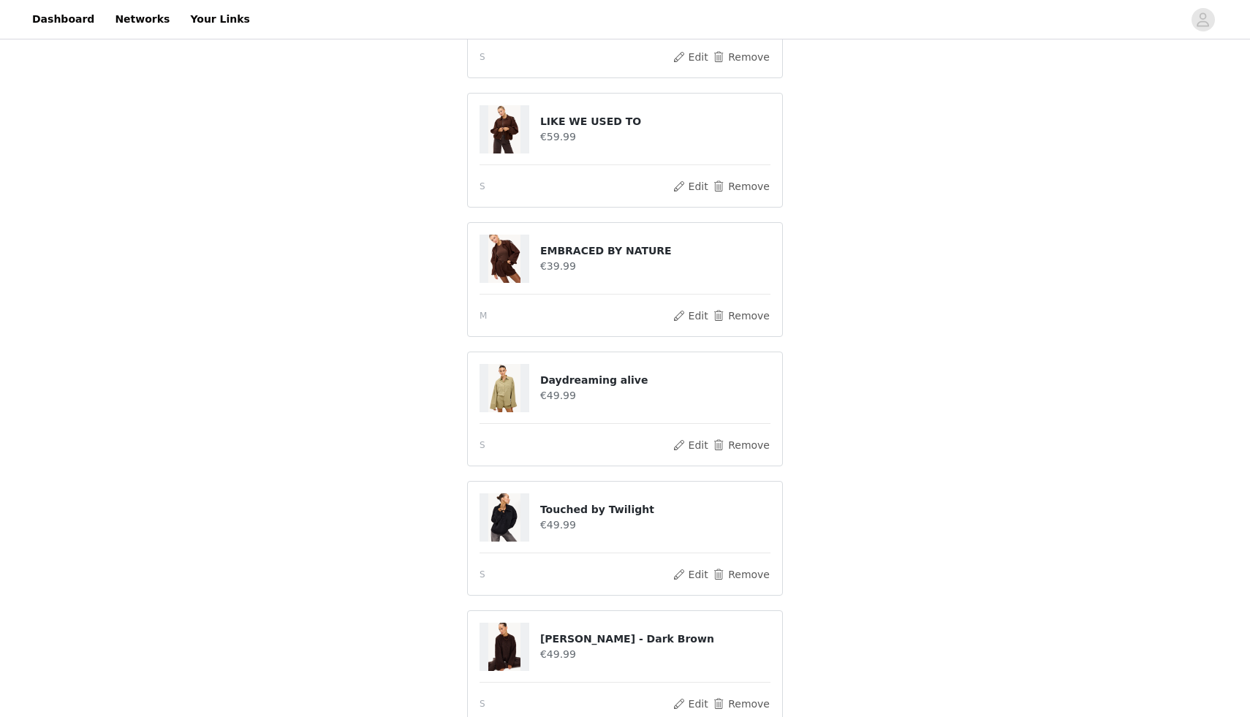
scroll to position [567, 0]
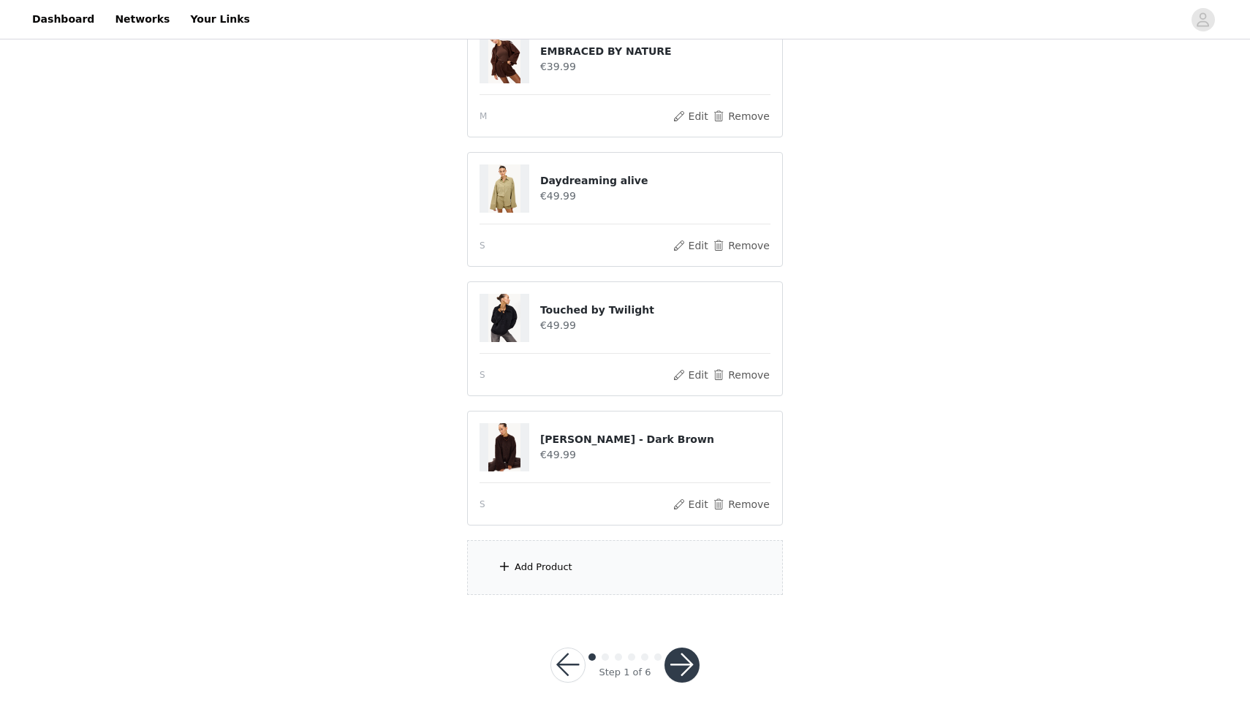
click at [537, 560] on div "Add Product" at bounding box center [544, 567] width 58 height 15
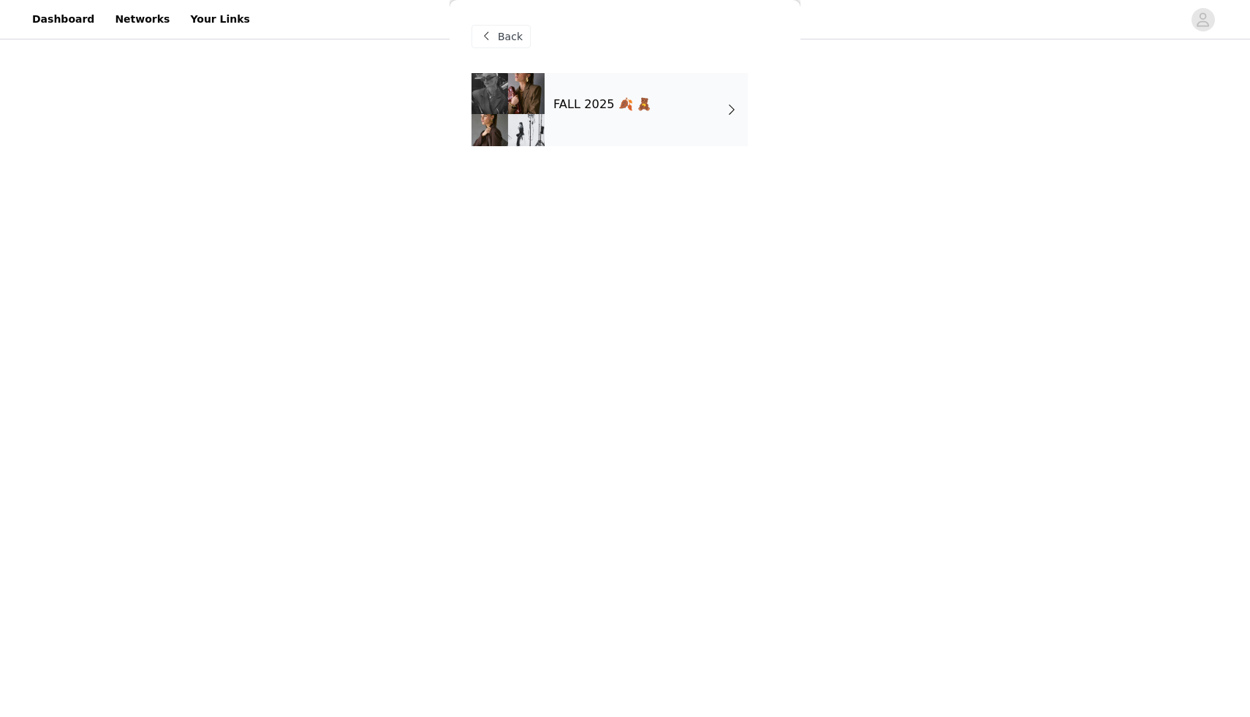
click at [592, 119] on div "FALL 2025 🍂 🧸" at bounding box center [646, 109] width 203 height 73
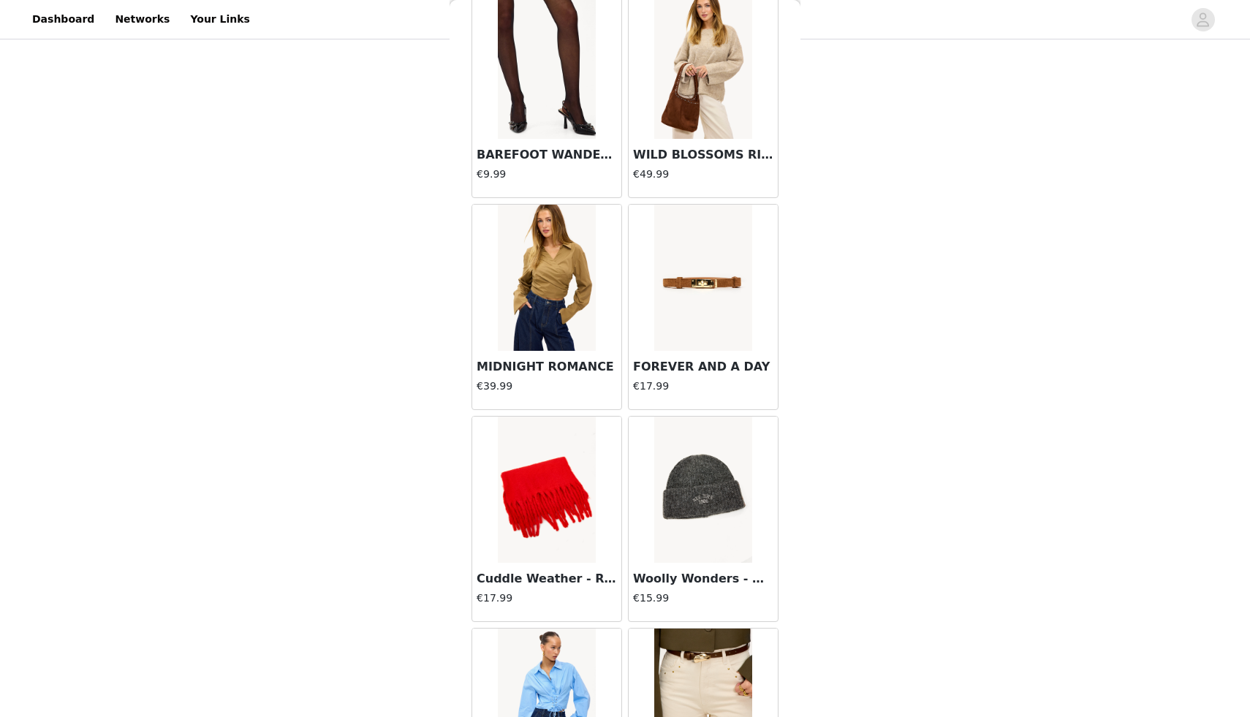
scroll to position [1520, 0]
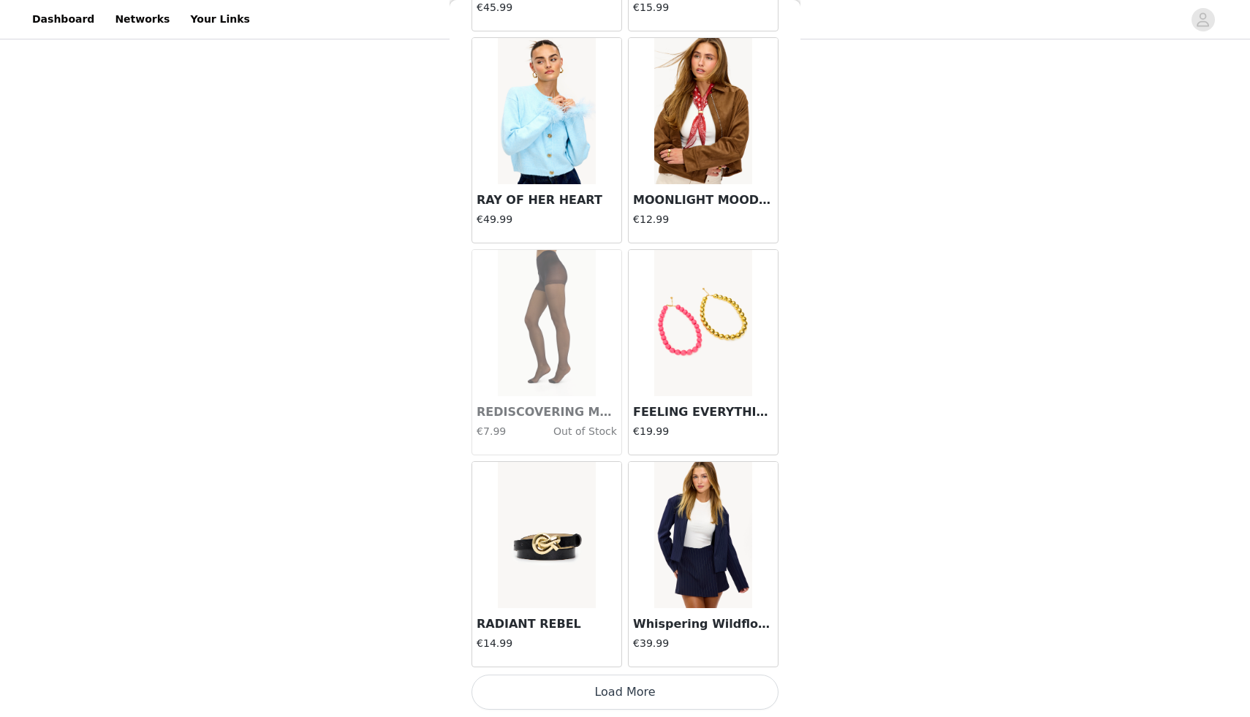
click at [592, 690] on button "Load More" at bounding box center [625, 692] width 307 height 35
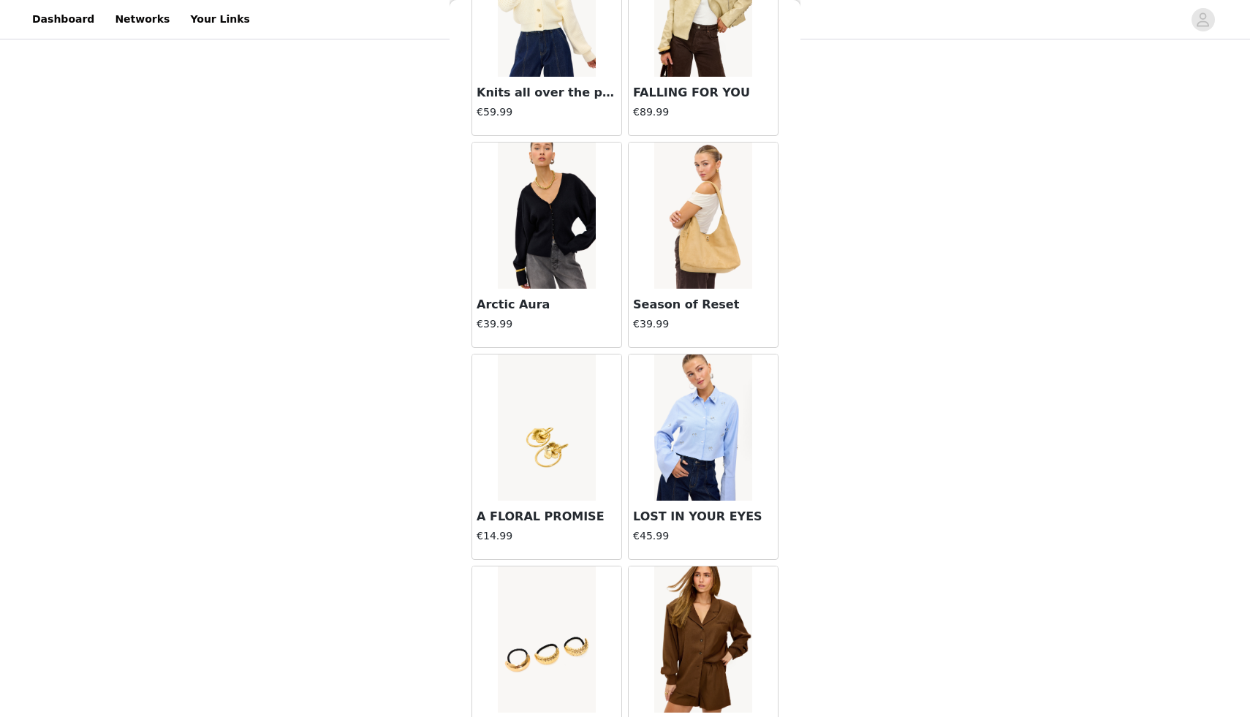
scroll to position [3640, 0]
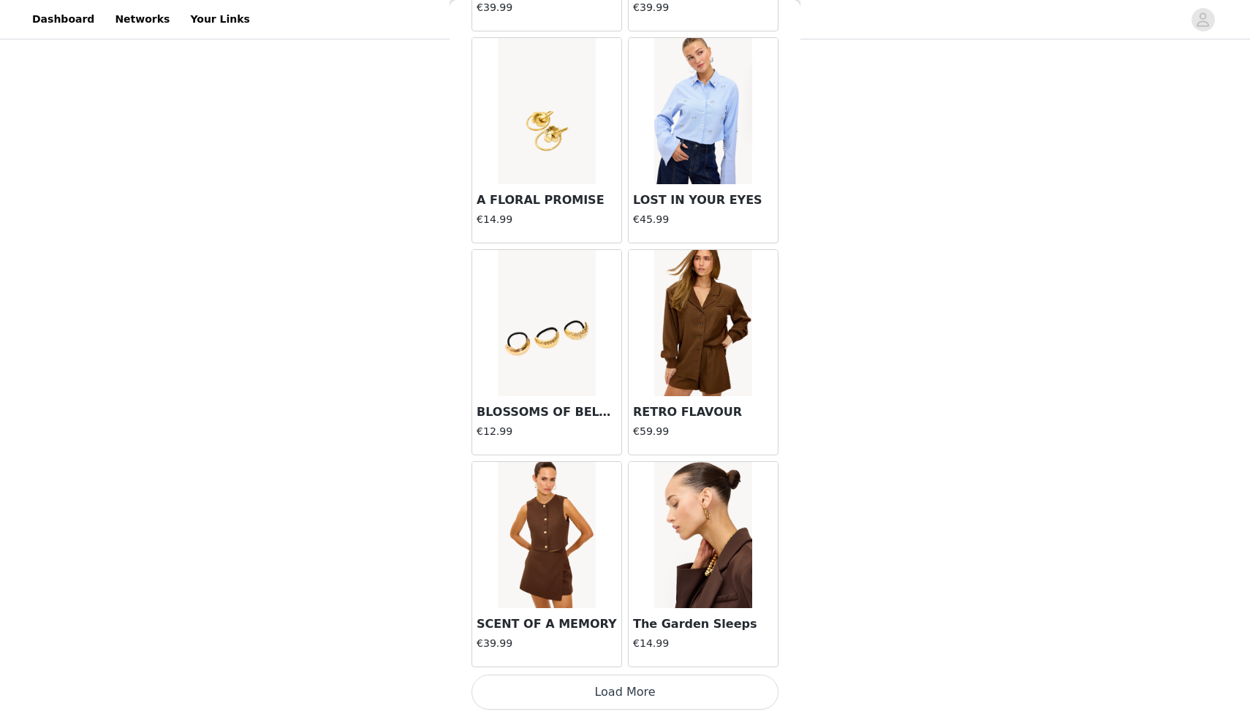
click at [630, 702] on button "Load More" at bounding box center [625, 692] width 307 height 35
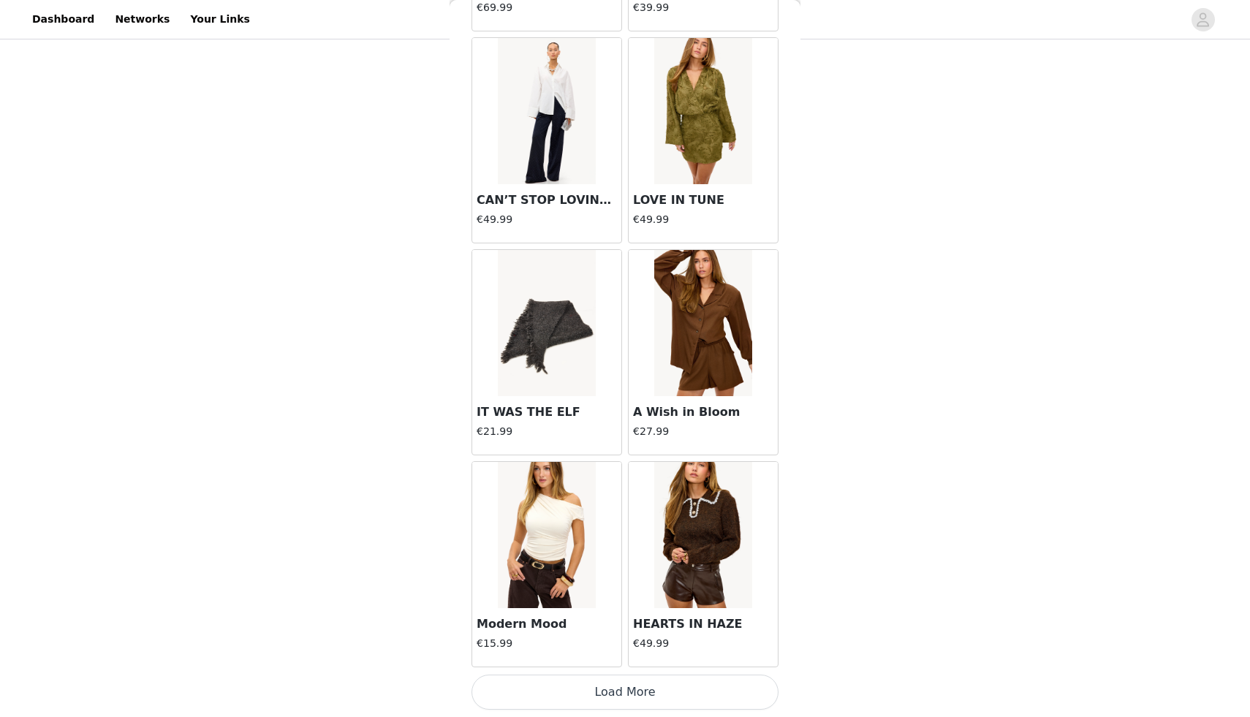
click at [651, 692] on button "Load More" at bounding box center [625, 692] width 307 height 35
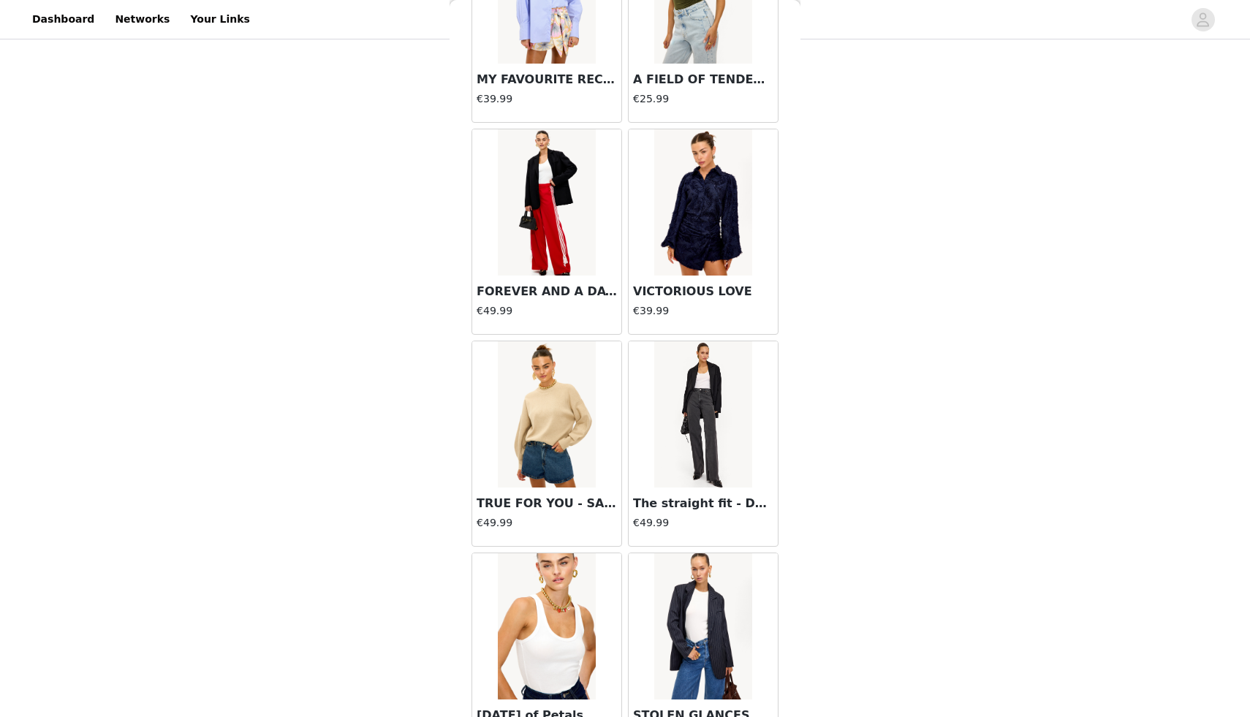
scroll to position [7881, 0]
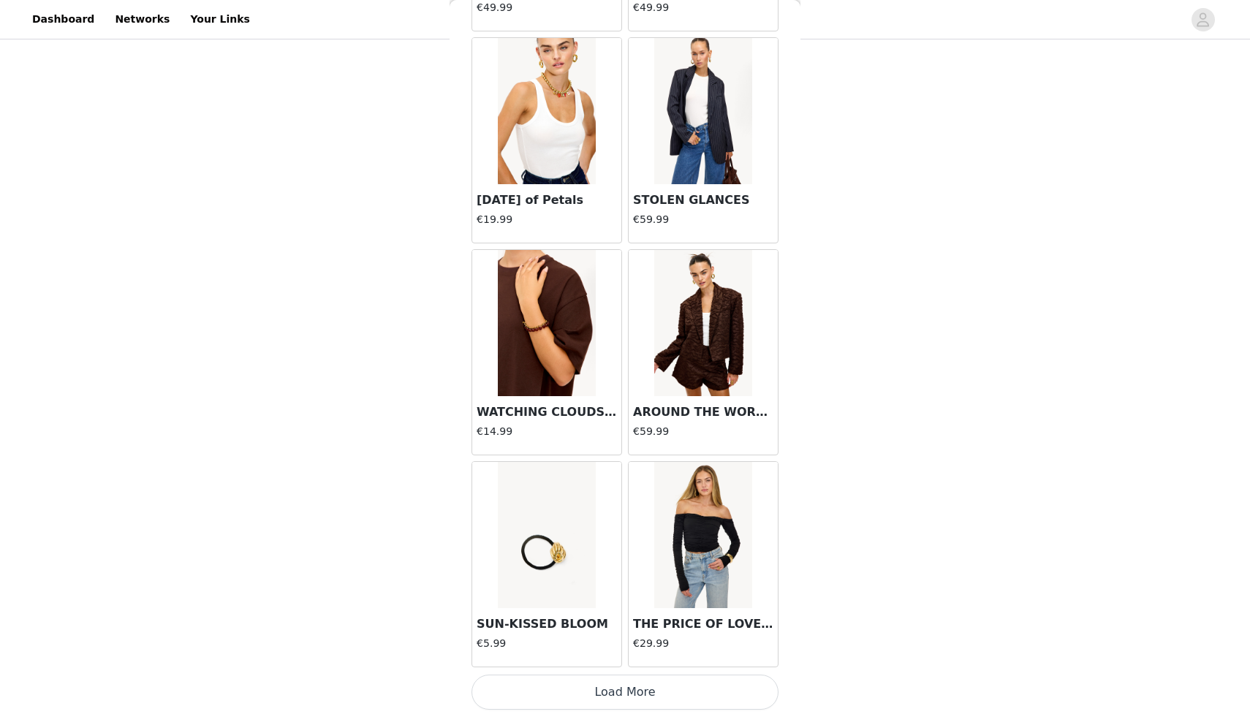
click at [635, 695] on button "Load More" at bounding box center [625, 692] width 307 height 35
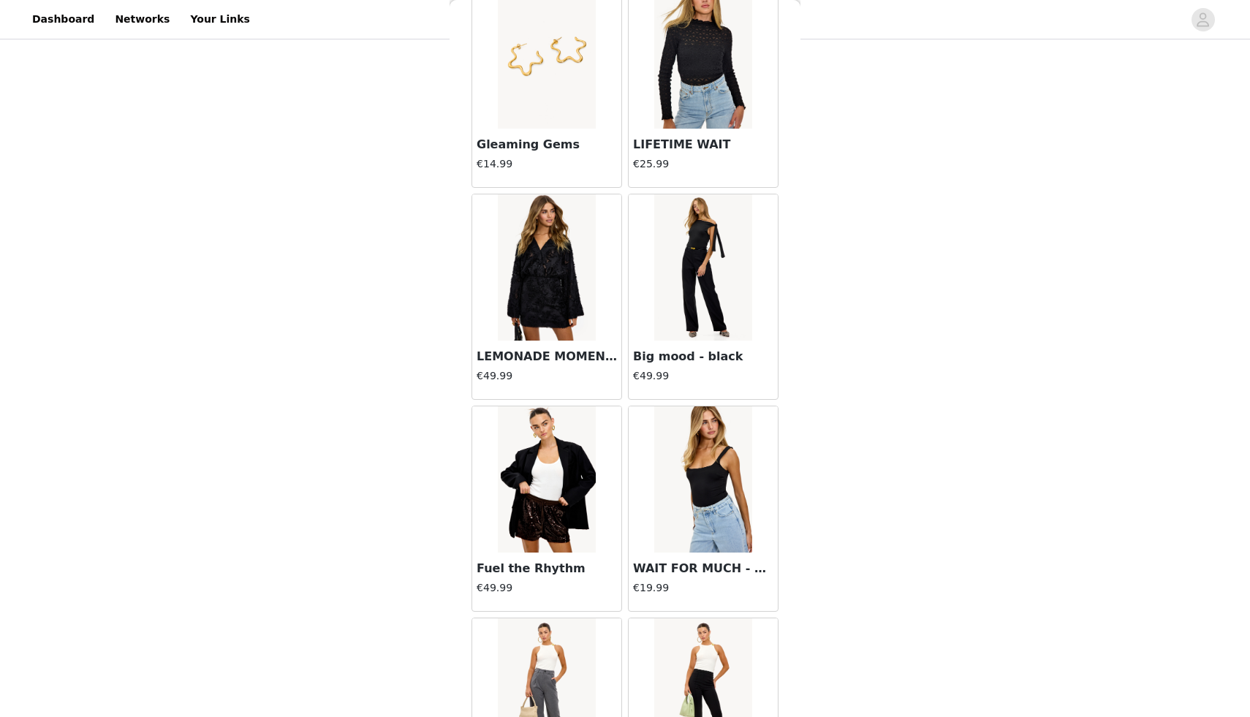
scroll to position [10001, 0]
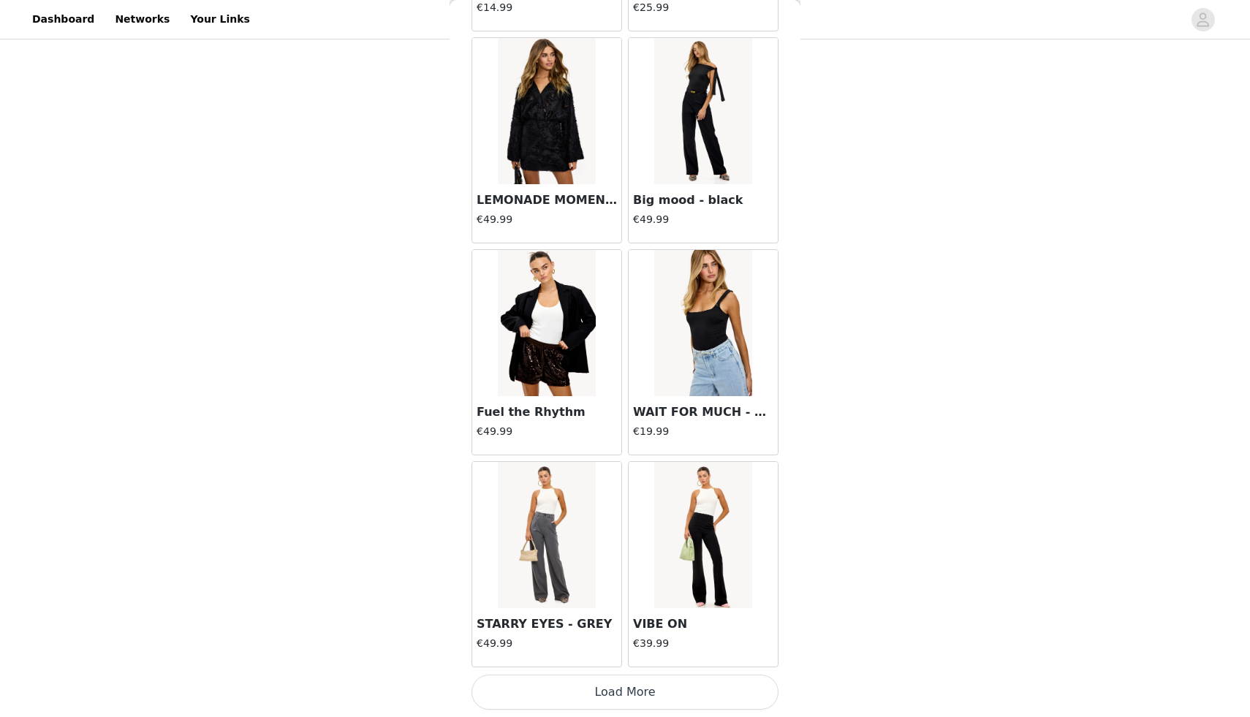
click at [603, 688] on button "Load More" at bounding box center [625, 692] width 307 height 35
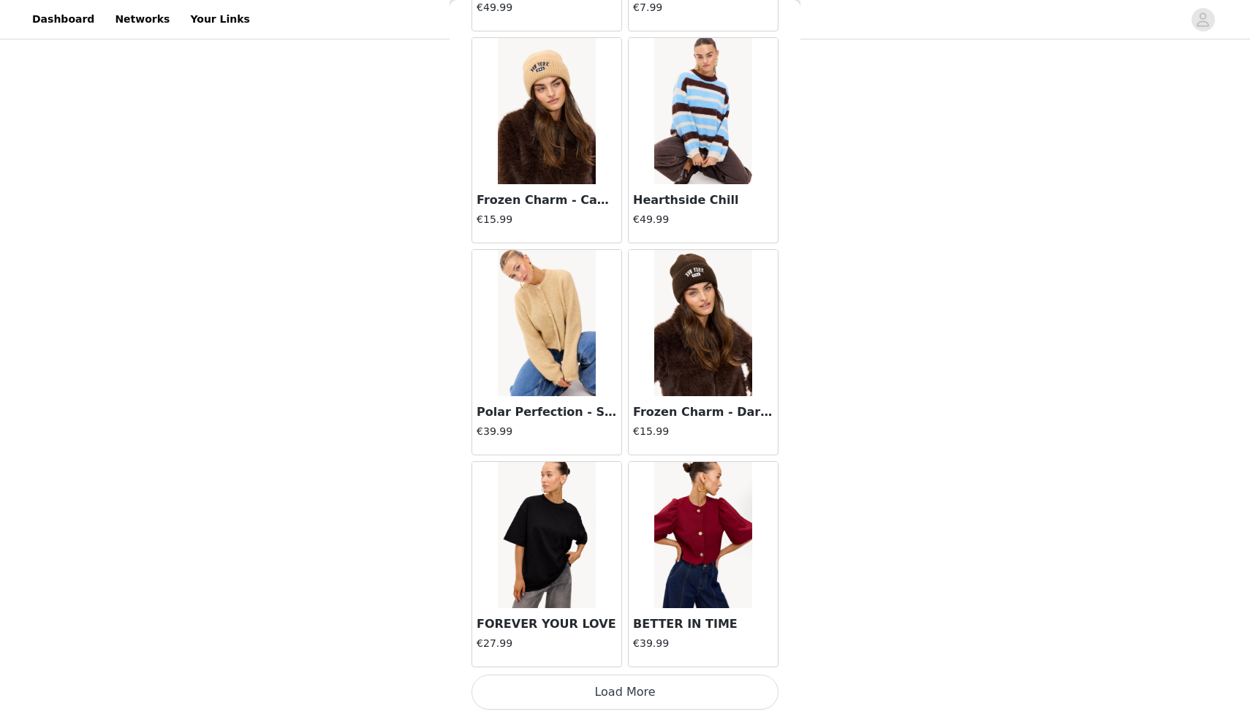
click at [629, 677] on button "Load More" at bounding box center [625, 692] width 307 height 35
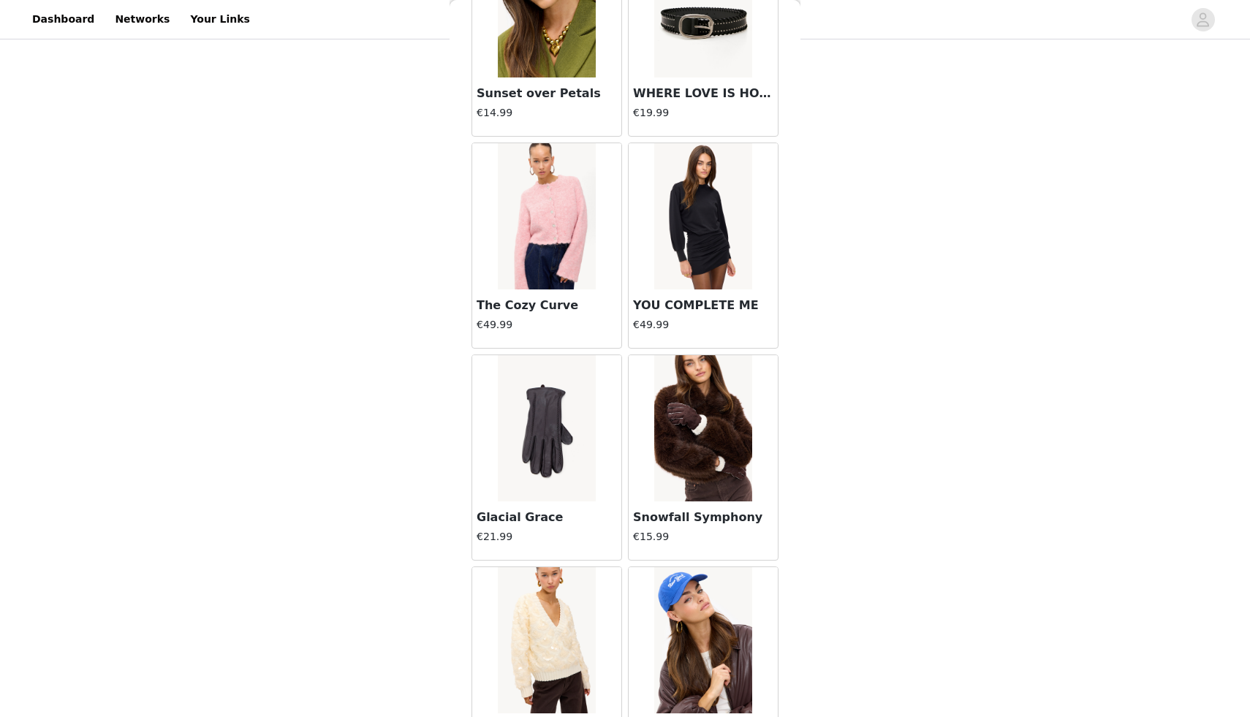
scroll to position [14242, 0]
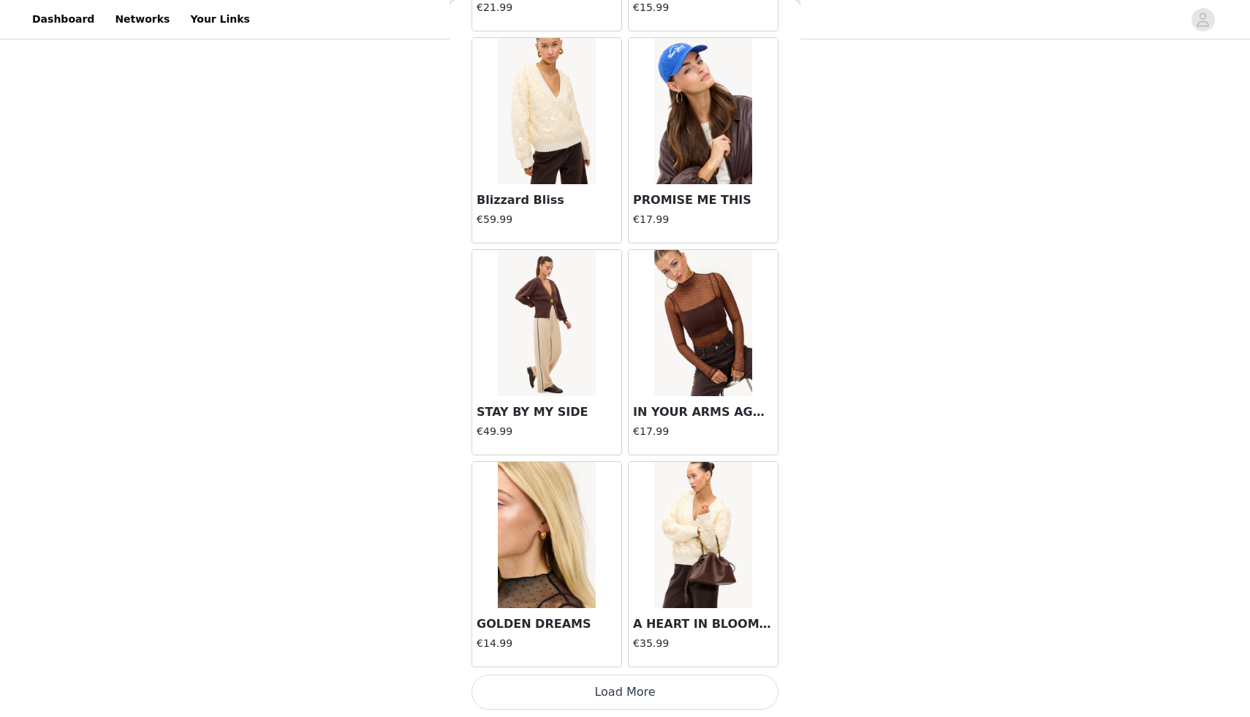
click at [636, 700] on button "Load More" at bounding box center [625, 692] width 307 height 35
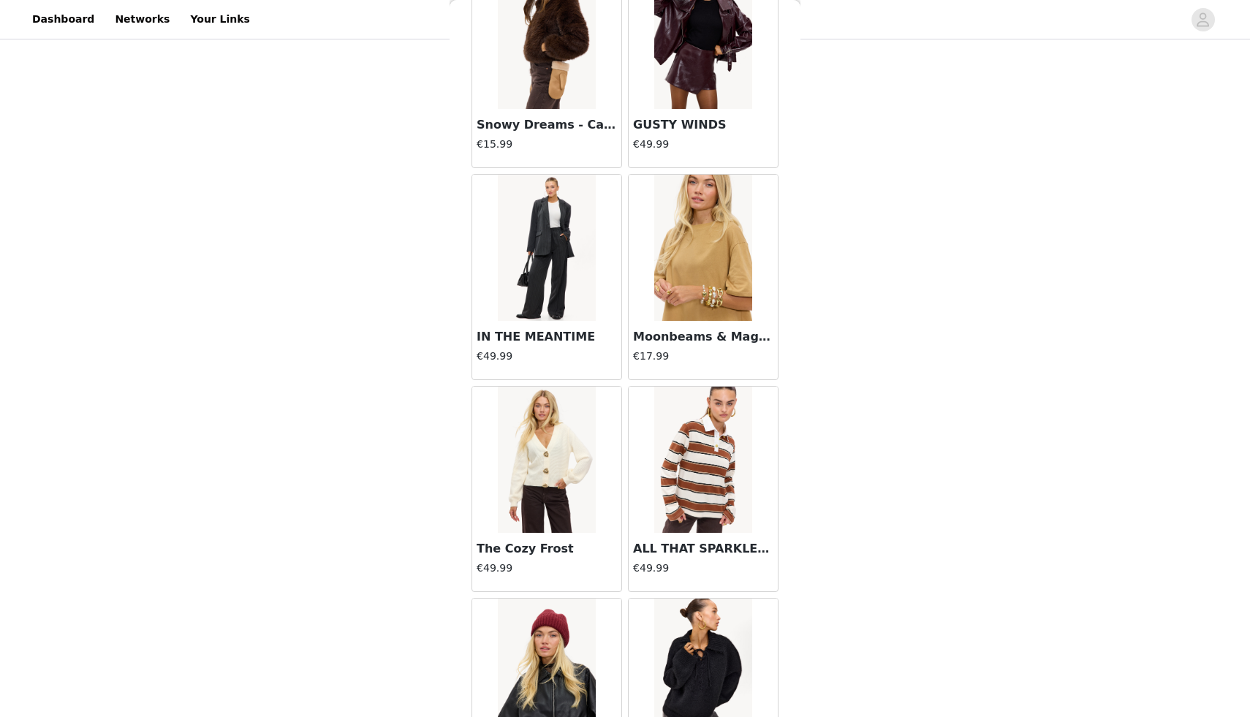
scroll to position [16362, 0]
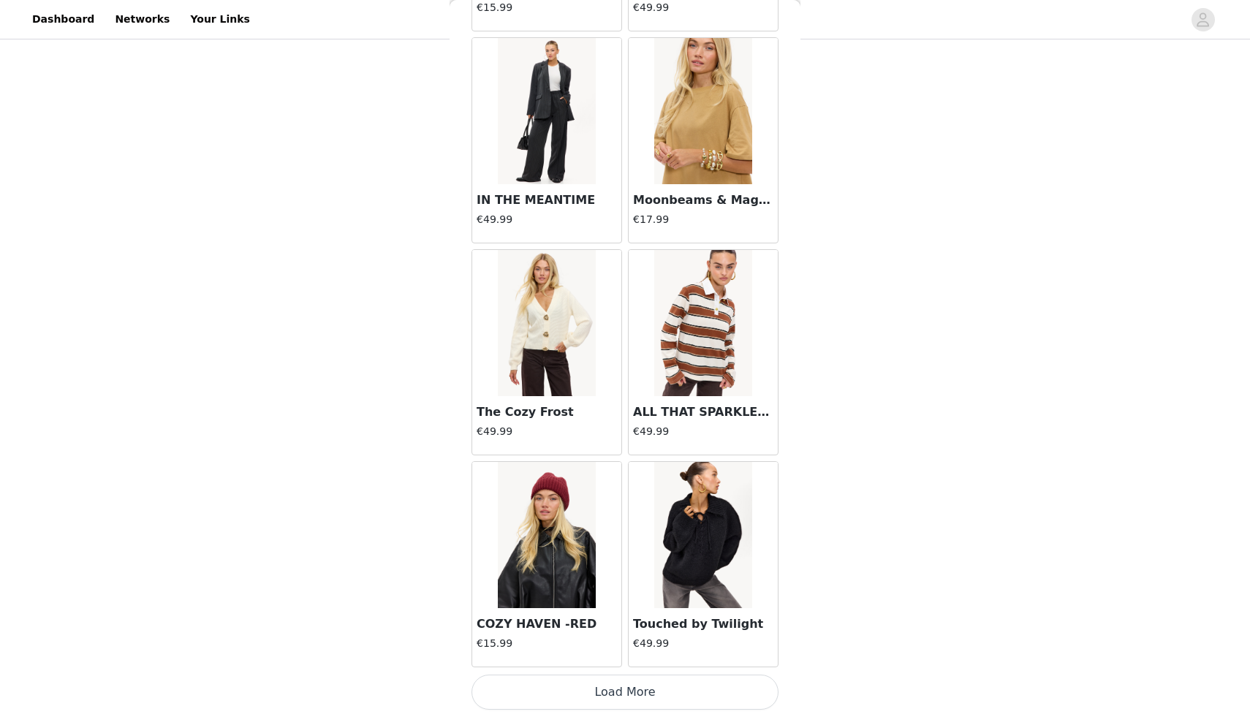
click at [644, 692] on button "Load More" at bounding box center [625, 692] width 307 height 35
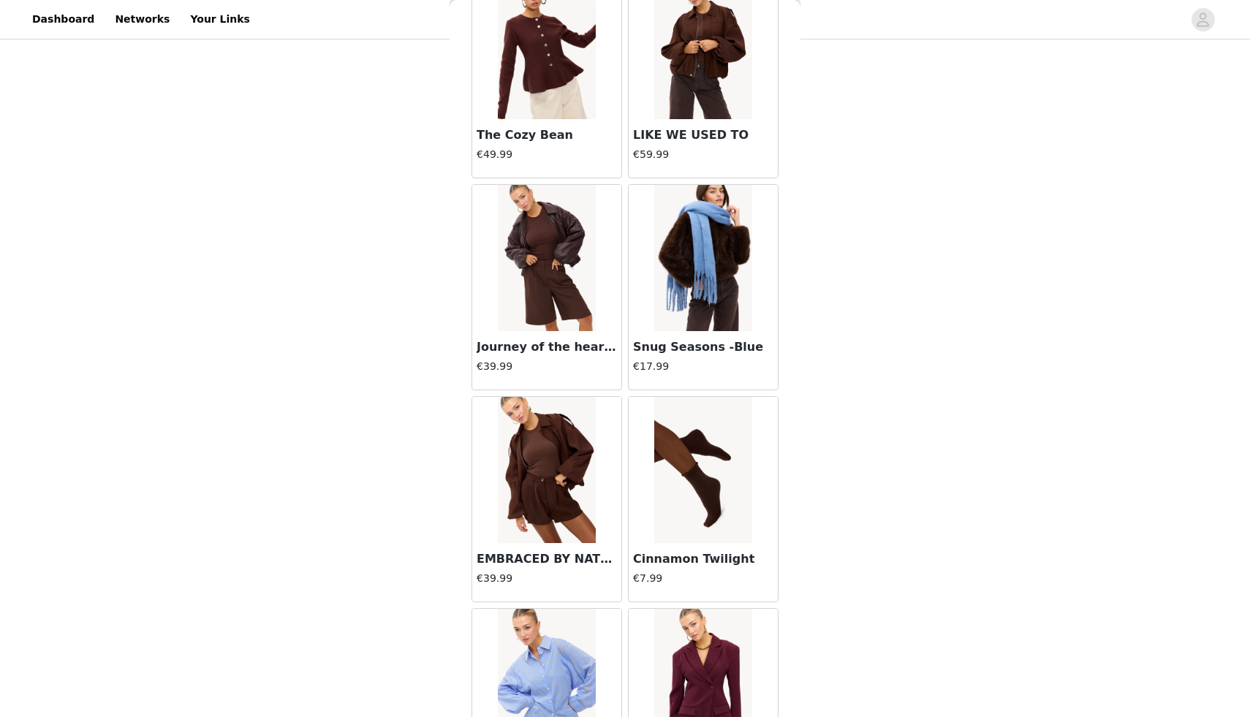
scroll to position [18483, 0]
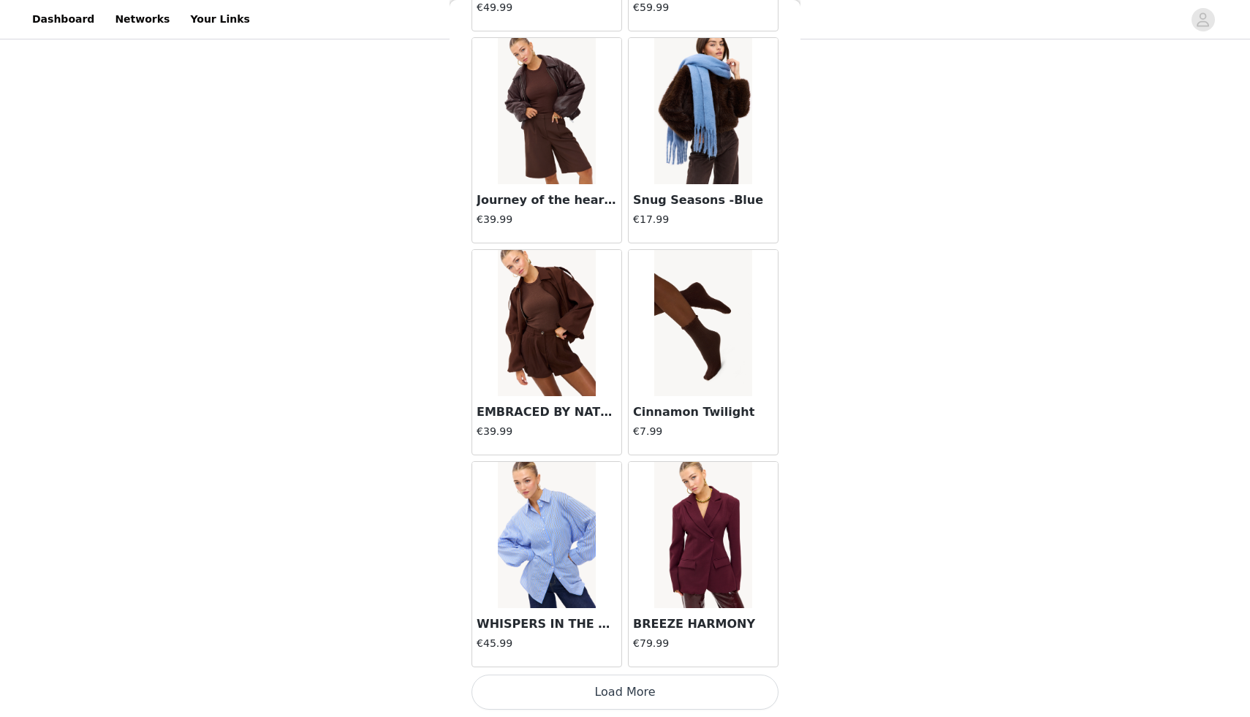
click at [636, 689] on button "Load More" at bounding box center [625, 692] width 307 height 35
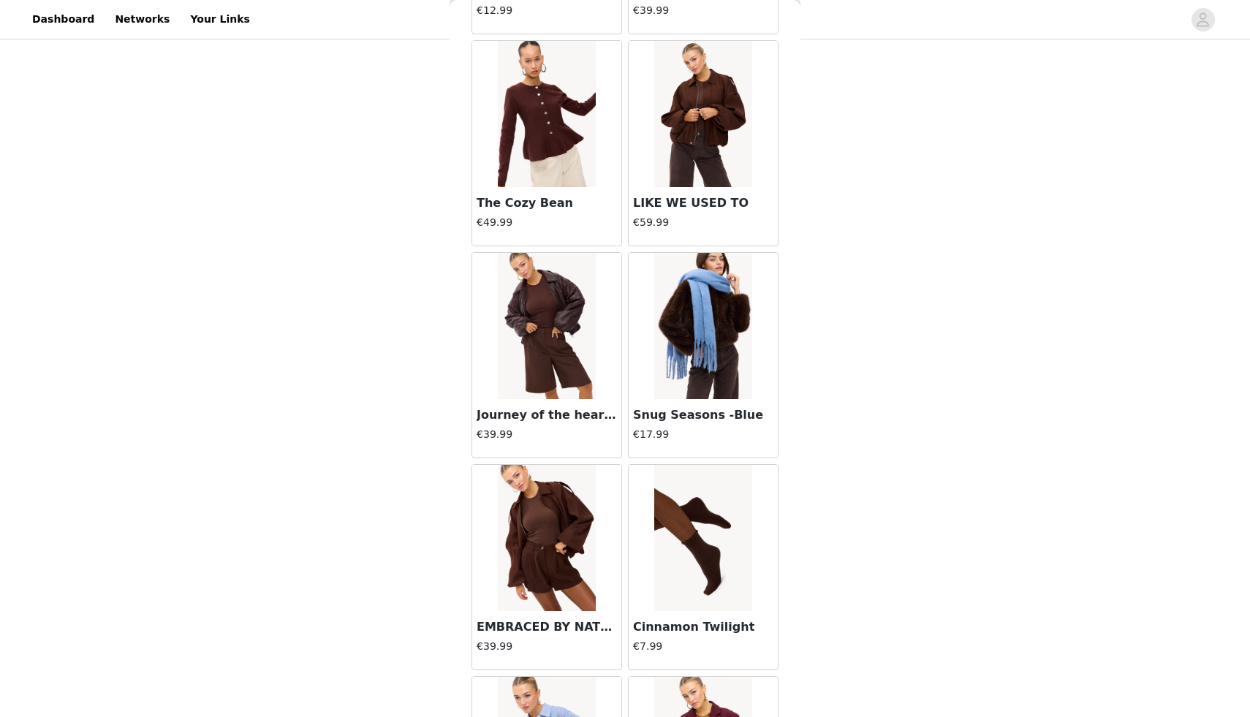
scroll to position [18269, 0]
click at [542, 309] on img at bounding box center [546, 325] width 97 height 146
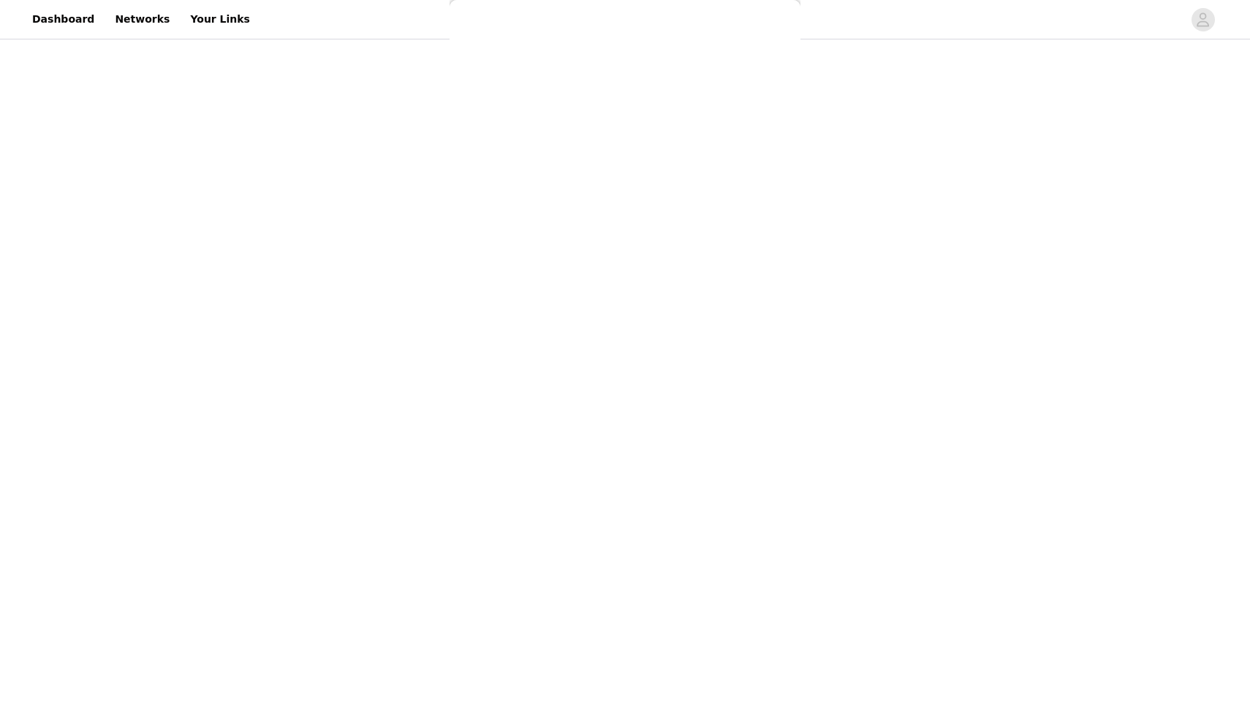
scroll to position [0, 0]
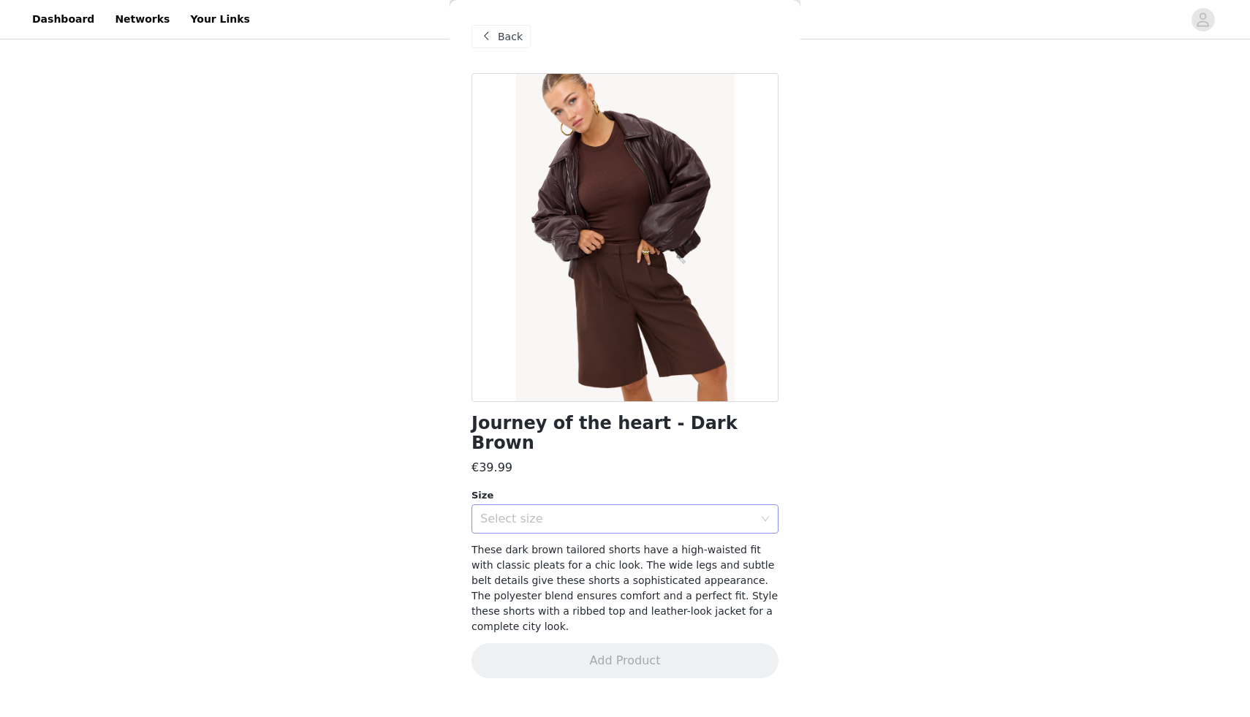
click at [582, 512] on div "Select size" at bounding box center [616, 519] width 273 height 15
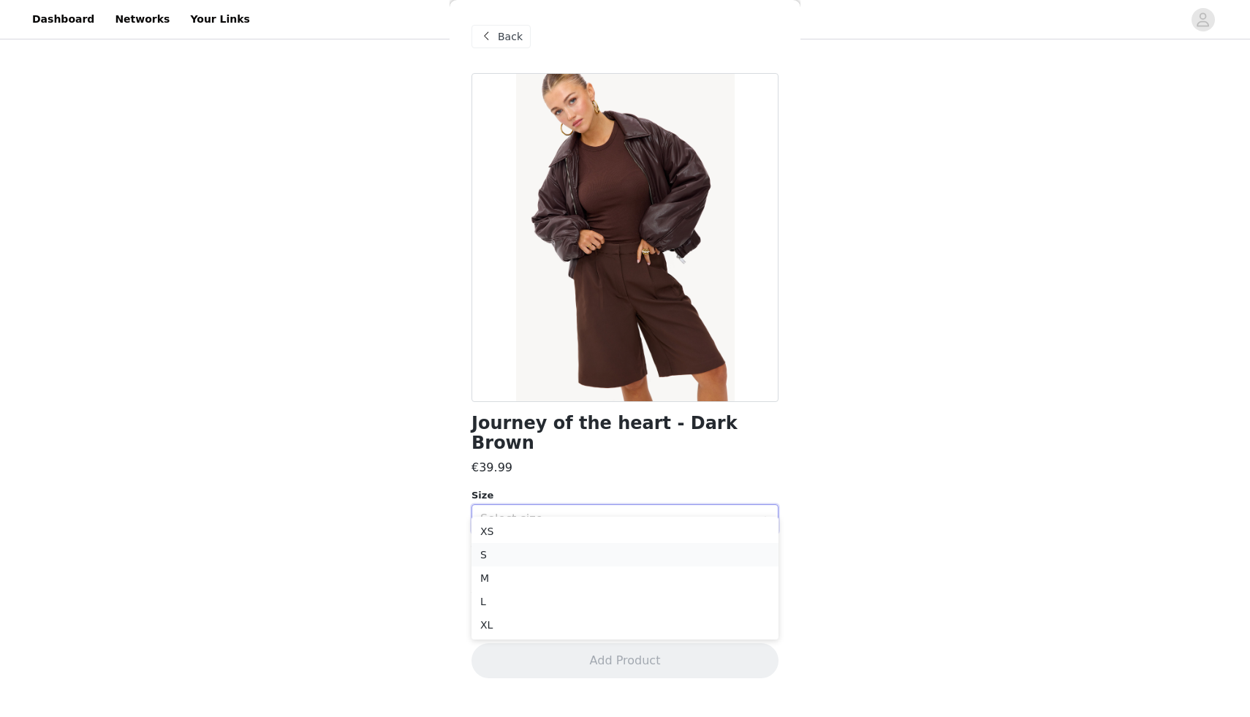
click at [534, 560] on li "S" at bounding box center [625, 554] width 307 height 23
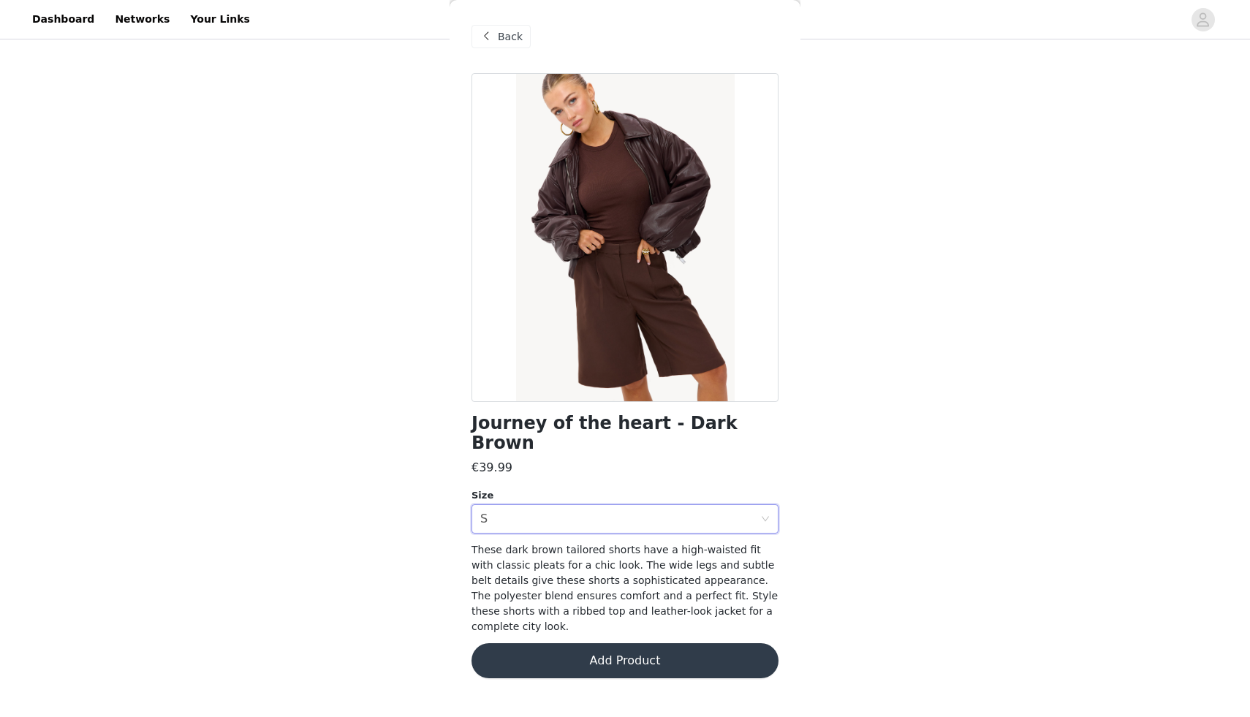
click at [594, 646] on button "Add Product" at bounding box center [625, 660] width 307 height 35
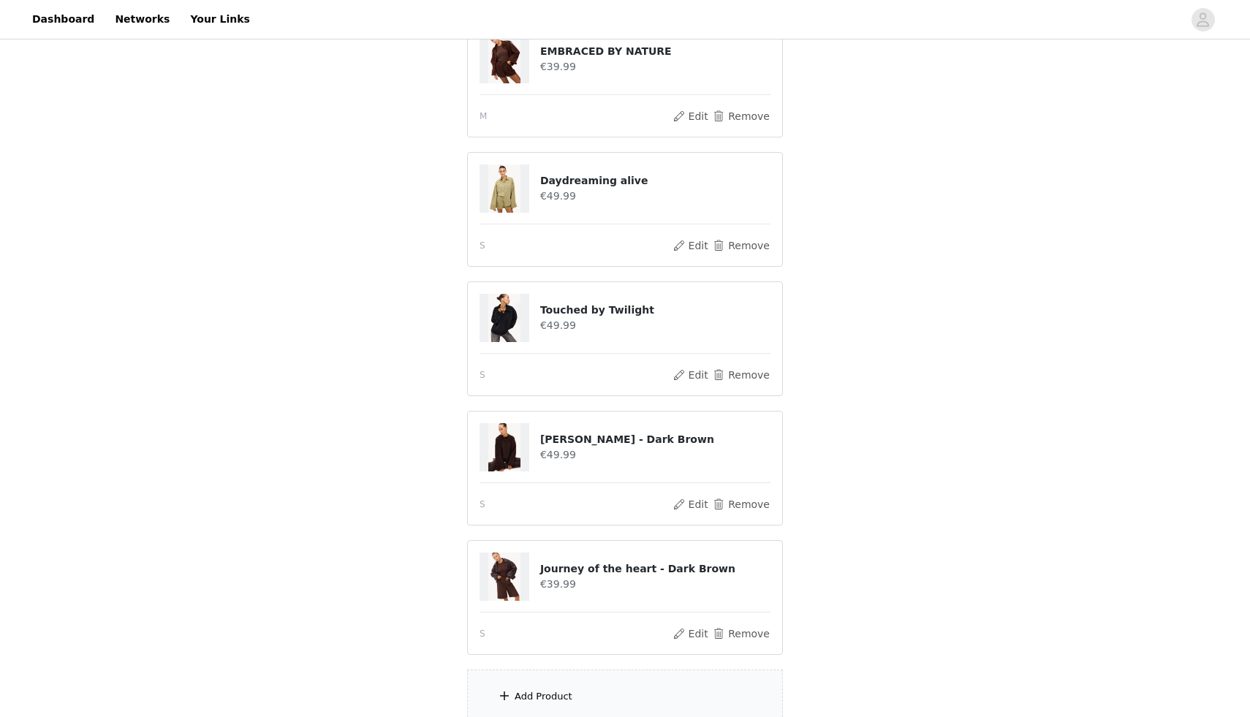
scroll to position [697, 0]
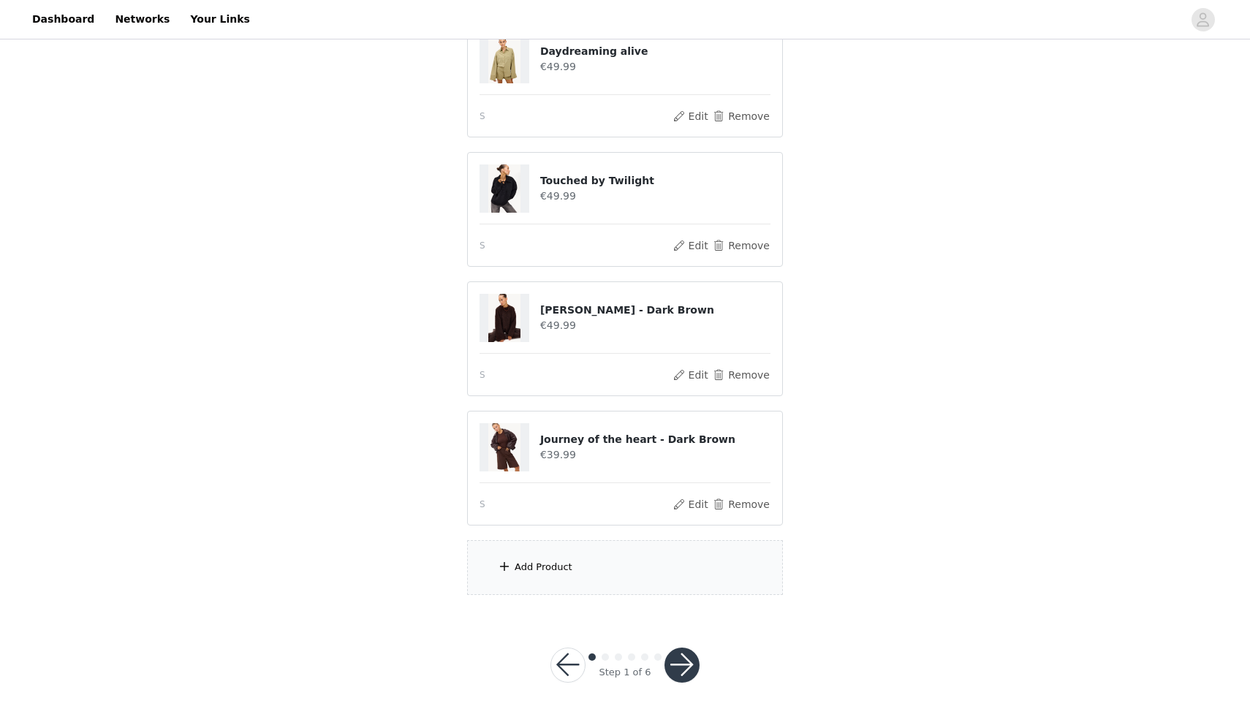
click at [619, 562] on div "Add Product" at bounding box center [625, 567] width 316 height 55
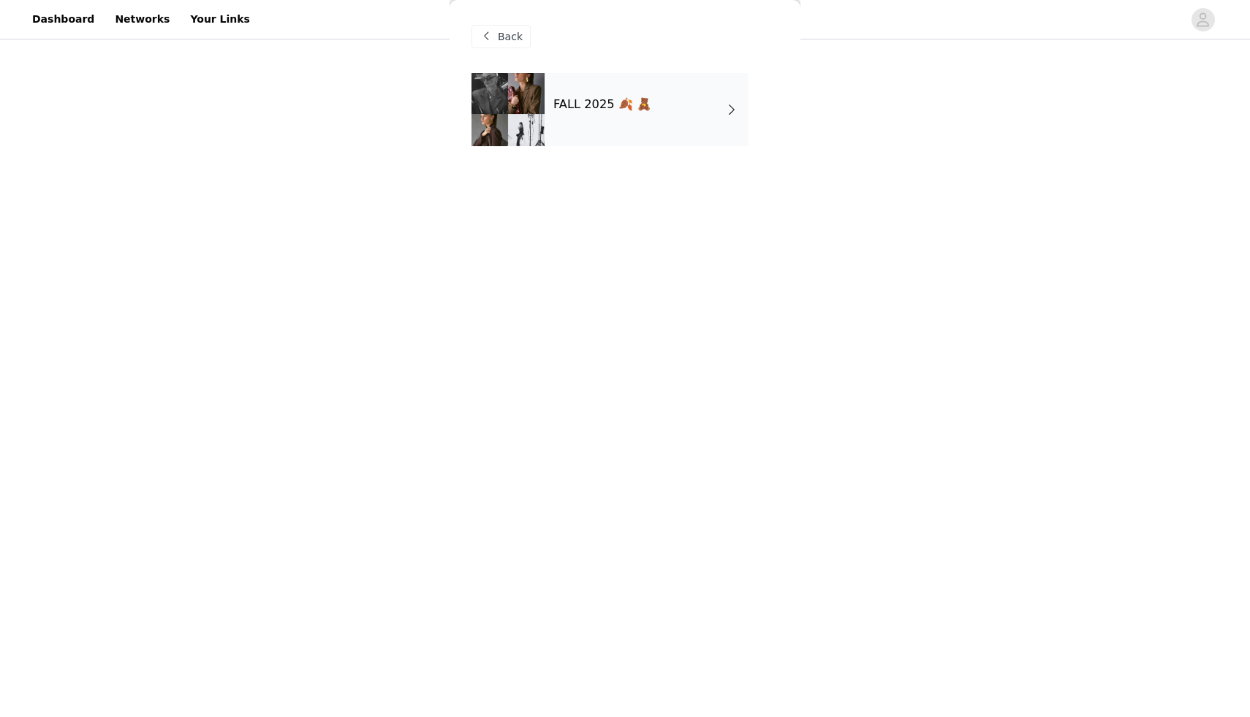
click at [631, 119] on div "FALL 2025 🍂 🧸" at bounding box center [646, 109] width 203 height 73
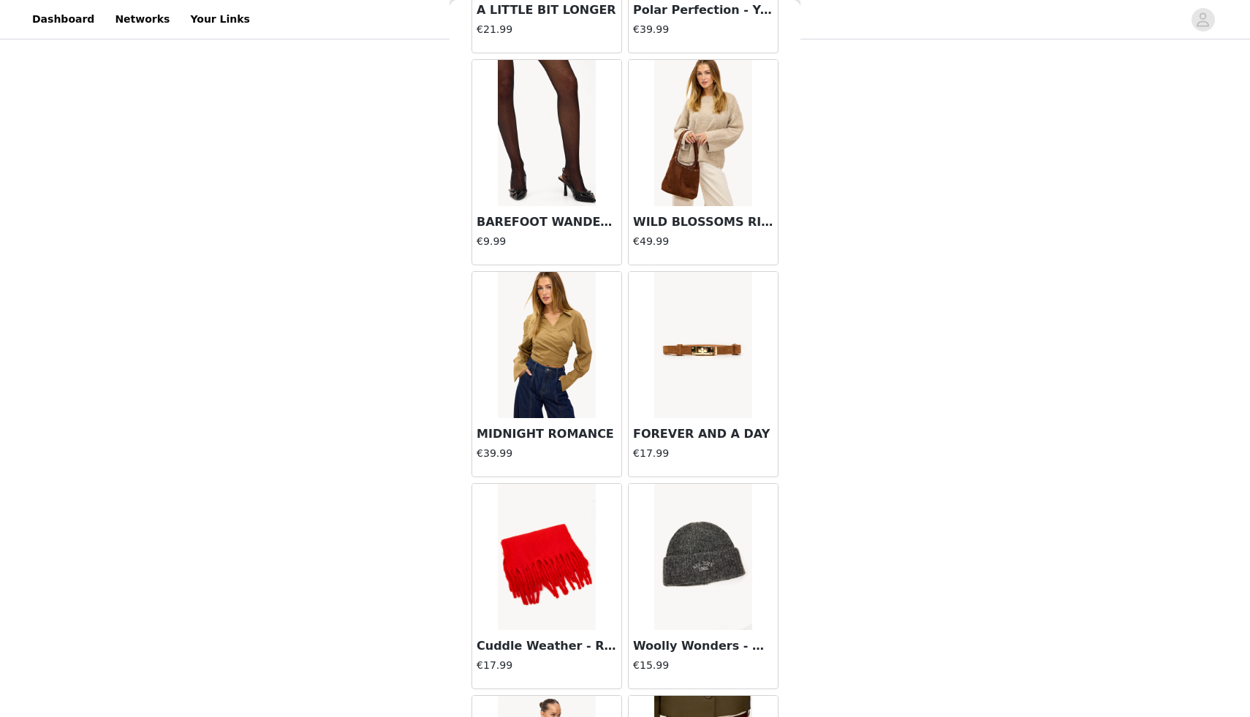
scroll to position [1520, 0]
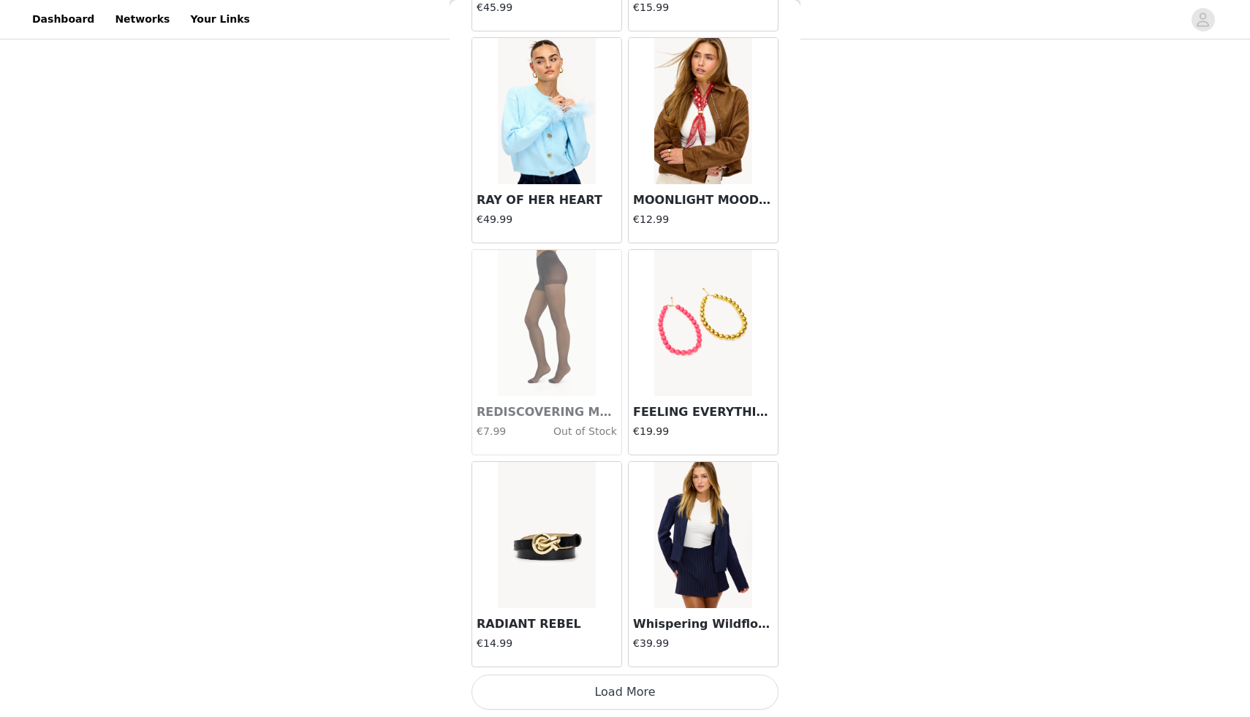
click at [689, 703] on button "Load More" at bounding box center [625, 692] width 307 height 35
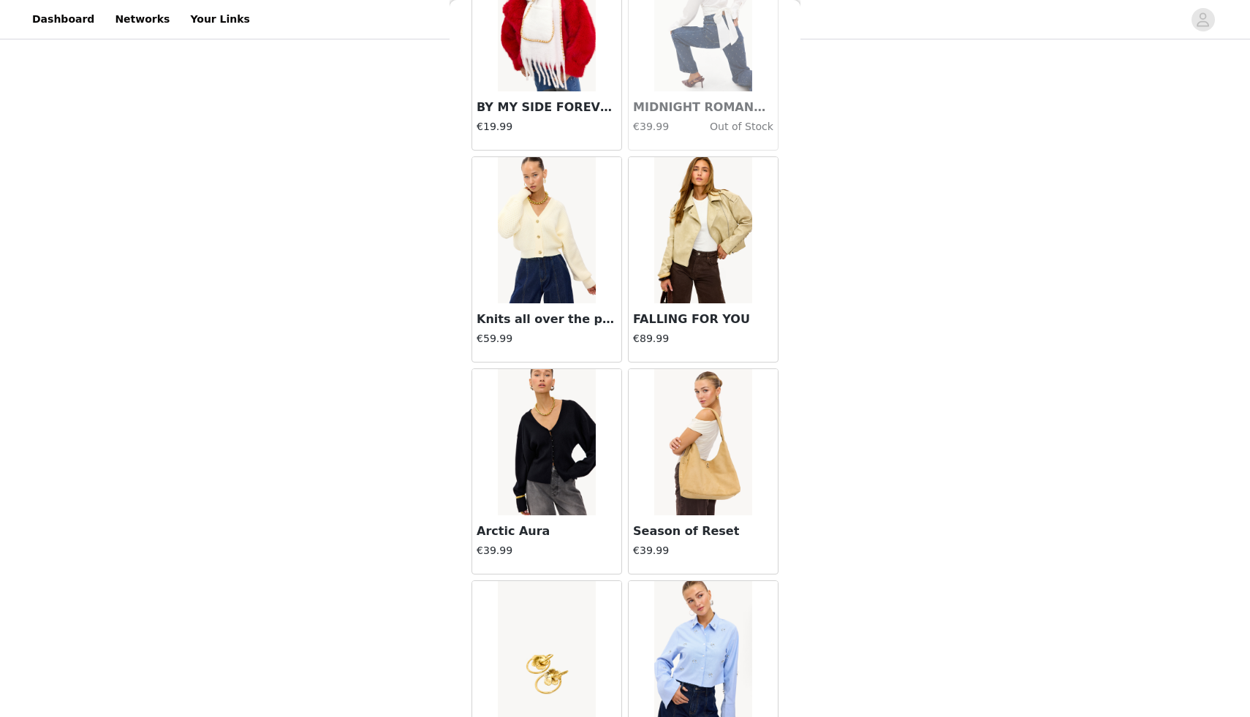
scroll to position [3640, 0]
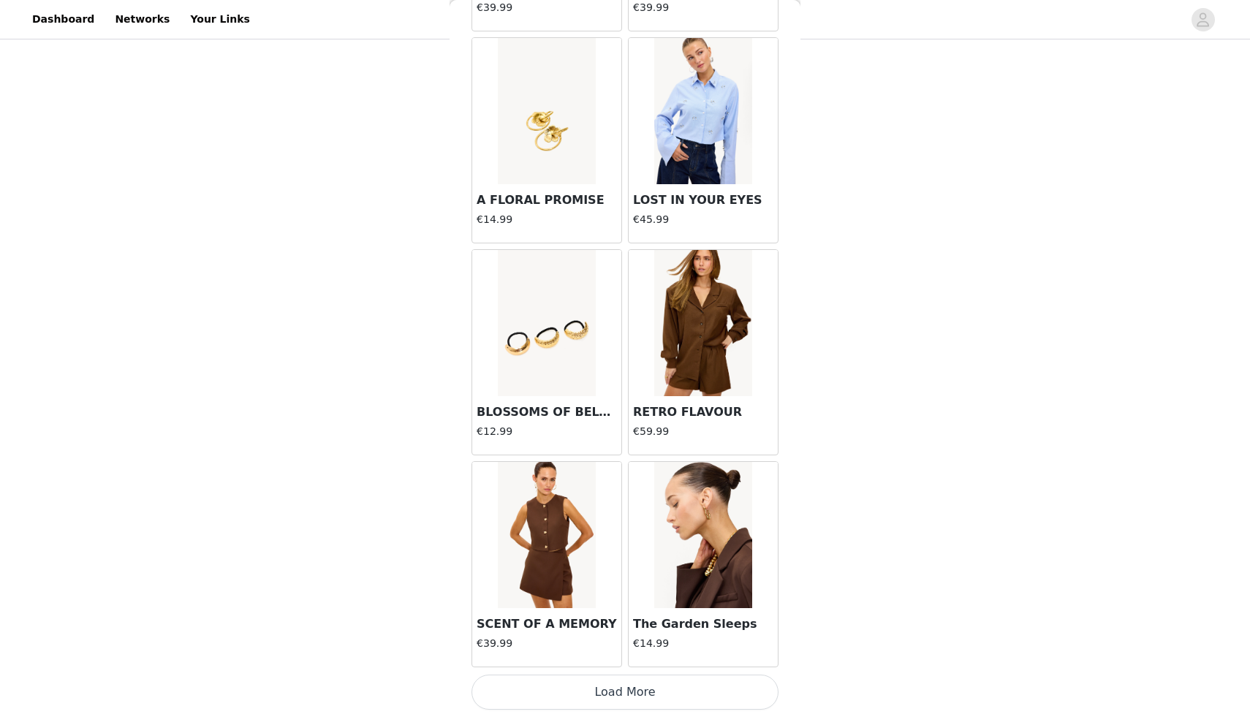
click at [621, 687] on button "Load More" at bounding box center [625, 692] width 307 height 35
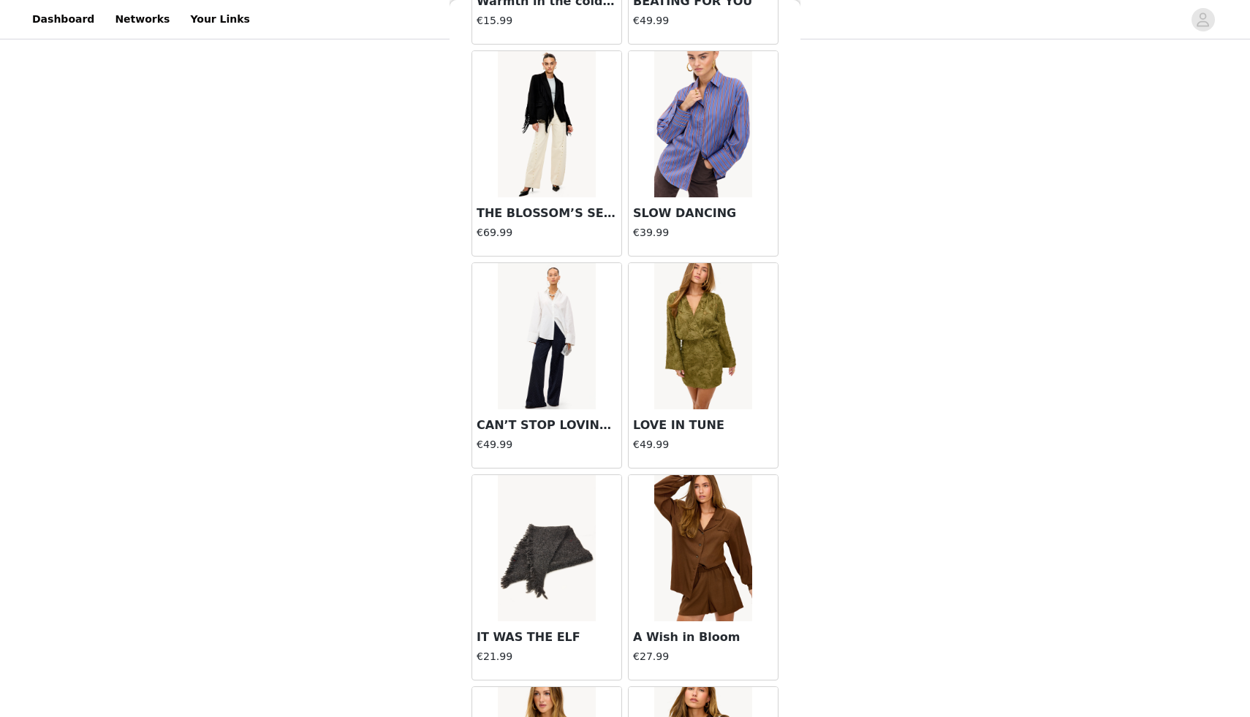
scroll to position [5761, 0]
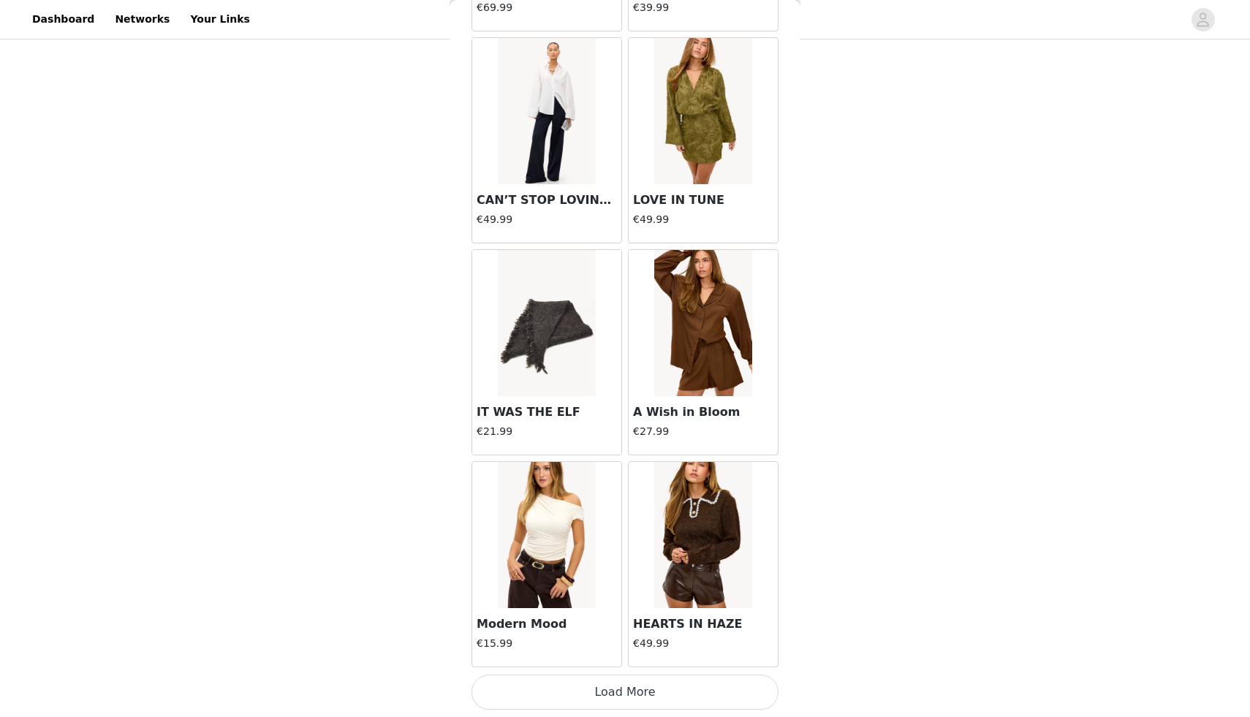
click at [613, 699] on button "Load More" at bounding box center [625, 692] width 307 height 35
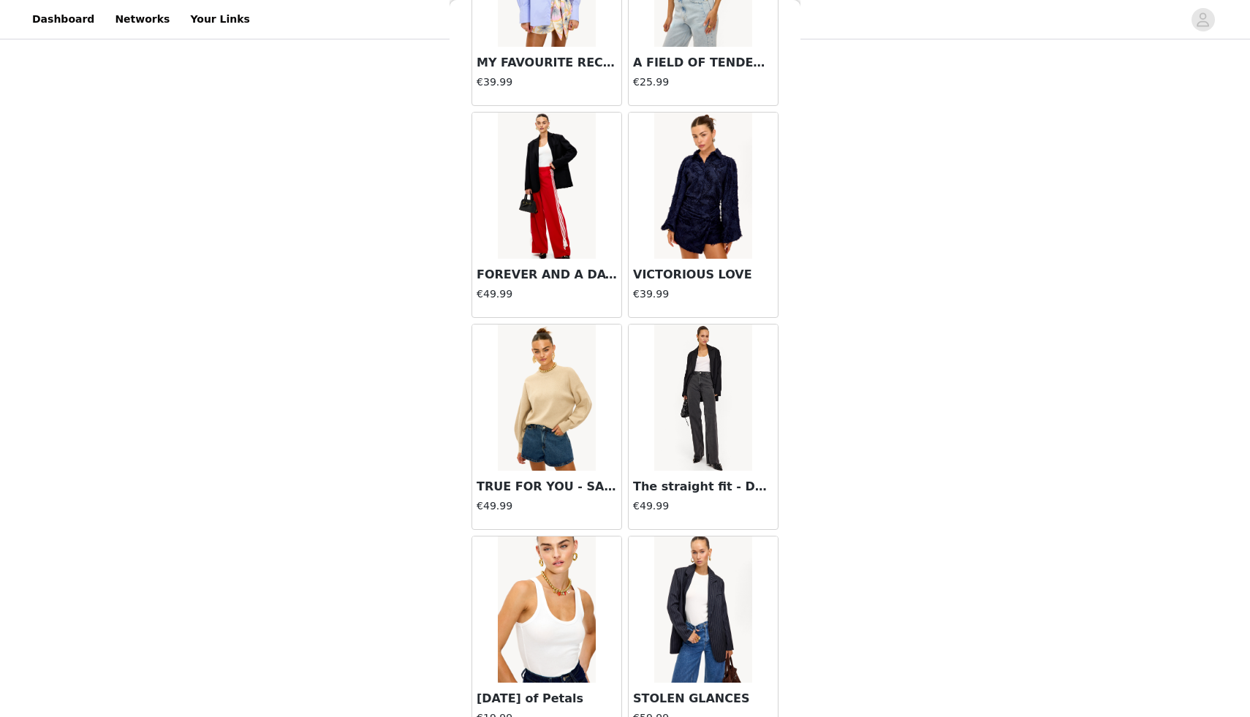
scroll to position [7881, 0]
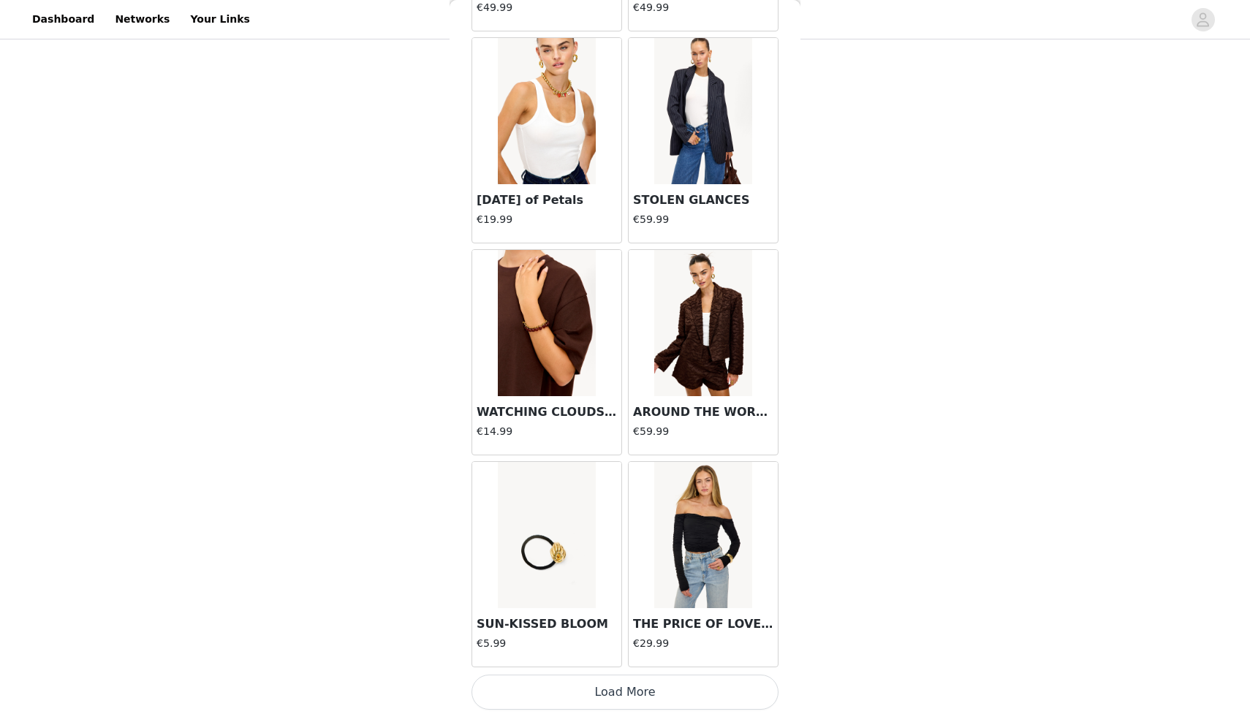
click at [633, 686] on button "Load More" at bounding box center [625, 692] width 307 height 35
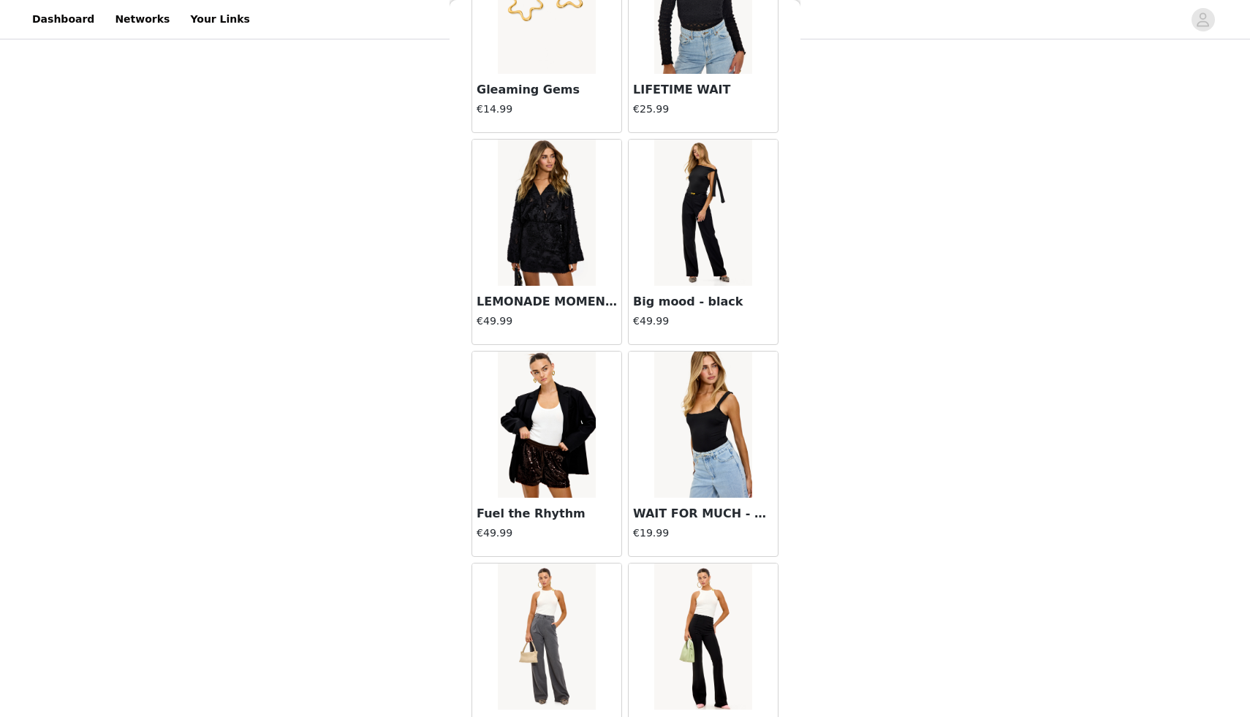
scroll to position [10001, 0]
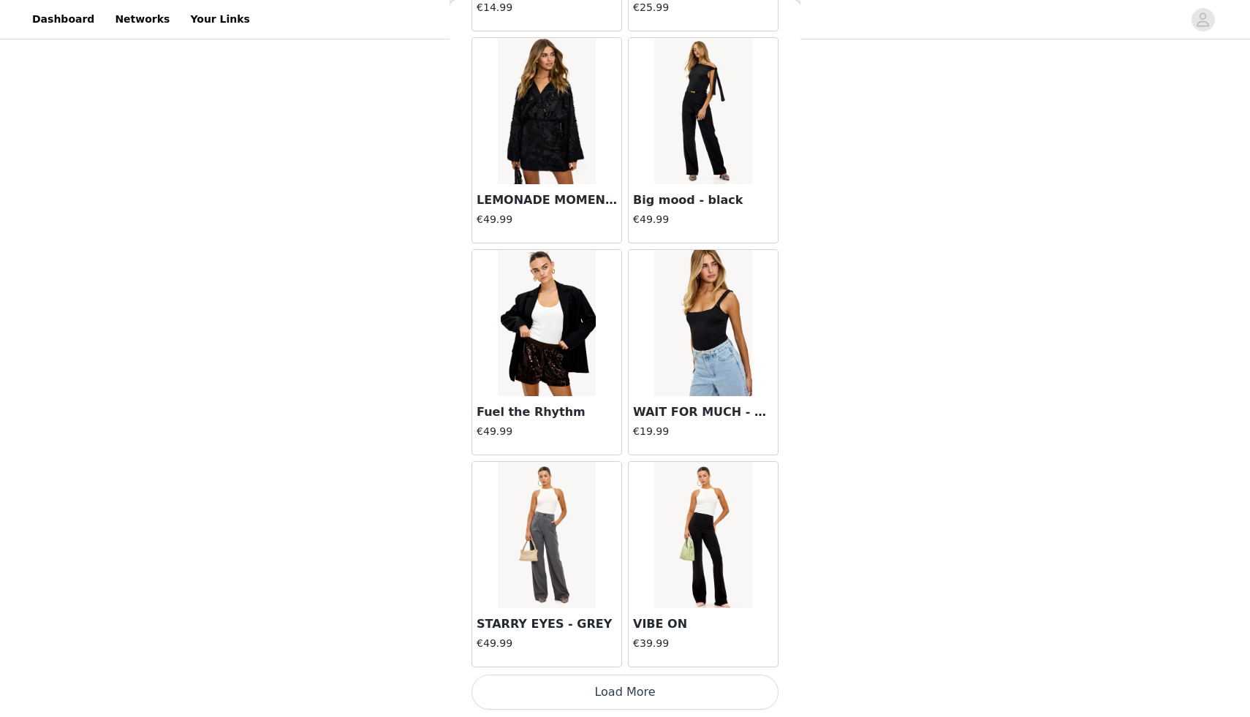
click at [632, 686] on button "Load More" at bounding box center [625, 692] width 307 height 35
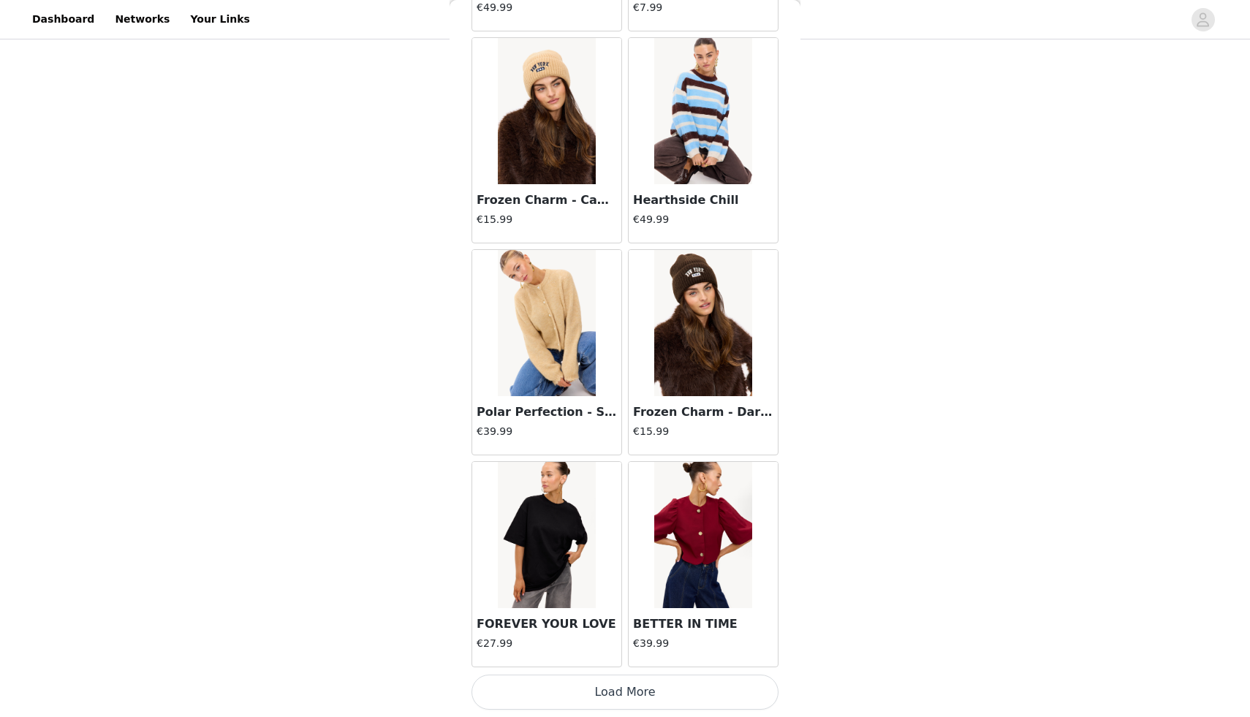
click at [622, 690] on button "Load More" at bounding box center [625, 692] width 307 height 35
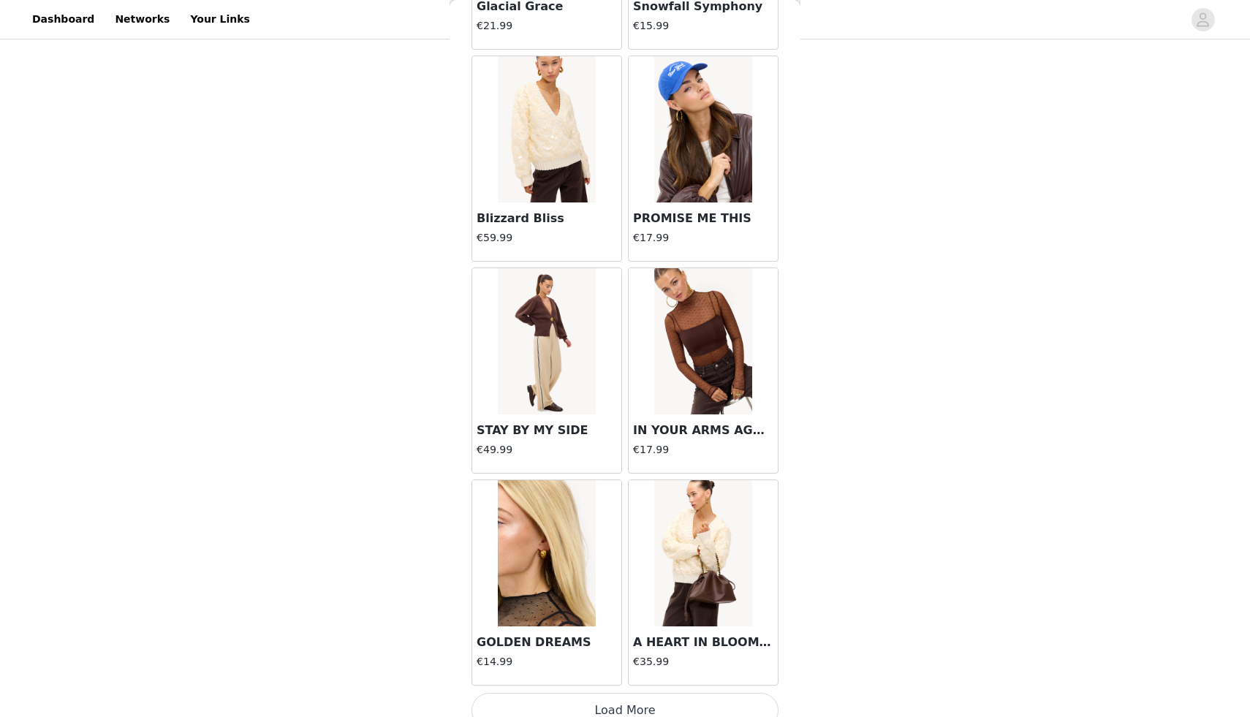
scroll to position [14242, 0]
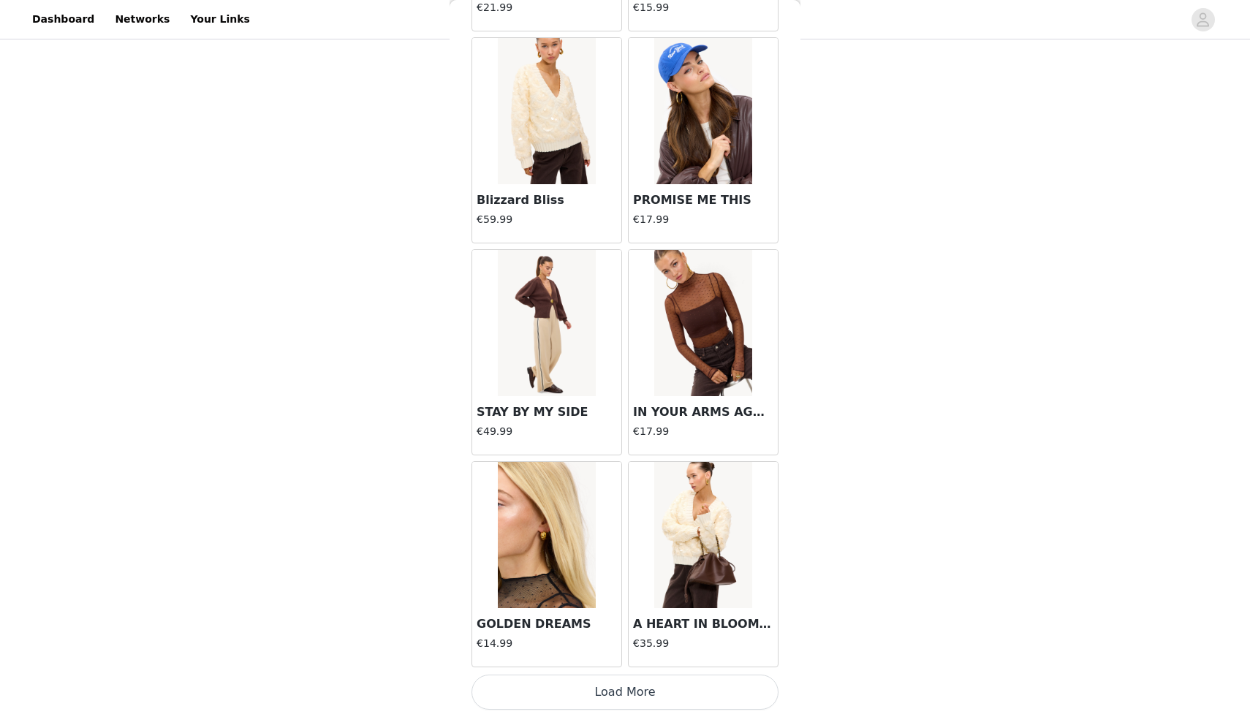
click at [630, 692] on button "Load More" at bounding box center [625, 692] width 307 height 35
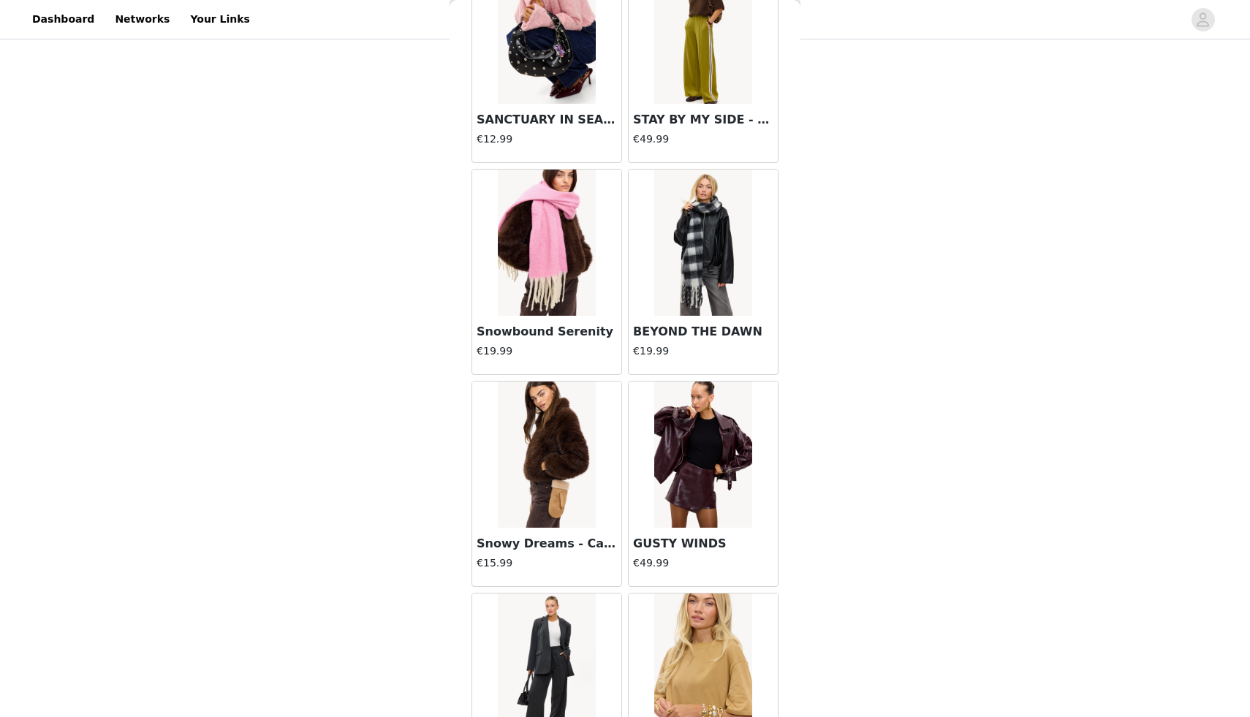
scroll to position [16362, 0]
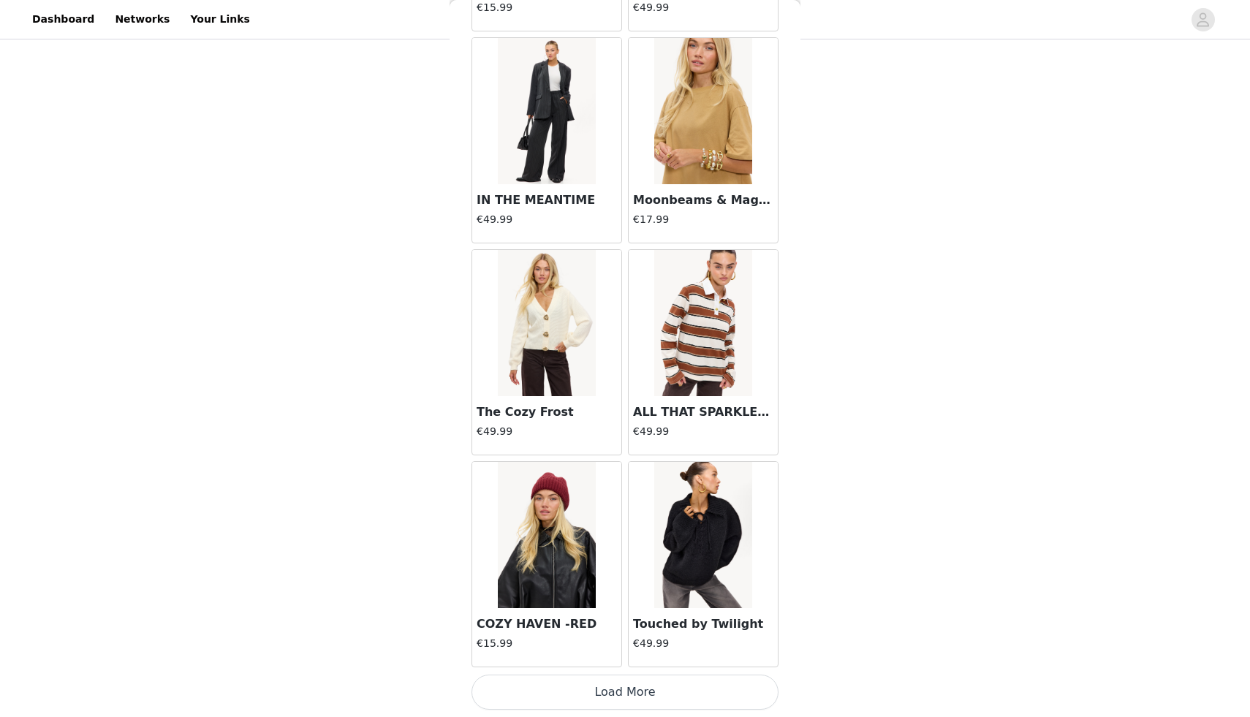
click at [622, 689] on button "Load More" at bounding box center [625, 692] width 307 height 35
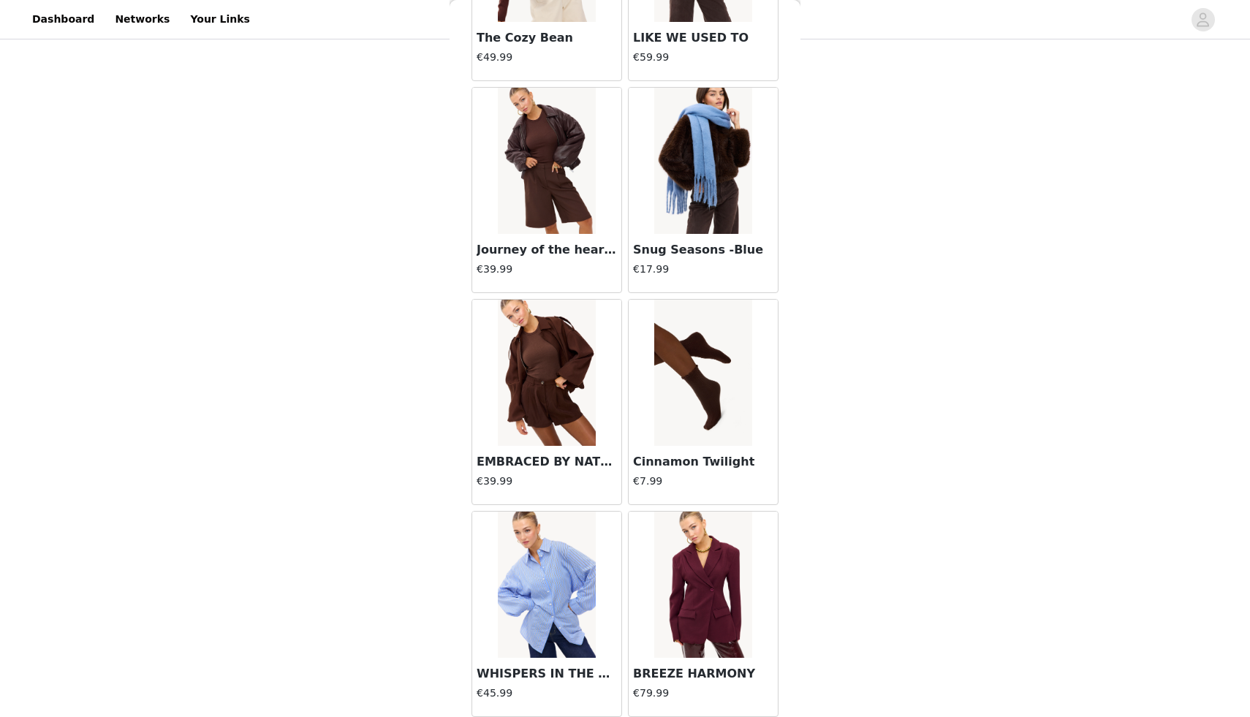
scroll to position [18483, 0]
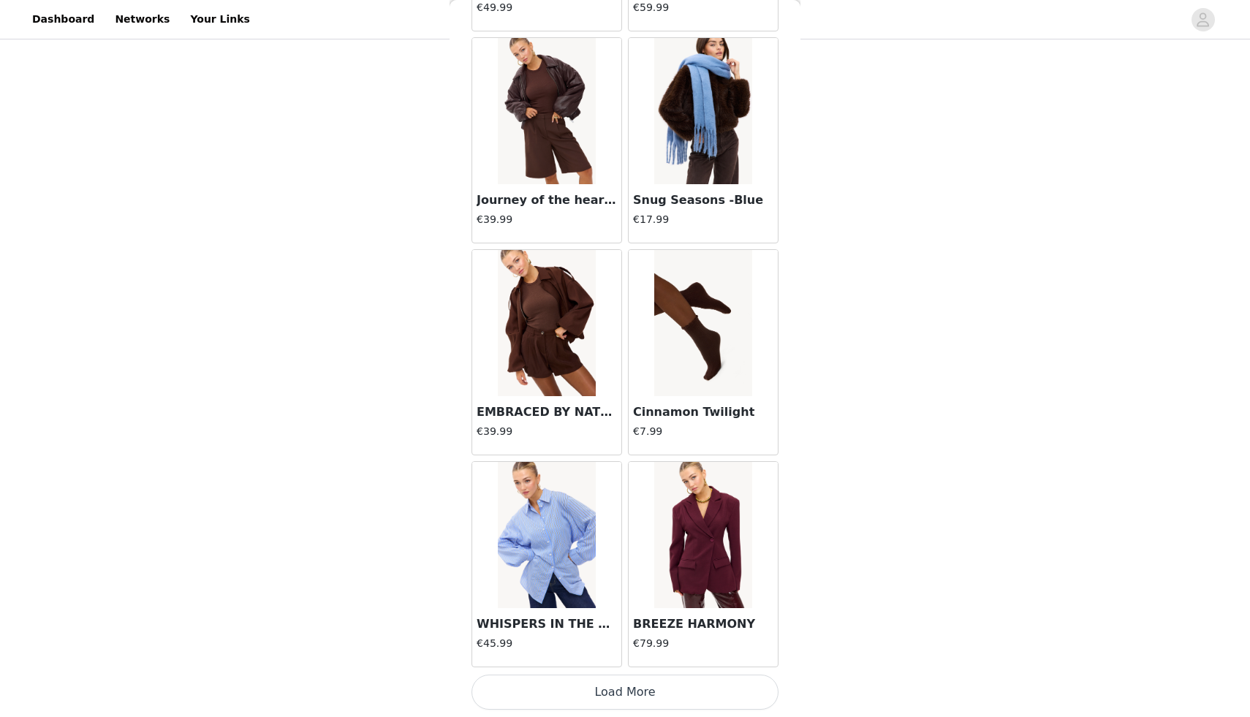
click at [642, 697] on button "Load More" at bounding box center [625, 692] width 307 height 35
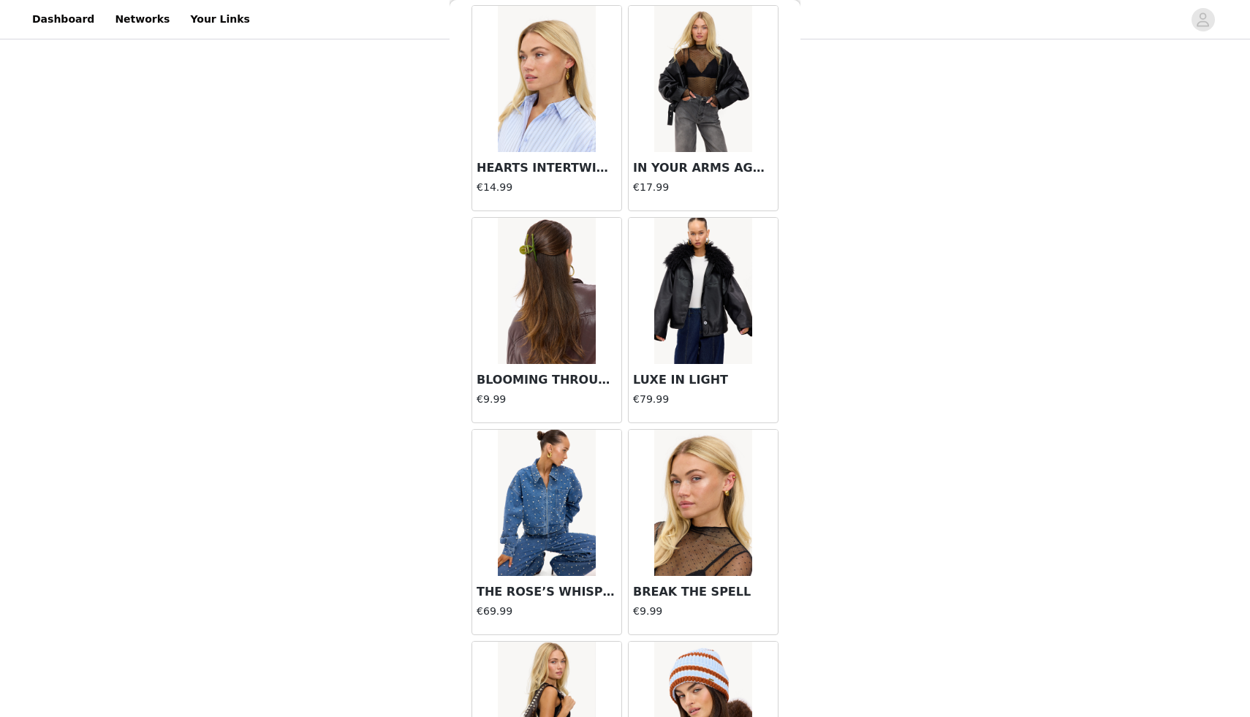
scroll to position [20603, 0]
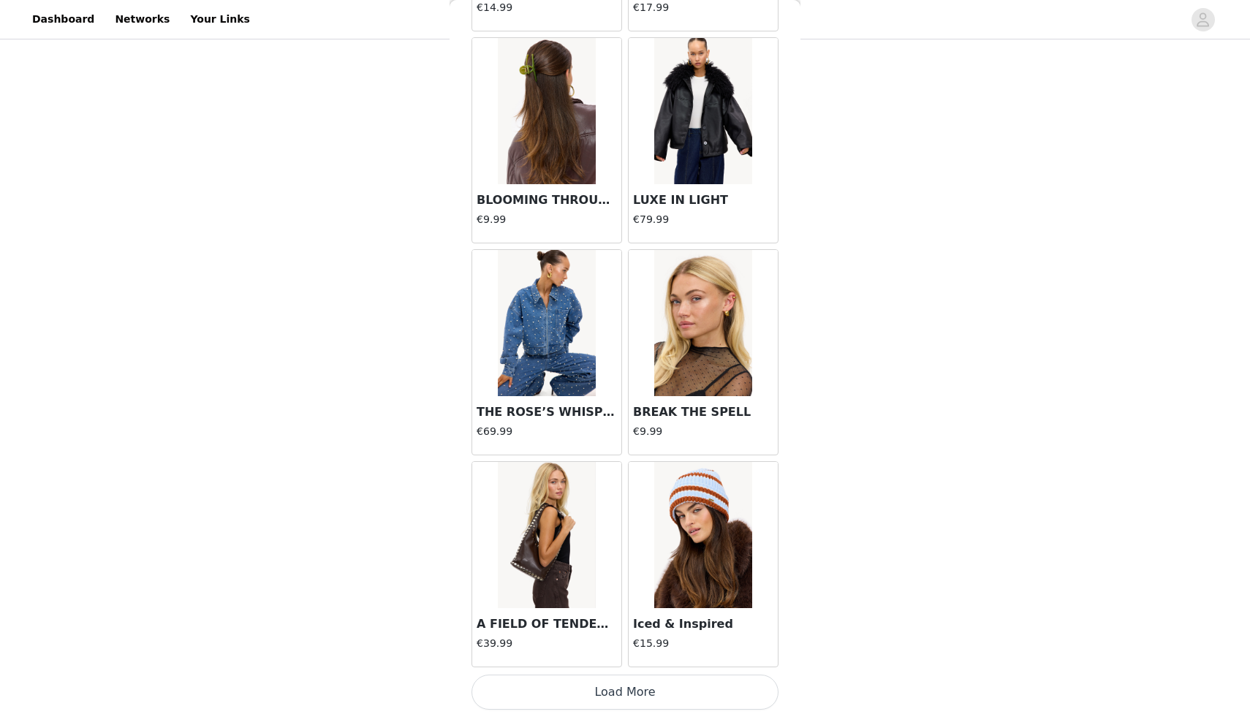
click at [603, 705] on button "Load More" at bounding box center [625, 692] width 307 height 35
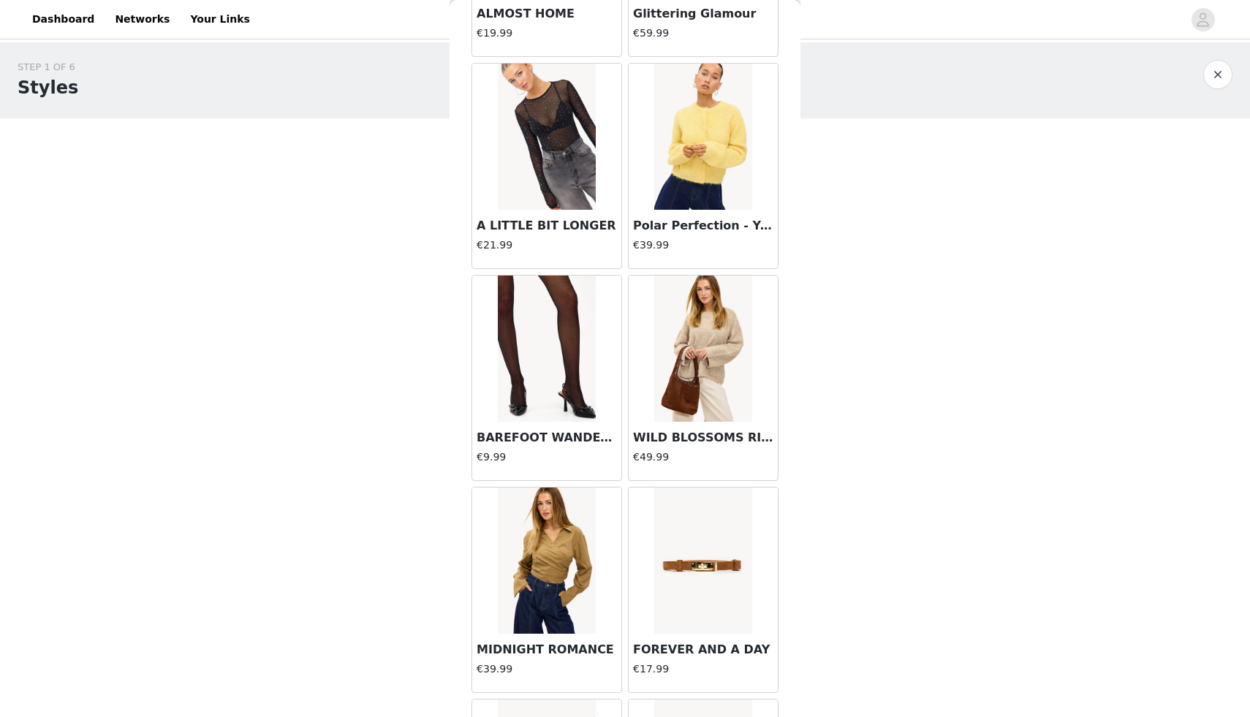
scroll to position [0, 0]
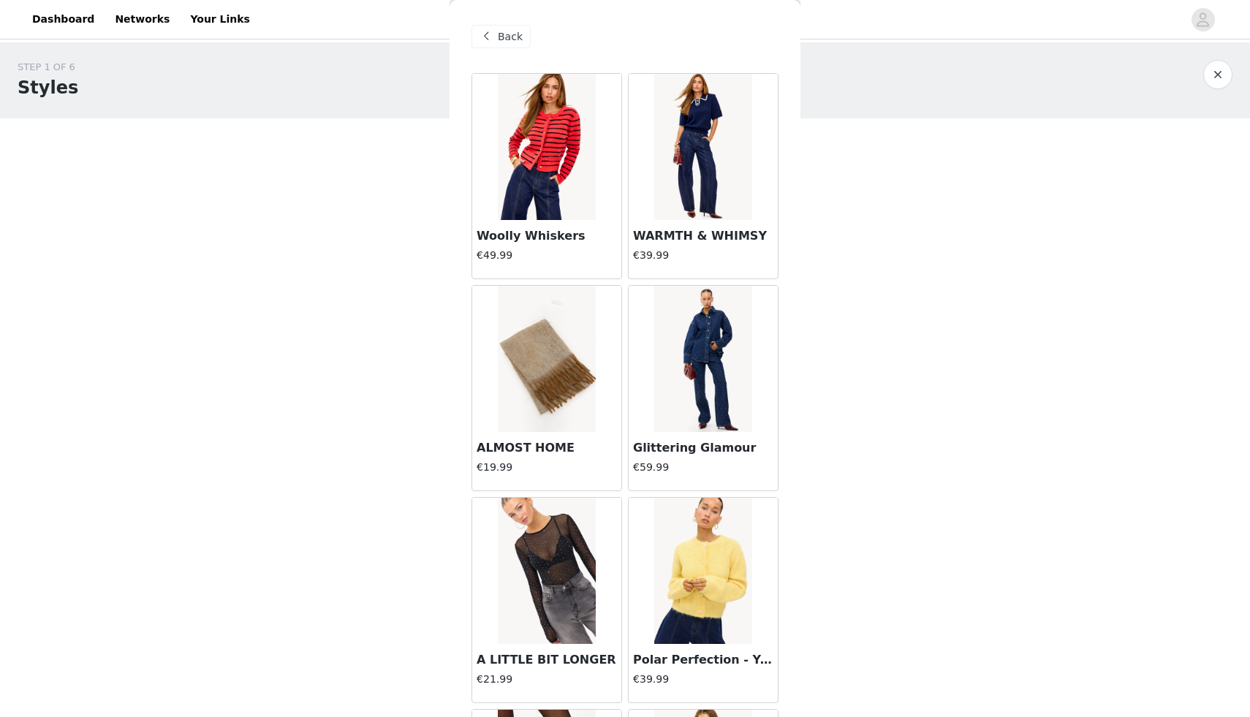
click at [514, 31] on span "Back" at bounding box center [510, 36] width 25 height 15
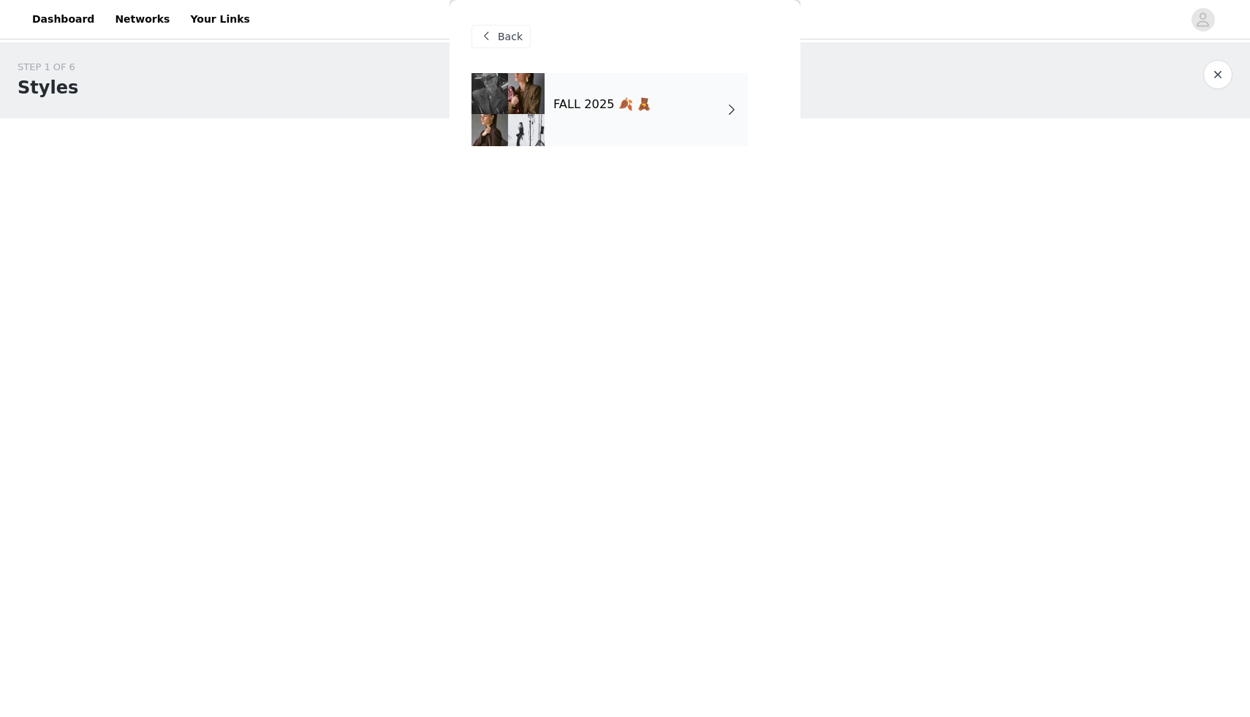
click at [513, 36] on span "Back" at bounding box center [510, 36] width 25 height 15
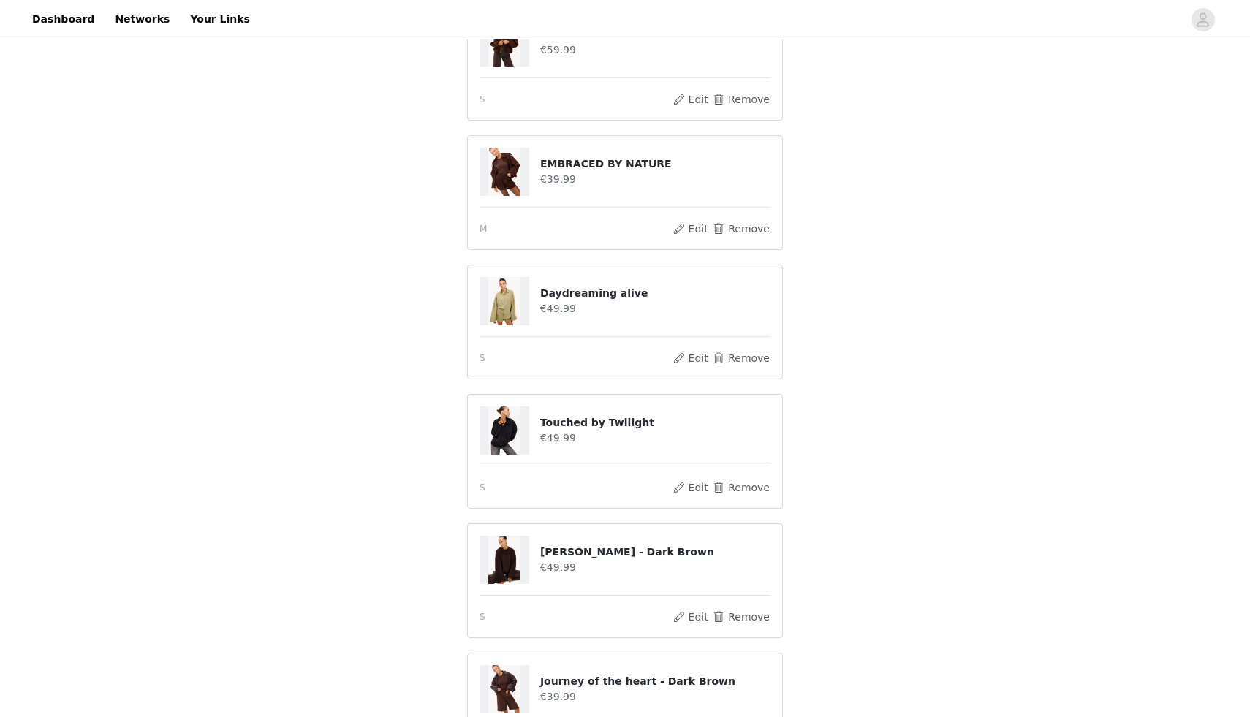
scroll to position [634, 0]
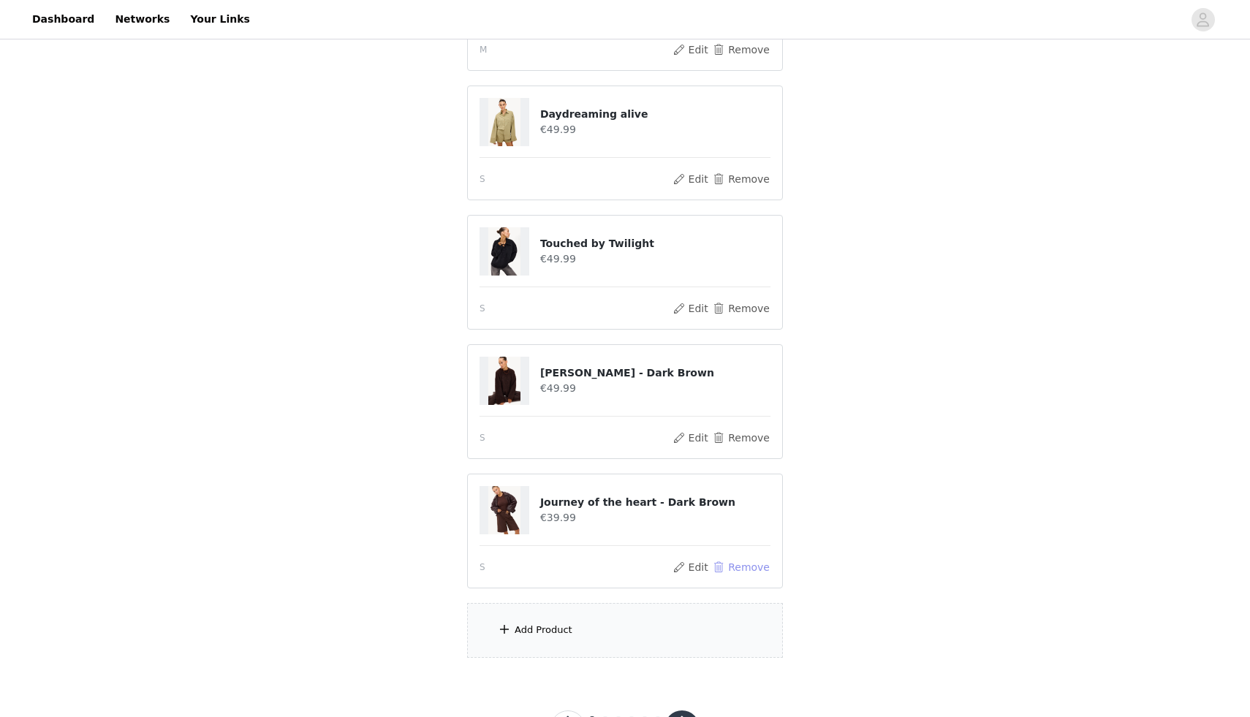
click at [743, 570] on button "Remove" at bounding box center [741, 568] width 58 height 18
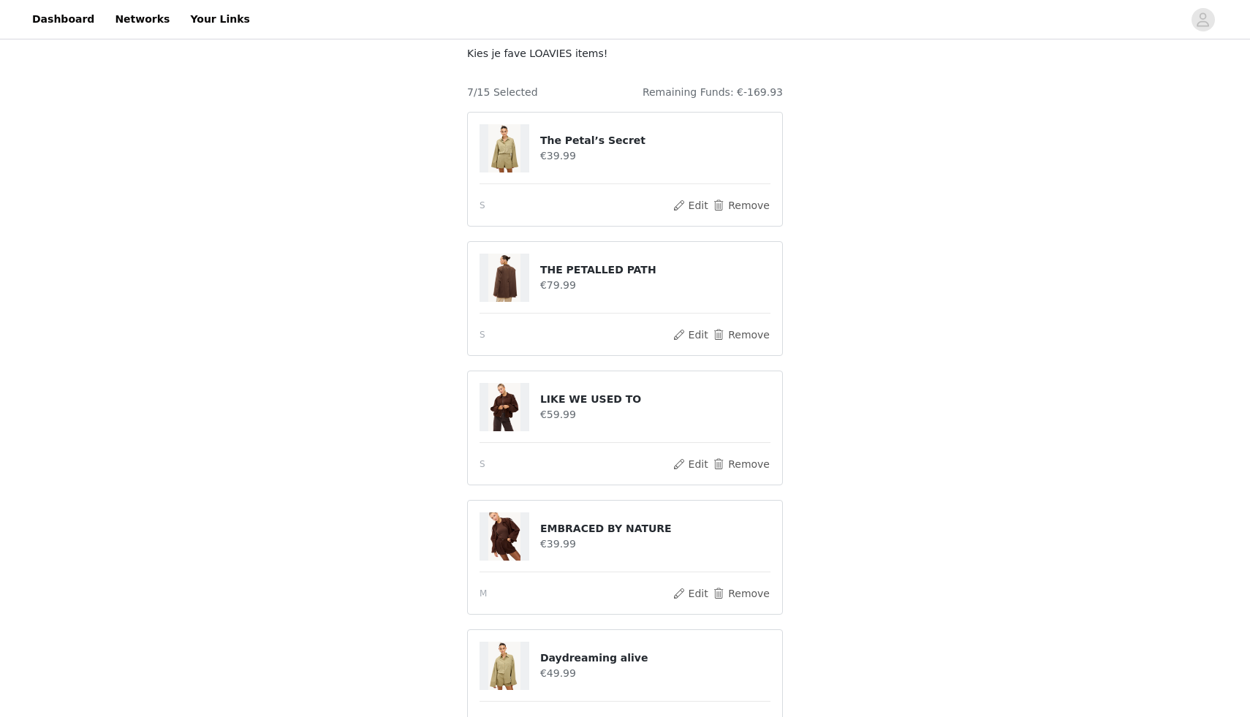
scroll to position [92, 0]
drag, startPoint x: 732, startPoint y: 201, endPoint x: 916, endPoint y: 173, distance: 186.4
click at [916, 173] on div "STEP 1 OF 6 Styles [PERSON_NAME] fave LOAVIES items! 7/15 Selected Remaining Fu…" at bounding box center [625, 519] width 1250 height 1138
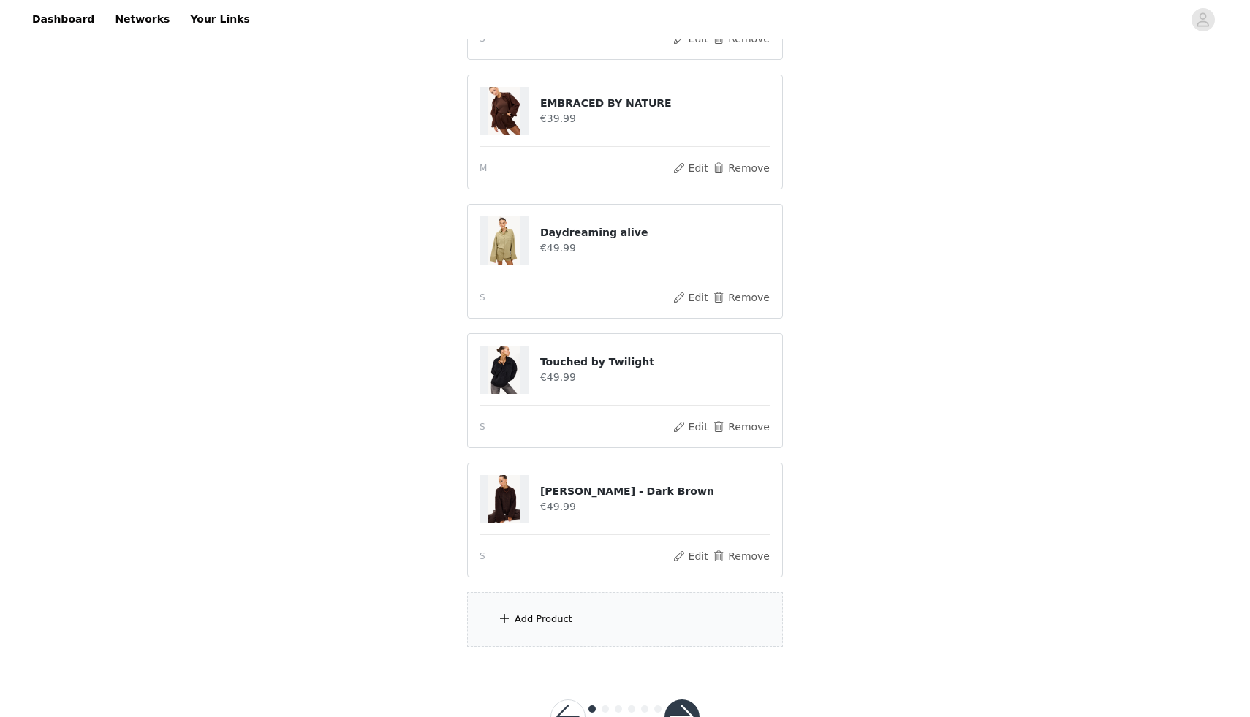
scroll to position [567, 0]
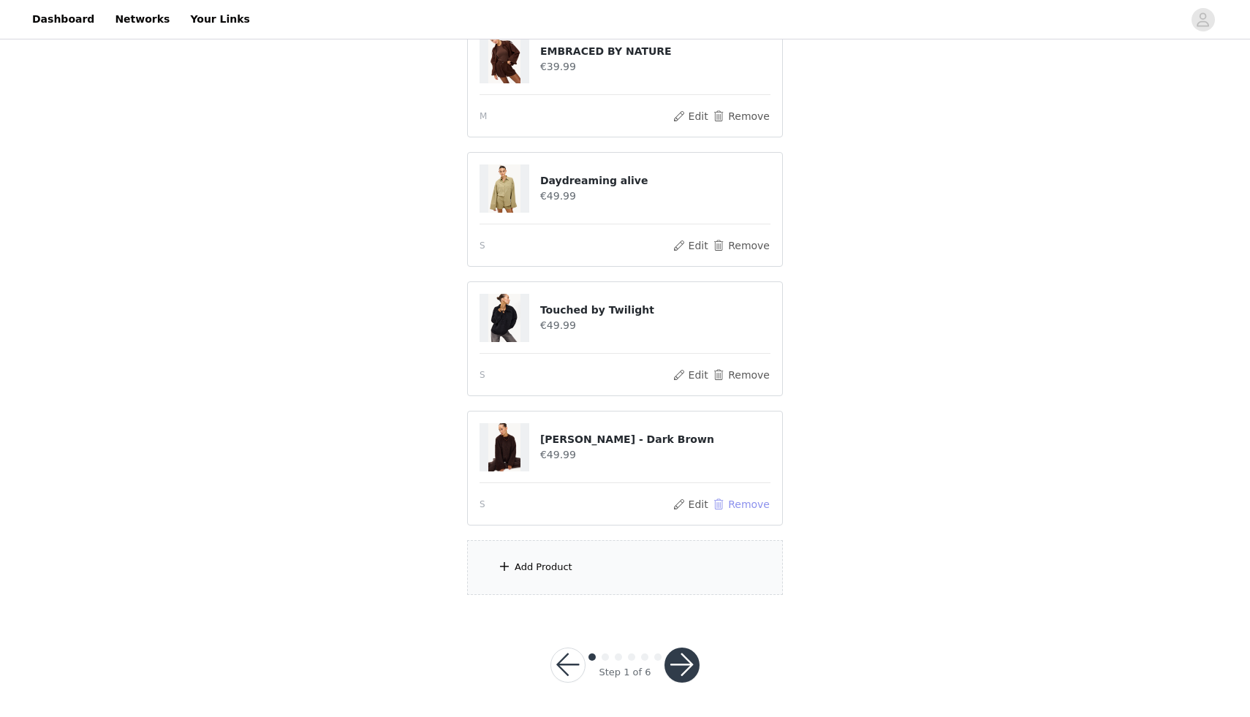
click at [723, 504] on button "Remove" at bounding box center [741, 505] width 58 height 18
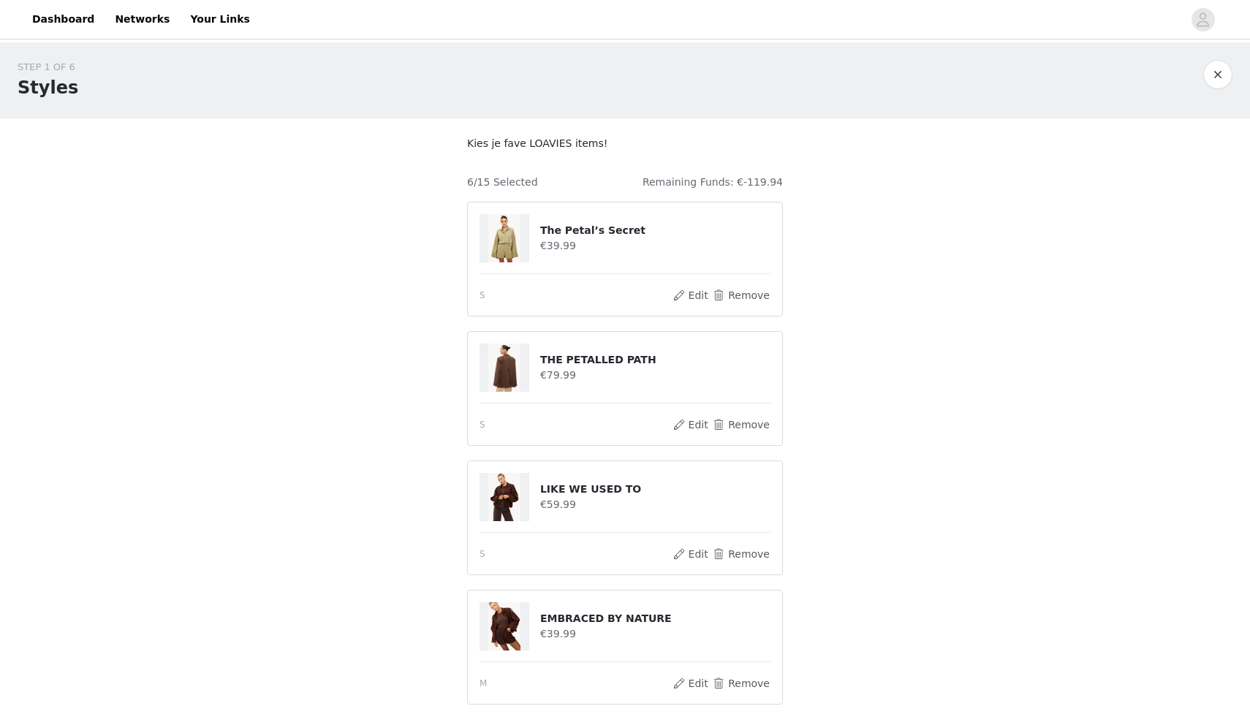
scroll to position [438, 0]
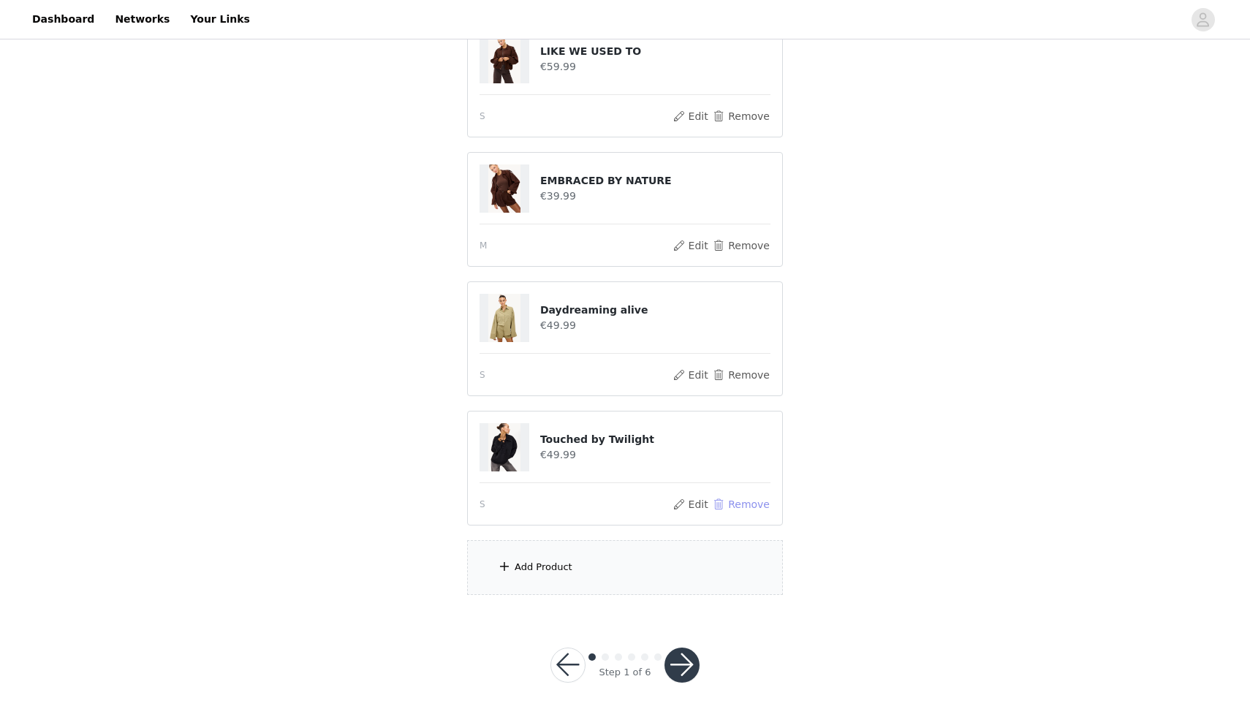
click at [747, 502] on button "Remove" at bounding box center [741, 505] width 58 height 18
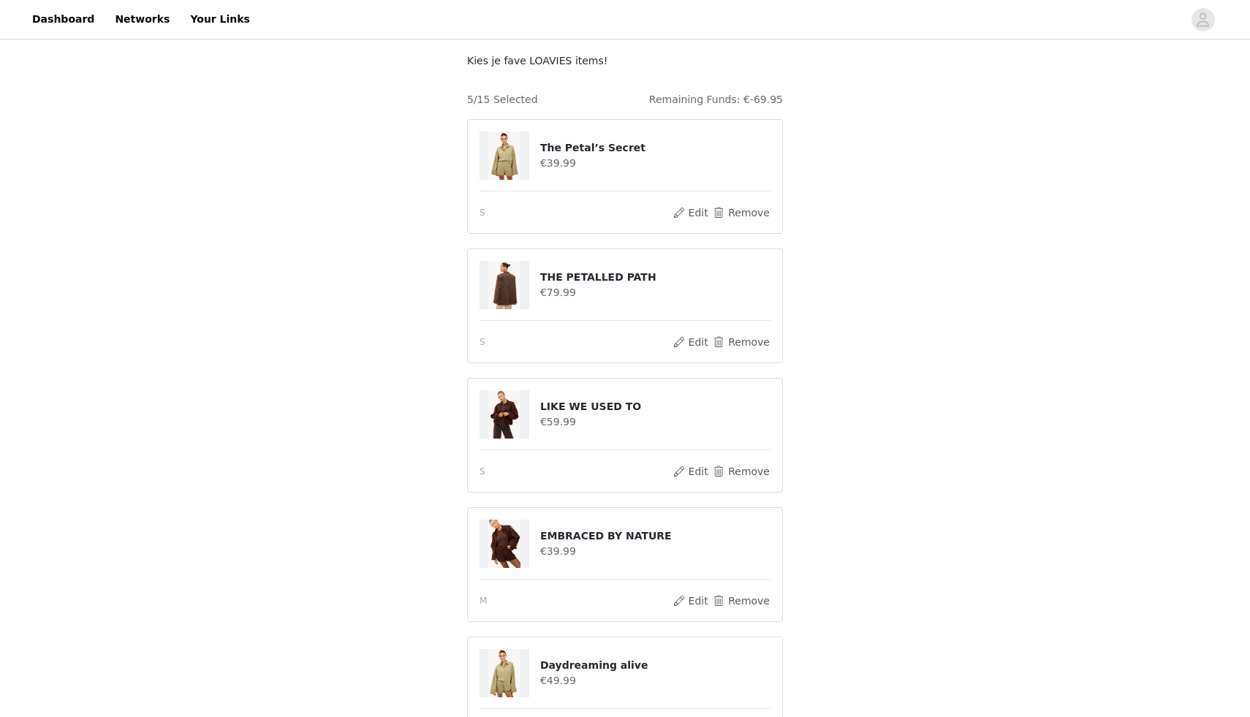
scroll to position [4, 0]
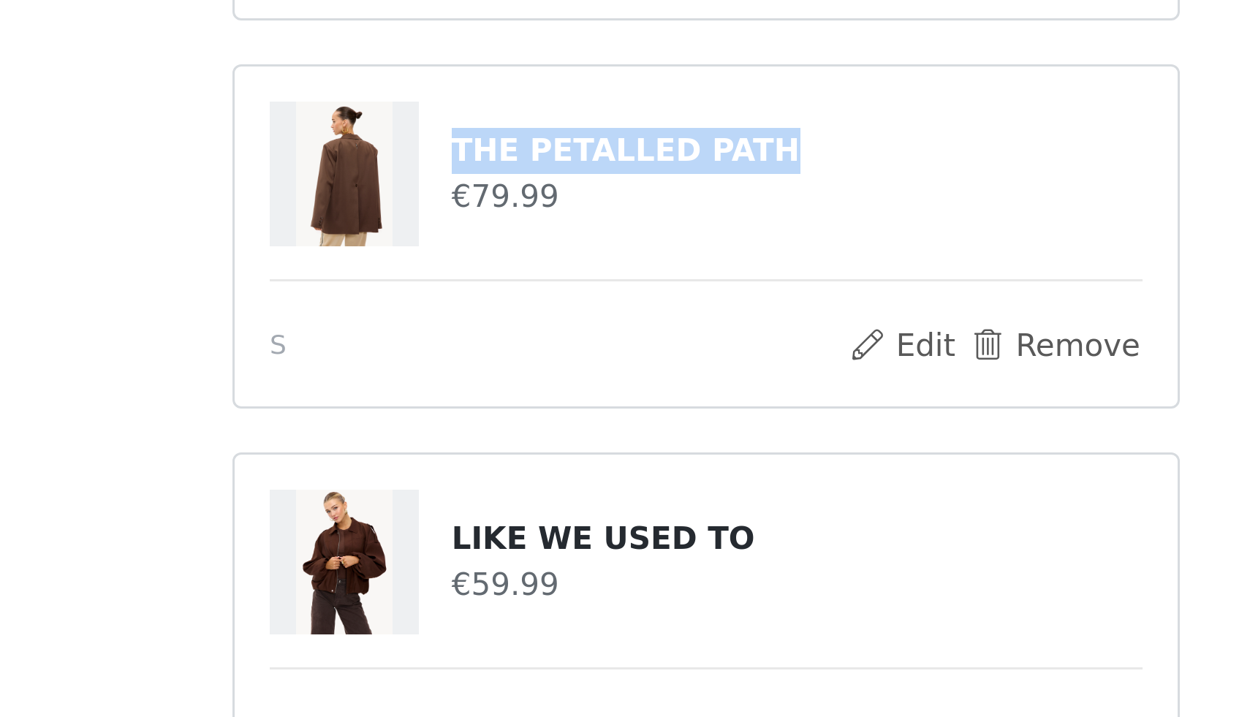
drag, startPoint x: 540, startPoint y: 355, endPoint x: 658, endPoint y: 356, distance: 118.5
click at [658, 356] on h4 "THE PETALLED PATH" at bounding box center [655, 356] width 230 height 15
copy h4 "THE PETALLED PATH"
click at [727, 423] on button "Remove" at bounding box center [741, 421] width 58 height 18
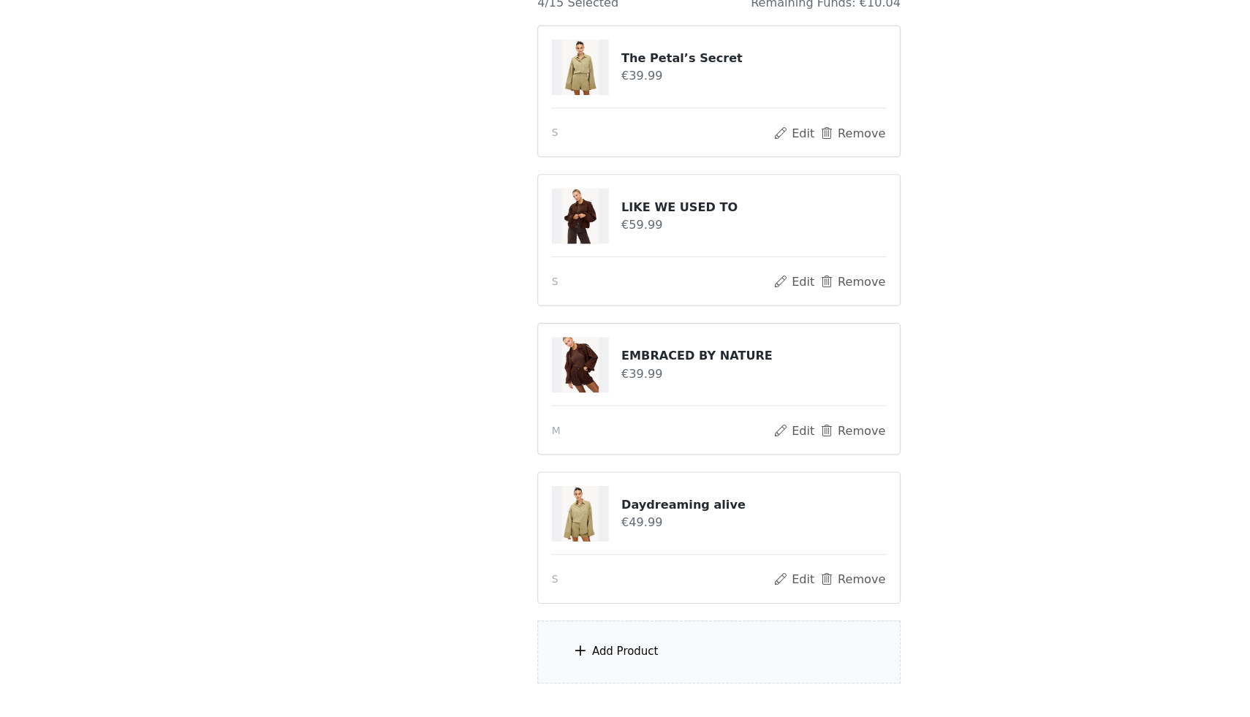
scroll to position [179, 0]
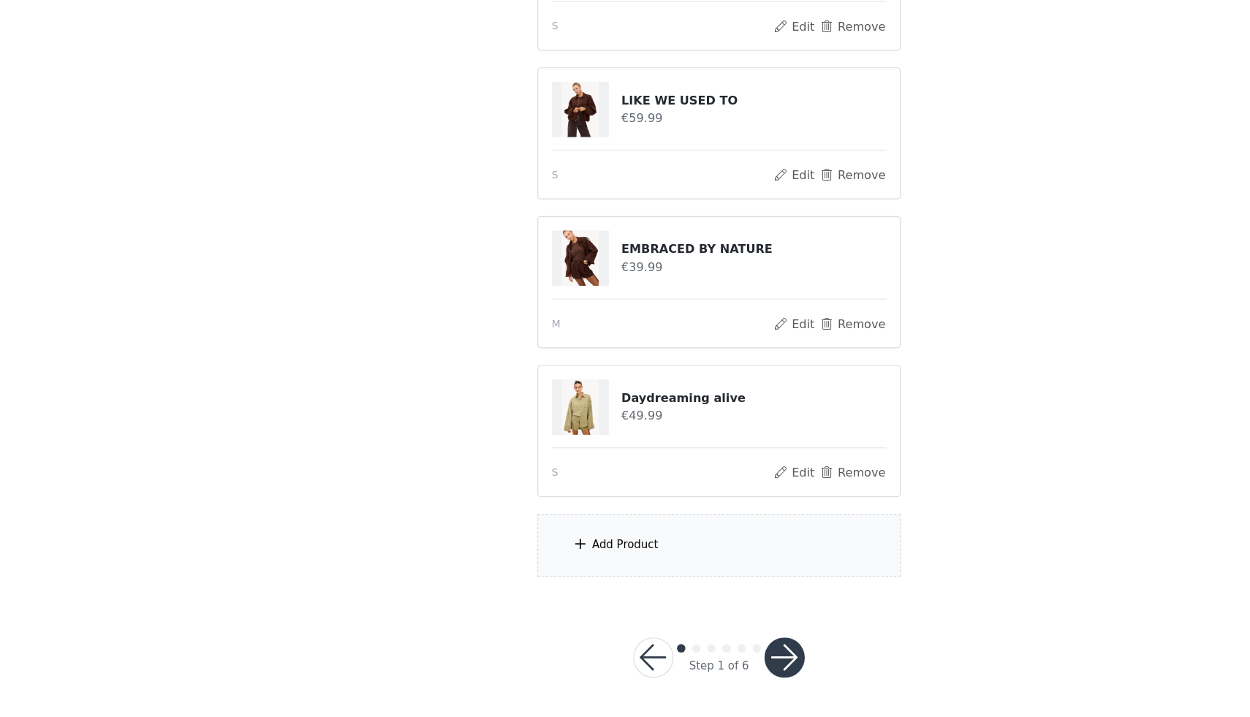
click at [624, 576] on div "Add Product" at bounding box center [625, 567] width 316 height 55
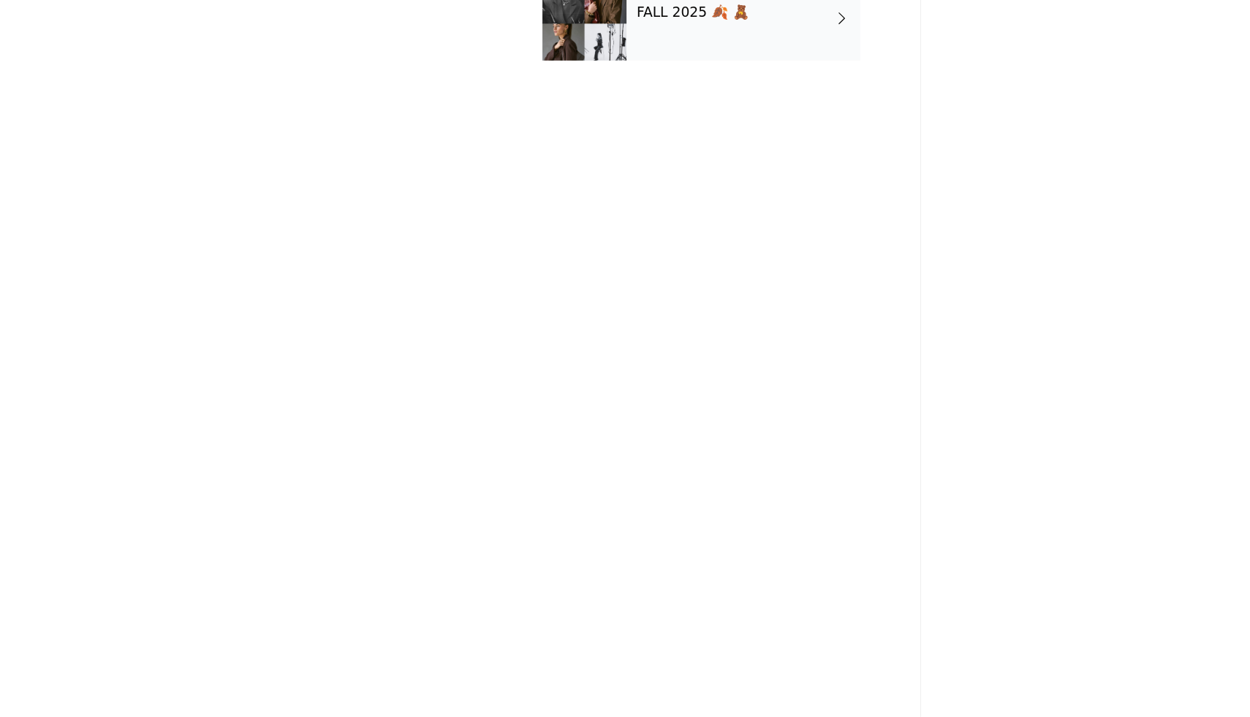
click at [583, 127] on div "FALL 2025 🍂 🧸" at bounding box center [646, 109] width 203 height 73
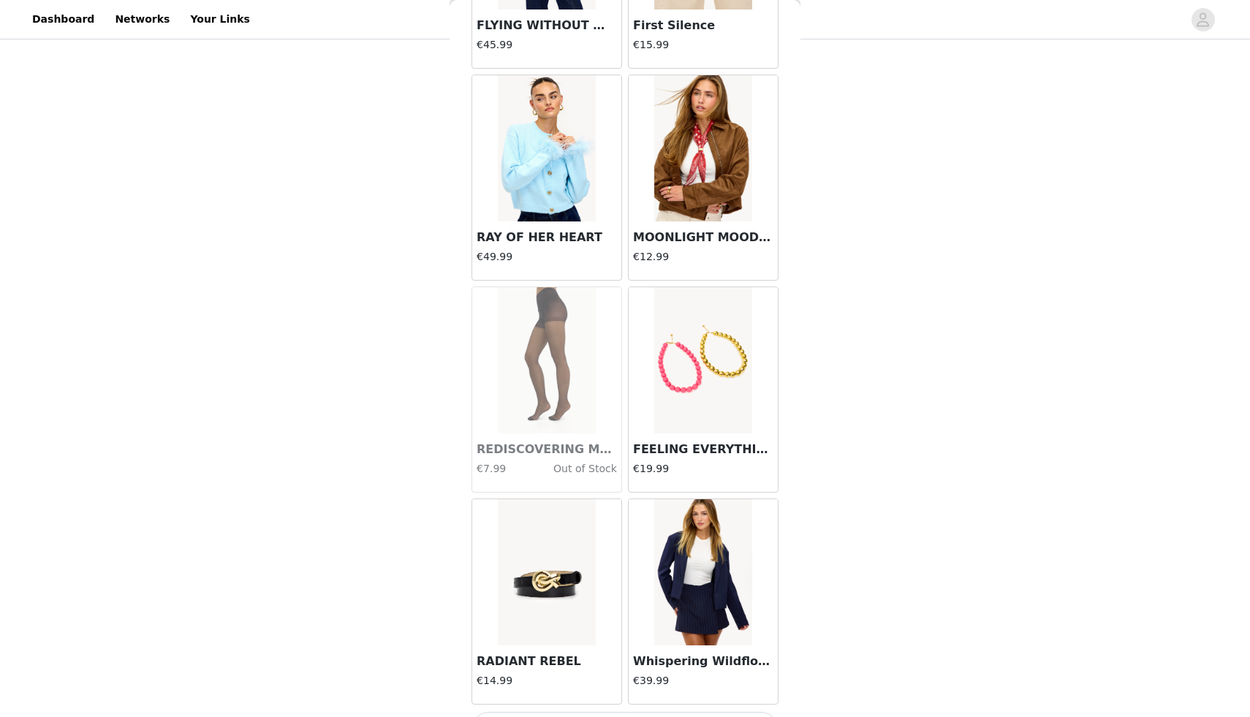
scroll to position [1520, 0]
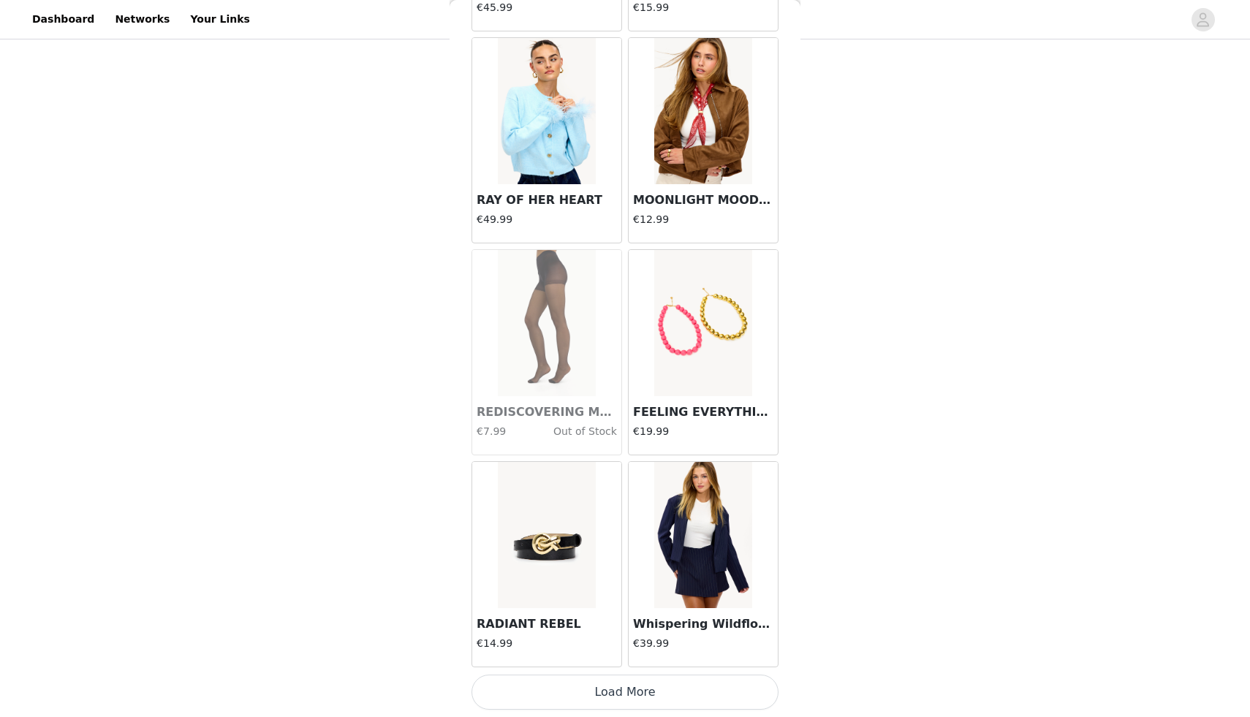
click at [621, 697] on button "Load More" at bounding box center [625, 692] width 307 height 35
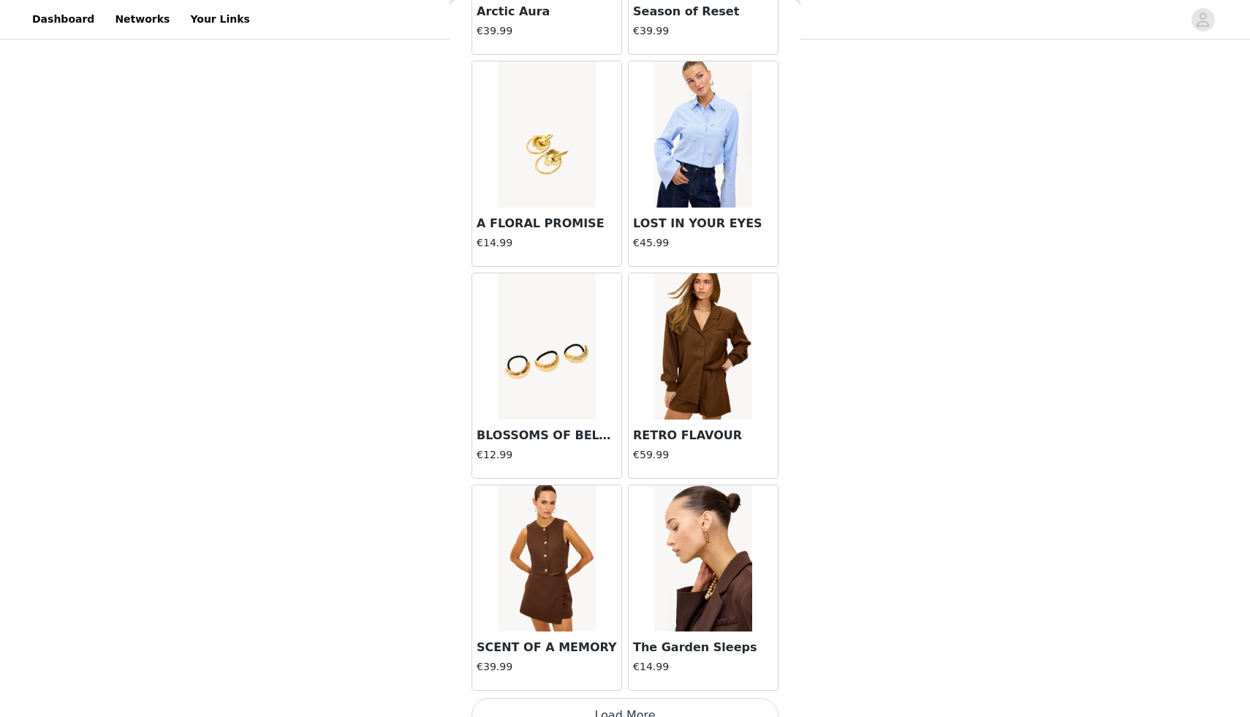
scroll to position [3640, 0]
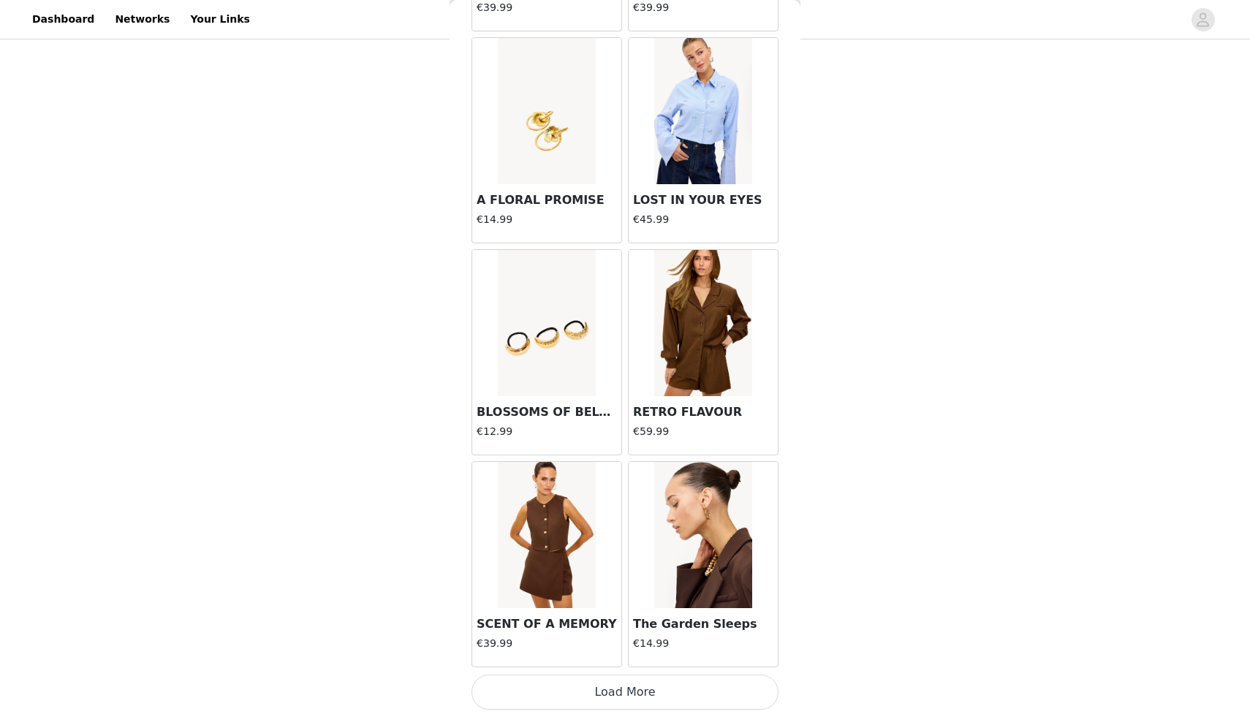
click at [664, 682] on button "Load More" at bounding box center [625, 692] width 307 height 35
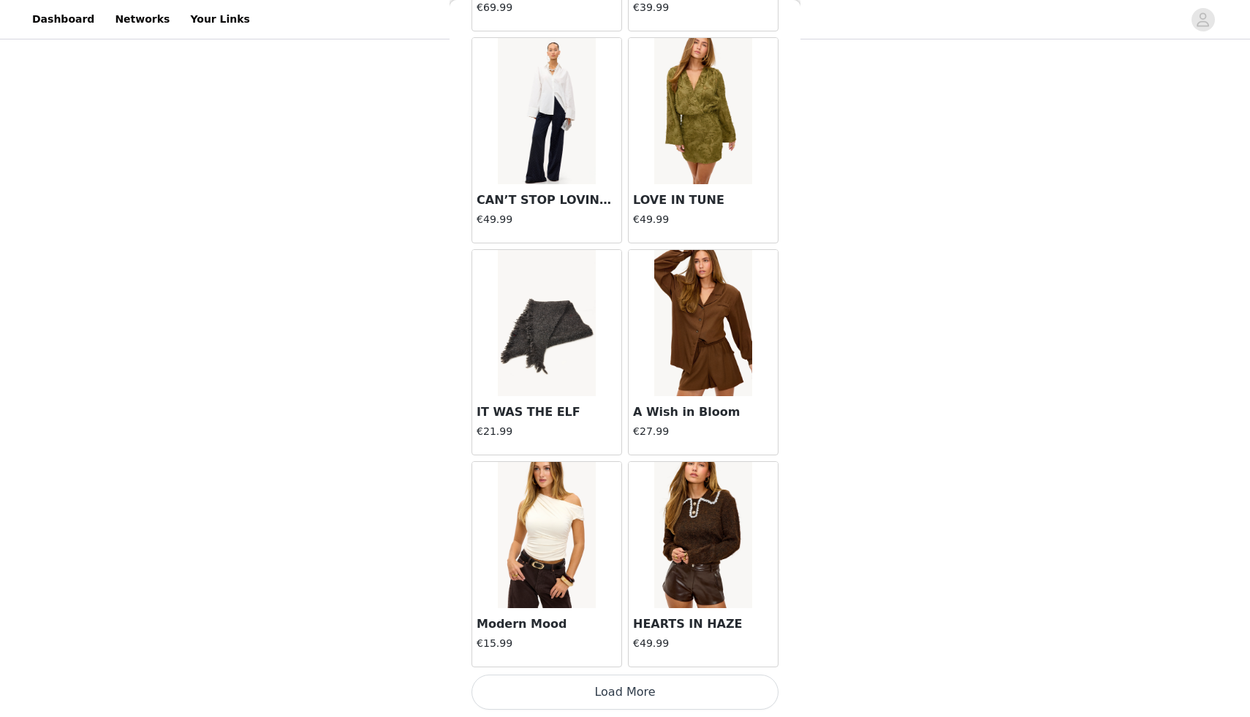
click at [636, 700] on button "Load More" at bounding box center [625, 692] width 307 height 35
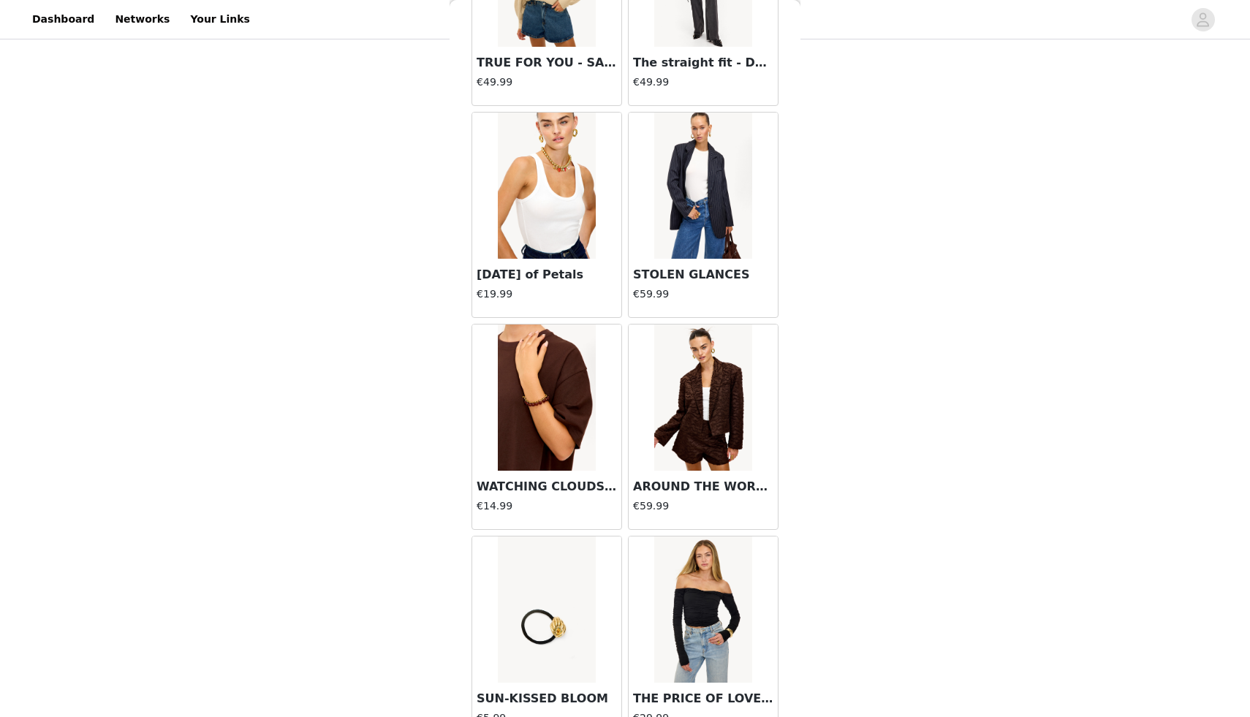
scroll to position [7881, 0]
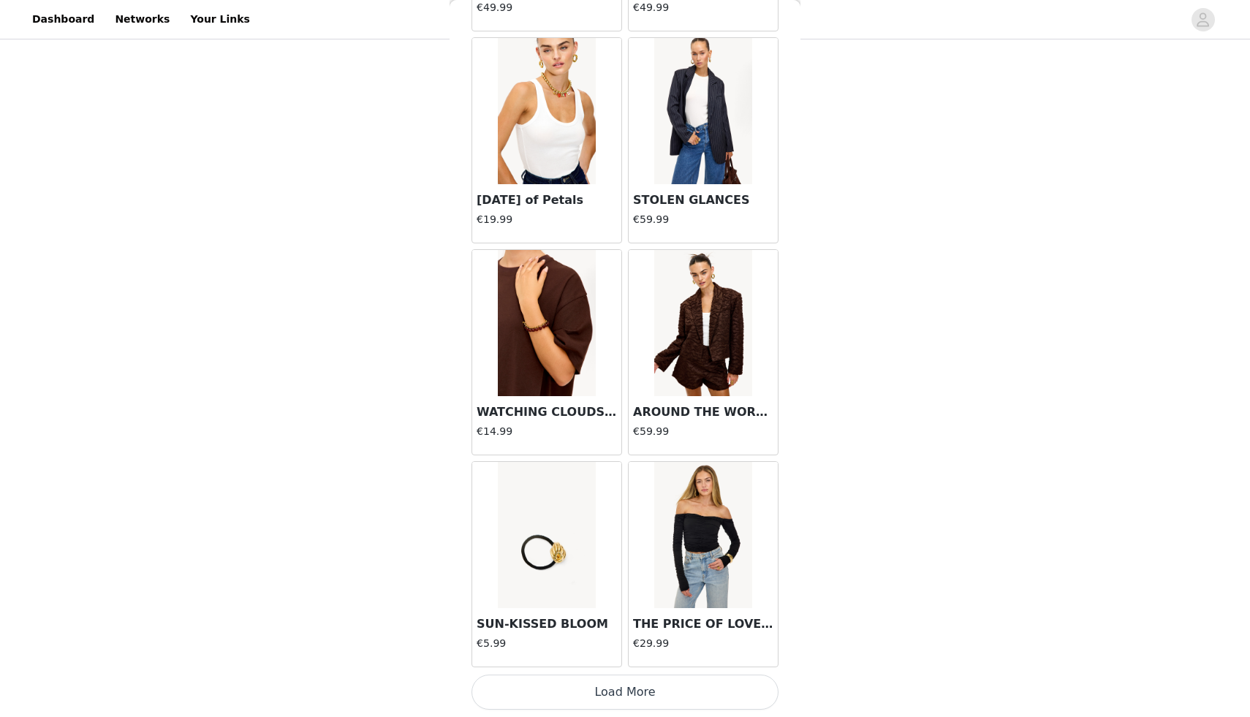
click at [642, 695] on button "Load More" at bounding box center [625, 692] width 307 height 35
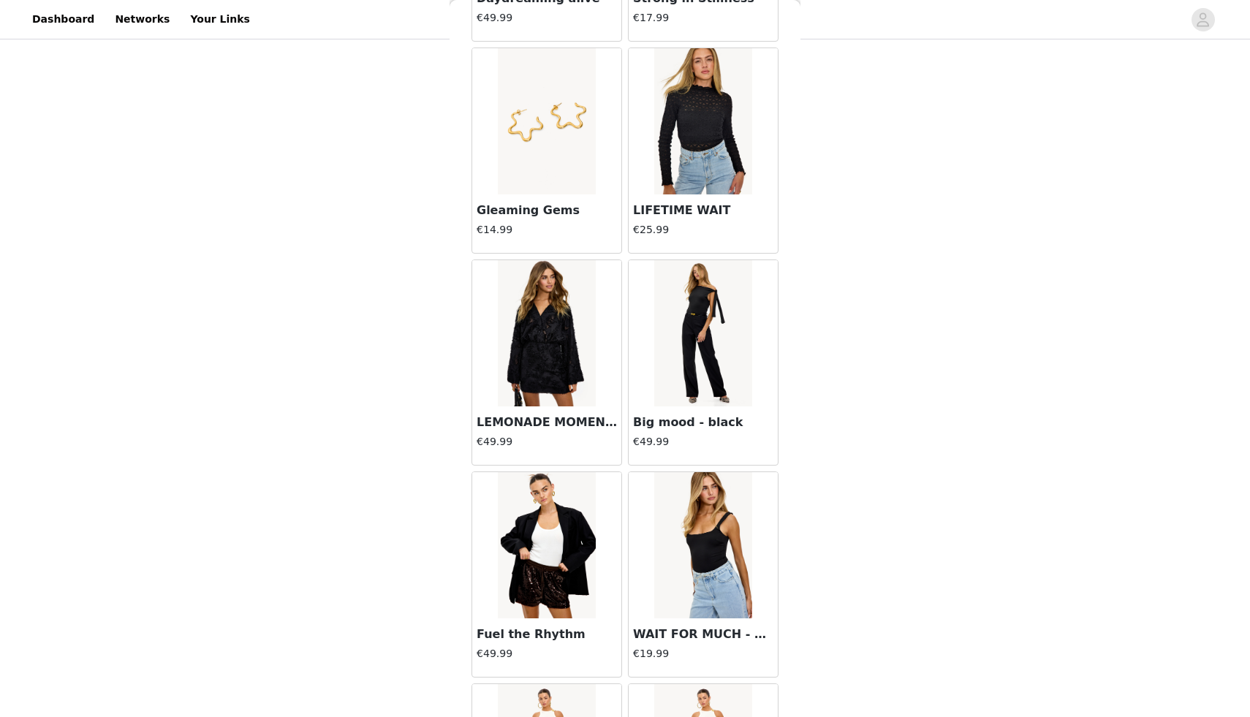
scroll to position [10001, 0]
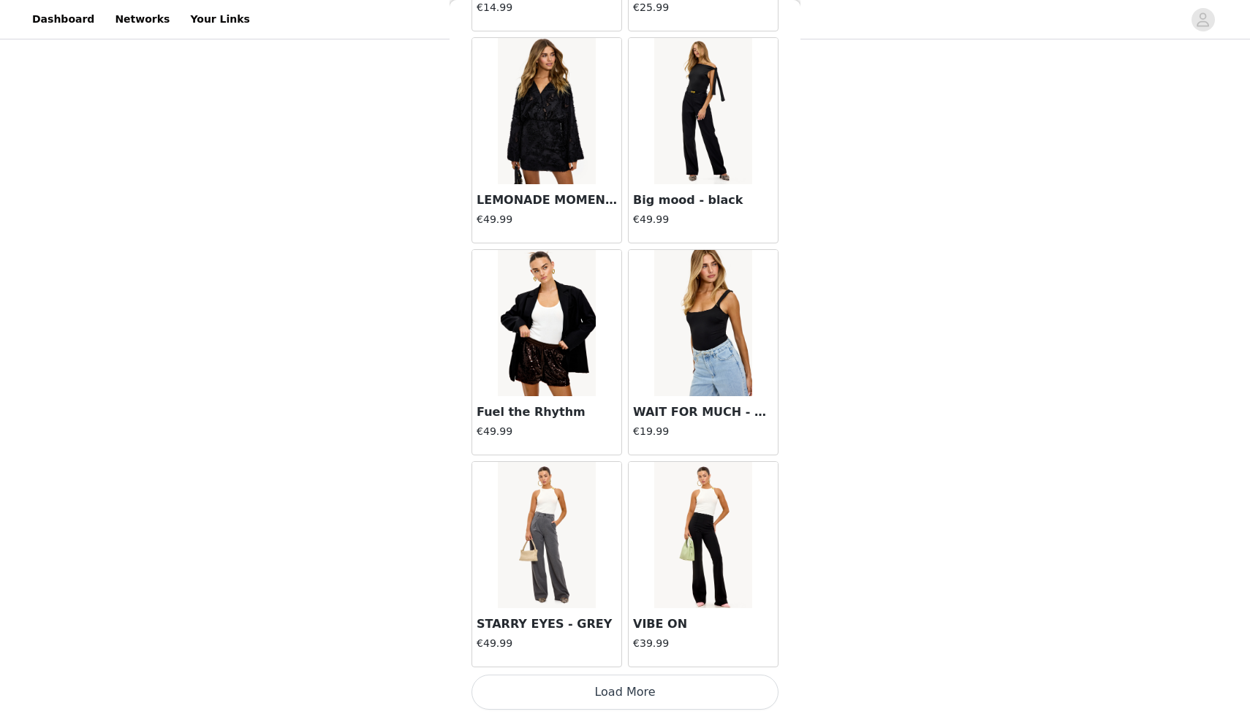
click at [652, 682] on button "Load More" at bounding box center [625, 692] width 307 height 35
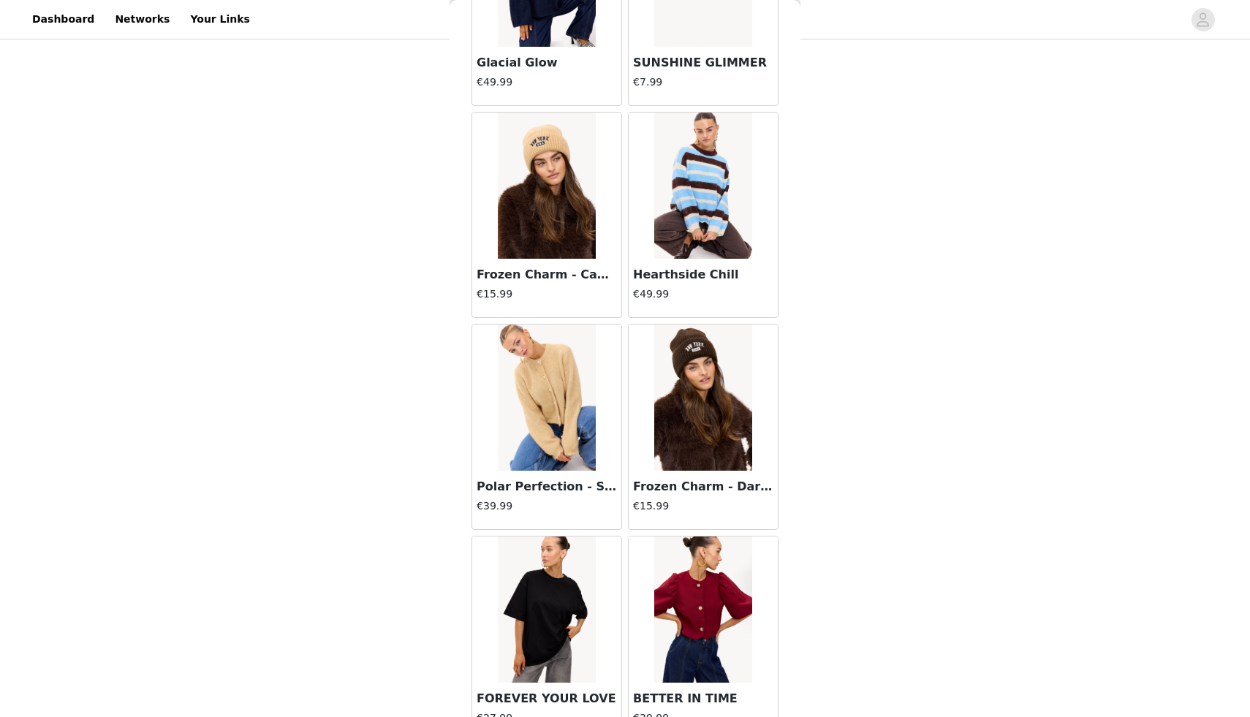
scroll to position [12122, 0]
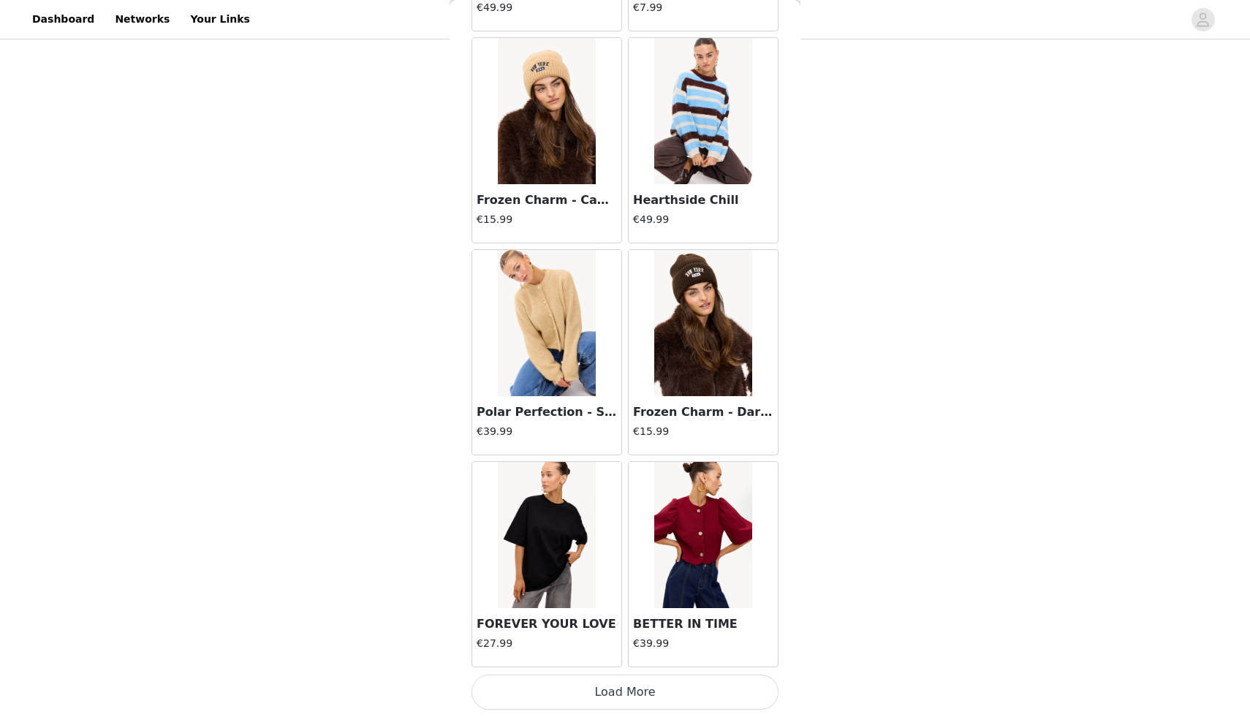
click at [632, 695] on button "Load More" at bounding box center [625, 692] width 307 height 35
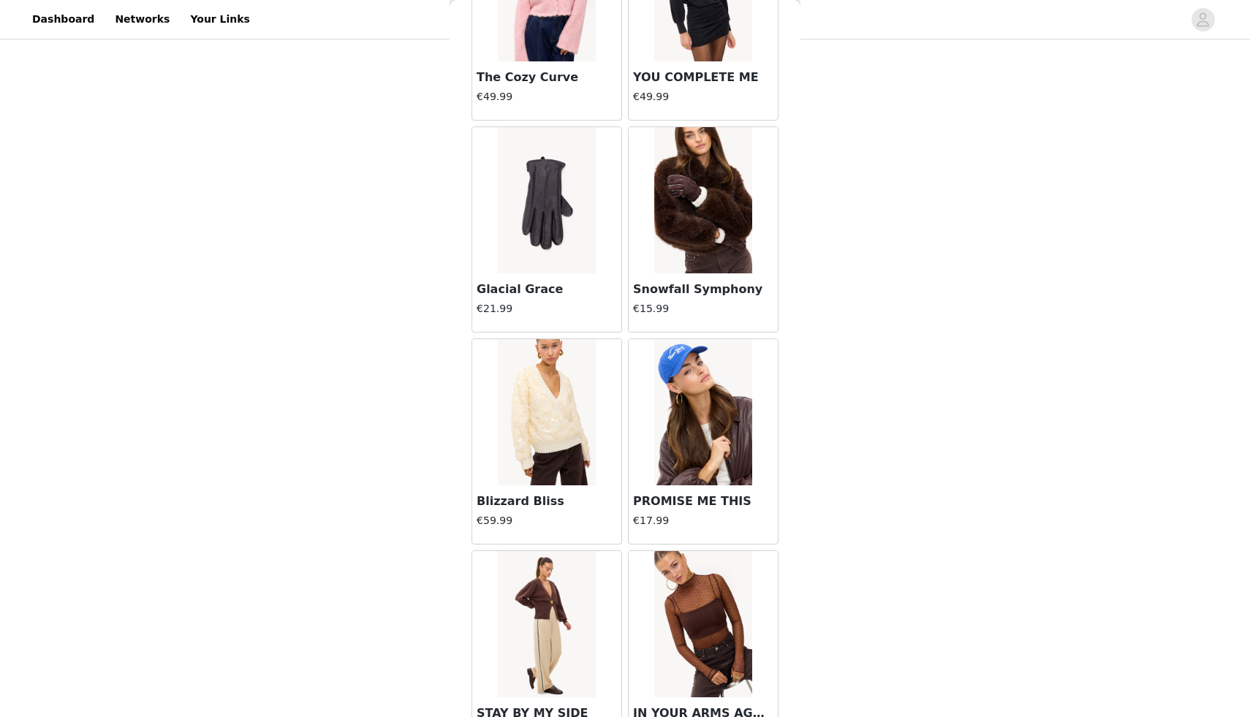
scroll to position [14242, 0]
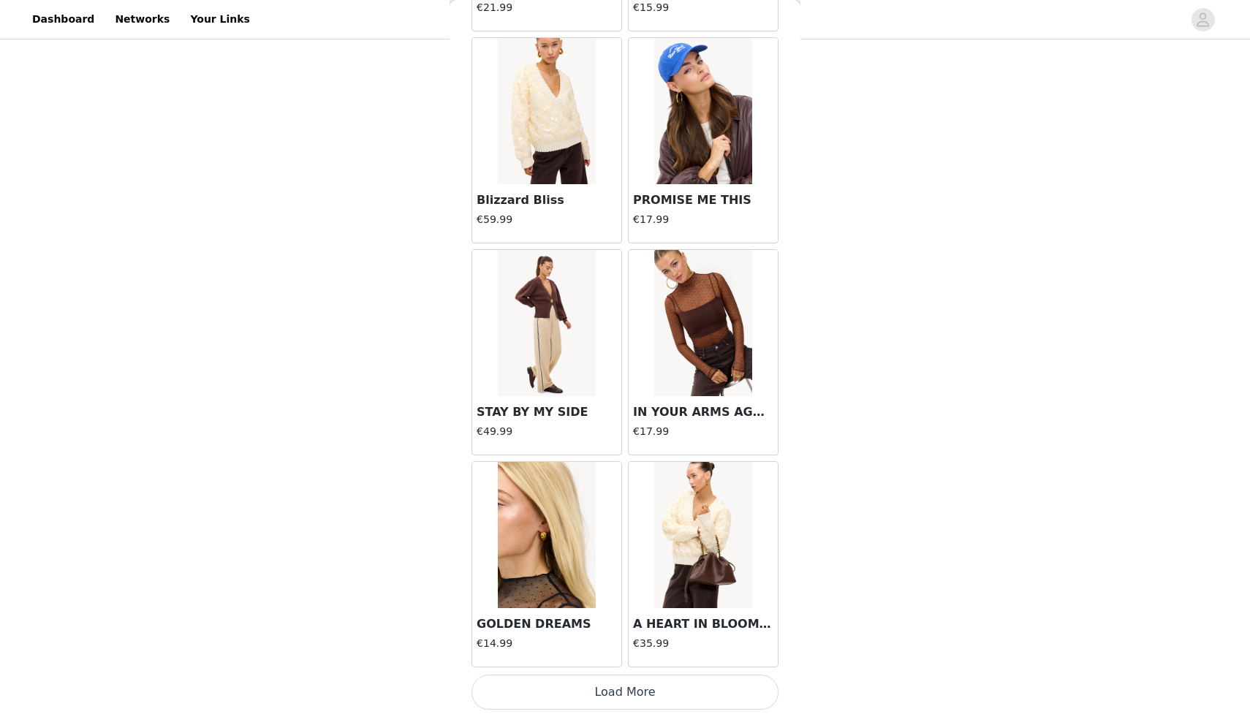
click at [613, 687] on button "Load More" at bounding box center [625, 692] width 307 height 35
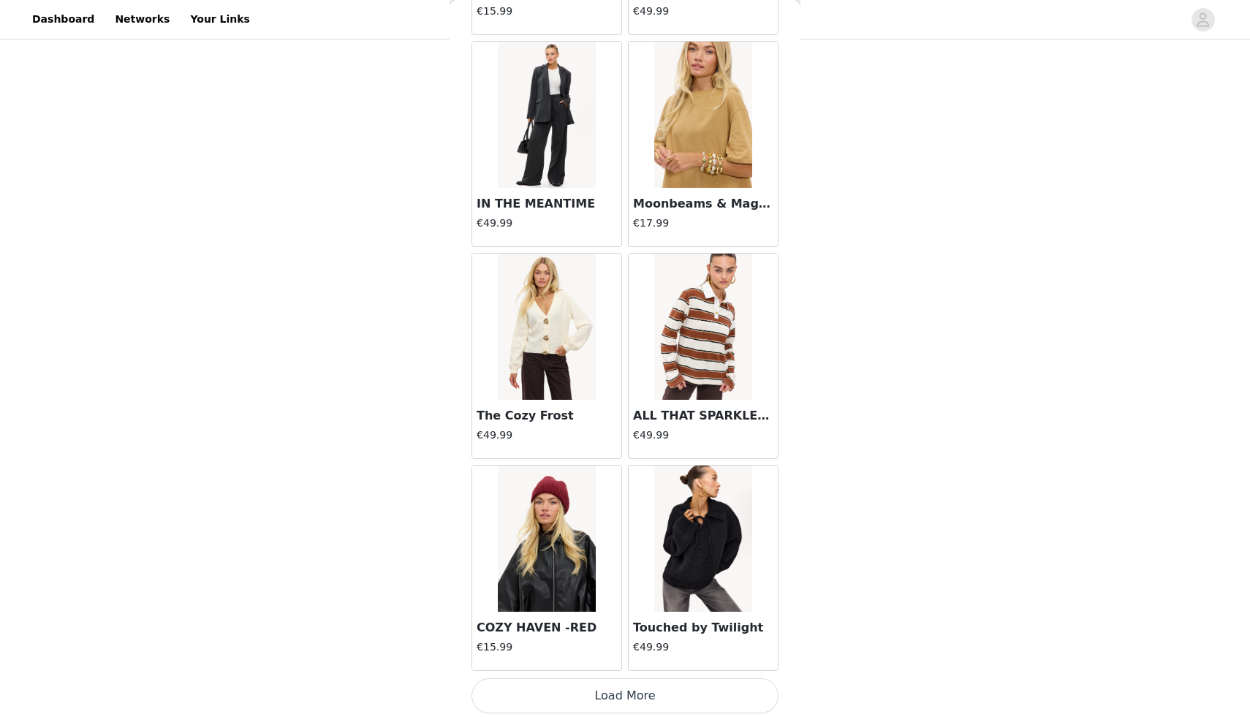
click at [649, 693] on button "Load More" at bounding box center [625, 696] width 307 height 35
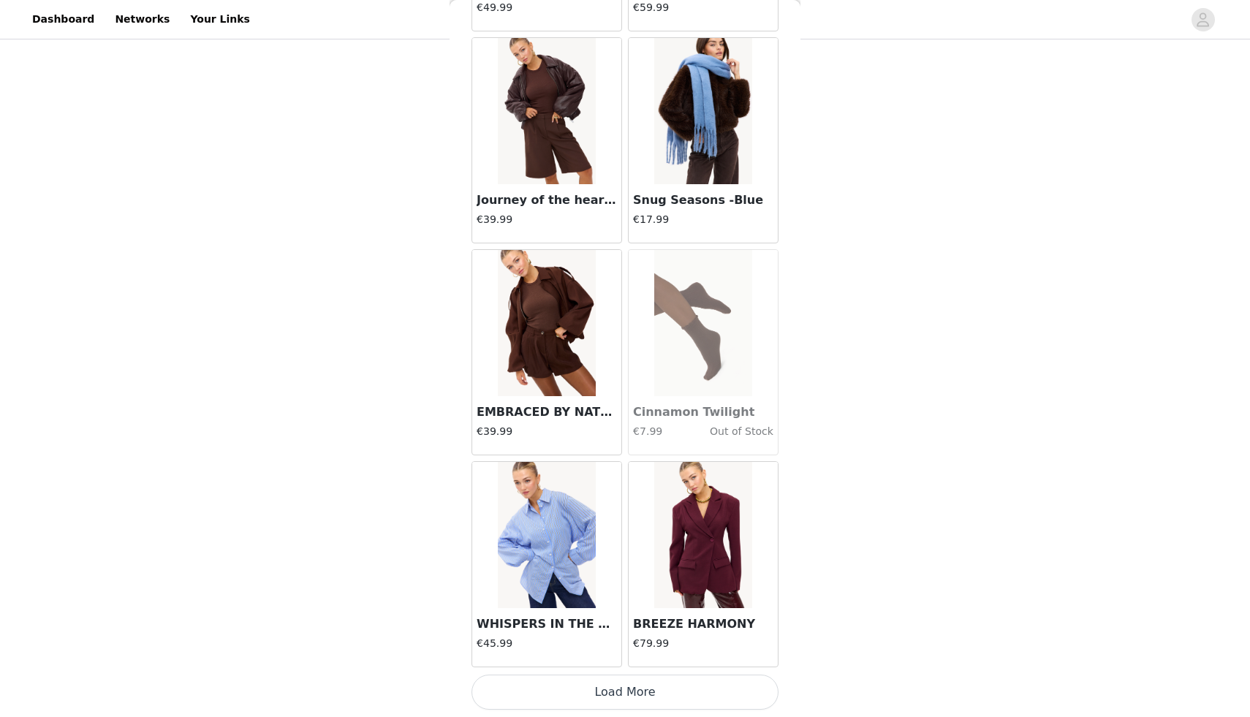
click at [630, 700] on button "Load More" at bounding box center [625, 692] width 307 height 35
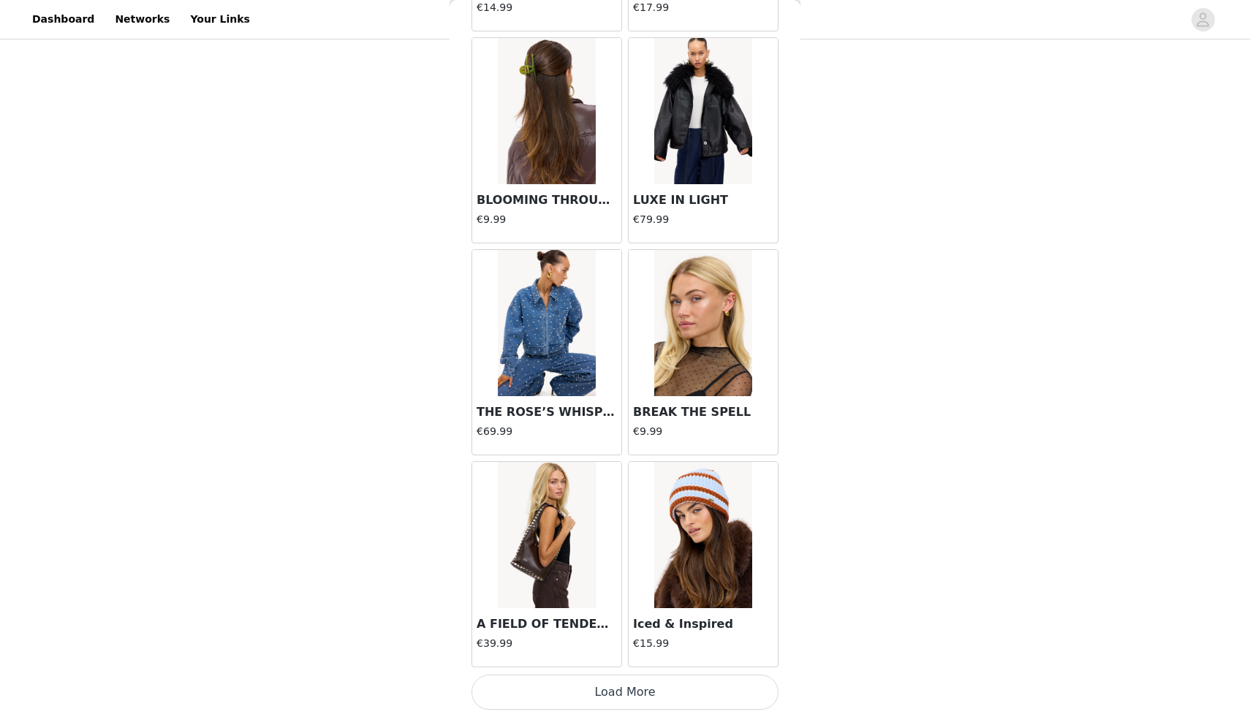
click at [623, 697] on button "Load More" at bounding box center [625, 692] width 307 height 35
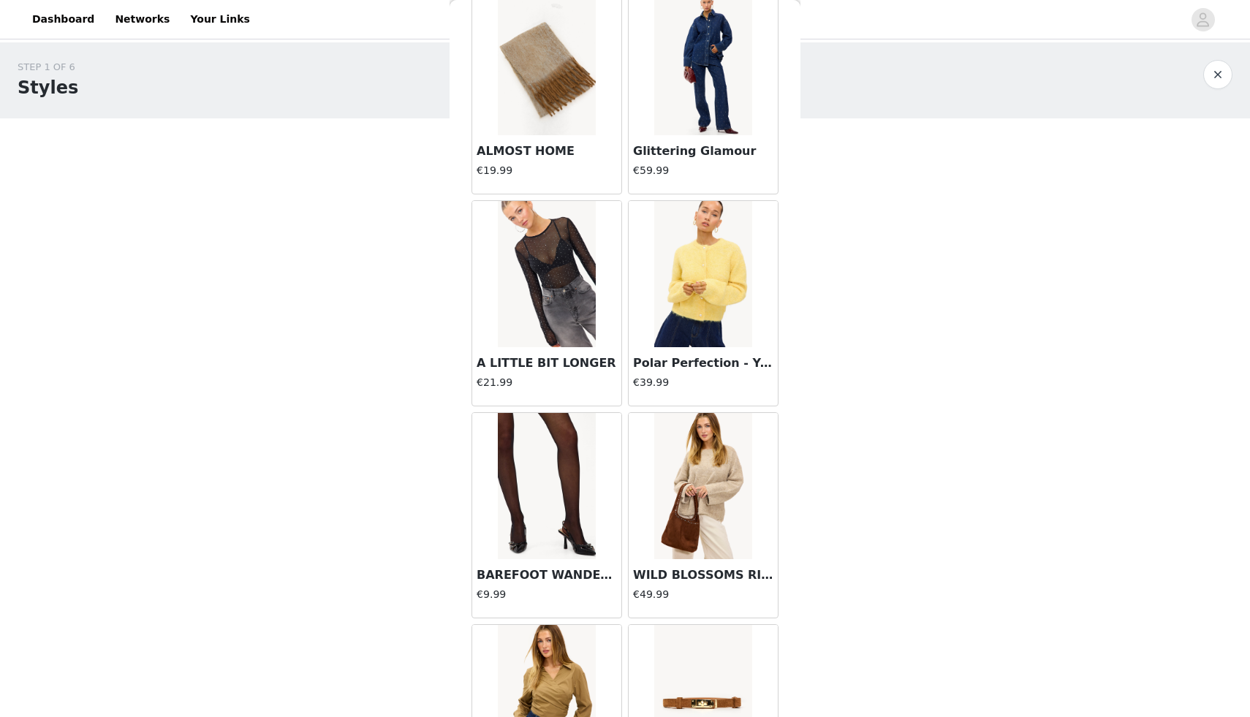
scroll to position [0, 0]
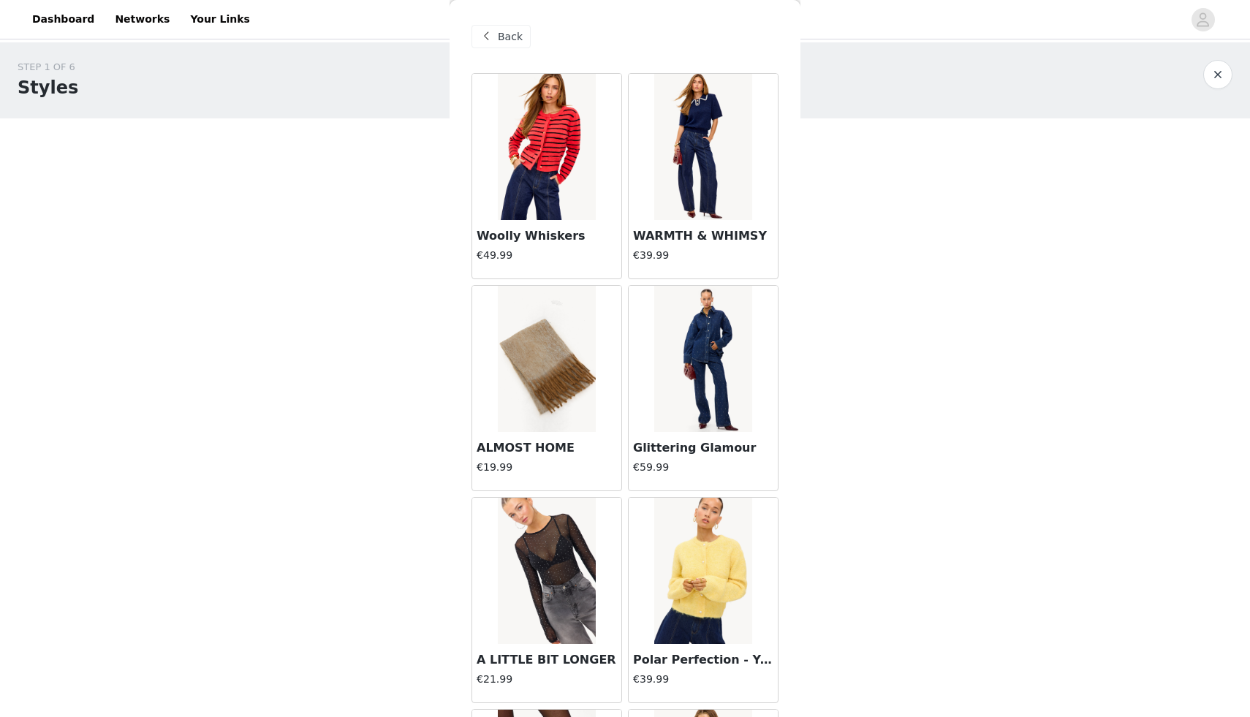
click at [508, 15] on div "Back" at bounding box center [625, 36] width 307 height 73
click at [507, 26] on div "Back" at bounding box center [501, 36] width 59 height 23
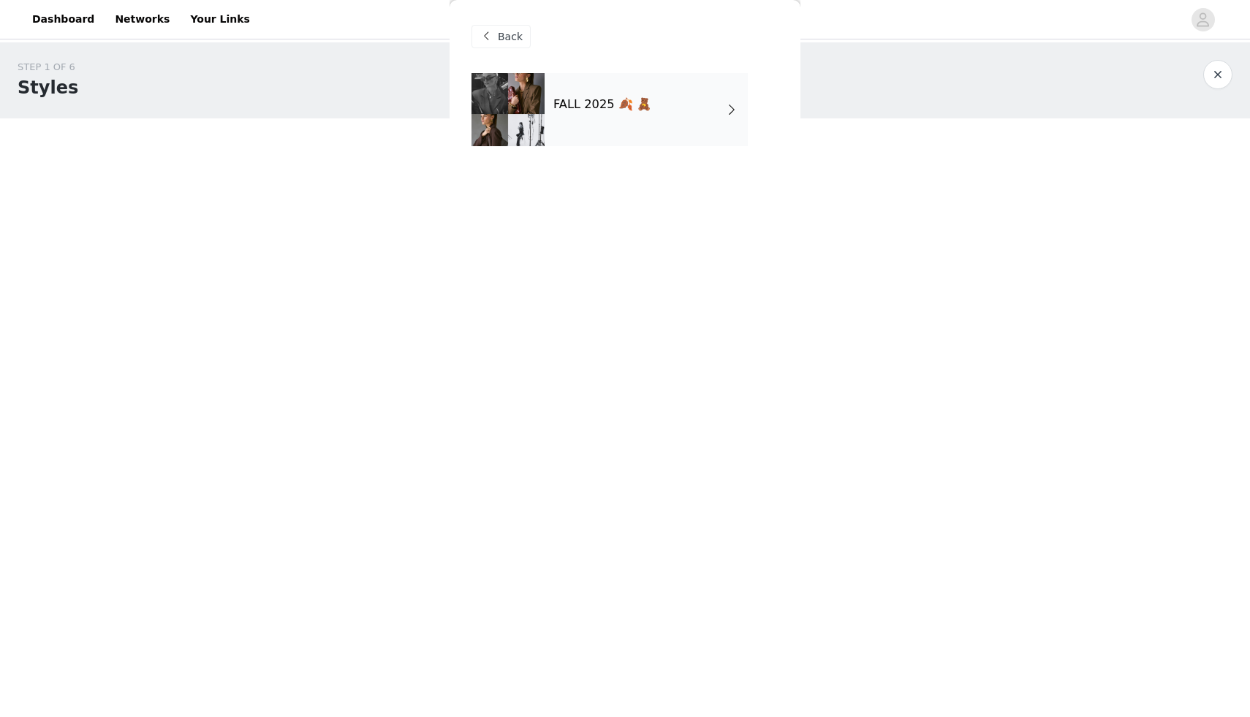
click at [507, 26] on div "Back" at bounding box center [501, 36] width 59 height 23
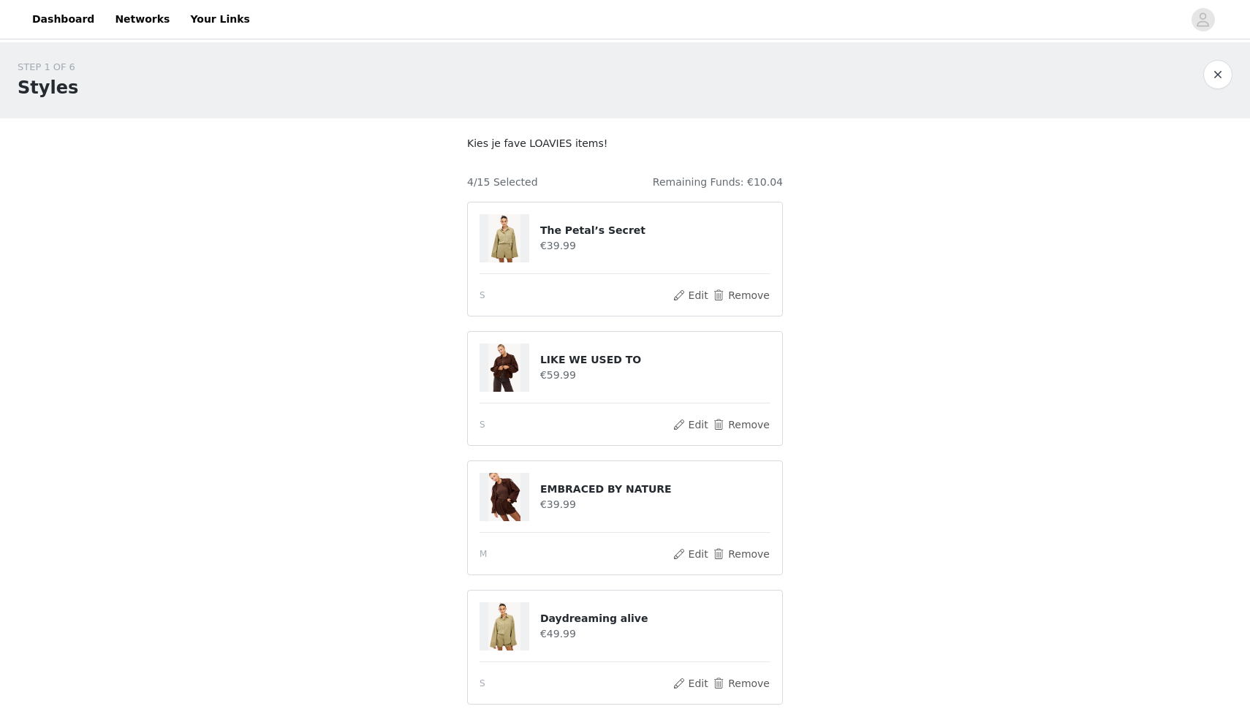
scroll to position [179, 0]
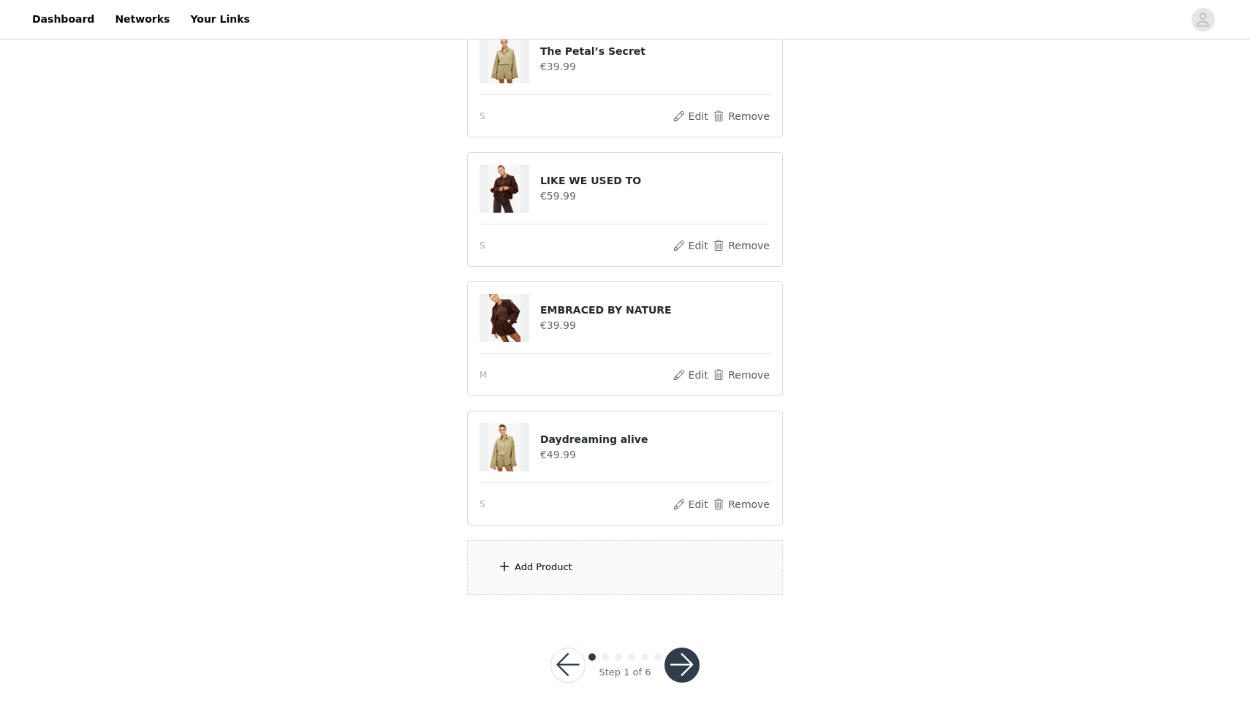
click at [610, 573] on div "Add Product" at bounding box center [625, 567] width 316 height 55
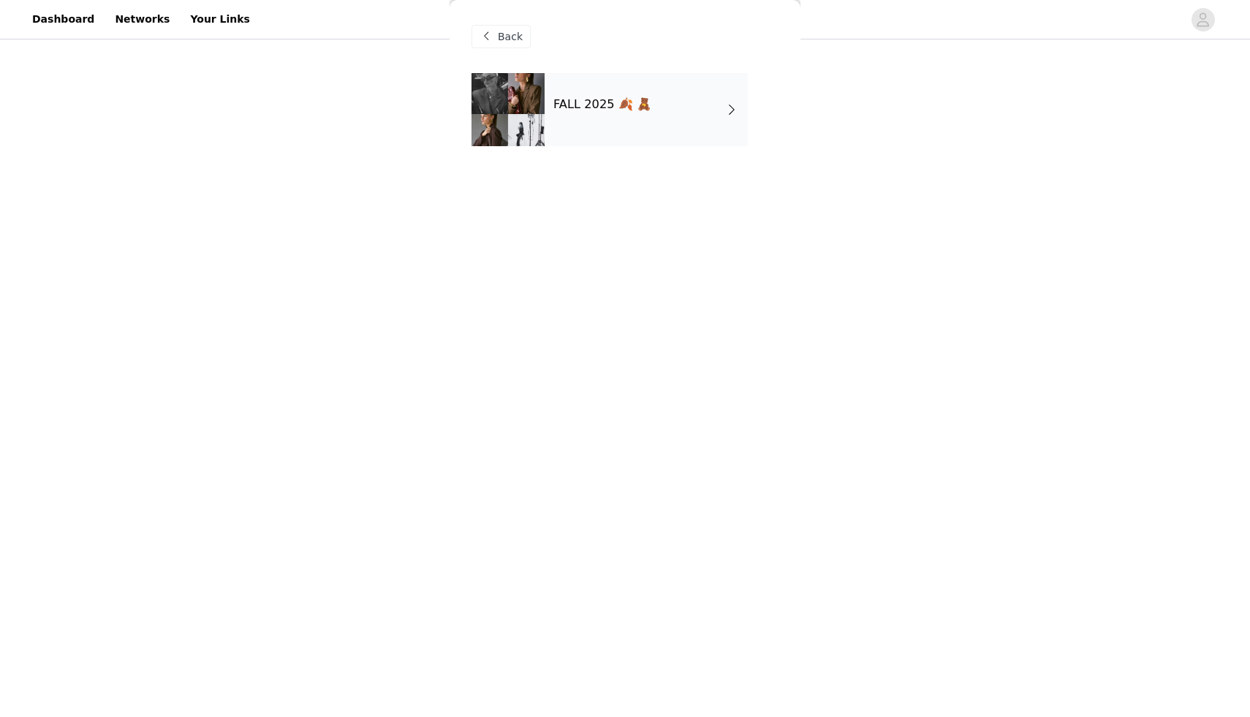
click at [511, 25] on div "Back" at bounding box center [501, 36] width 59 height 23
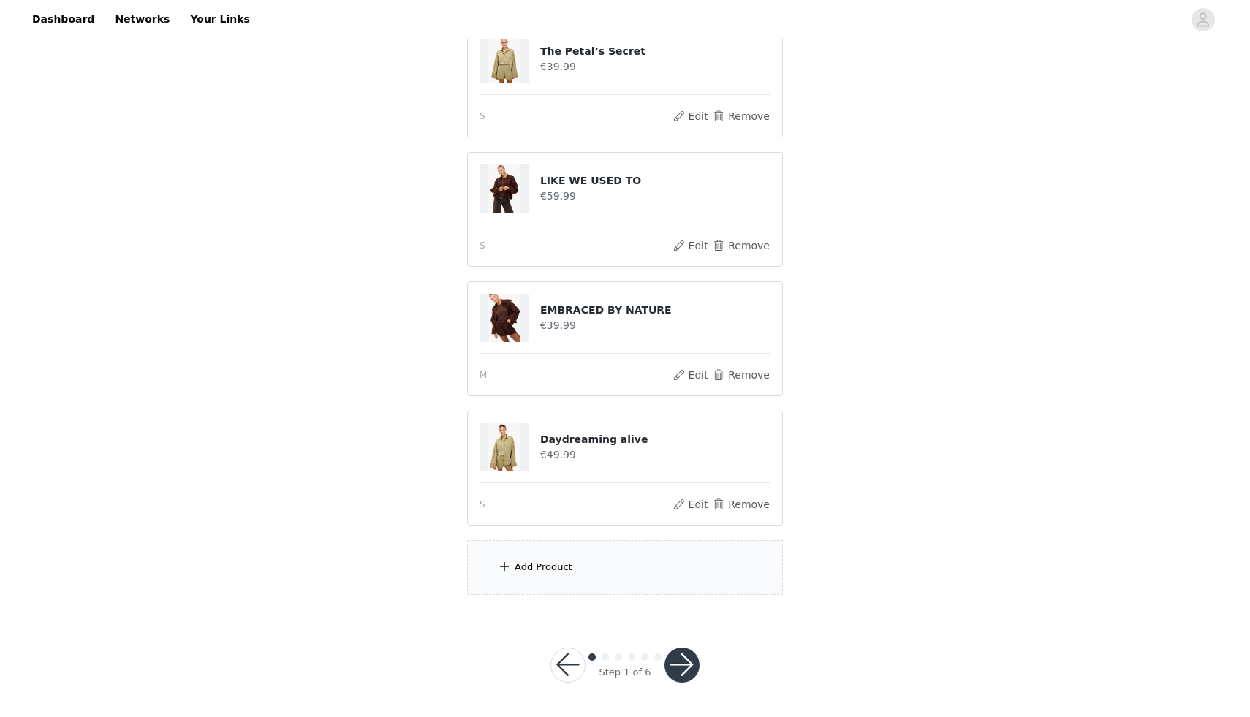
click at [678, 681] on button "button" at bounding box center [682, 665] width 35 height 35
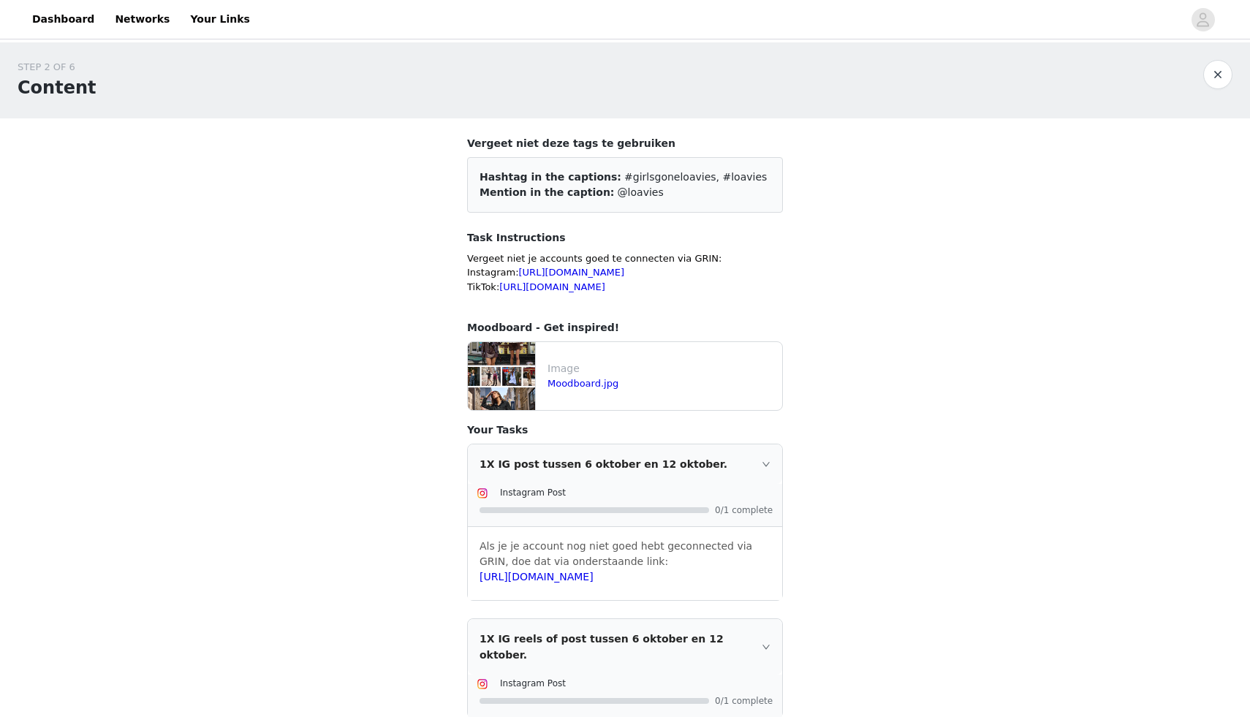
scroll to position [227, 0]
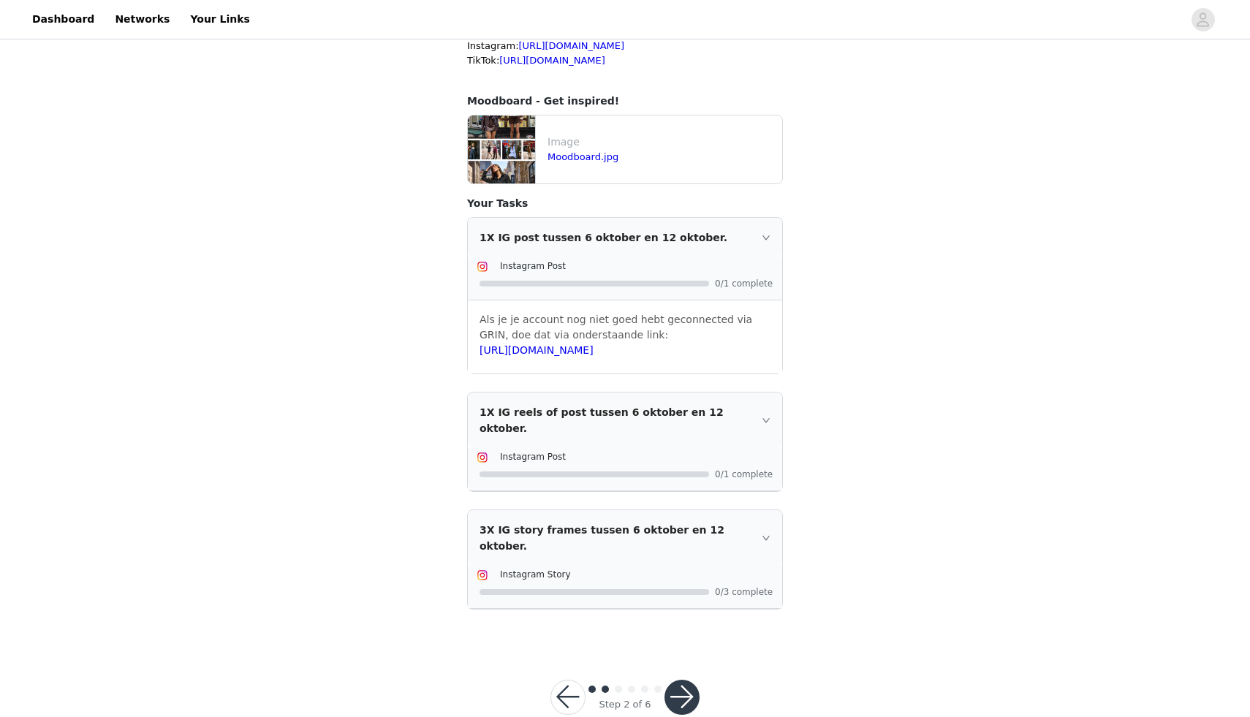
click at [671, 680] on button "button" at bounding box center [682, 697] width 35 height 35
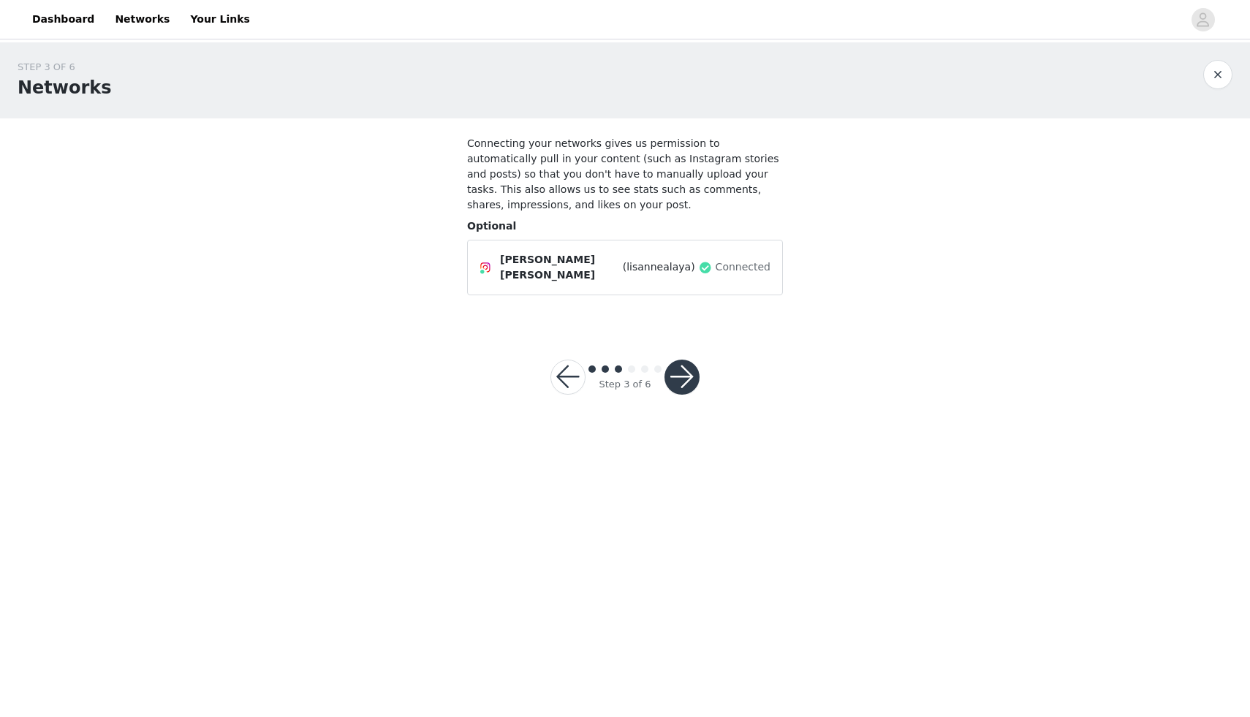
click at [692, 369] on button "button" at bounding box center [682, 377] width 35 height 35
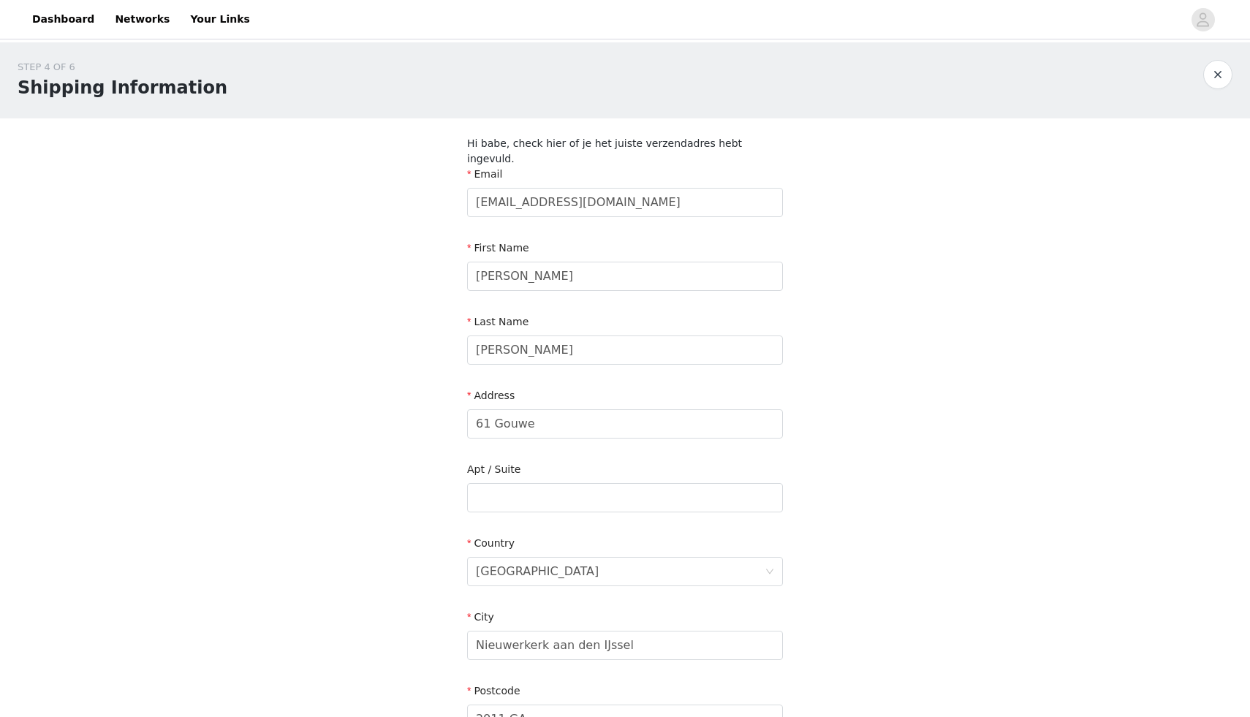
scroll to position [221, 0]
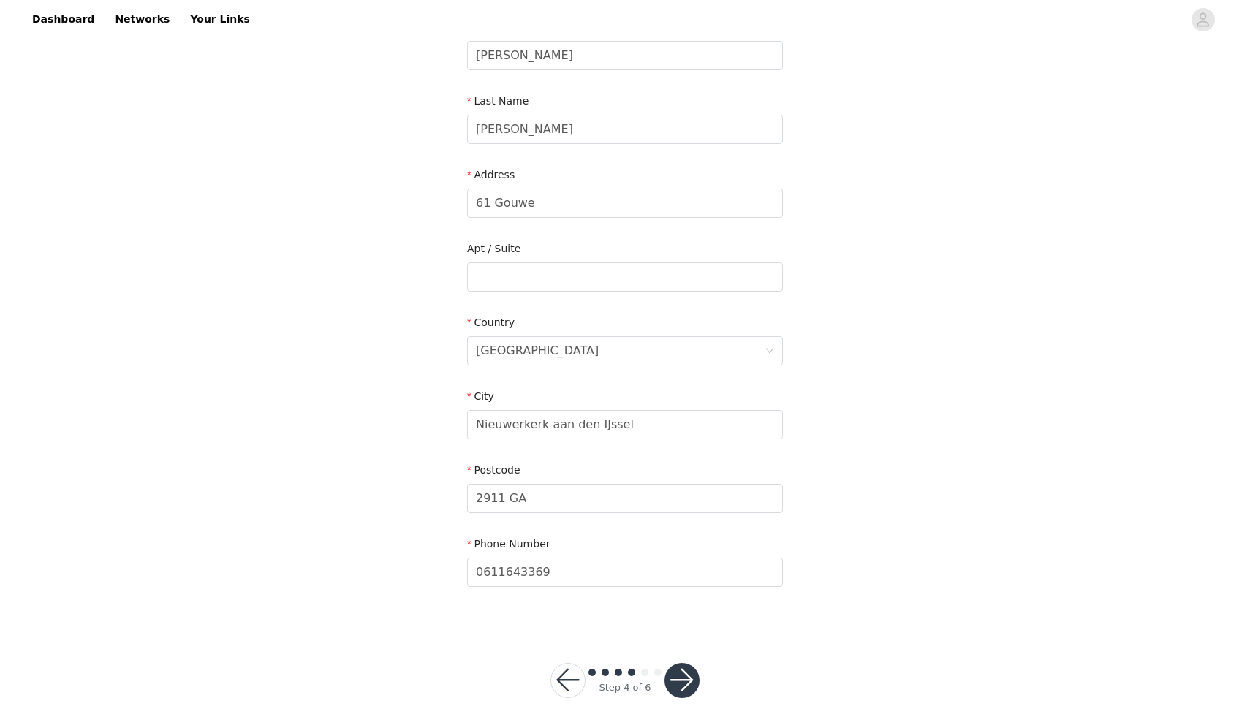
click at [676, 663] on button "button" at bounding box center [682, 680] width 35 height 35
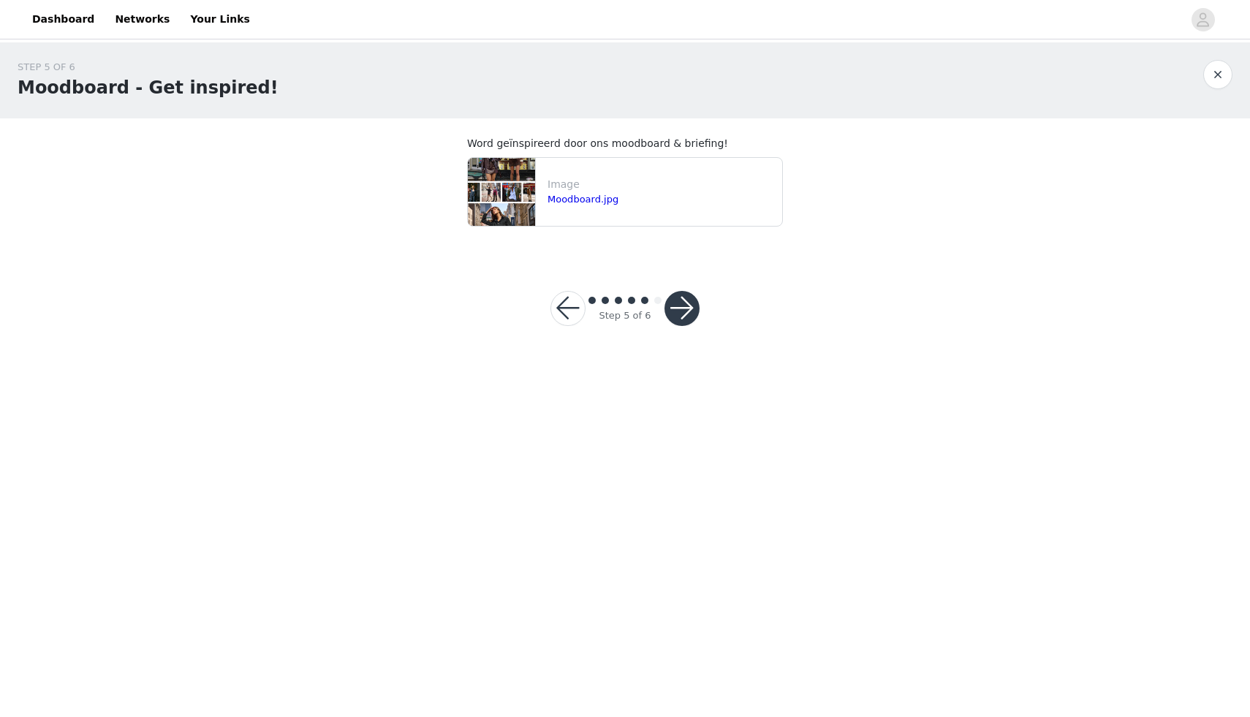
click at [679, 314] on button "button" at bounding box center [682, 308] width 35 height 35
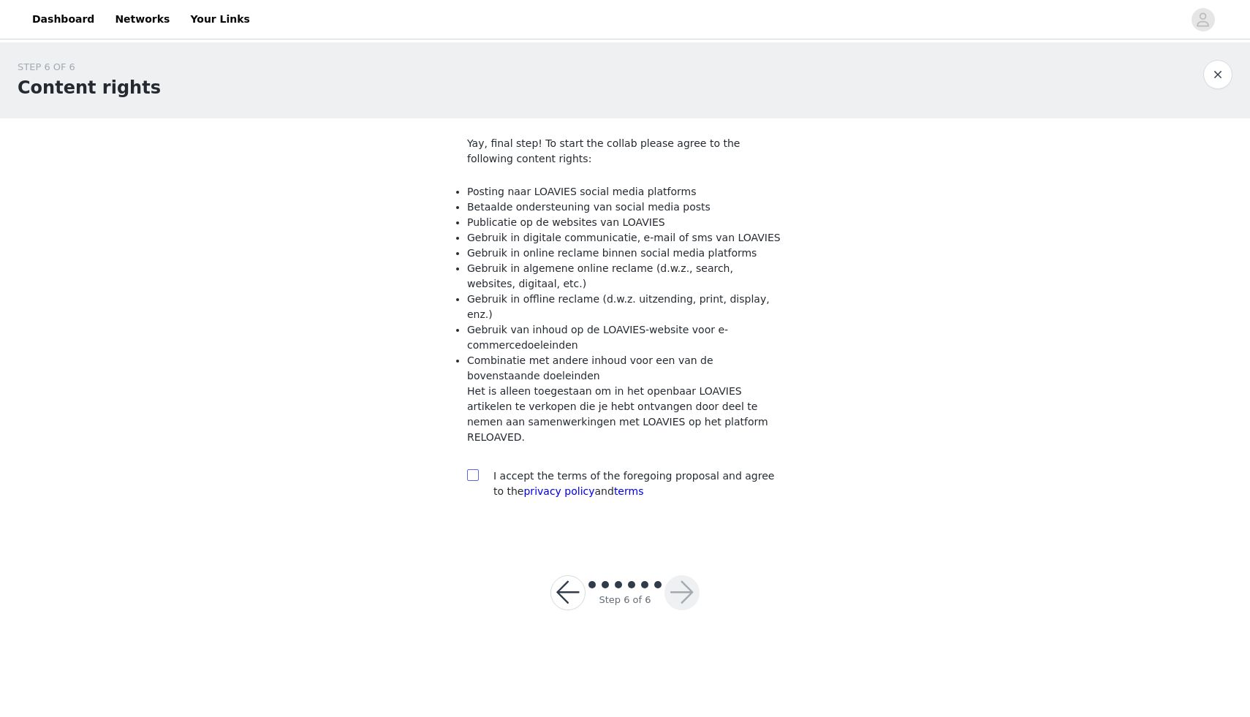
click at [468, 469] on input "checkbox" at bounding box center [472, 474] width 10 height 10
checkbox input "true"
click at [663, 575] on div "Step 6 of 6" at bounding box center [625, 592] width 149 height 35
click at [688, 575] on button "button" at bounding box center [682, 592] width 35 height 35
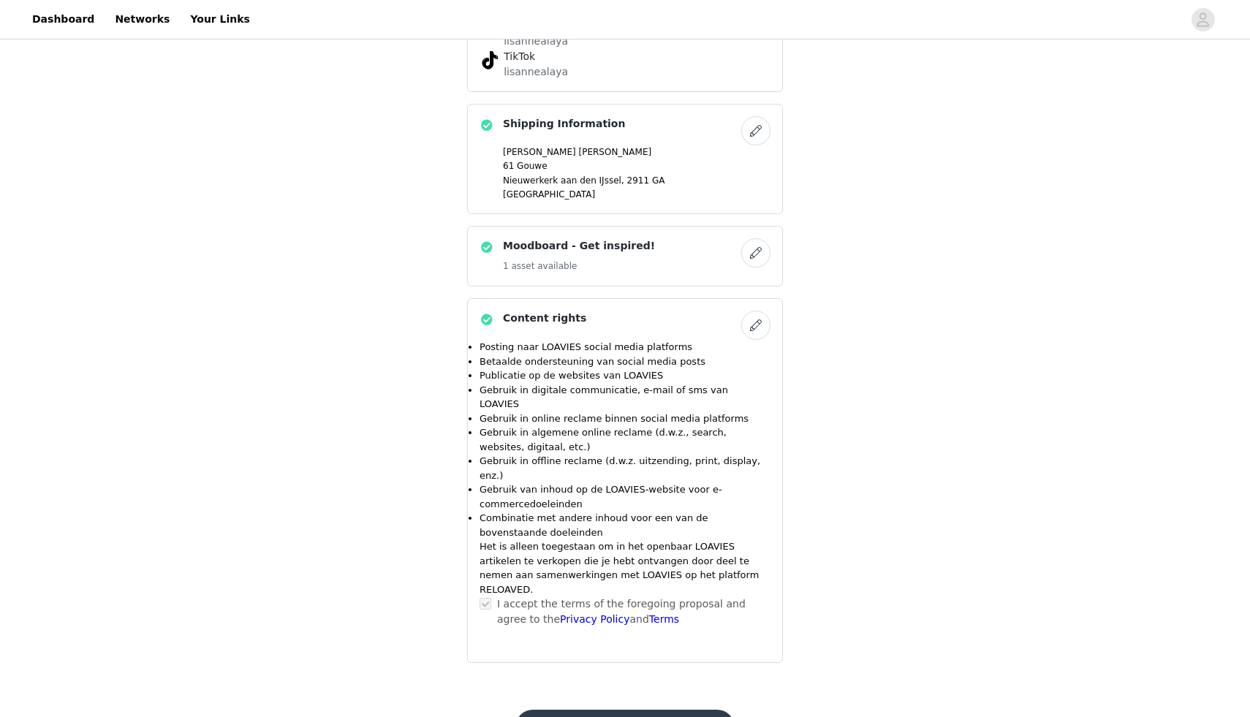
click at [619, 710] on button "Submit Proposal" at bounding box center [624, 727] width 219 height 35
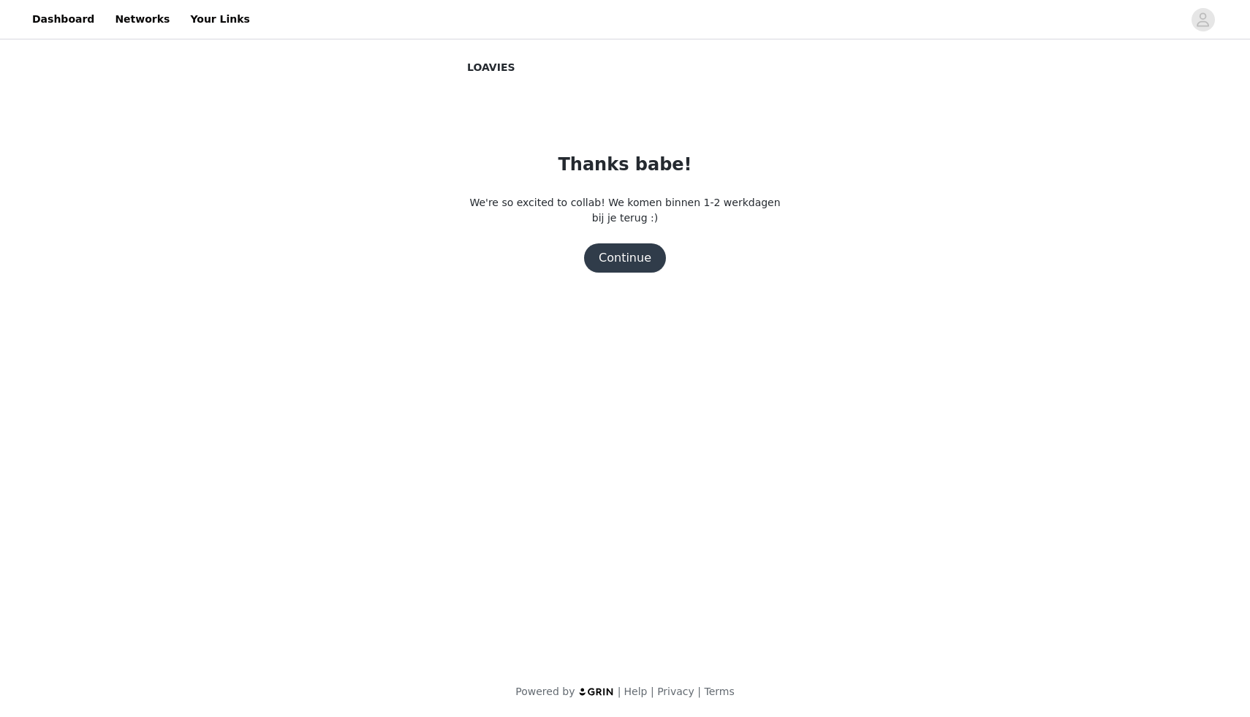
click at [624, 264] on button "Continue" at bounding box center [625, 257] width 82 height 29
